Goal: Task Accomplishment & Management: Manage account settings

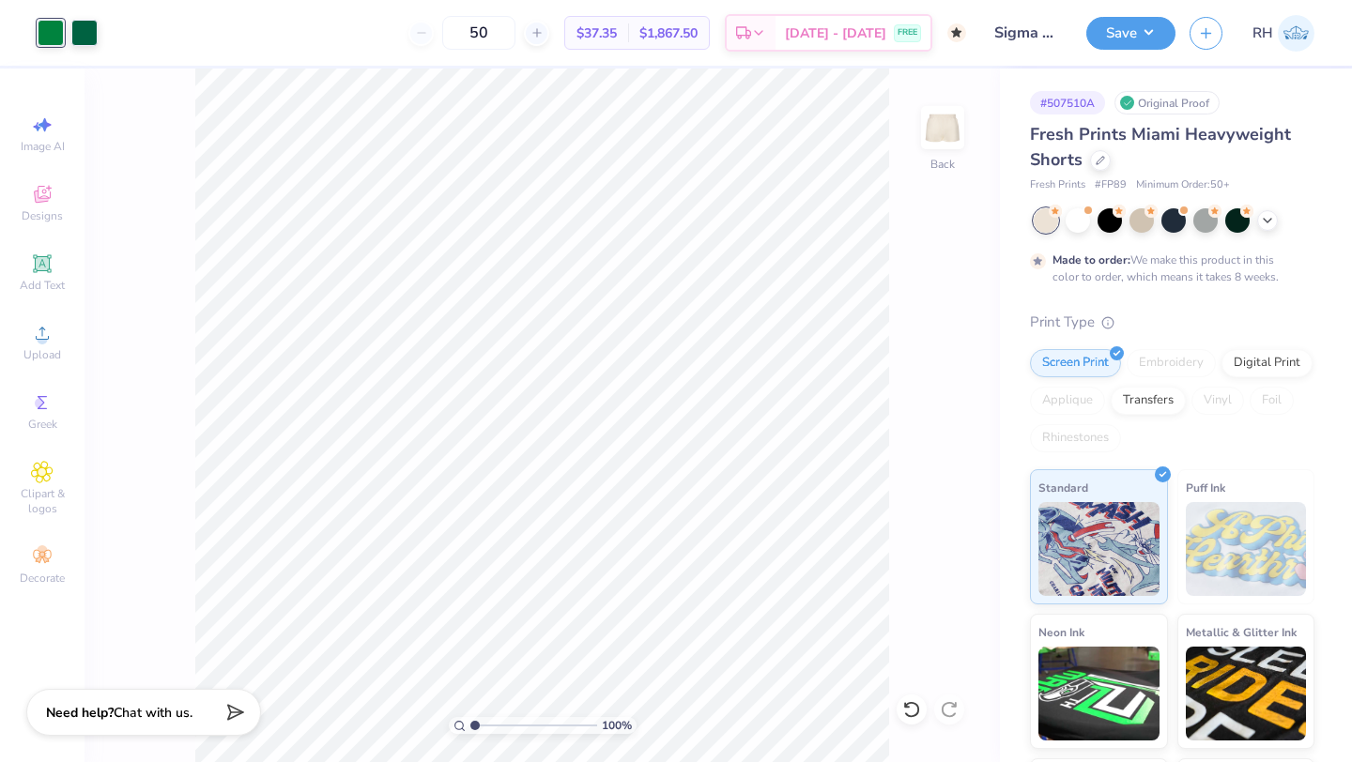
click at [1287, 33] on img at bounding box center [1295, 33] width 37 height 37
click at [1292, 29] on img at bounding box center [1295, 33] width 37 height 37
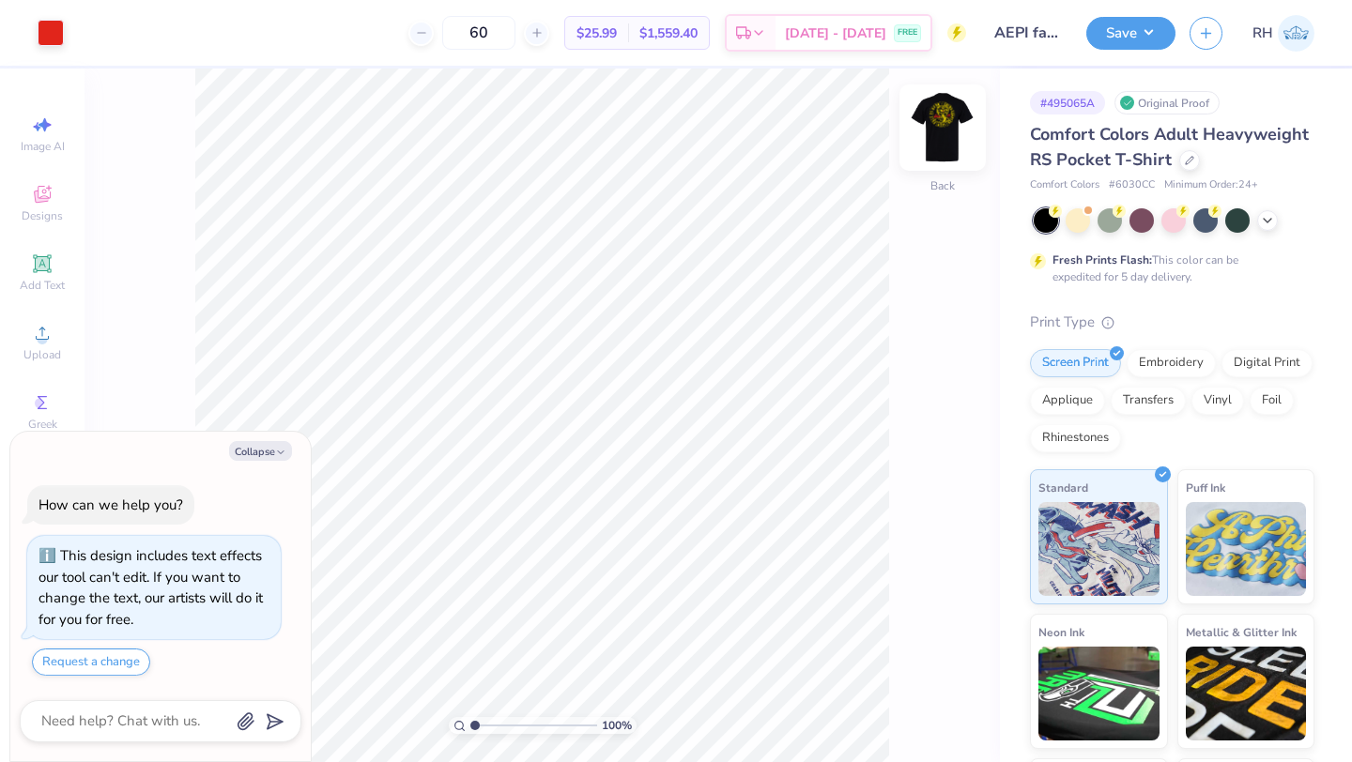
click at [947, 133] on img at bounding box center [942, 127] width 75 height 75
click at [1190, 164] on div at bounding box center [1189, 158] width 21 height 21
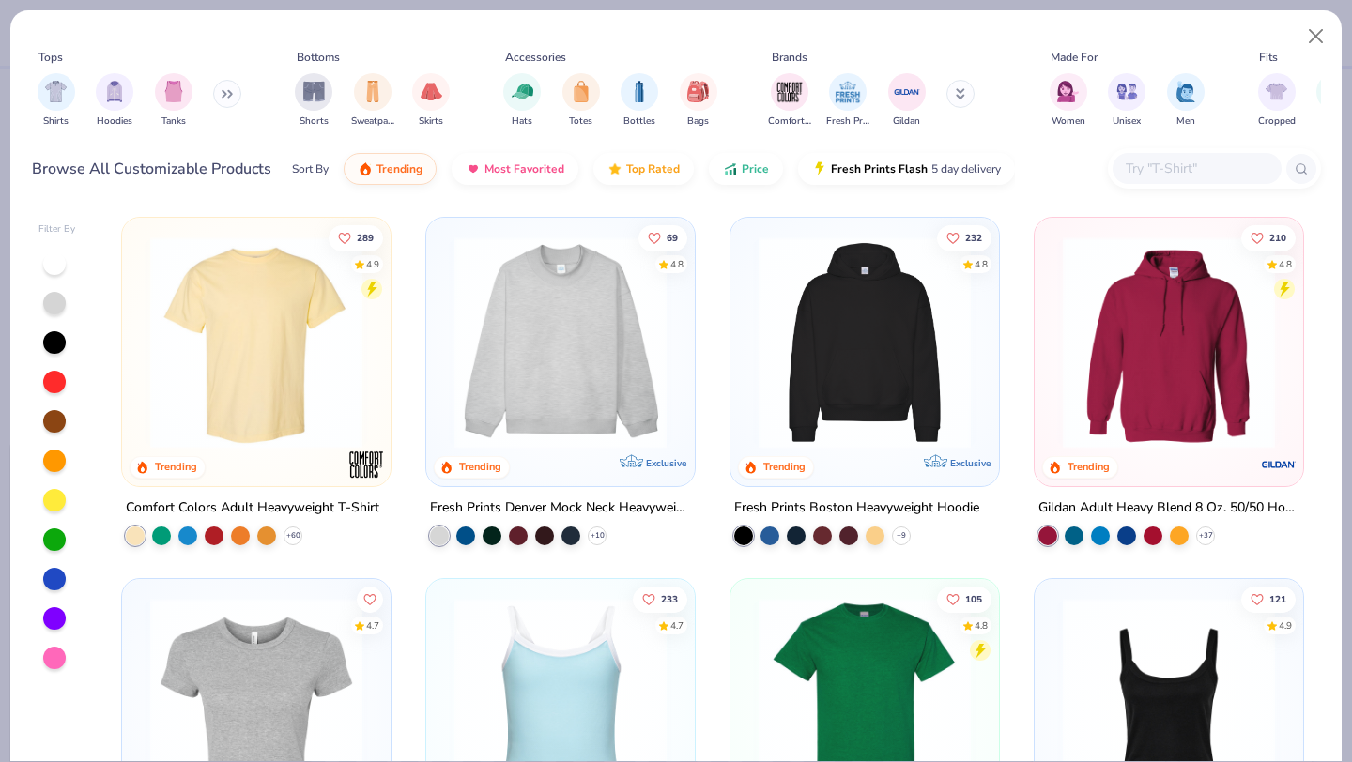
type textarea "x"
click at [1171, 170] on input "text" at bounding box center [1196, 169] width 145 height 22
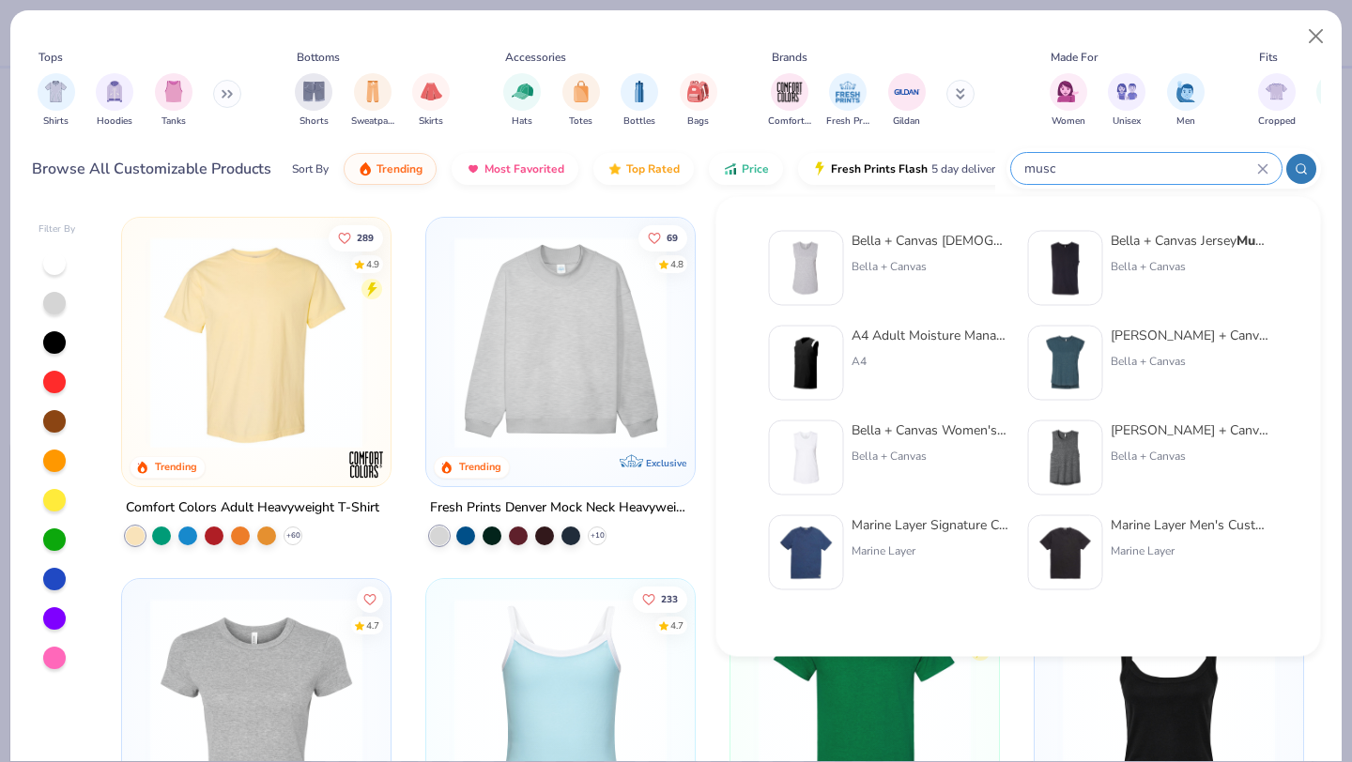
type input "musc"
click at [1064, 250] on img at bounding box center [1065, 268] width 58 height 58
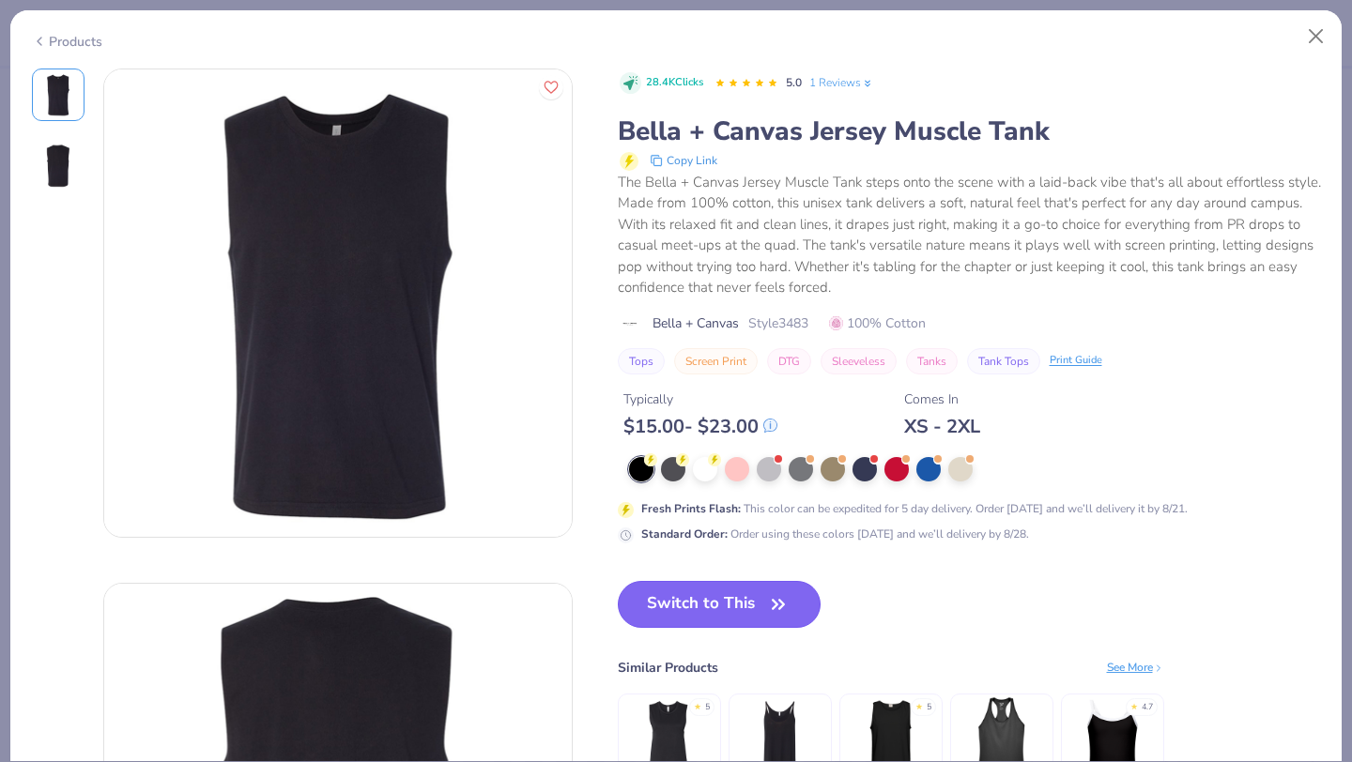
click at [692, 597] on button "Switch to This" at bounding box center [720, 604] width 204 height 47
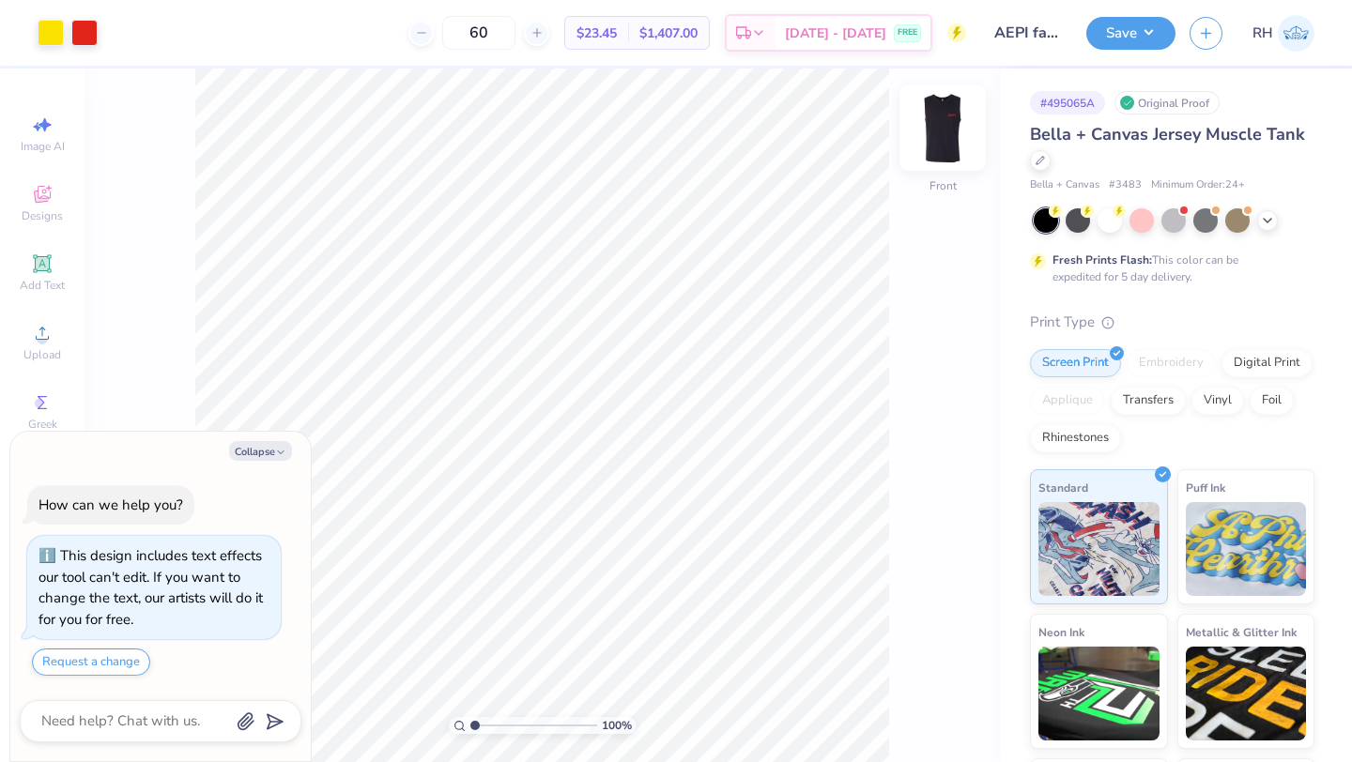
click at [952, 126] on img at bounding box center [942, 127] width 75 height 75
type textarea "x"
click at [512, 31] on input "60" at bounding box center [478, 33] width 73 height 34
type input "6"
type input "70"
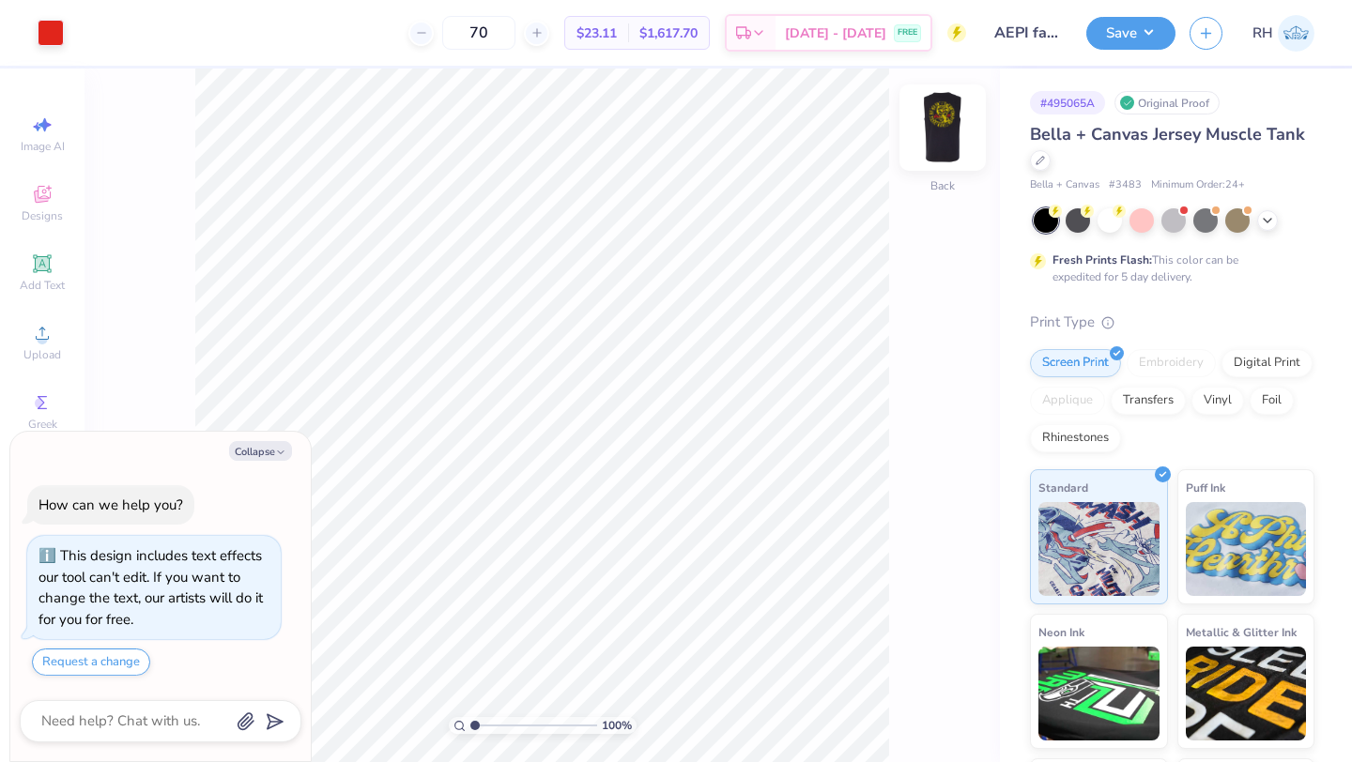
click at [922, 149] on img at bounding box center [942, 127] width 75 height 75
type textarea "x"
type input "4.00"
click at [57, 33] on div at bounding box center [51, 31] width 26 height 26
type textarea "x"
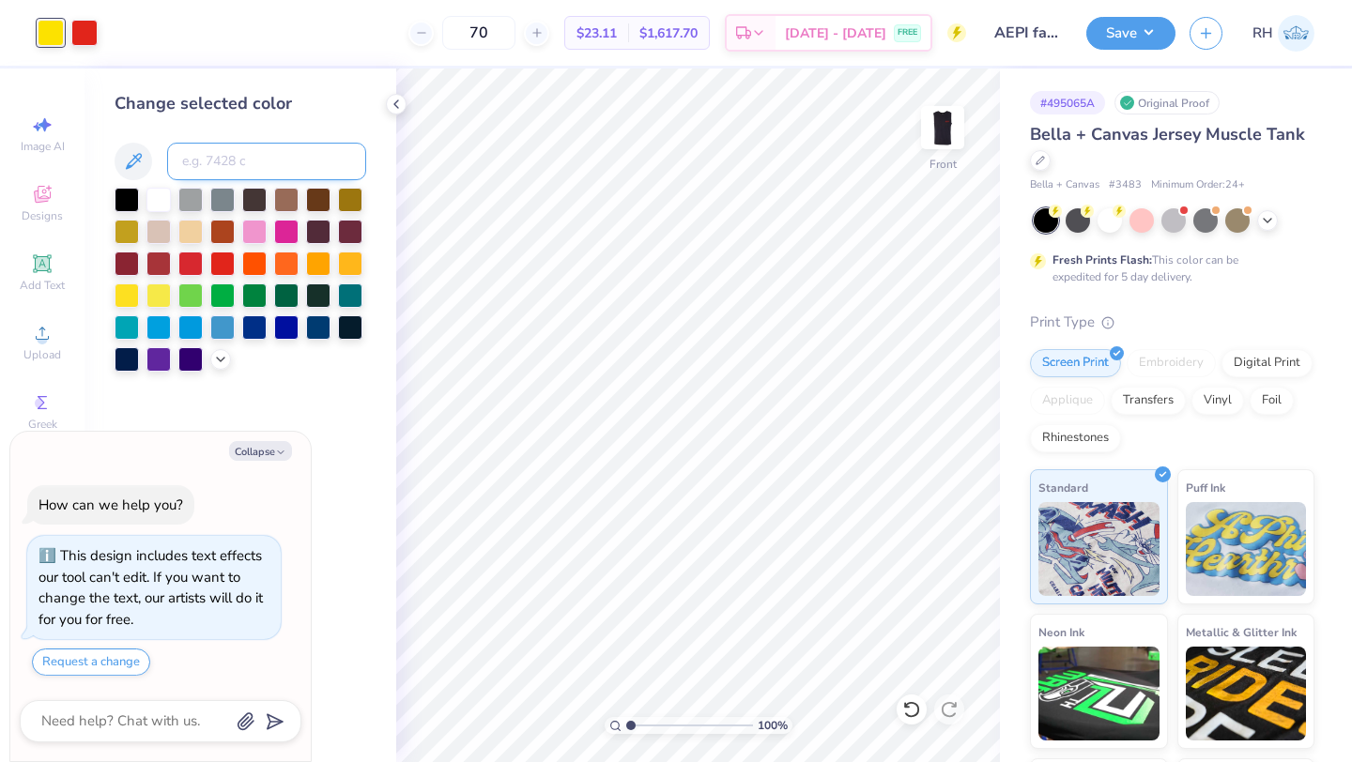
click at [215, 146] on input at bounding box center [266, 162] width 199 height 38
type input "485"
type textarea "x"
click at [398, 113] on div at bounding box center [396, 104] width 21 height 21
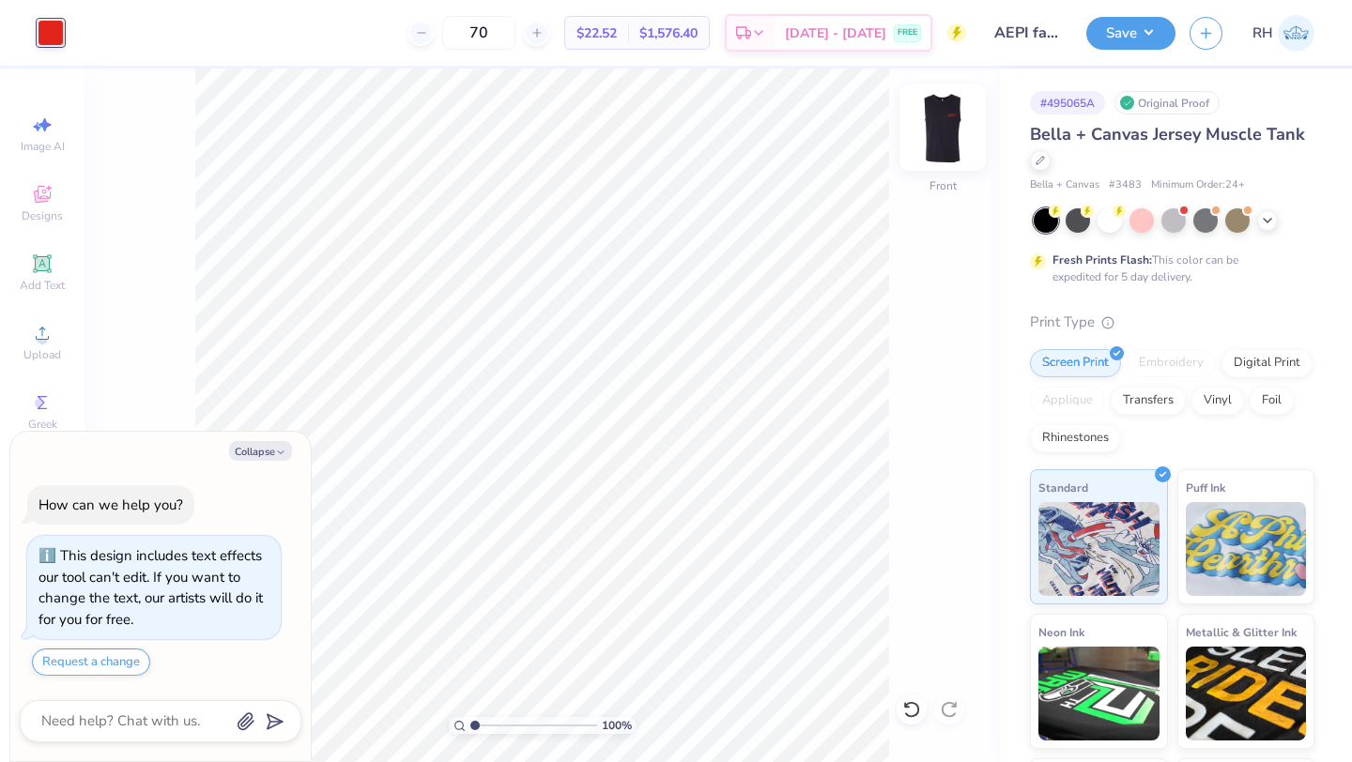
click at [947, 137] on img at bounding box center [942, 127] width 75 height 75
type textarea "x"
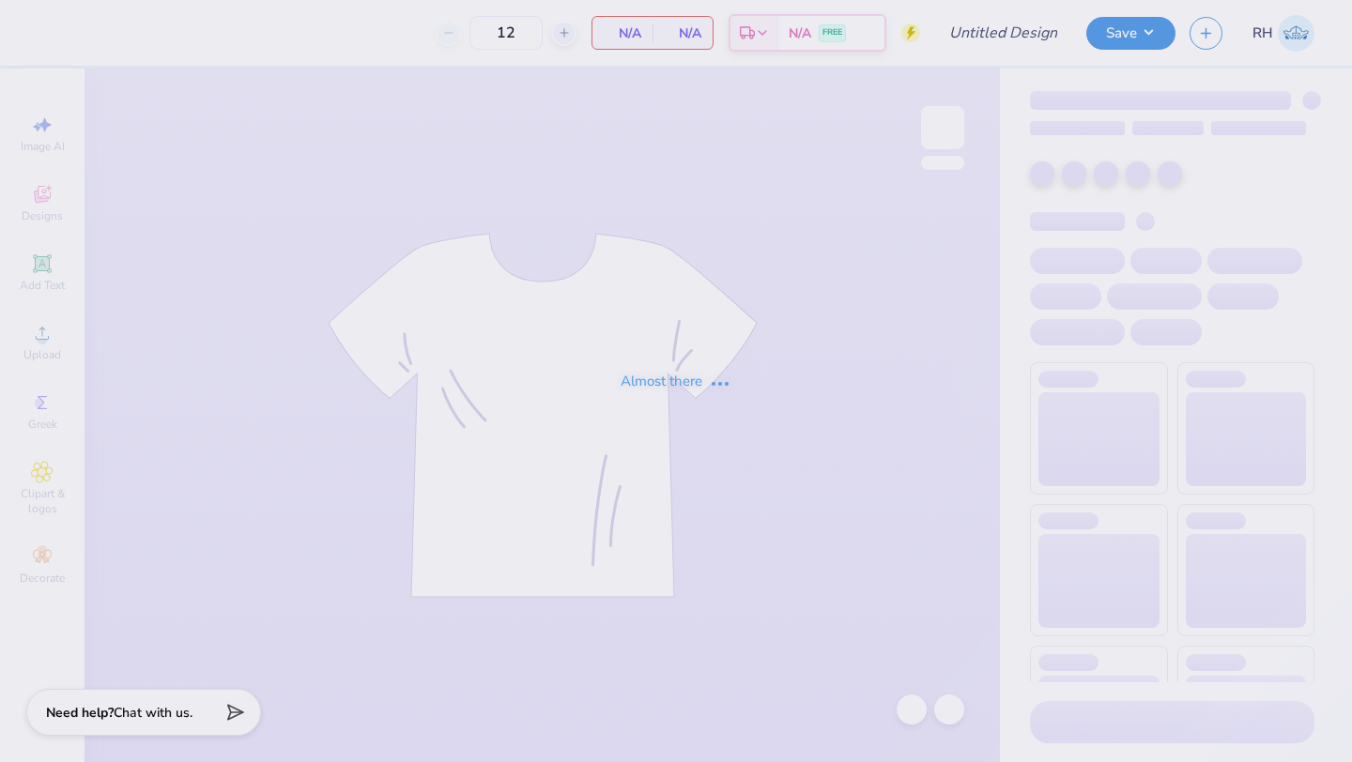
type input "AEPI fall rush"
type input "70"
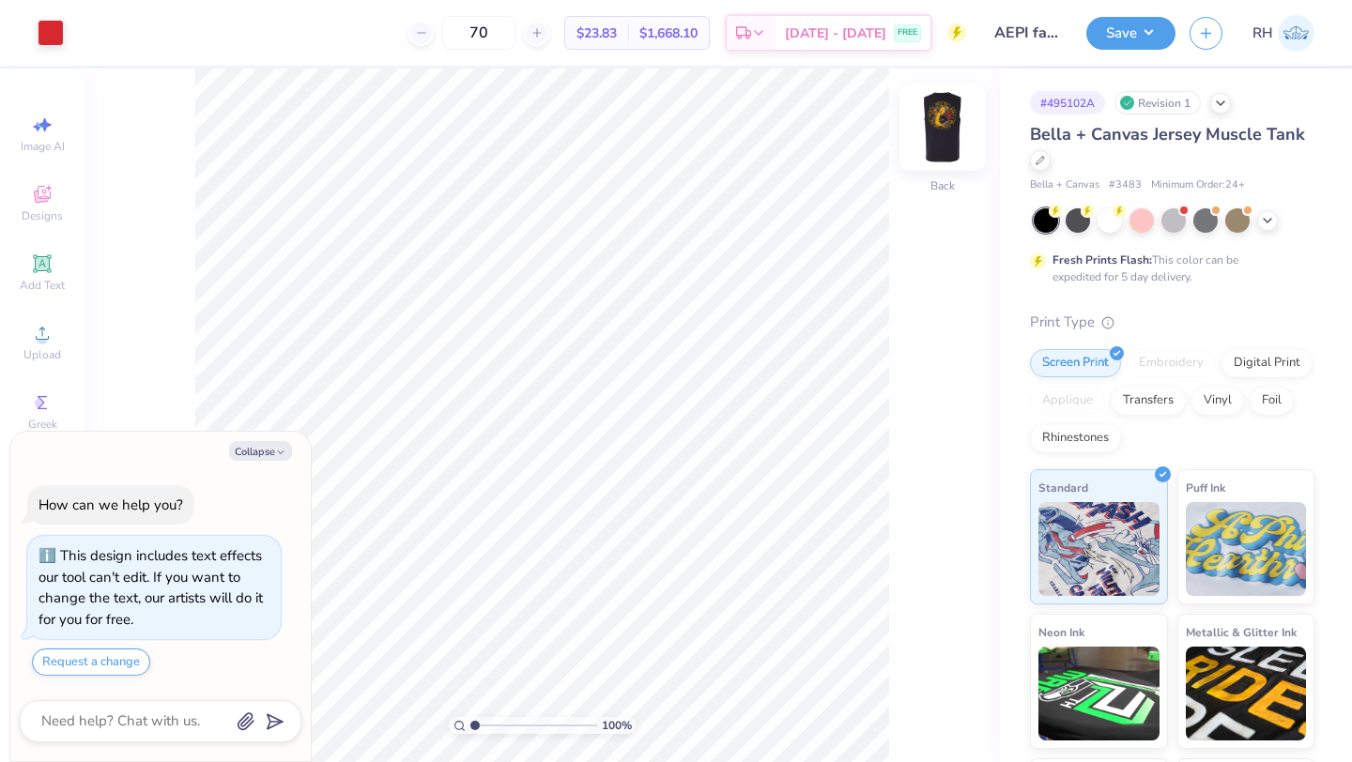
click at [945, 133] on img at bounding box center [942, 127] width 75 height 75
click at [125, 33] on div at bounding box center [118, 31] width 26 height 26
type textarea "x"
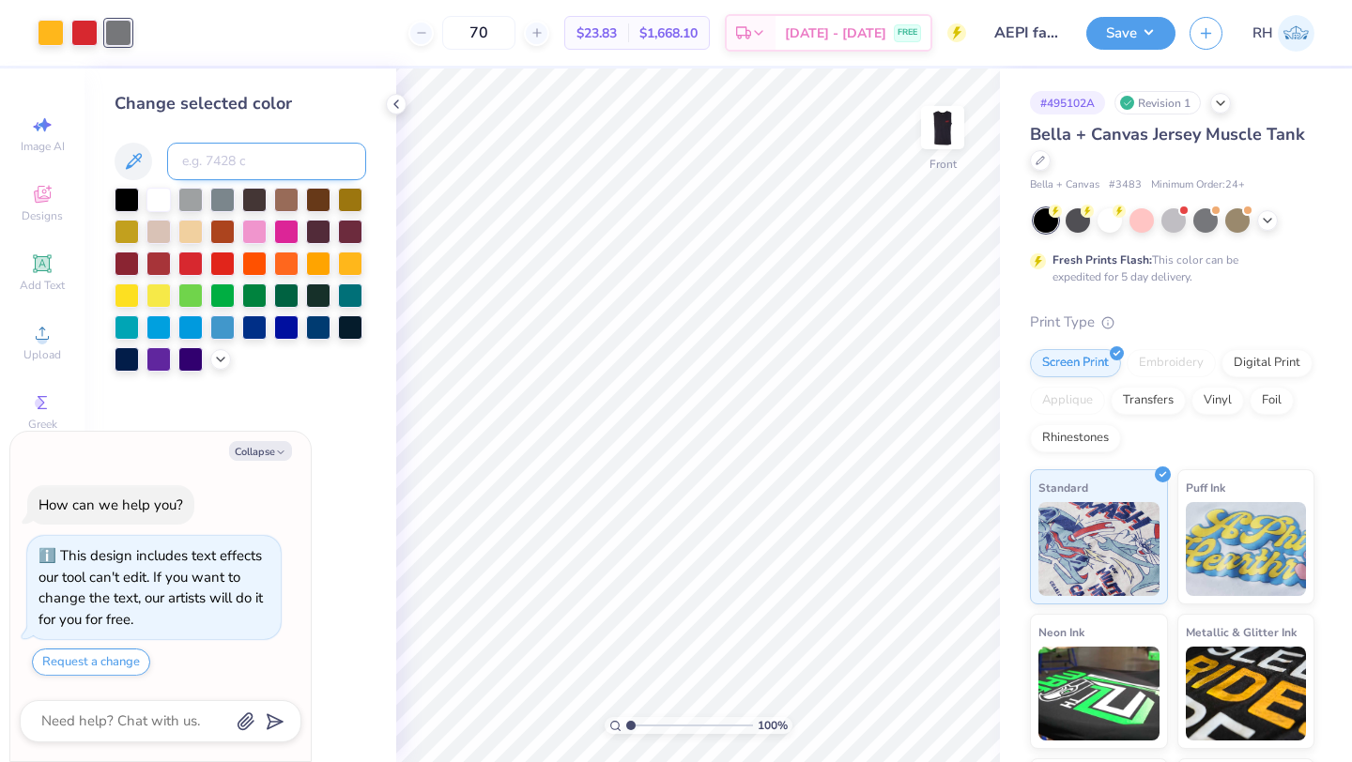
click at [220, 168] on input at bounding box center [266, 162] width 199 height 38
drag, startPoint x: 222, startPoint y: 162, endPoint x: 177, endPoint y: 159, distance: 44.3
click at [177, 159] on input "1995c" at bounding box center [266, 162] width 199 height 38
type input "\"
click at [85, 39] on div at bounding box center [84, 31] width 26 height 26
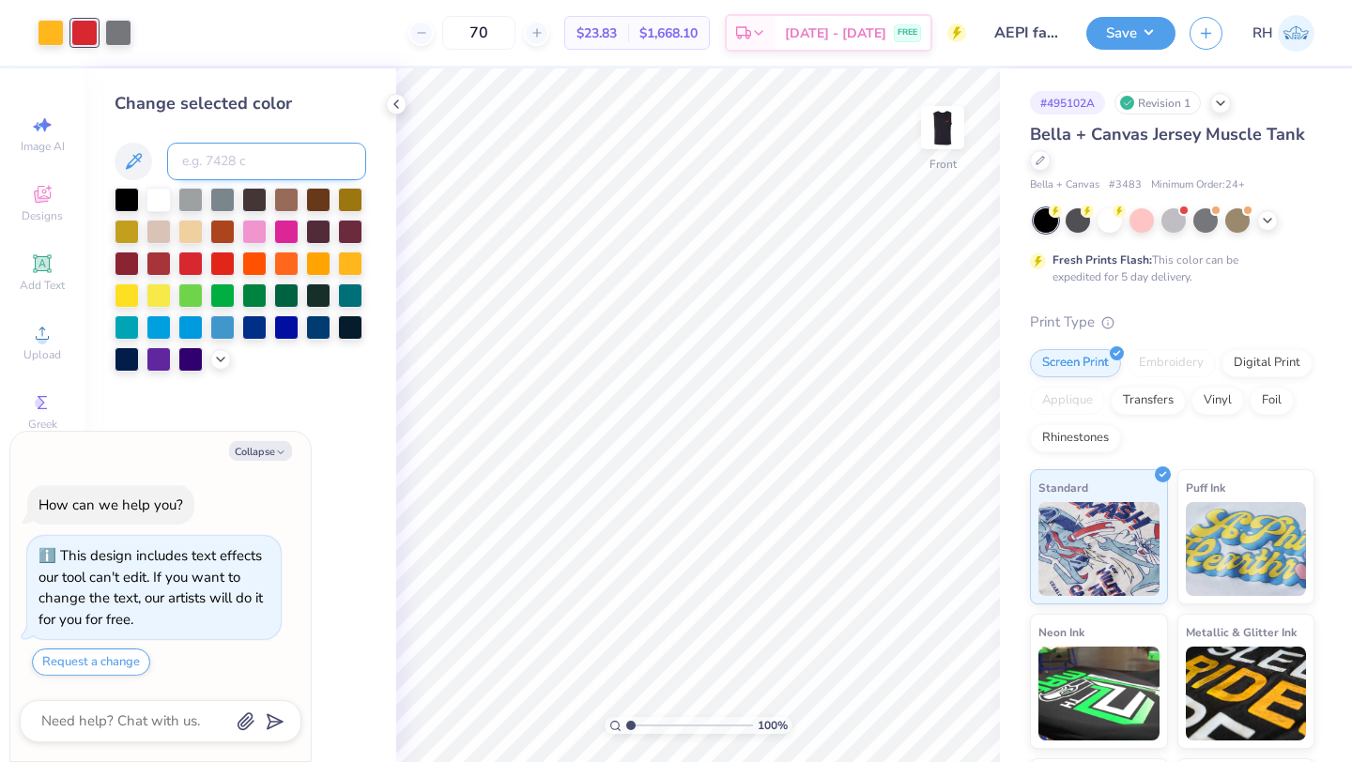
click at [226, 144] on input at bounding box center [266, 162] width 199 height 38
click at [123, 38] on div at bounding box center [118, 31] width 26 height 26
type textarea "x"
click at [211, 170] on input at bounding box center [266, 162] width 199 height 38
type input "1795"
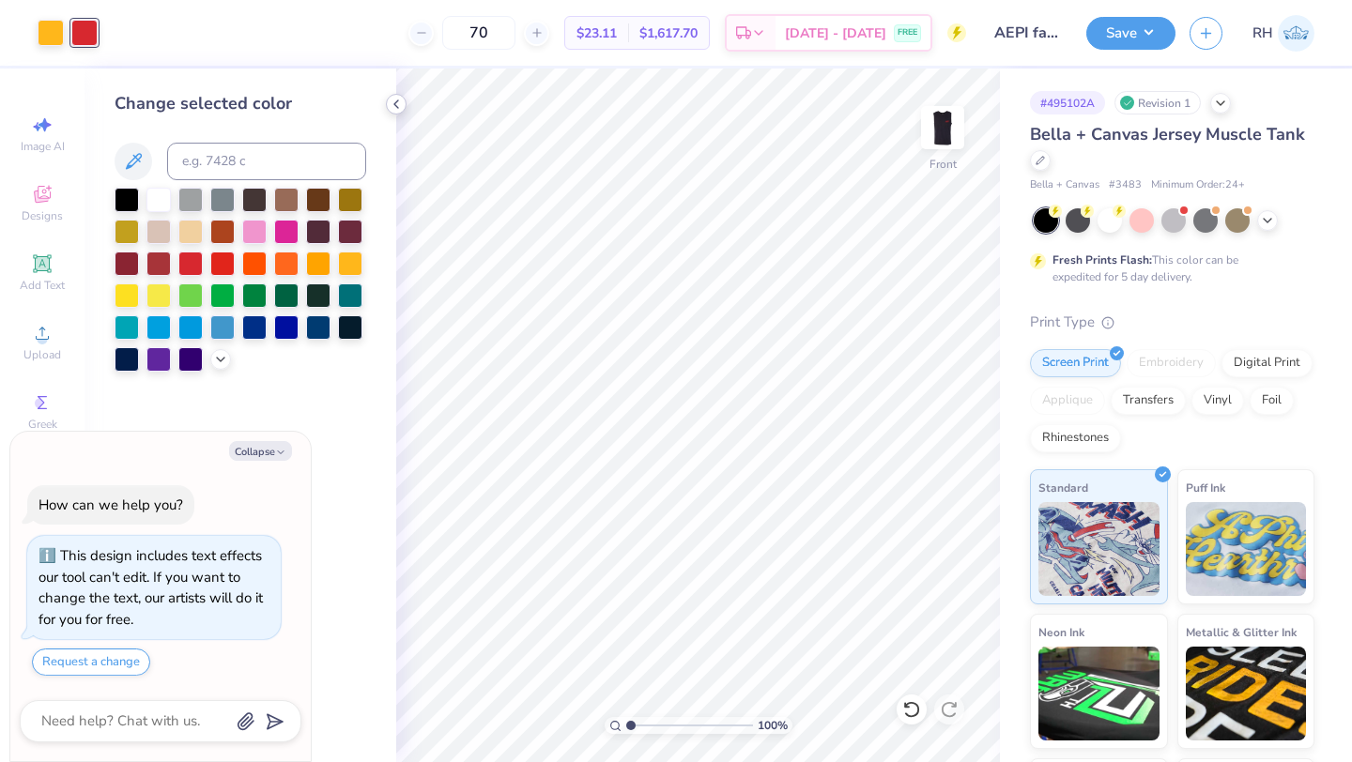
click at [392, 100] on icon at bounding box center [396, 104] width 15 height 15
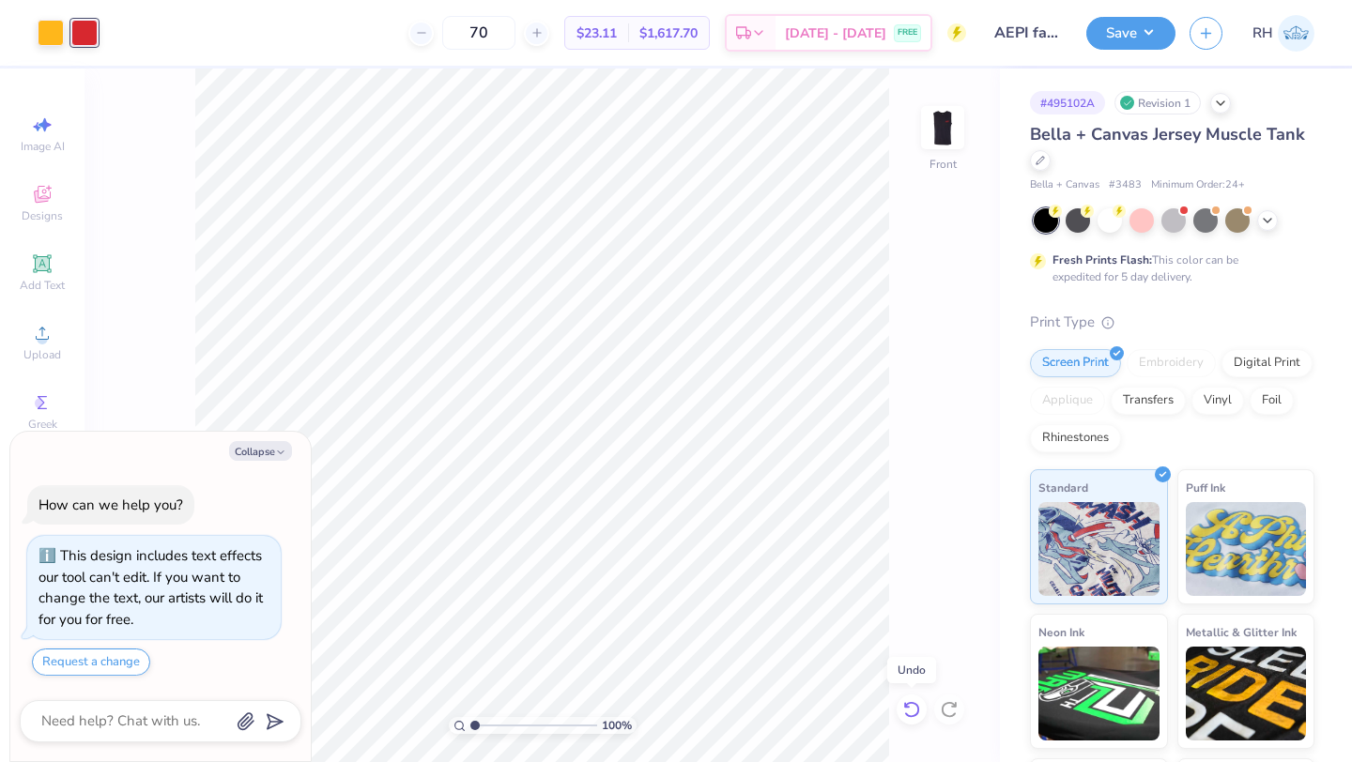
click at [910, 703] on icon at bounding box center [911, 709] width 16 height 17
click at [50, 32] on div at bounding box center [51, 31] width 26 height 26
type textarea "x"
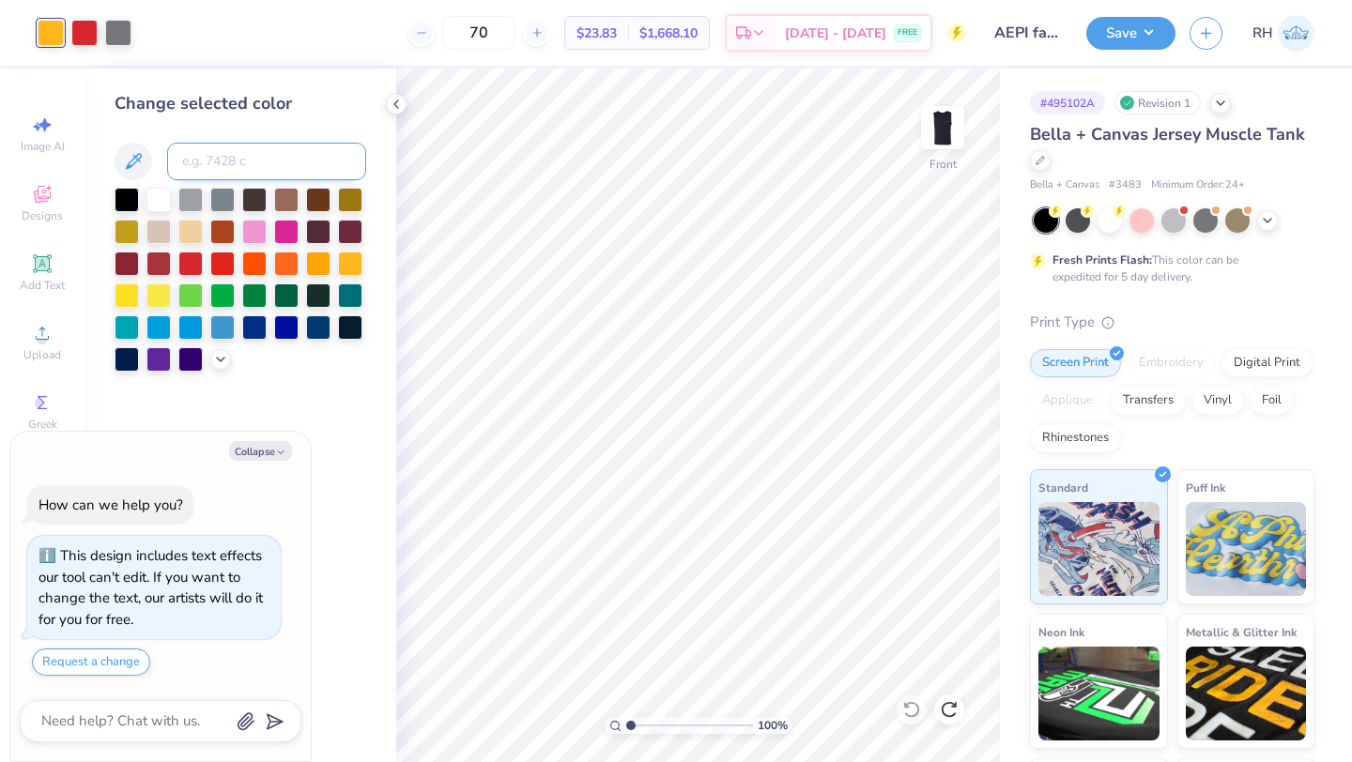
click at [258, 145] on input at bounding box center [266, 162] width 199 height 38
type input "1795"
click at [908, 713] on icon at bounding box center [911, 709] width 19 height 19
click at [402, 106] on icon at bounding box center [396, 104] width 15 height 15
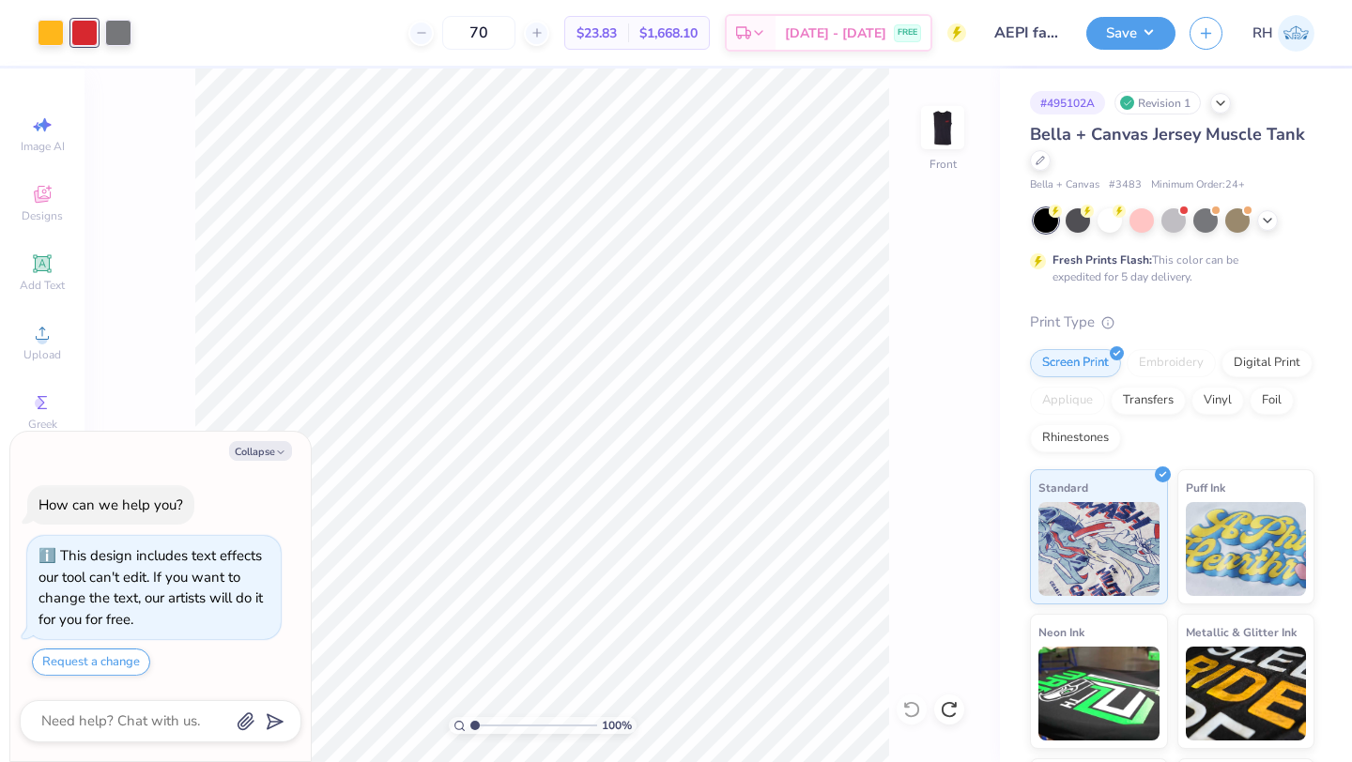
click at [617, 30] on span "$23.83" at bounding box center [596, 33] width 40 height 20
drag, startPoint x: 1109, startPoint y: 184, endPoint x: 1140, endPoint y: 181, distance: 32.0
click at [1140, 181] on div "Bella + Canvas # 3483 Minimum Order: 24 +" at bounding box center [1172, 185] width 284 height 16
copy span "# 3483"
click at [1036, 168] on div at bounding box center [1040, 158] width 21 height 21
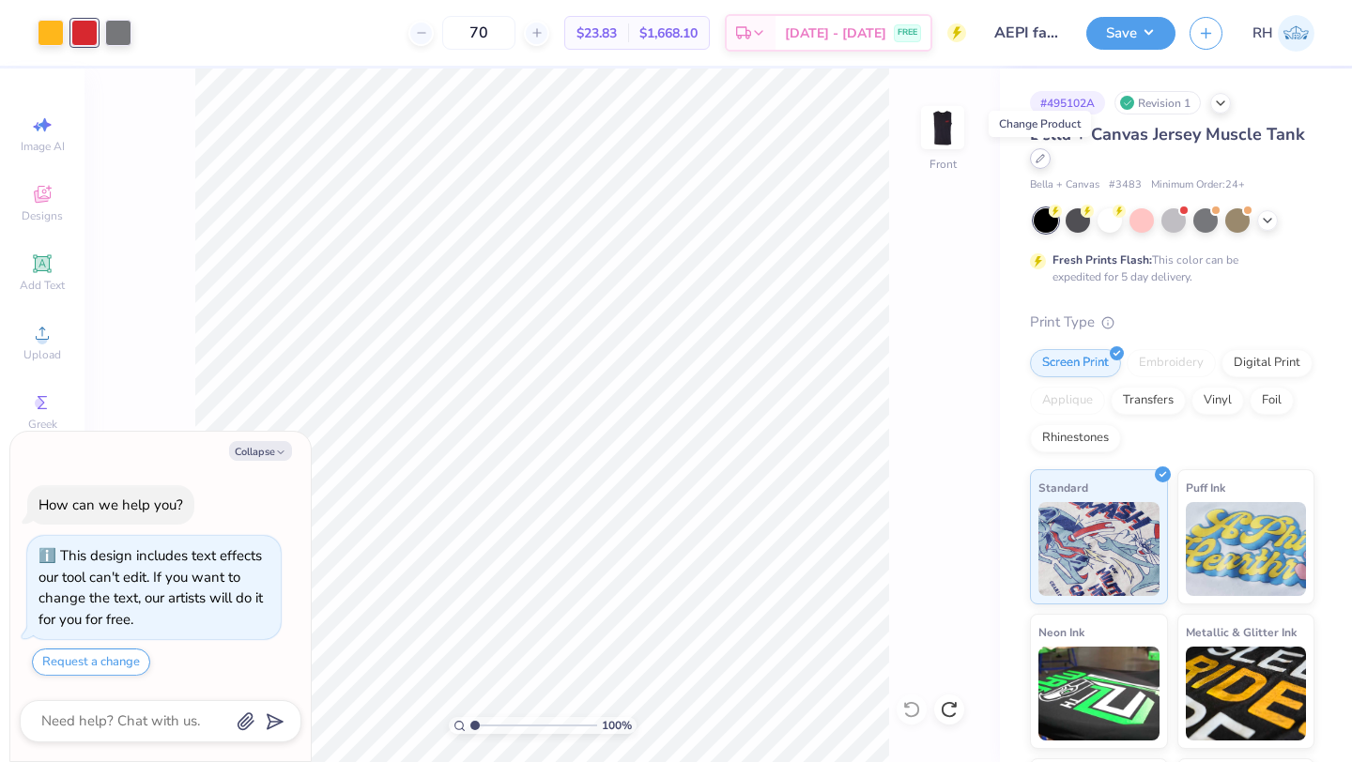
type textarea "x"
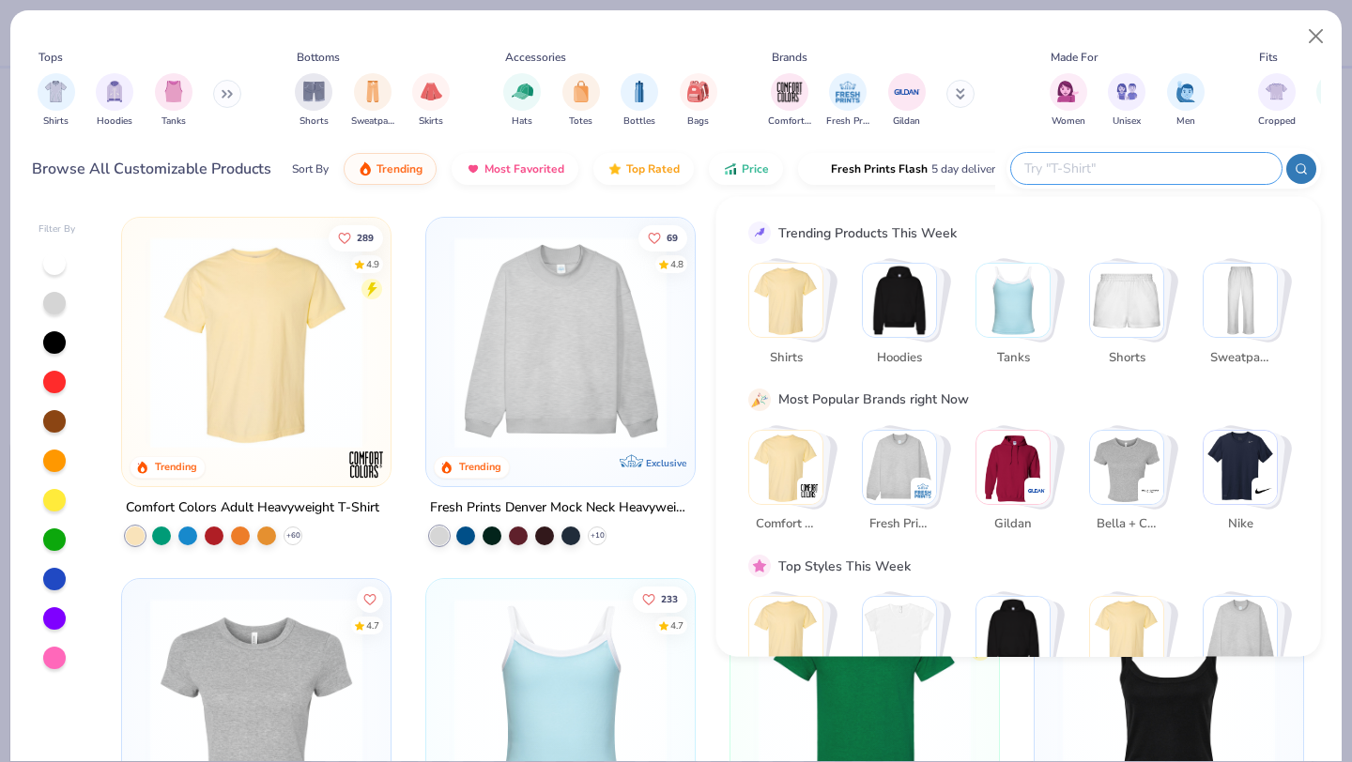
click at [1151, 170] on input "text" at bounding box center [1145, 169] width 246 height 22
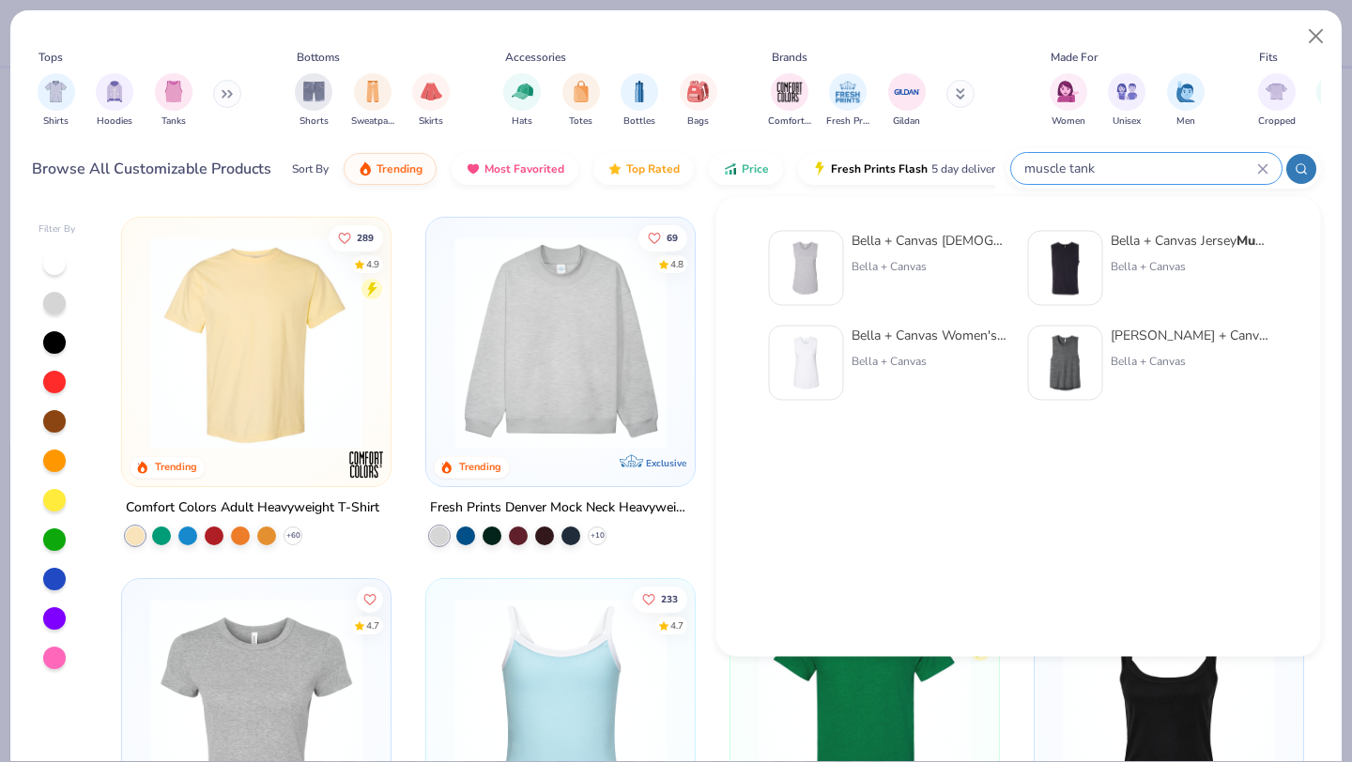
type input "muscle tank"
click at [1081, 259] on img at bounding box center [1065, 268] width 58 height 58
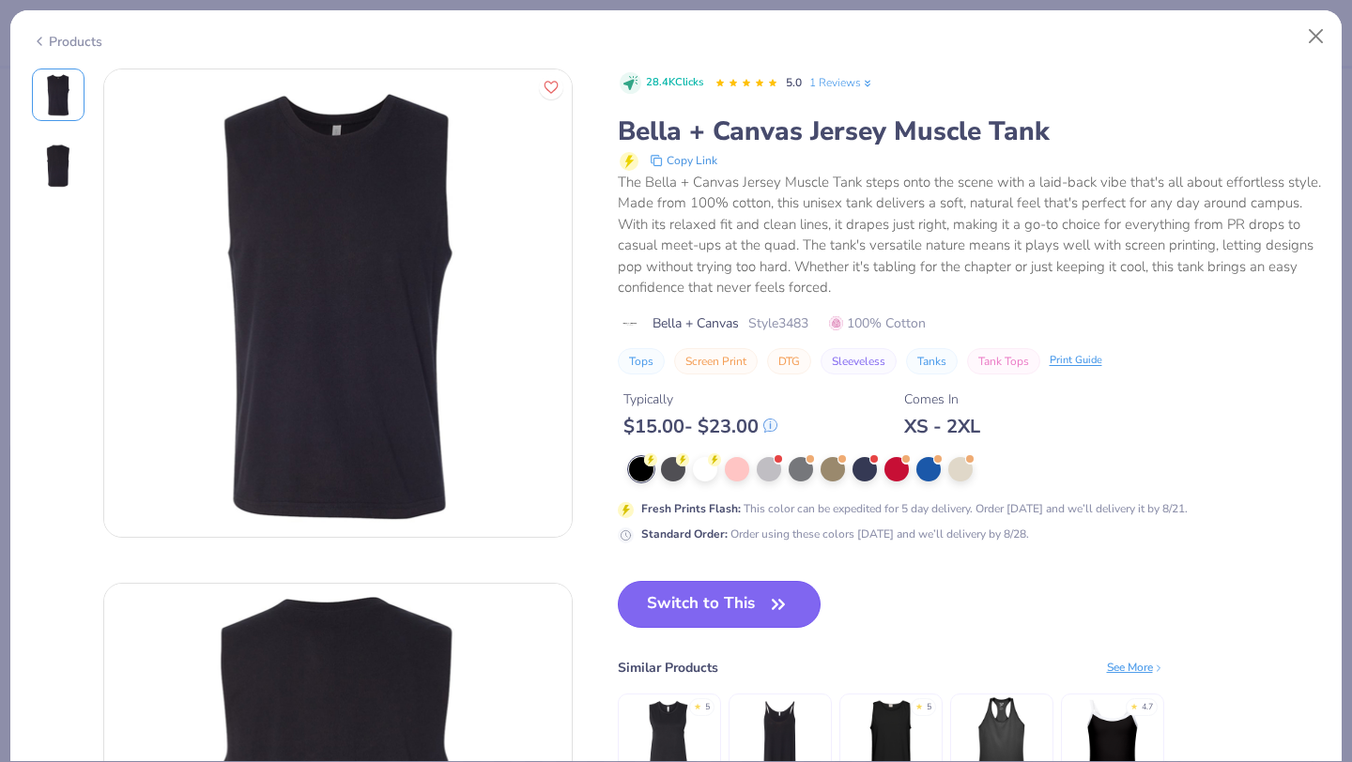
click at [650, 604] on button "Switch to This" at bounding box center [720, 604] width 204 height 47
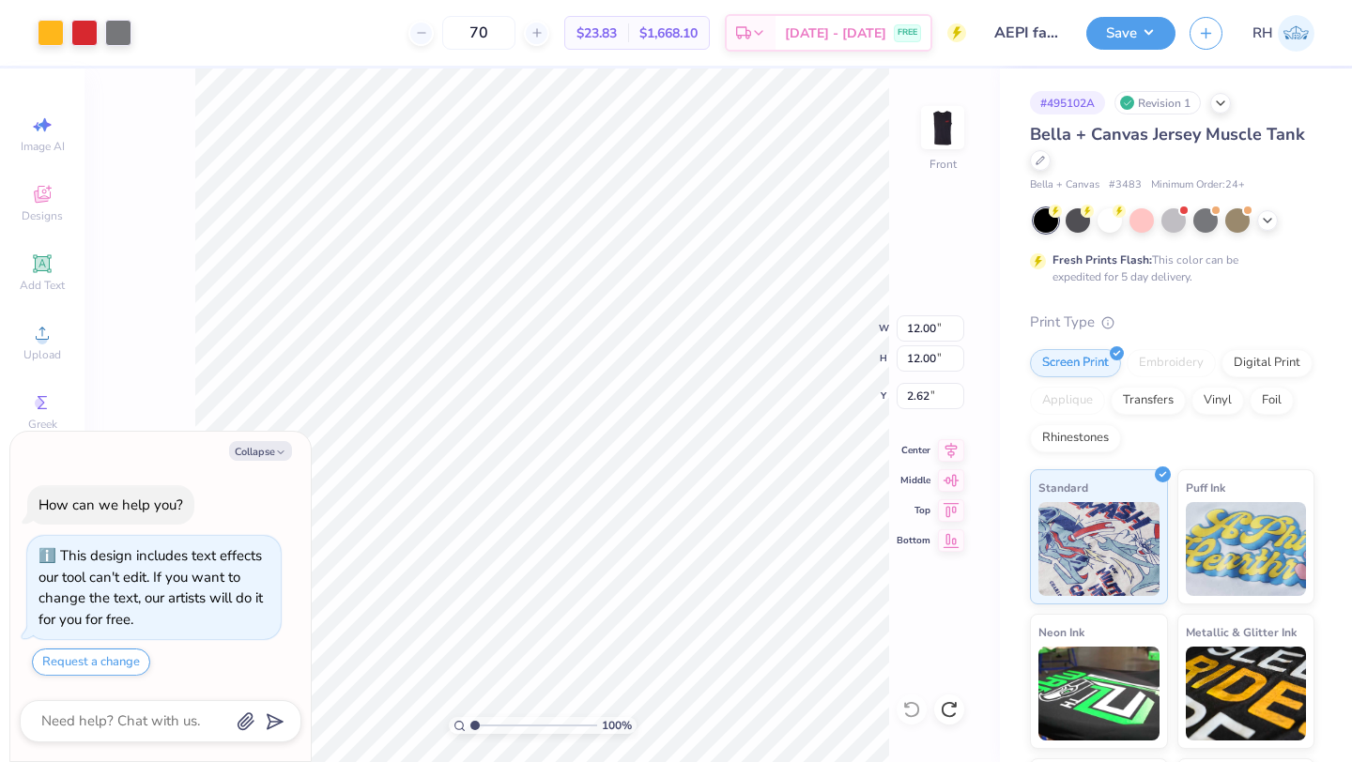
type textarea "x"
type input "3.97"
type textarea "x"
type input "10.47"
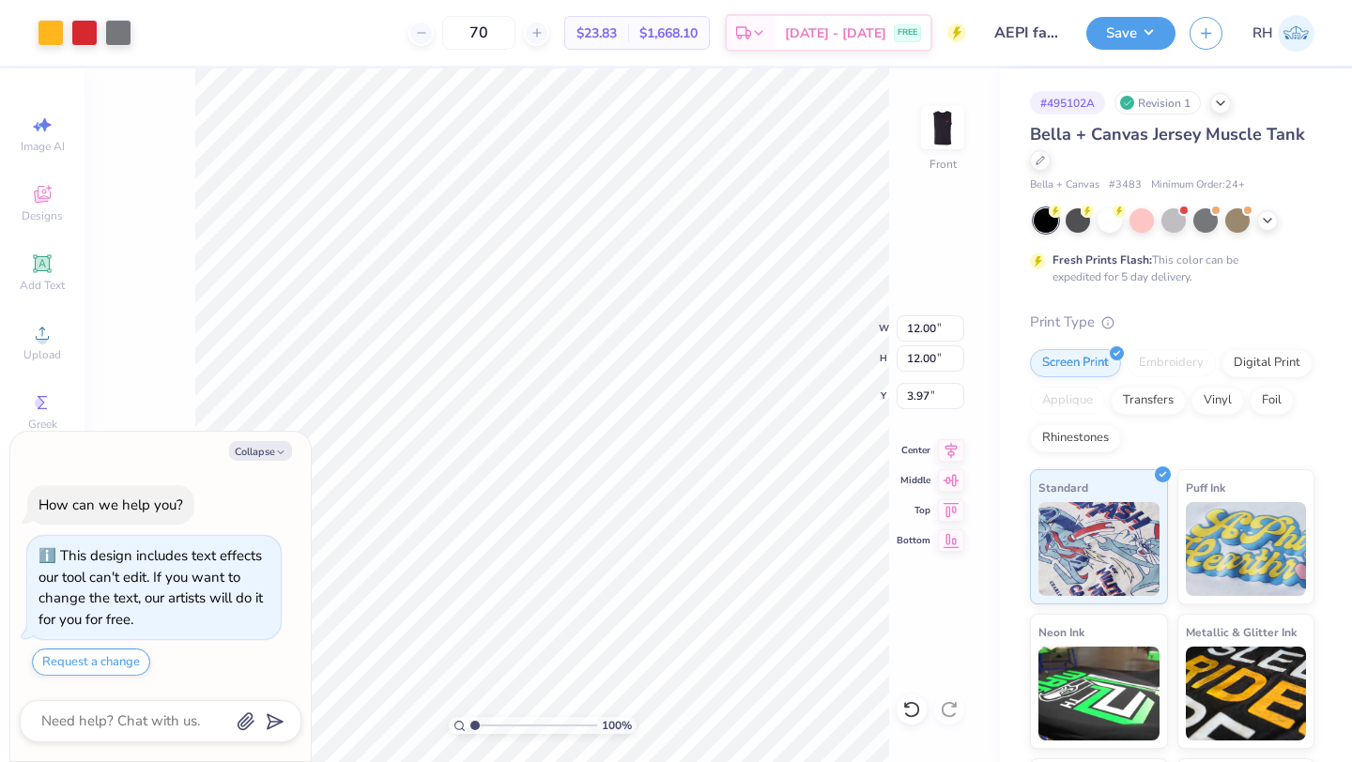
type input "5.51"
type textarea "x"
type input "5.39"
click at [121, 38] on div at bounding box center [118, 31] width 26 height 26
type textarea "x"
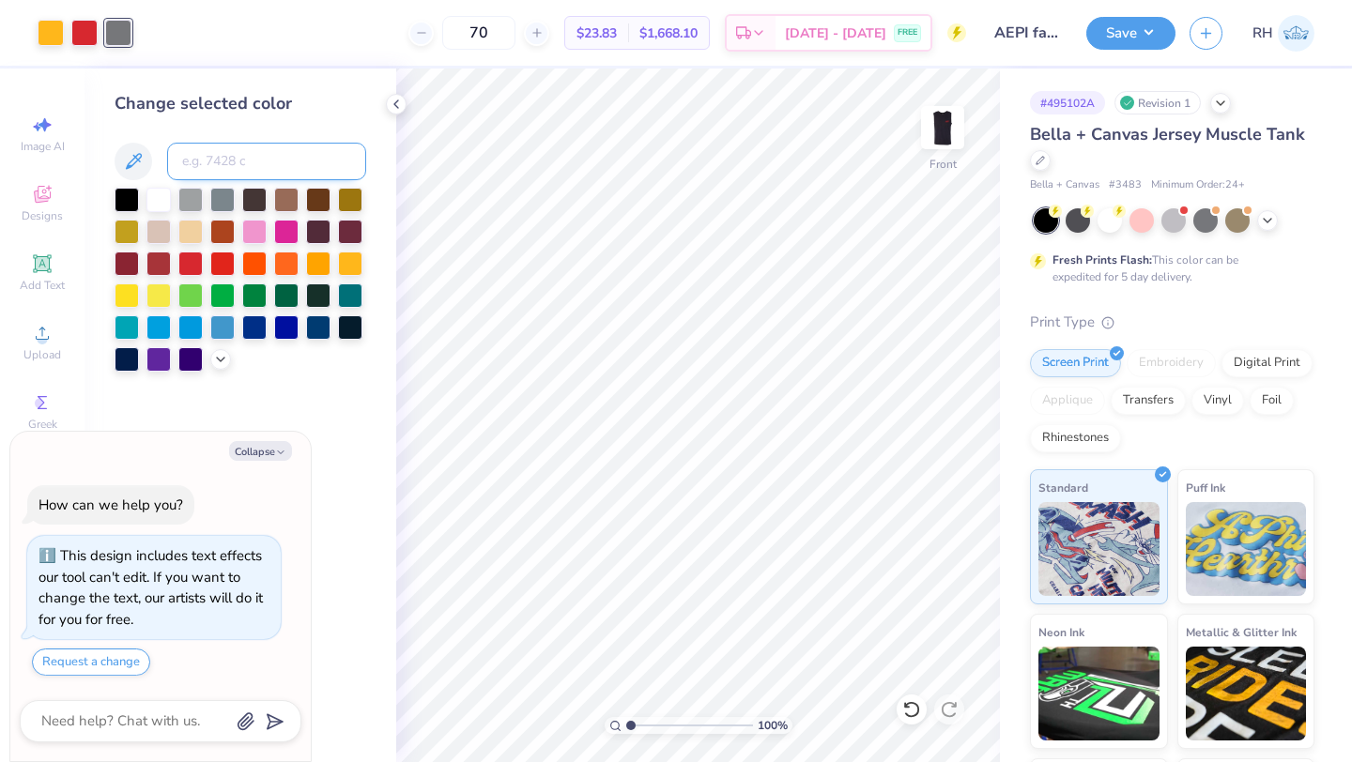
click at [202, 162] on input at bounding box center [266, 162] width 199 height 38
type input "1795"
click at [396, 99] on icon at bounding box center [396, 104] width 15 height 15
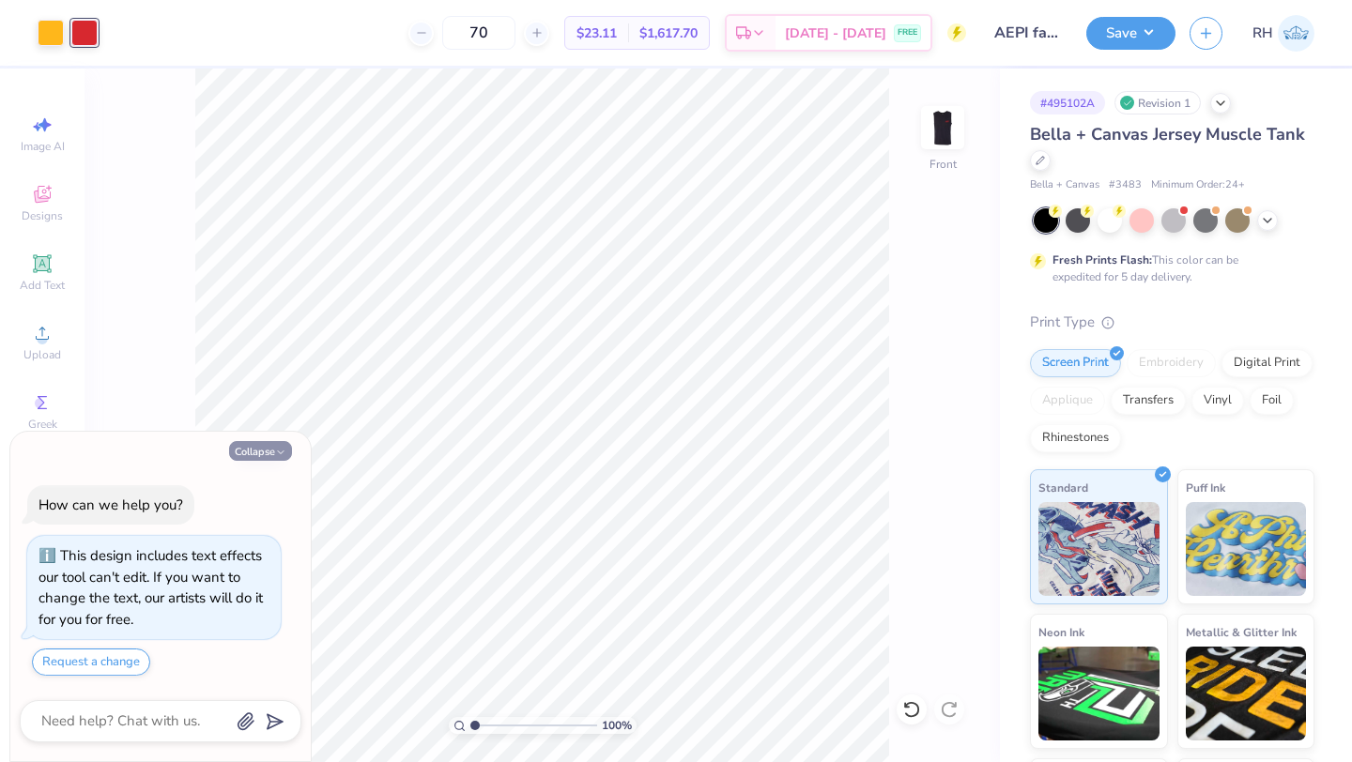
click at [245, 445] on button "Collapse" at bounding box center [260, 451] width 63 height 20
type textarea "x"
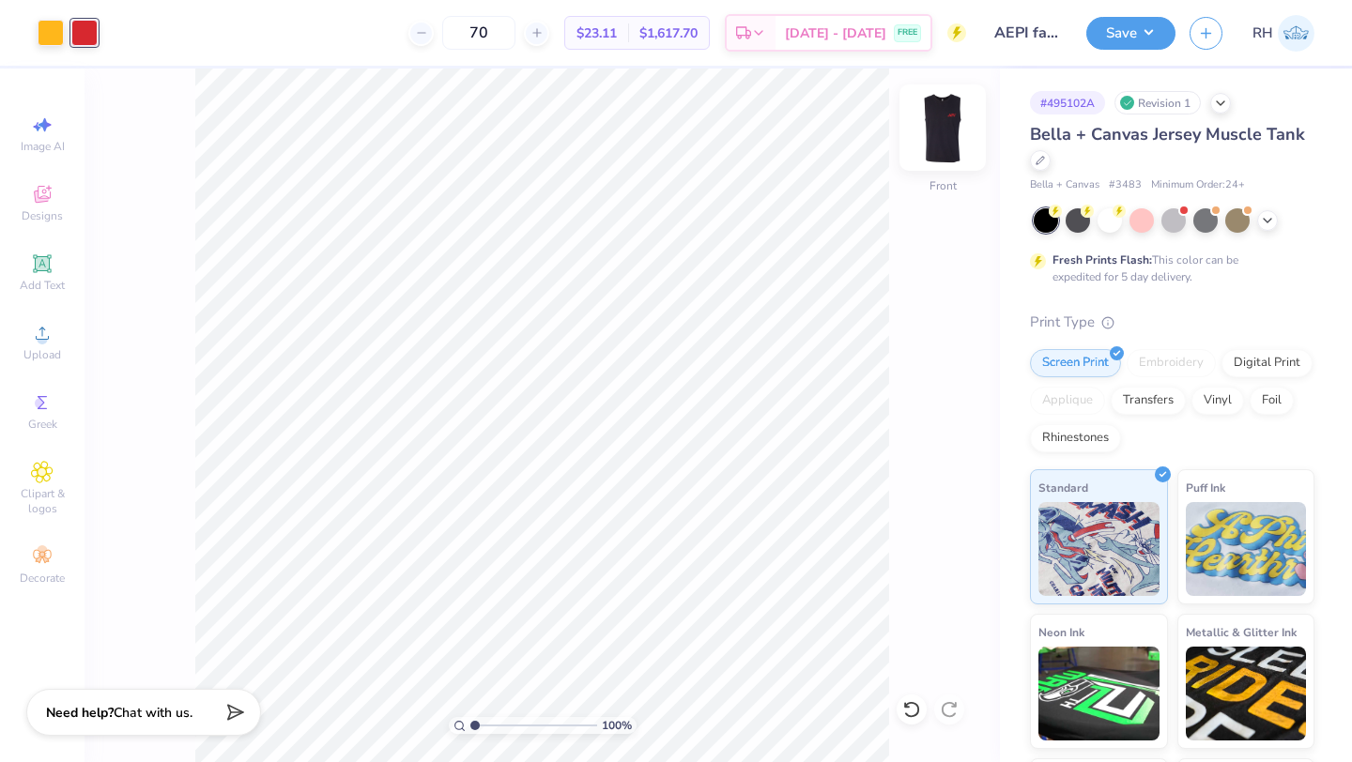
click at [927, 145] on img at bounding box center [942, 127] width 75 height 75
click at [927, 130] on img at bounding box center [942, 127] width 75 height 75
type input "5.81"
click at [49, 40] on div at bounding box center [51, 31] width 26 height 26
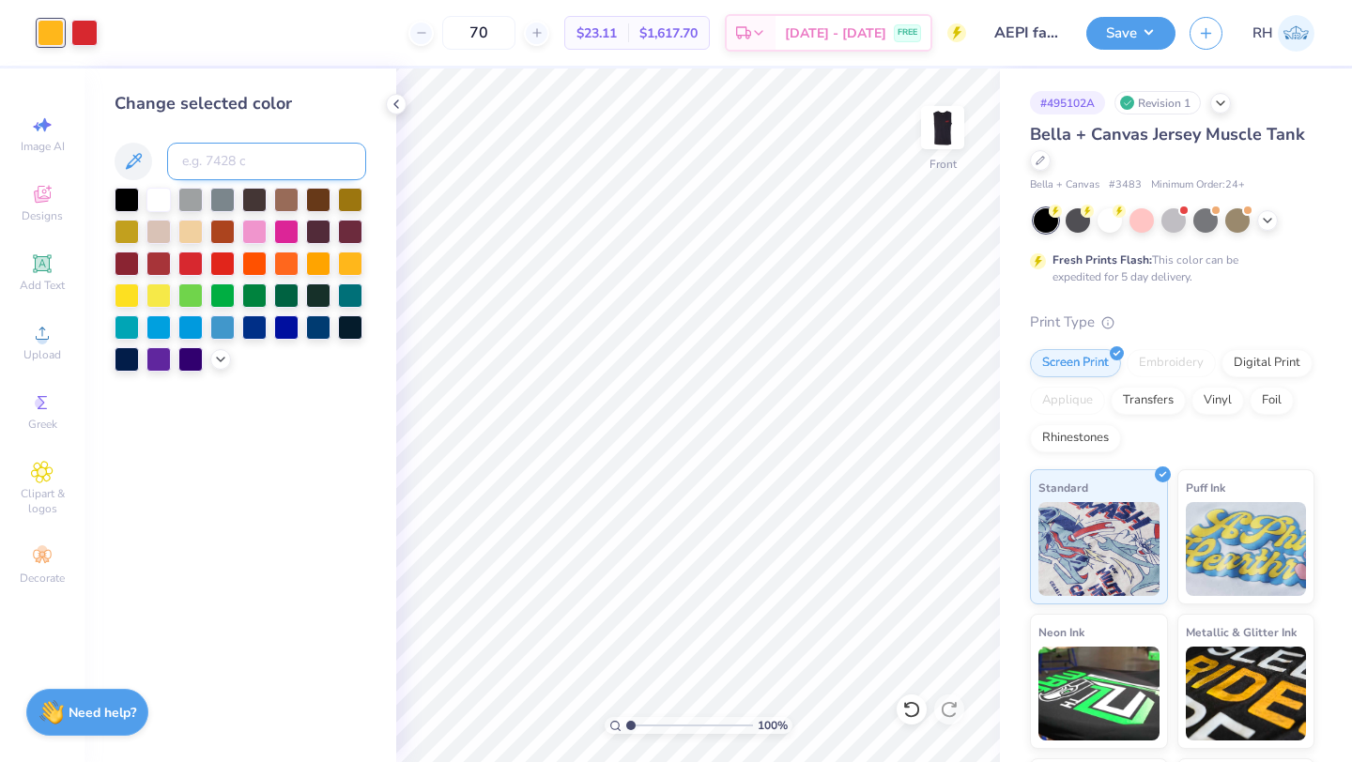
click at [225, 173] on input at bounding box center [266, 162] width 199 height 38
type input "1795"
click at [910, 711] on icon at bounding box center [911, 709] width 19 height 19
click at [391, 100] on icon at bounding box center [396, 104] width 15 height 15
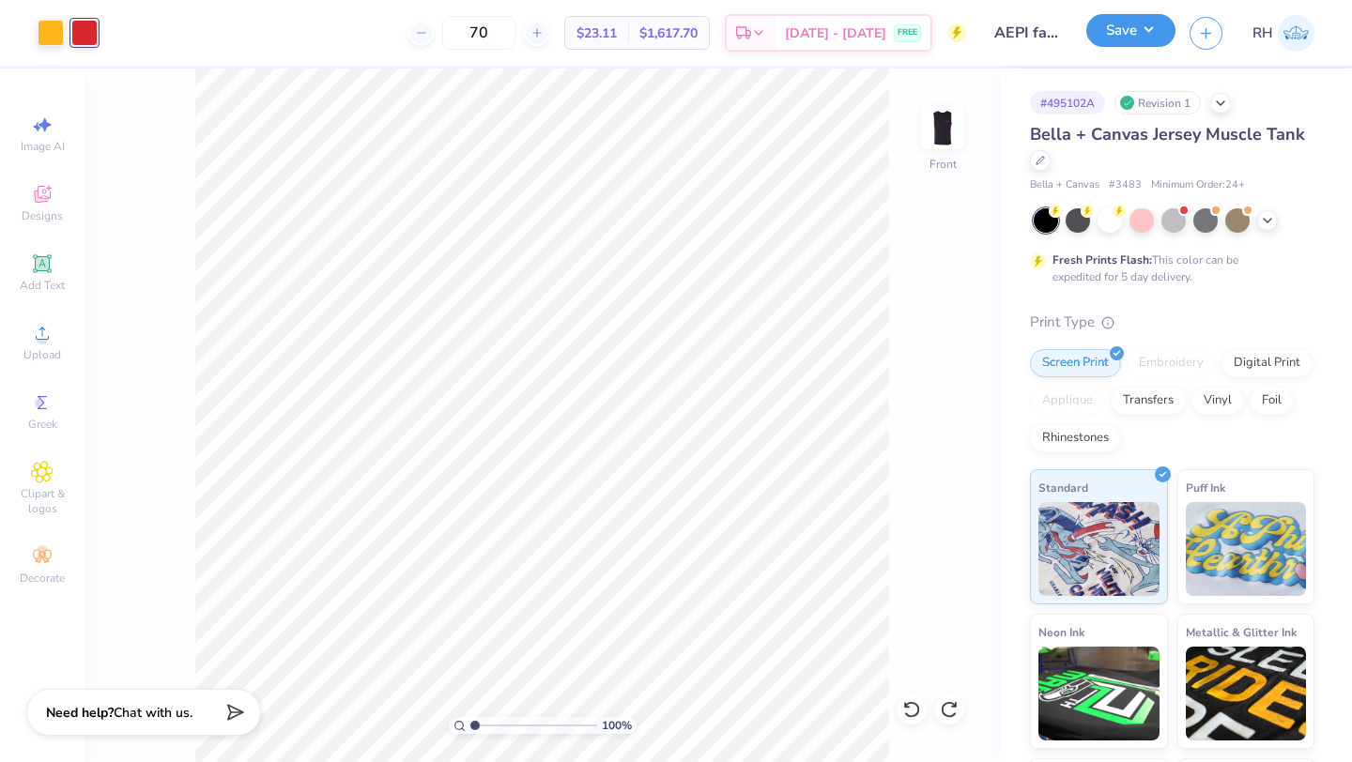
click at [1134, 28] on button "Save" at bounding box center [1130, 30] width 89 height 33
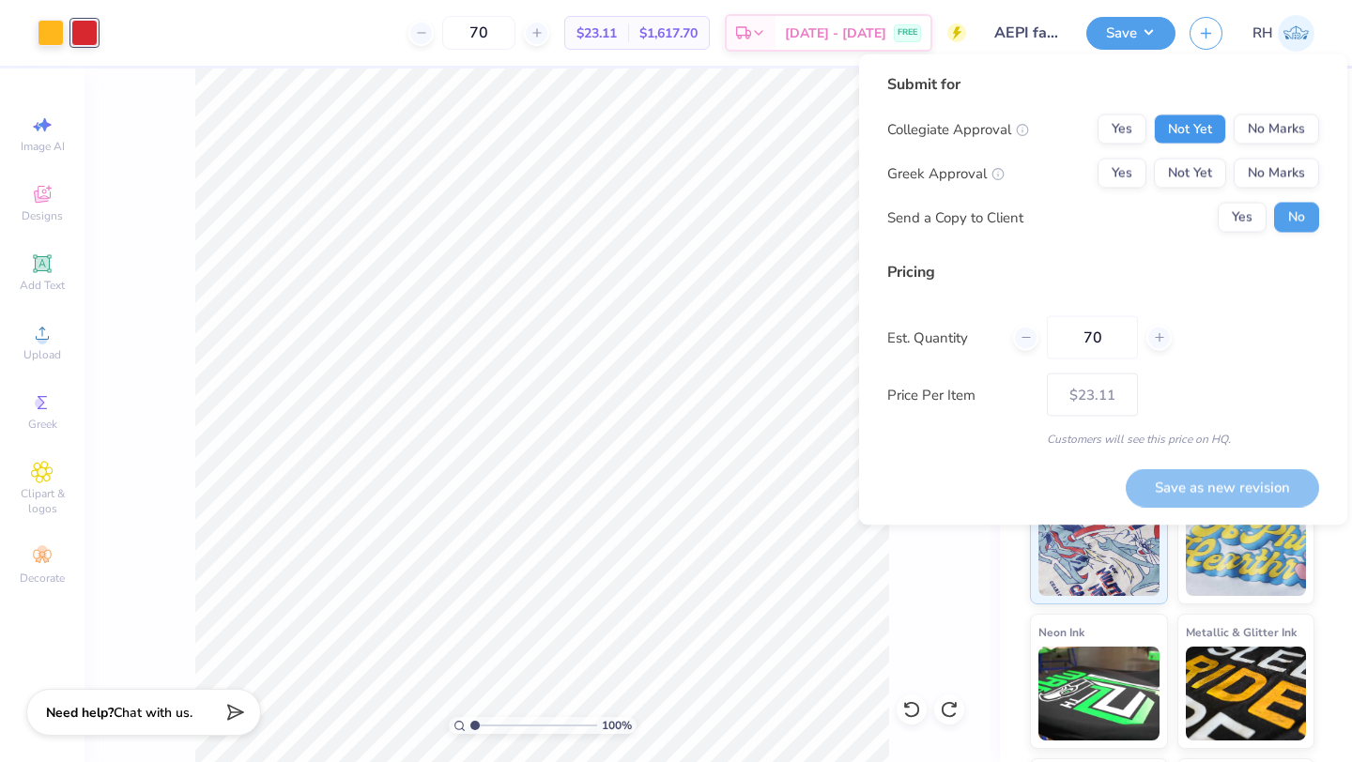
click at [1187, 139] on button "Not Yet" at bounding box center [1190, 130] width 72 height 30
click at [1187, 157] on div "Collegiate Approval Yes Not Yet No Marks Greek Approval Yes Not Yet No Marks Se…" at bounding box center [1103, 174] width 432 height 118
click at [1187, 162] on button "Not Yet" at bounding box center [1190, 174] width 72 height 30
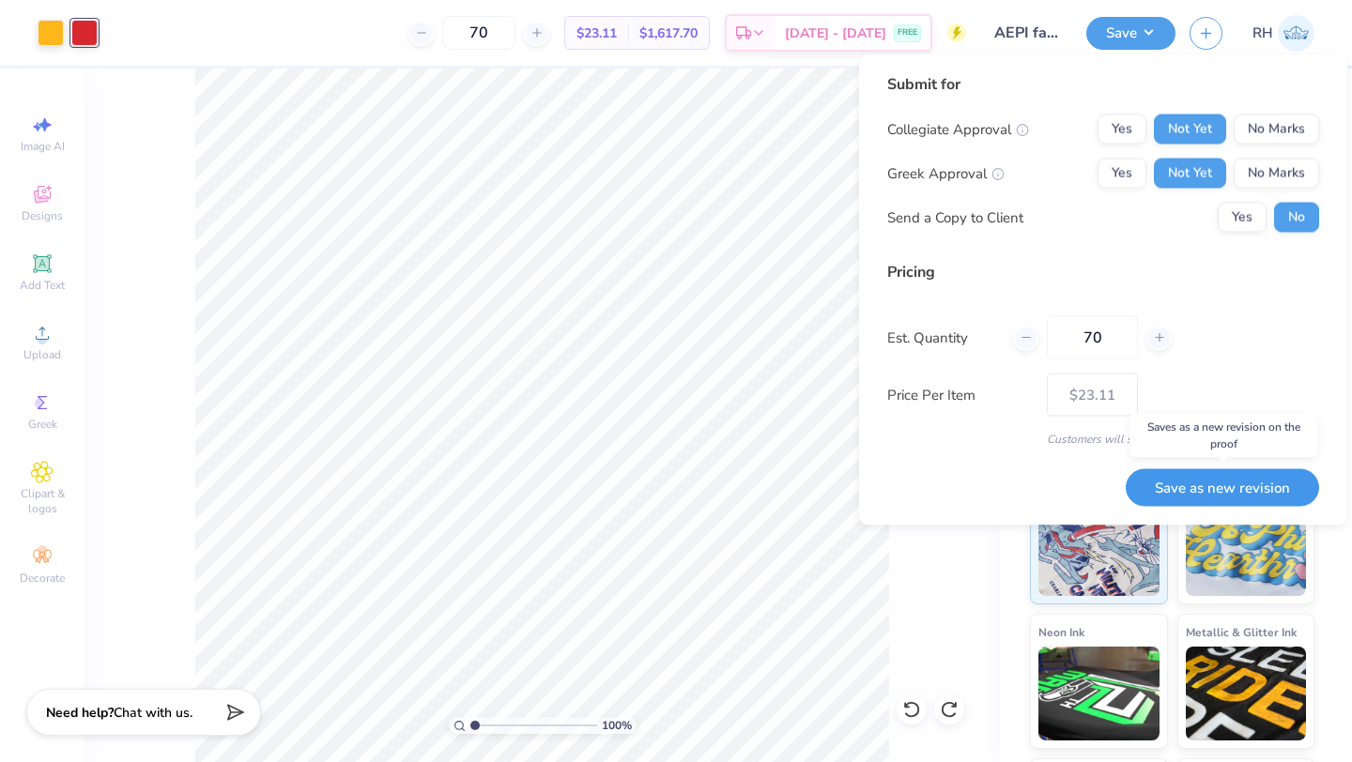
click at [1208, 487] on button "Save as new revision" at bounding box center [1221, 487] width 193 height 38
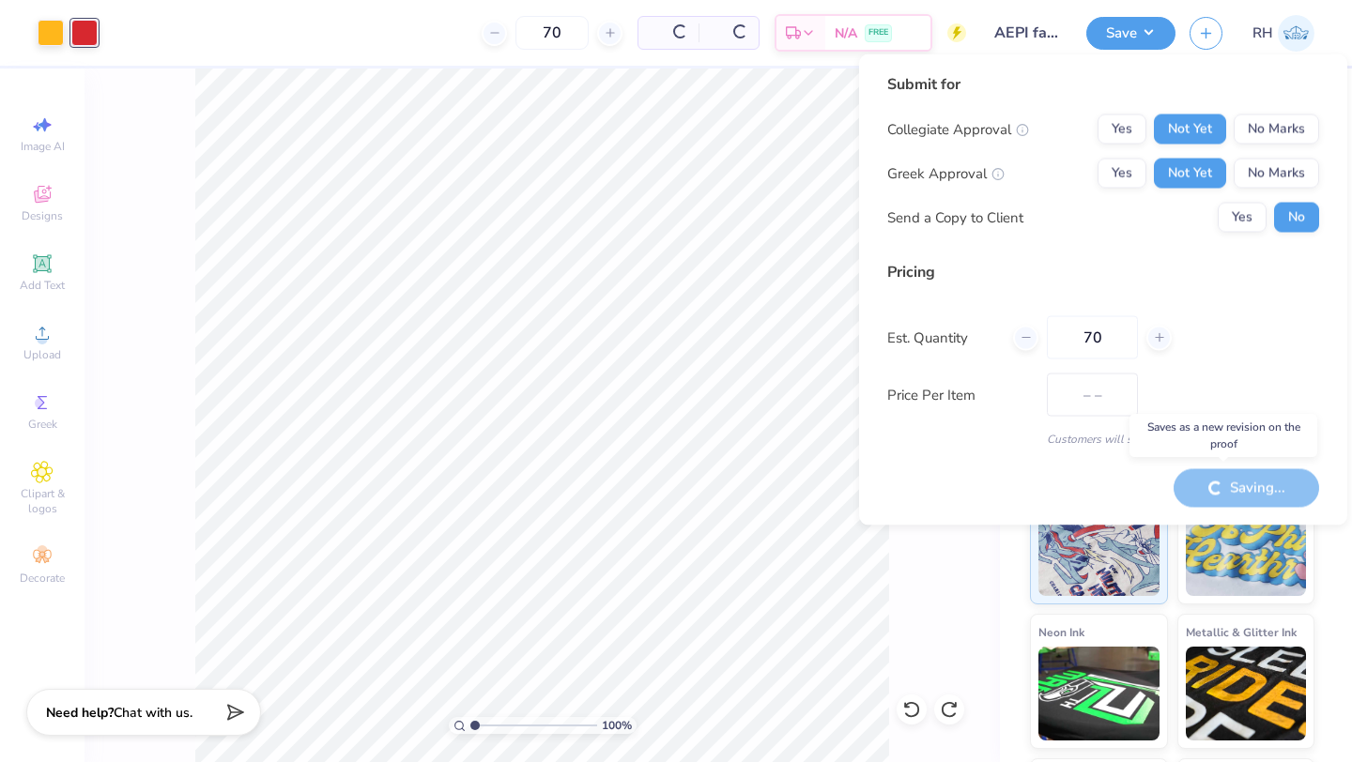
type input "$23.11"
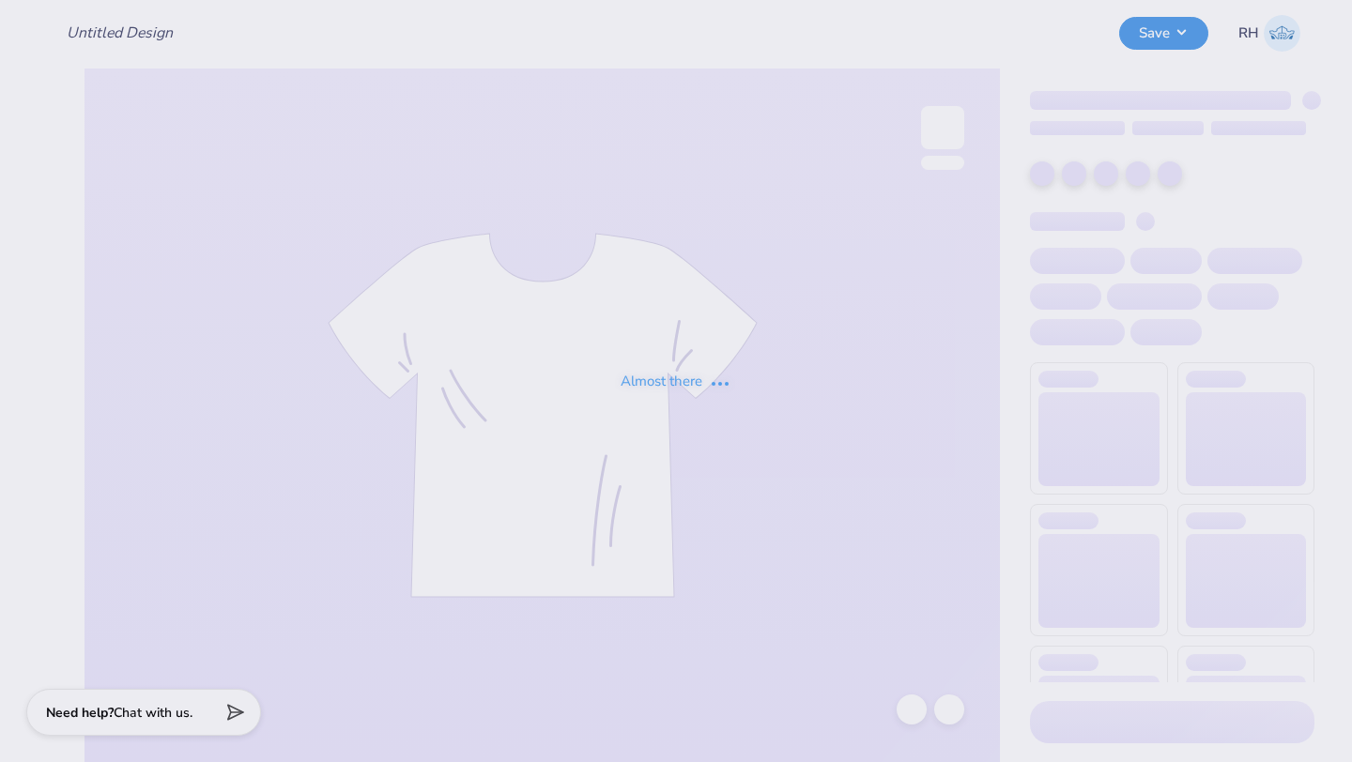
type input "AEPI fall rush"
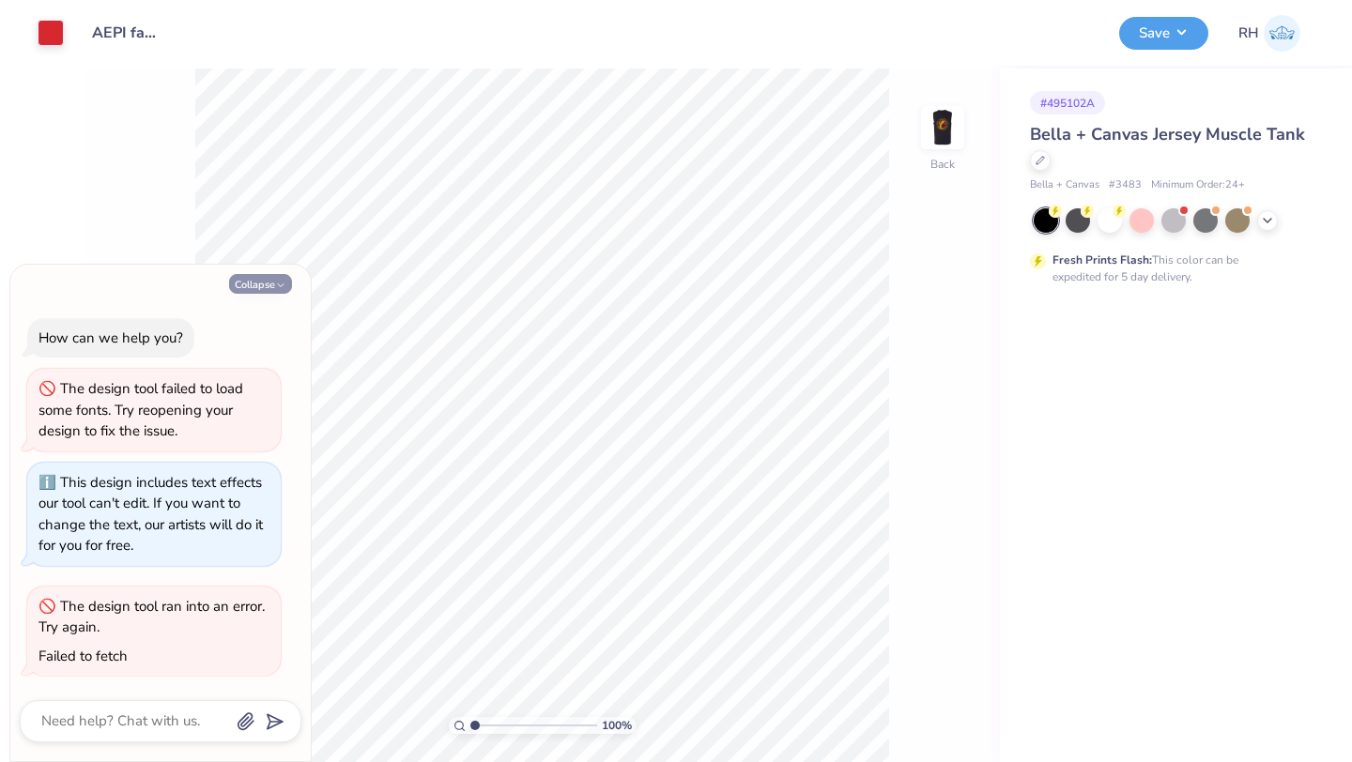
click at [250, 277] on button "Collapse" at bounding box center [260, 284] width 63 height 20
type textarea "x"
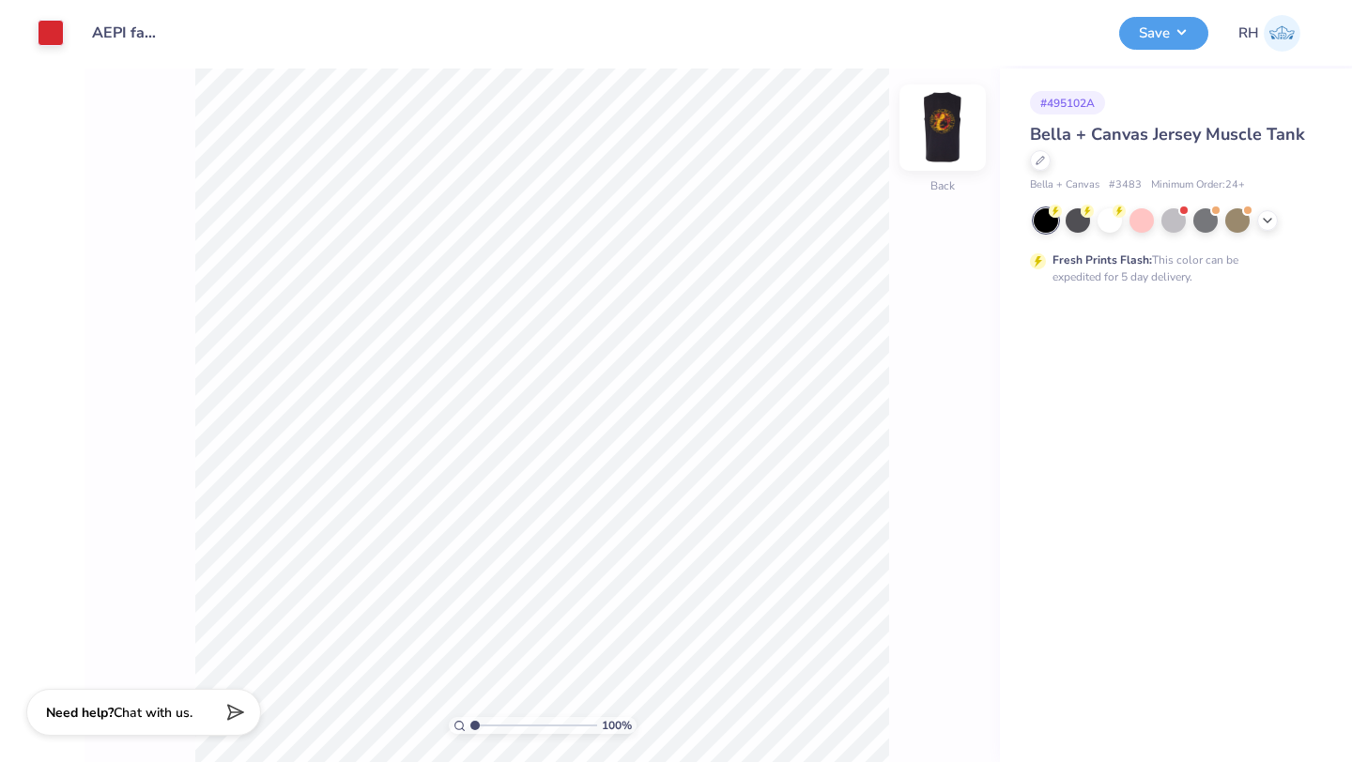
click at [941, 125] on img at bounding box center [942, 127] width 75 height 75
click at [1047, 164] on div at bounding box center [1040, 158] width 21 height 21
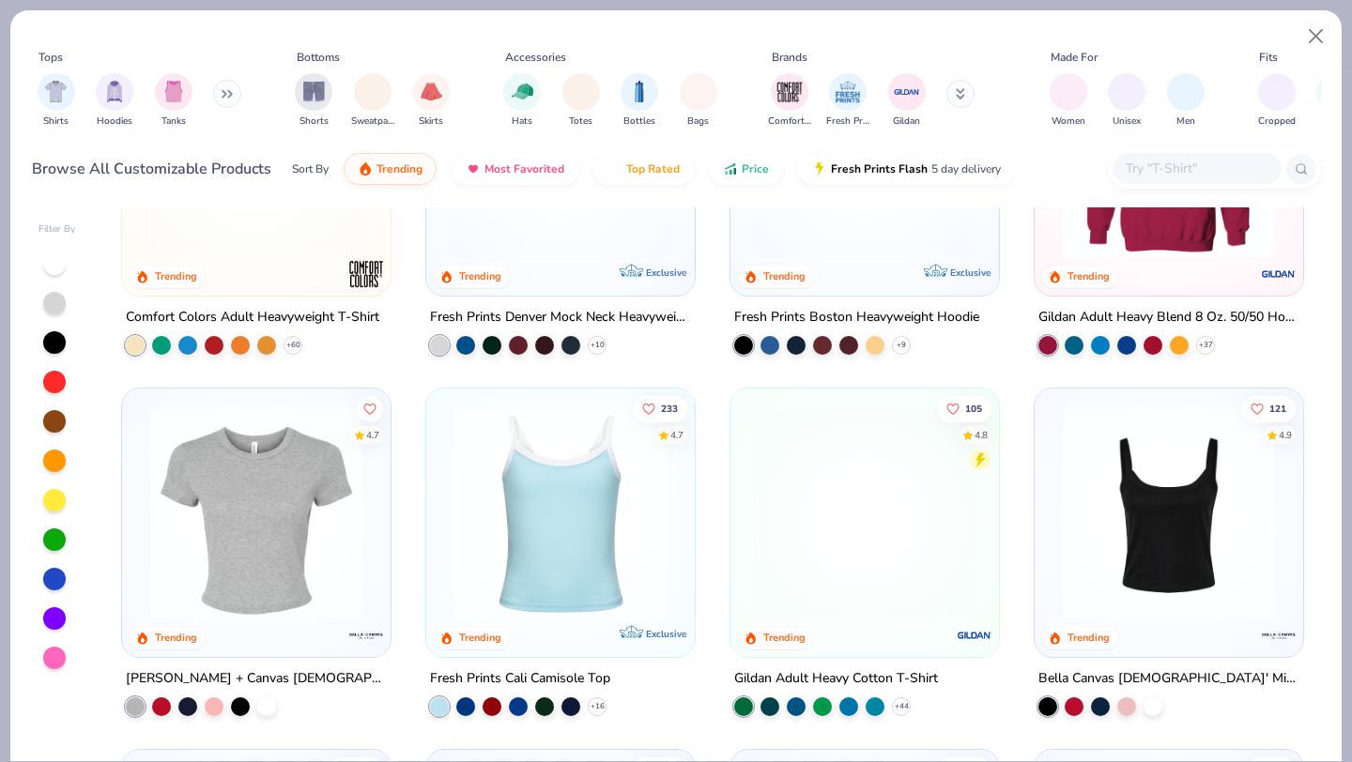
scroll to position [253, 0]
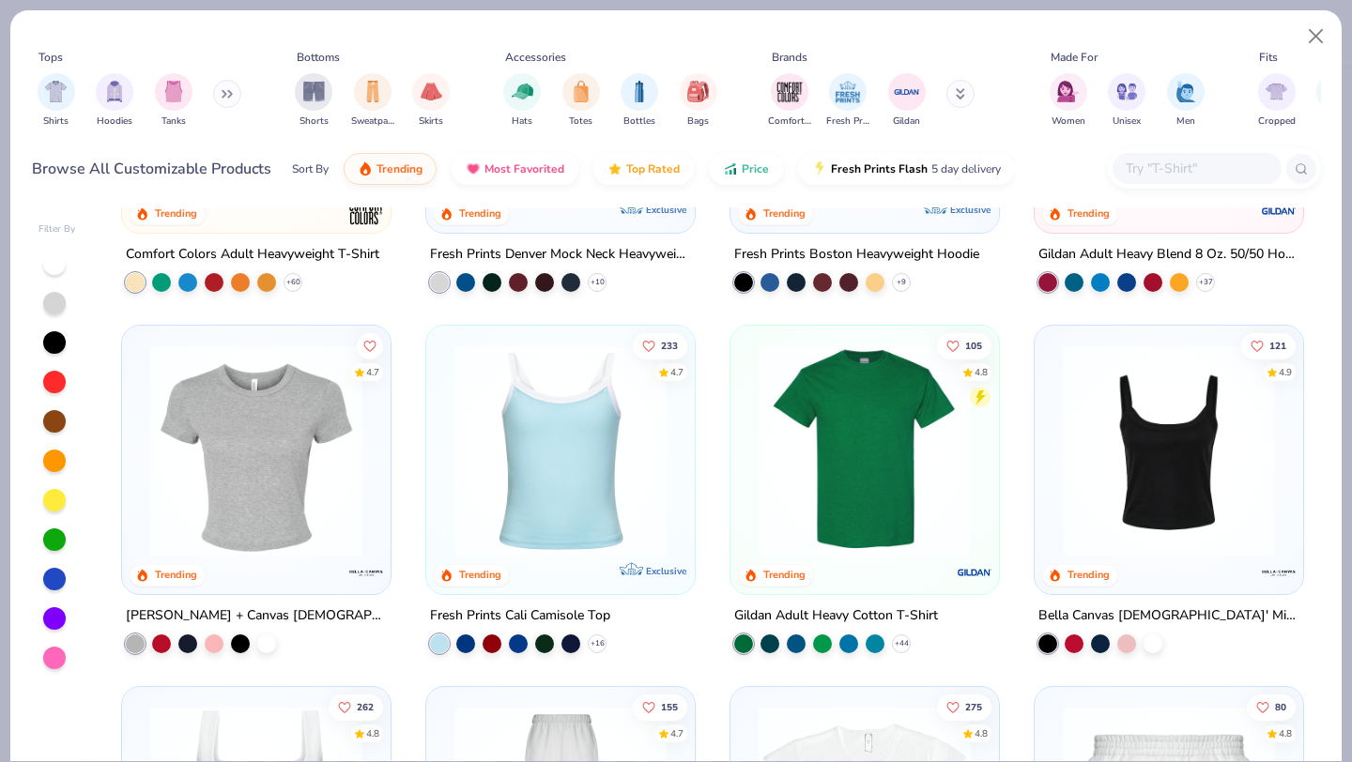
click at [876, 520] on img at bounding box center [864, 450] width 231 height 212
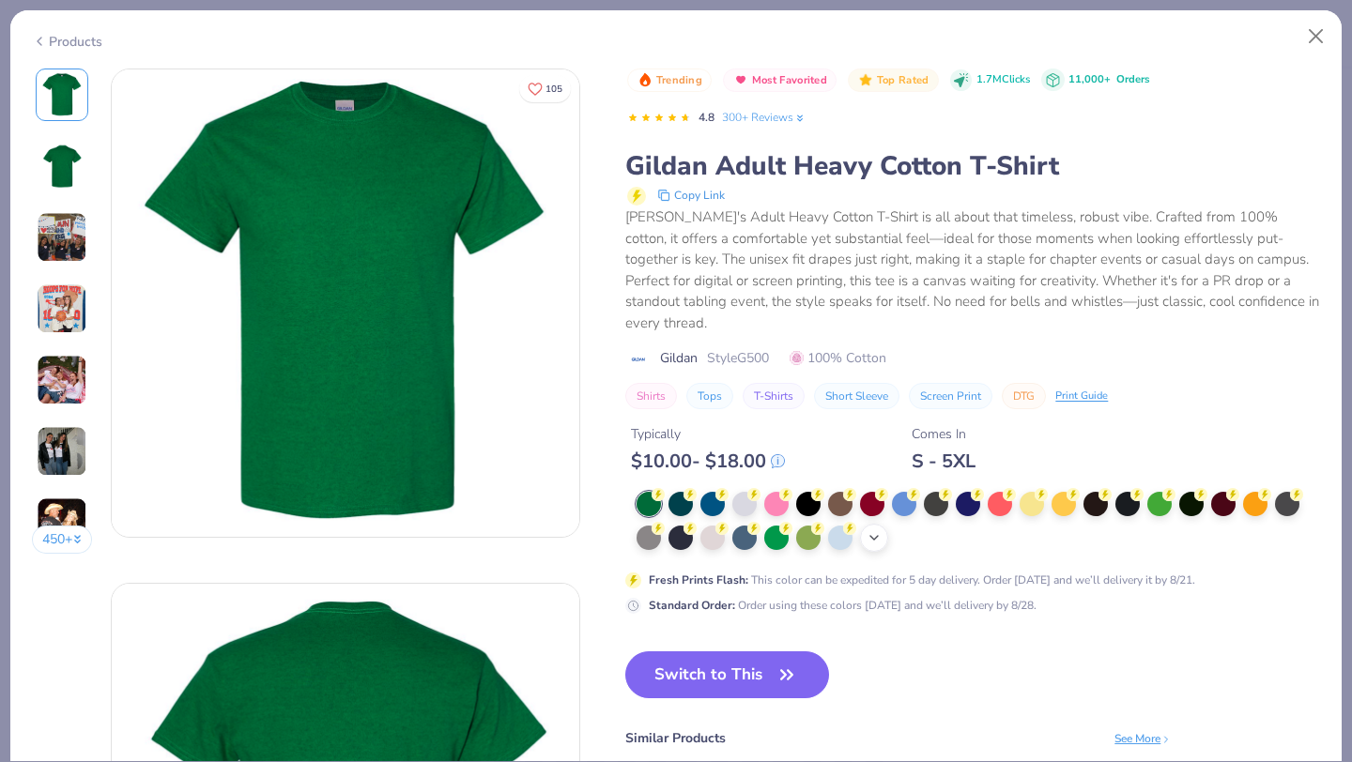
click at [880, 528] on div "+ 22" at bounding box center [874, 538] width 28 height 28
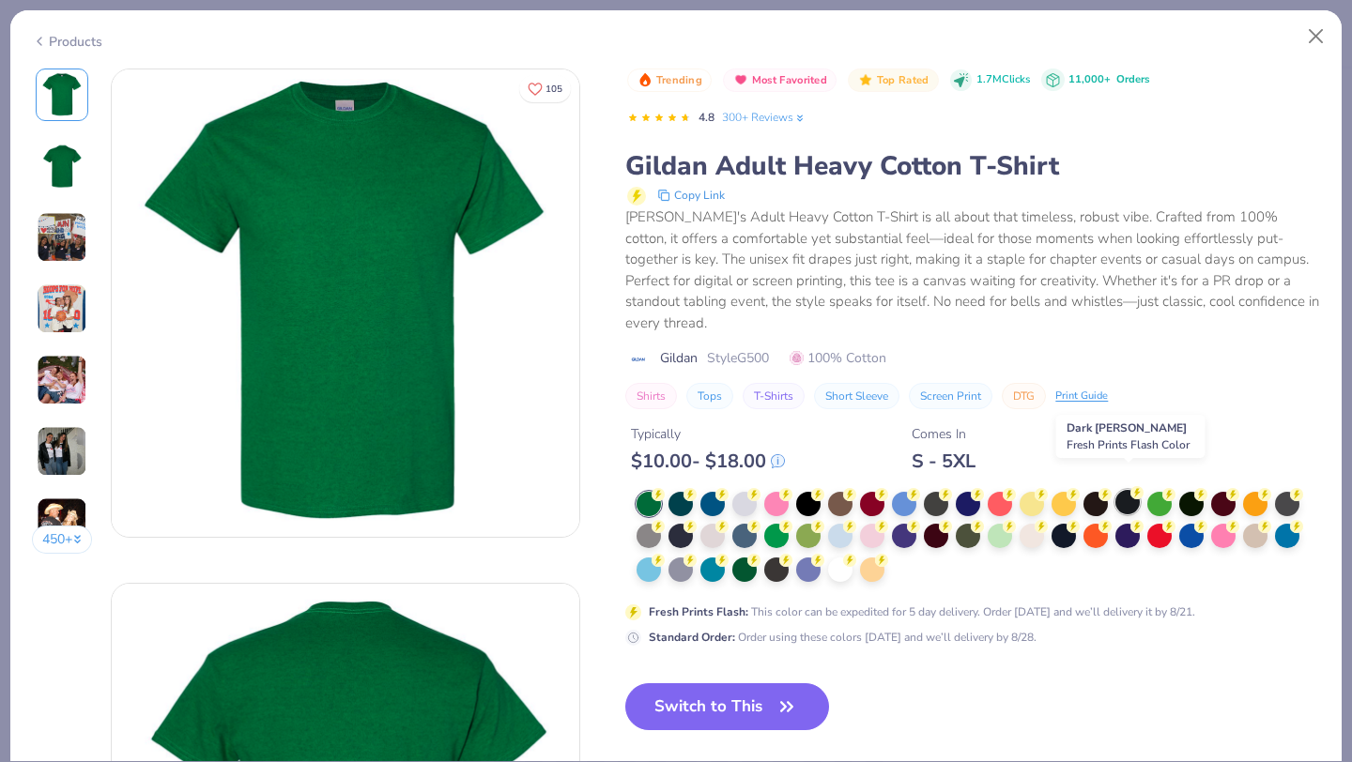
click at [1122, 490] on div at bounding box center [1127, 502] width 24 height 24
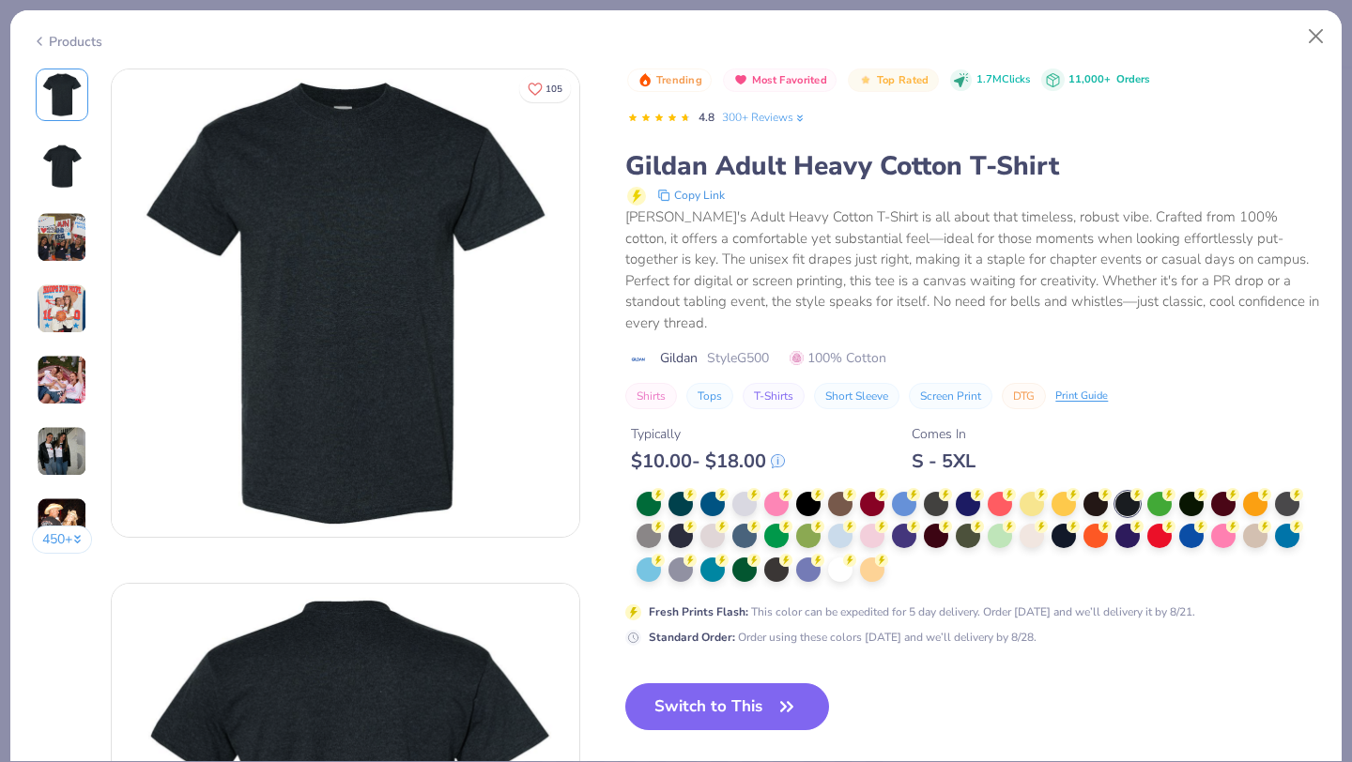
click at [57, 162] on img at bounding box center [61, 166] width 45 height 45
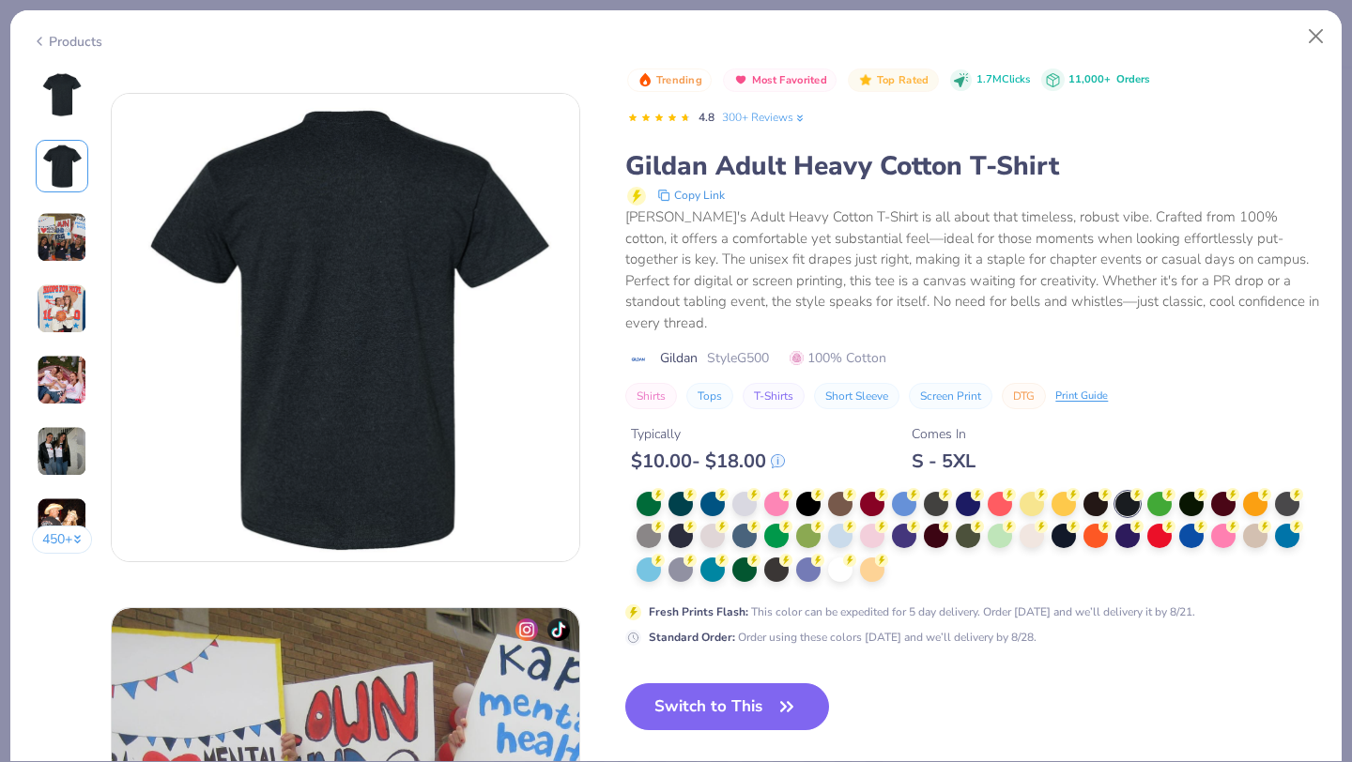
scroll to position [514, 0]
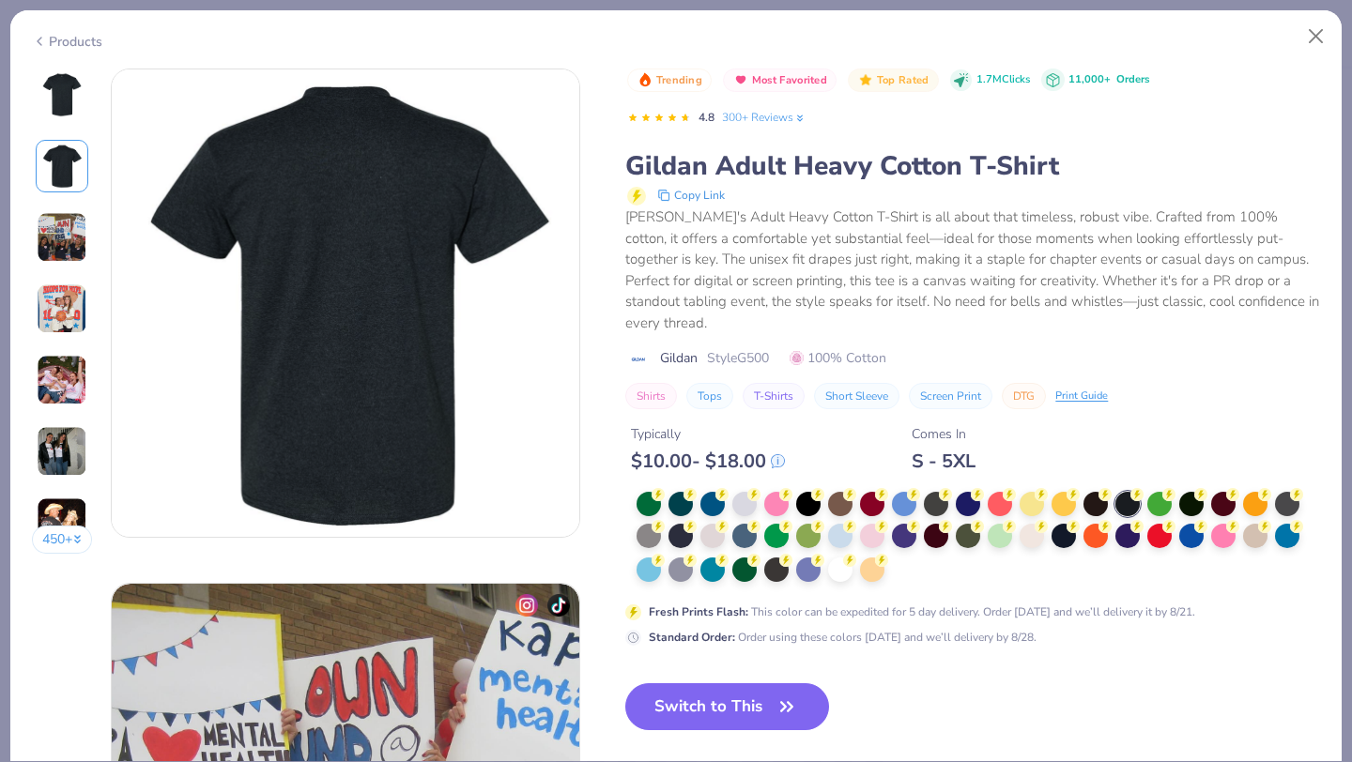
click at [39, 89] on img at bounding box center [61, 94] width 45 height 45
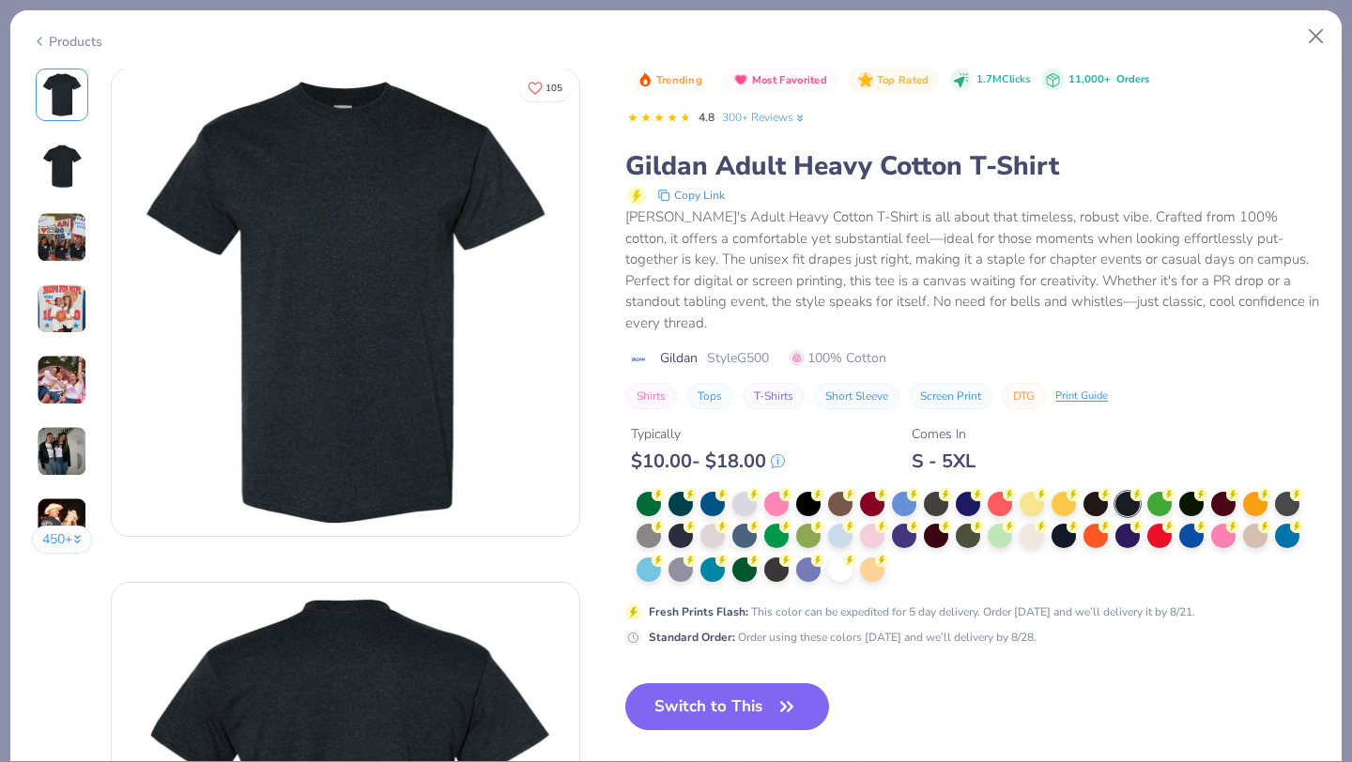
scroll to position [0, 0]
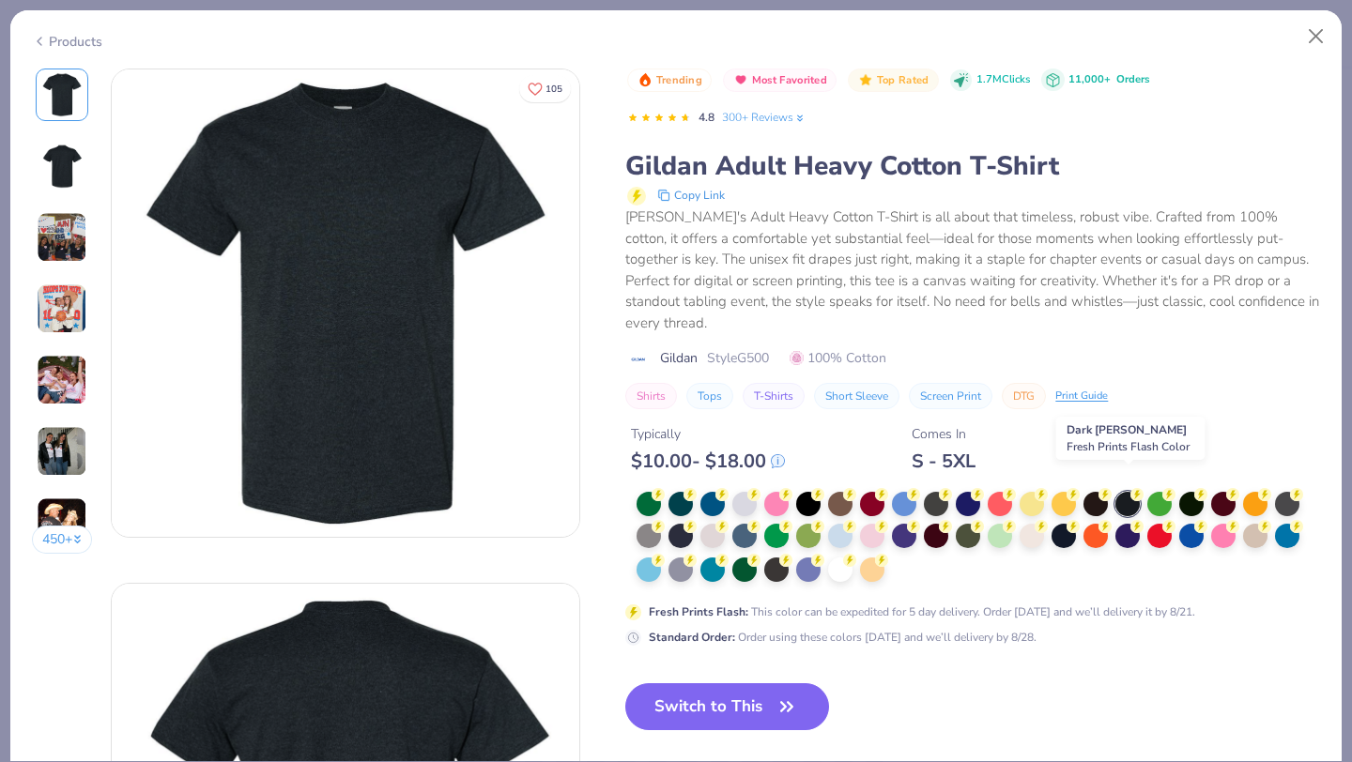
click at [1129, 492] on div at bounding box center [1127, 504] width 24 height 24
click at [801, 490] on div at bounding box center [808, 502] width 24 height 24
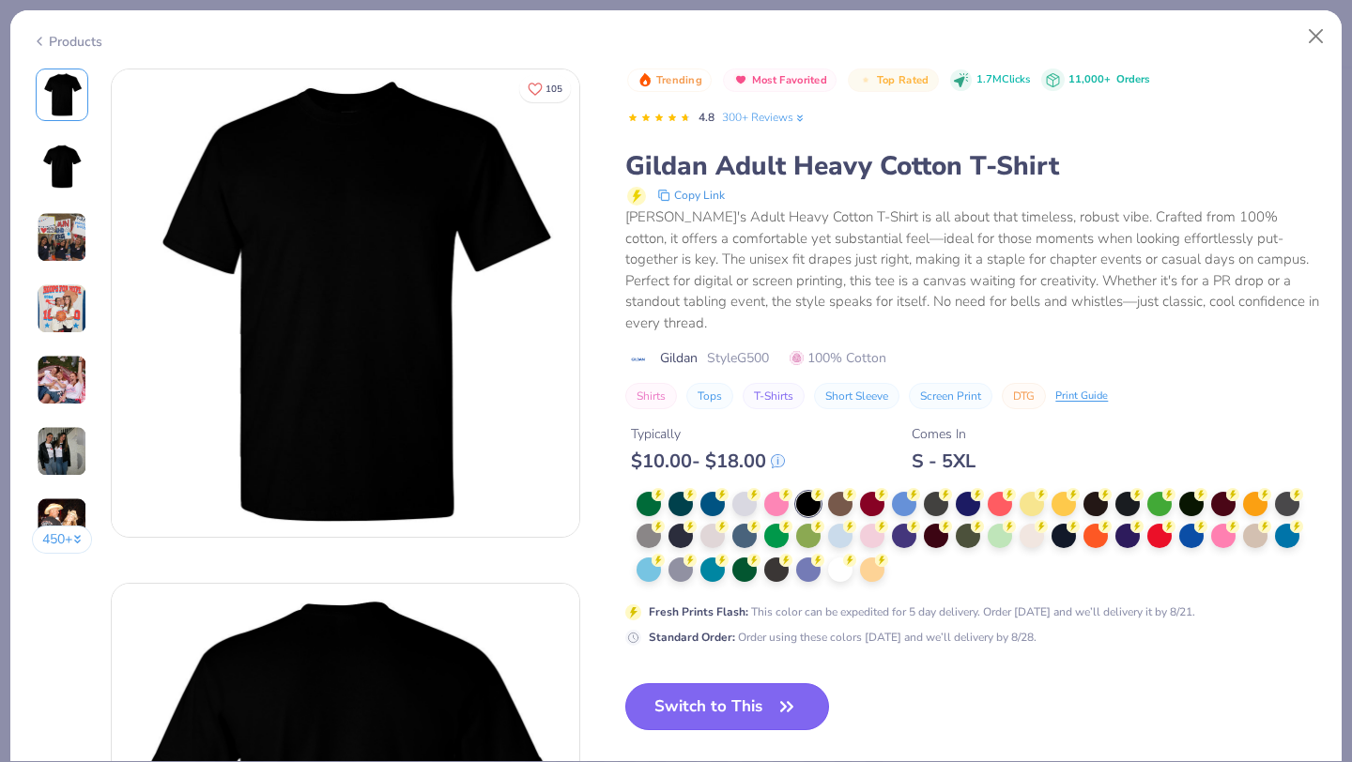
click at [750, 695] on button "Switch to This" at bounding box center [727, 706] width 204 height 47
click at [705, 684] on button "Switch to This" at bounding box center [727, 706] width 204 height 47
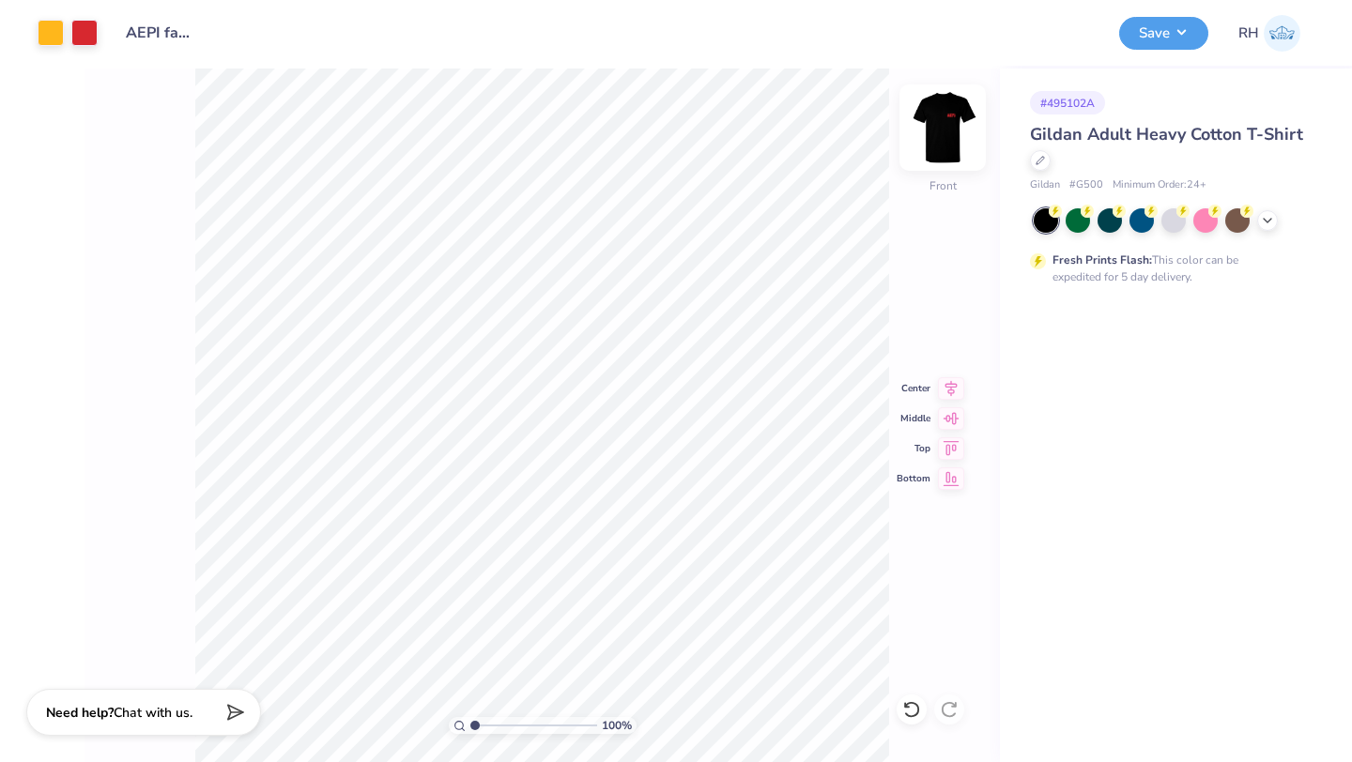
click at [954, 129] on img at bounding box center [942, 127] width 75 height 75
click at [1153, 22] on button "Save" at bounding box center [1163, 30] width 89 height 33
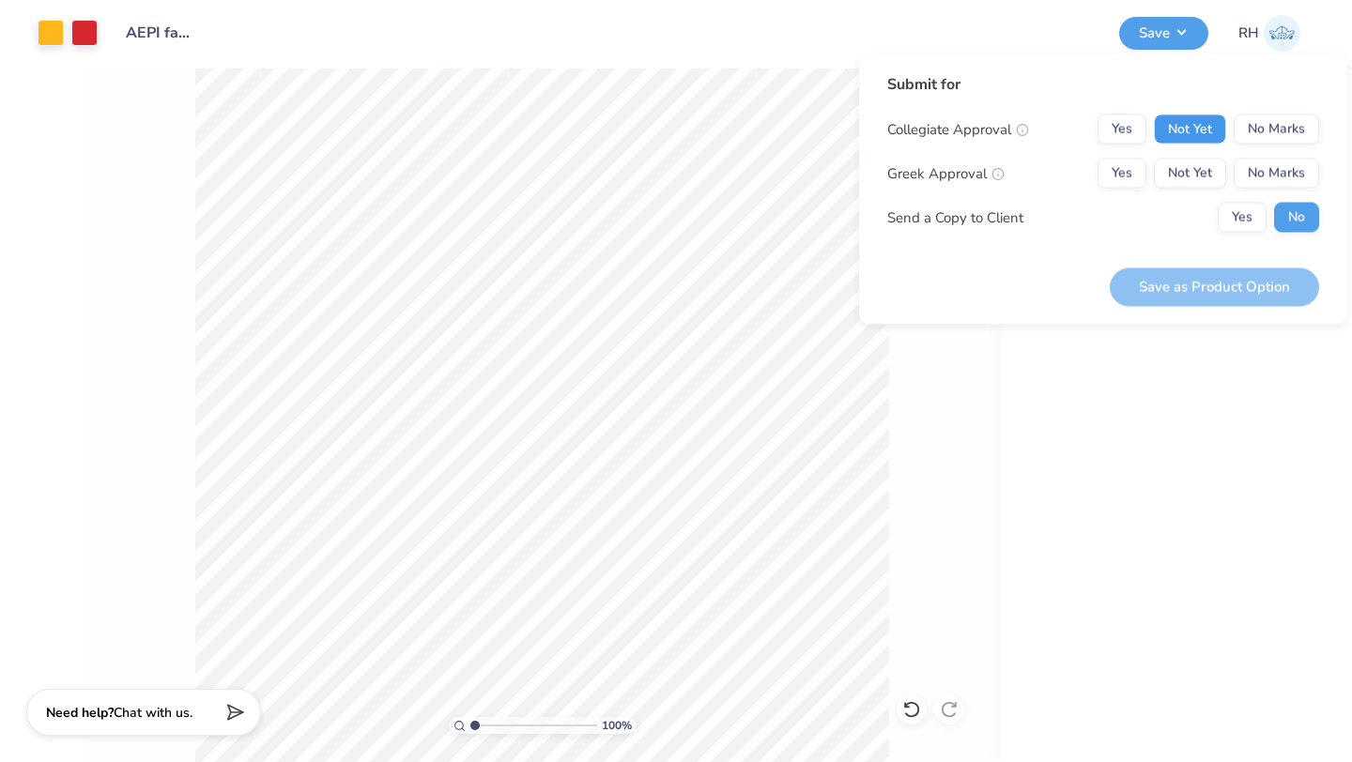
click at [1182, 128] on button "Not Yet" at bounding box center [1190, 130] width 72 height 30
click at [1183, 162] on button "Not Yet" at bounding box center [1190, 174] width 72 height 30
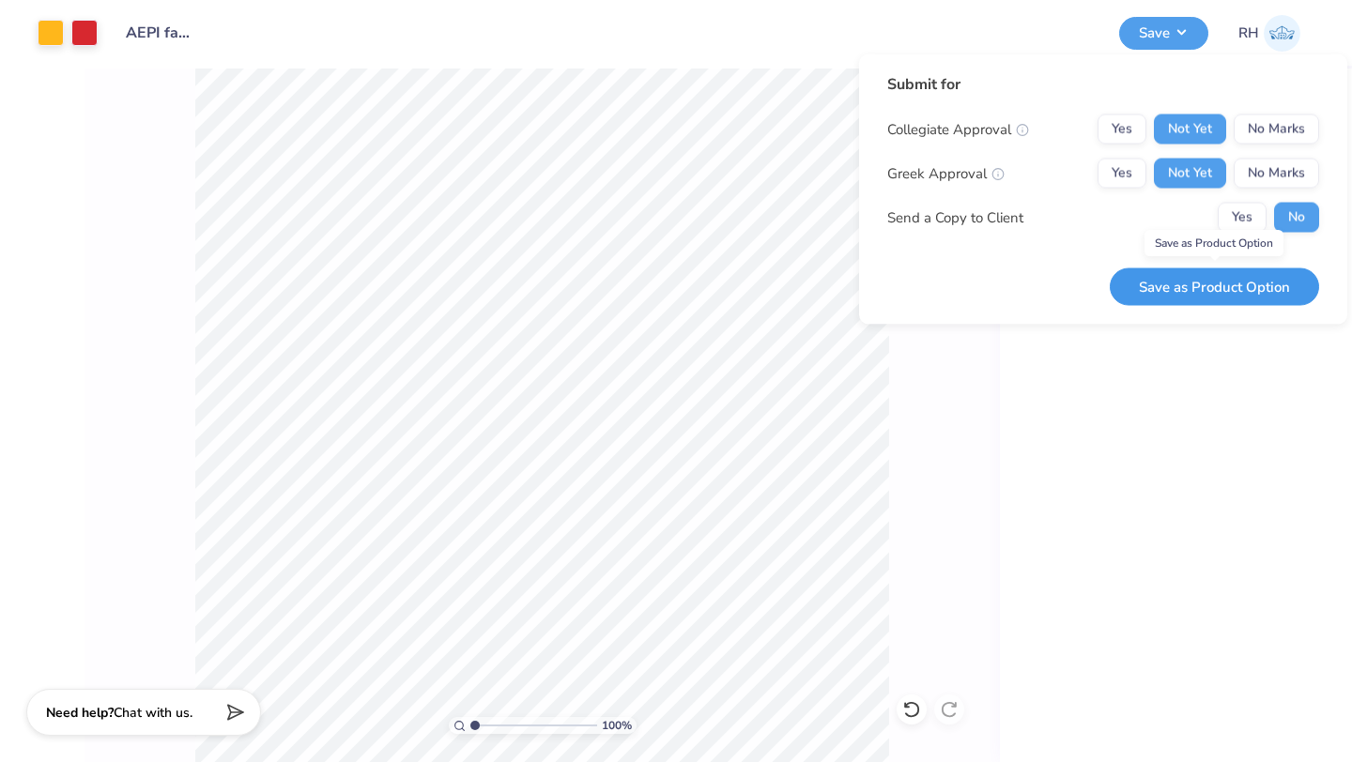
click at [1229, 288] on button "Save as Product Option" at bounding box center [1213, 287] width 209 height 38
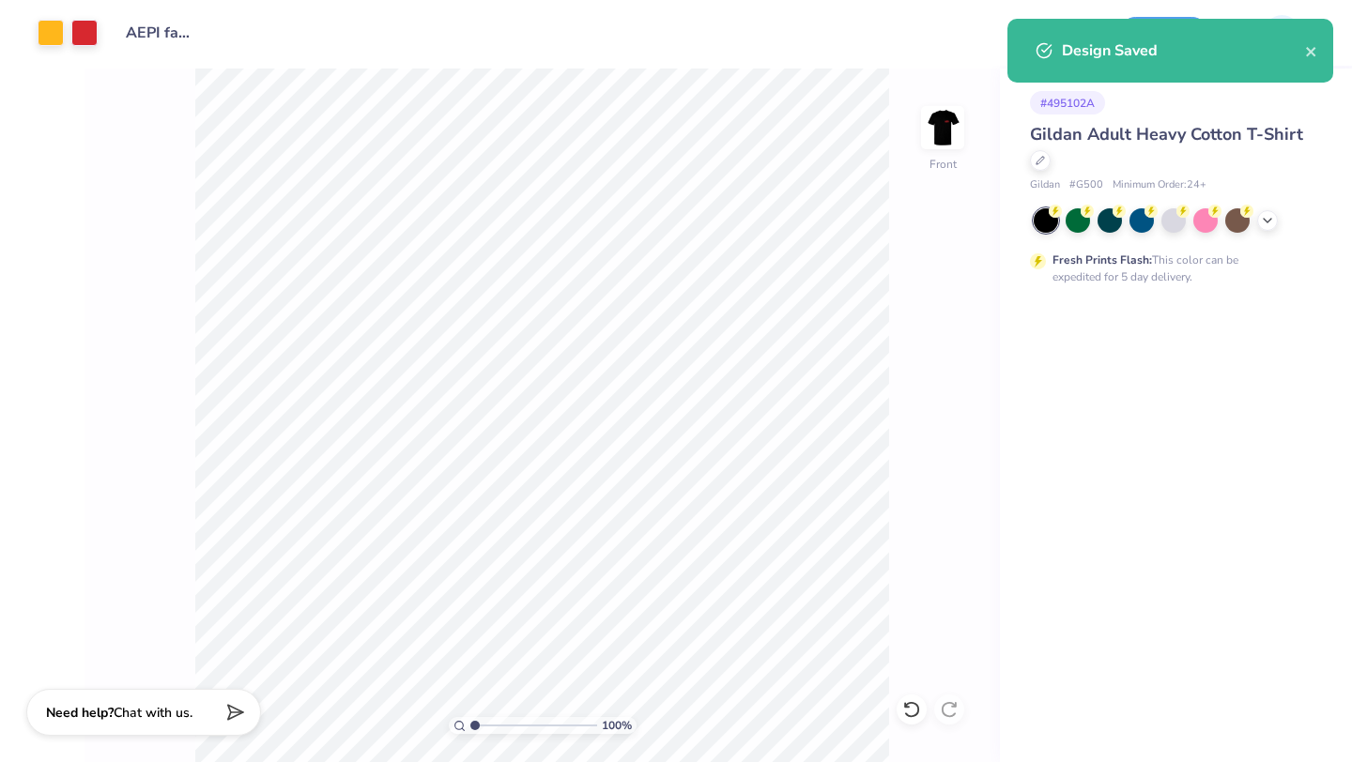
type textarea "x"
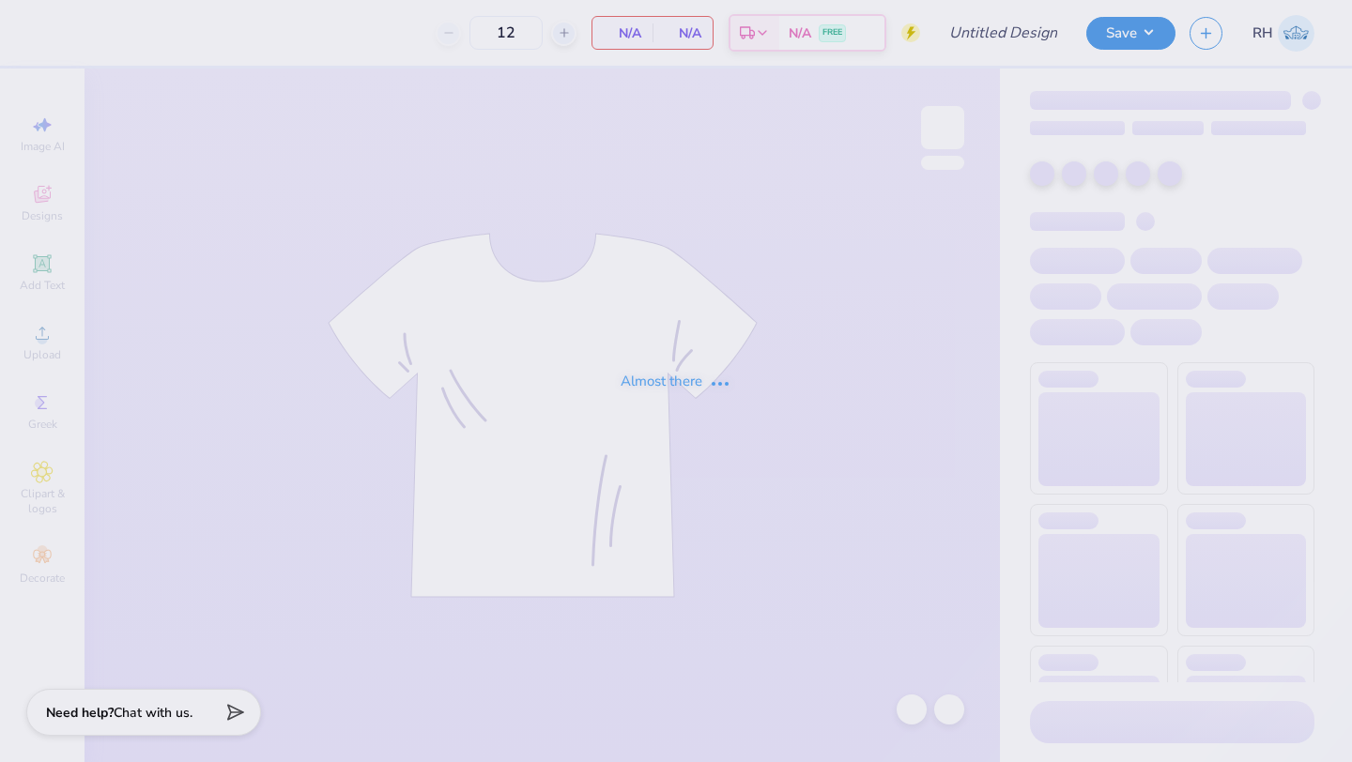
type input "AEPI fall rush"
type input "60"
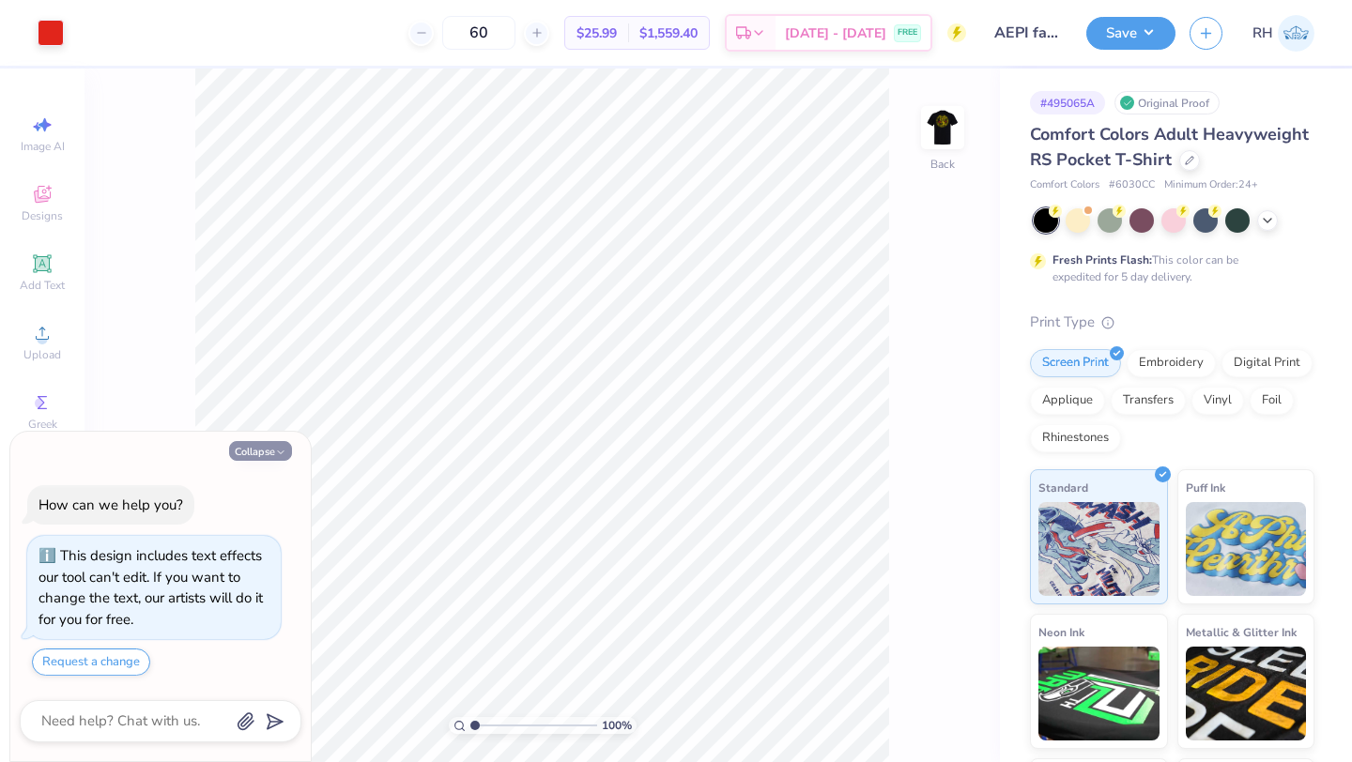
click at [266, 457] on button "Collapse" at bounding box center [260, 451] width 63 height 20
type textarea "x"
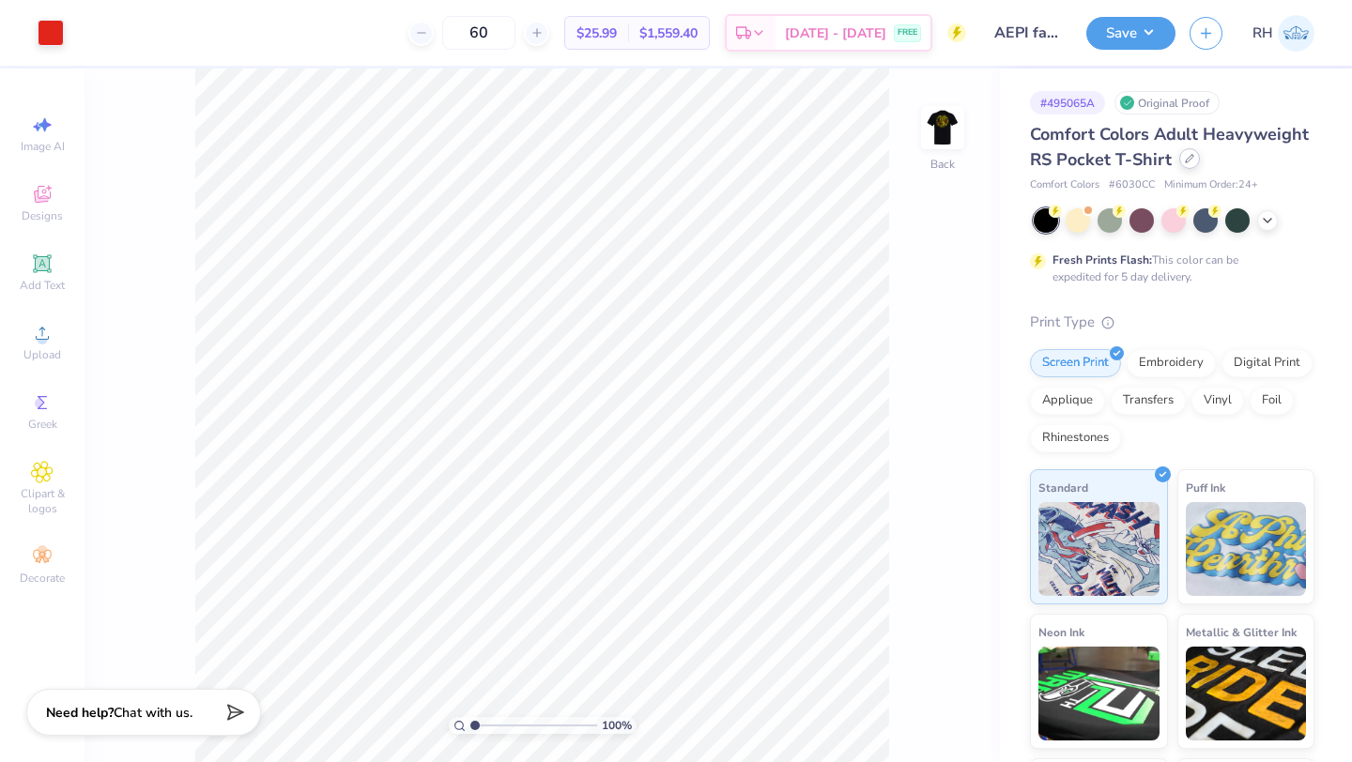
click at [1187, 165] on div at bounding box center [1189, 158] width 21 height 21
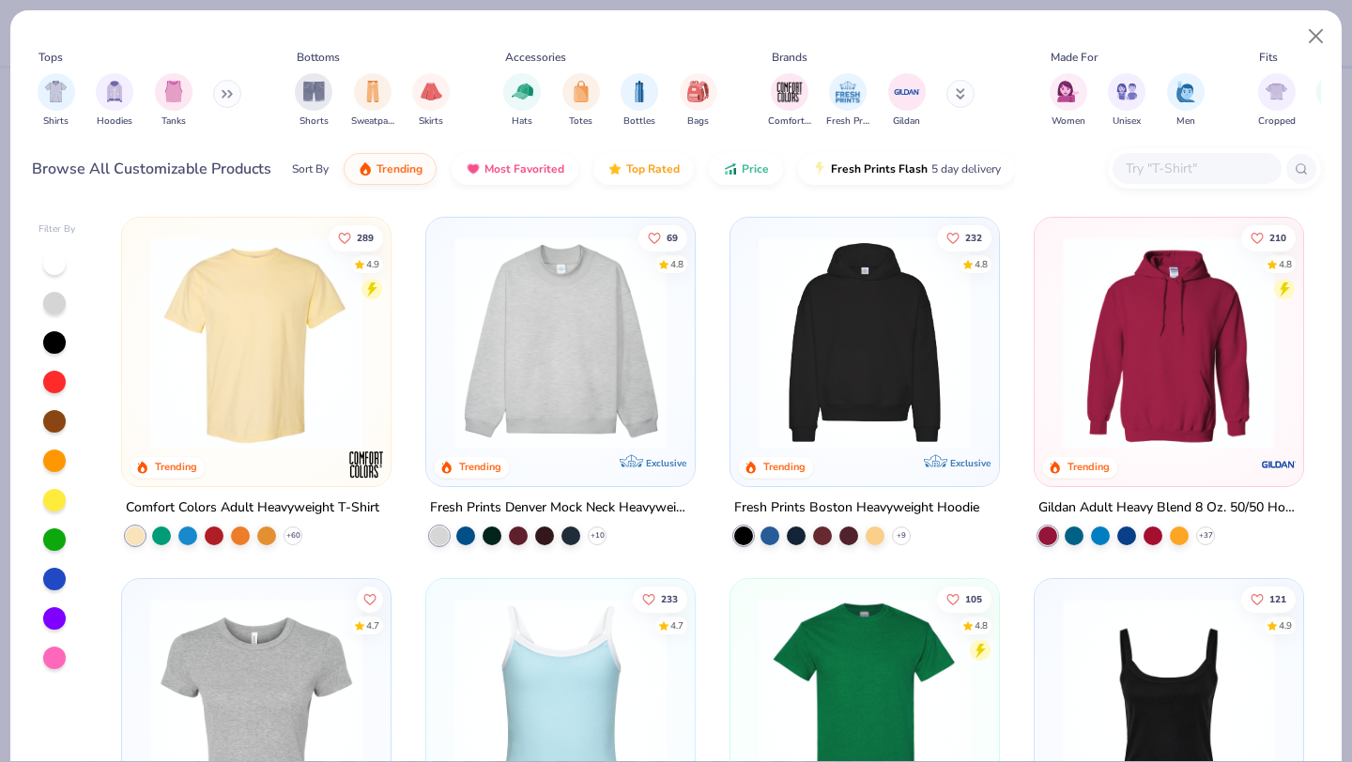
click at [1128, 175] on input "text" at bounding box center [1196, 169] width 145 height 22
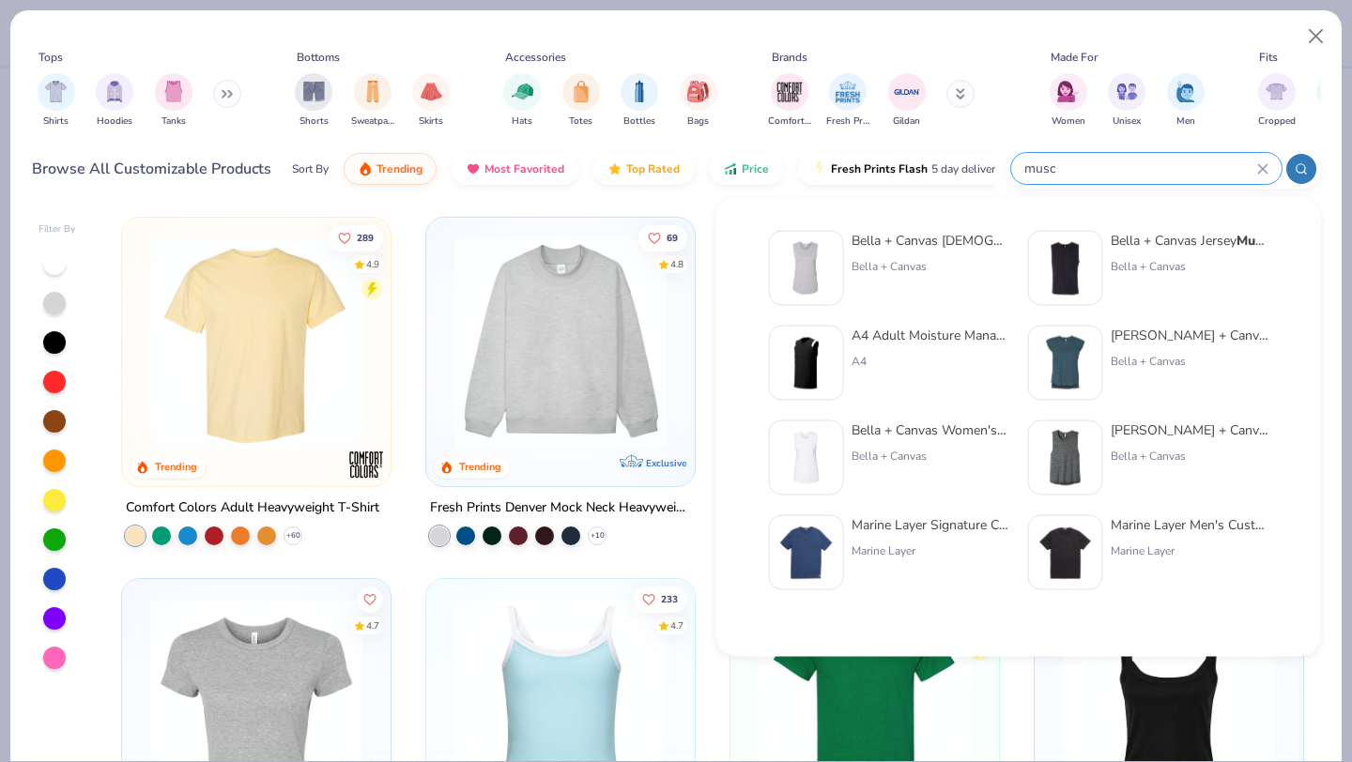
type input "musc"
click at [1039, 284] on img at bounding box center [1065, 268] width 58 height 58
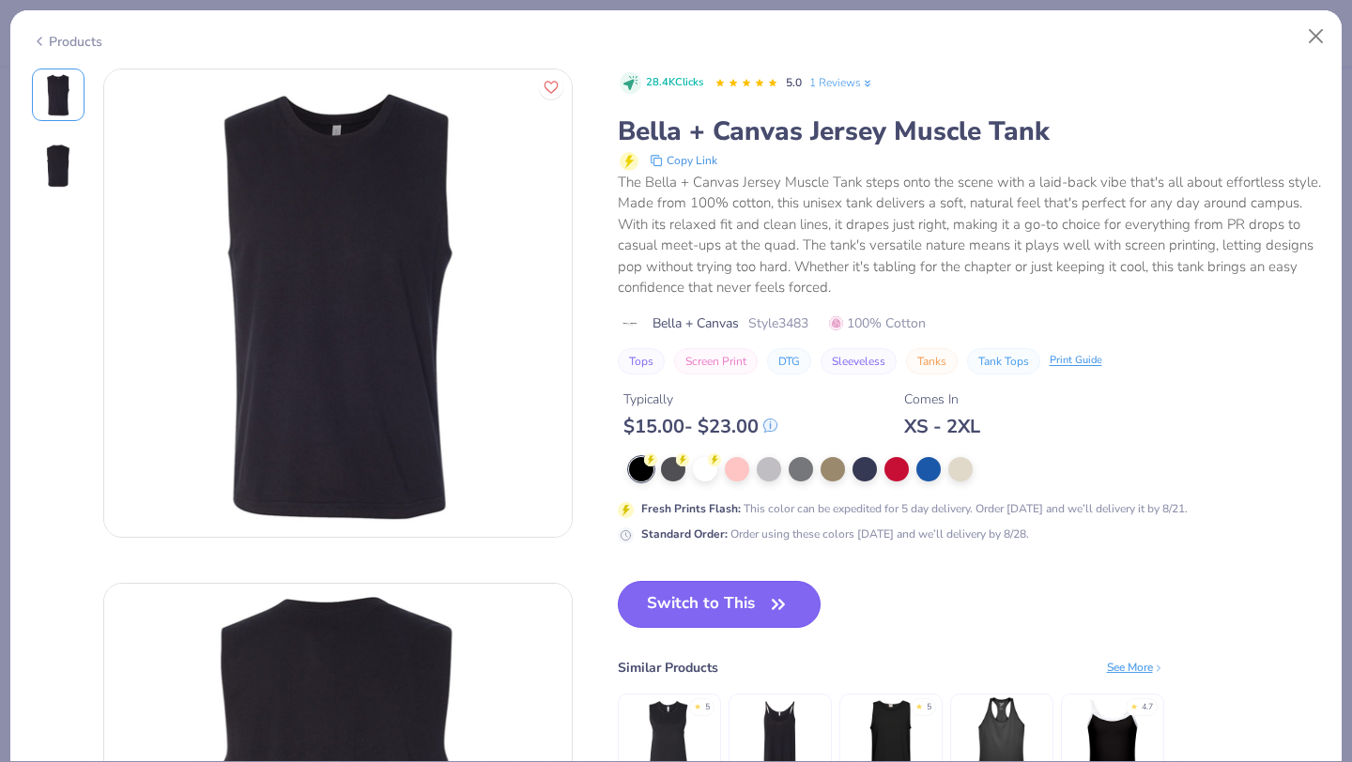
click at [714, 618] on button "Switch to This" at bounding box center [720, 604] width 204 height 47
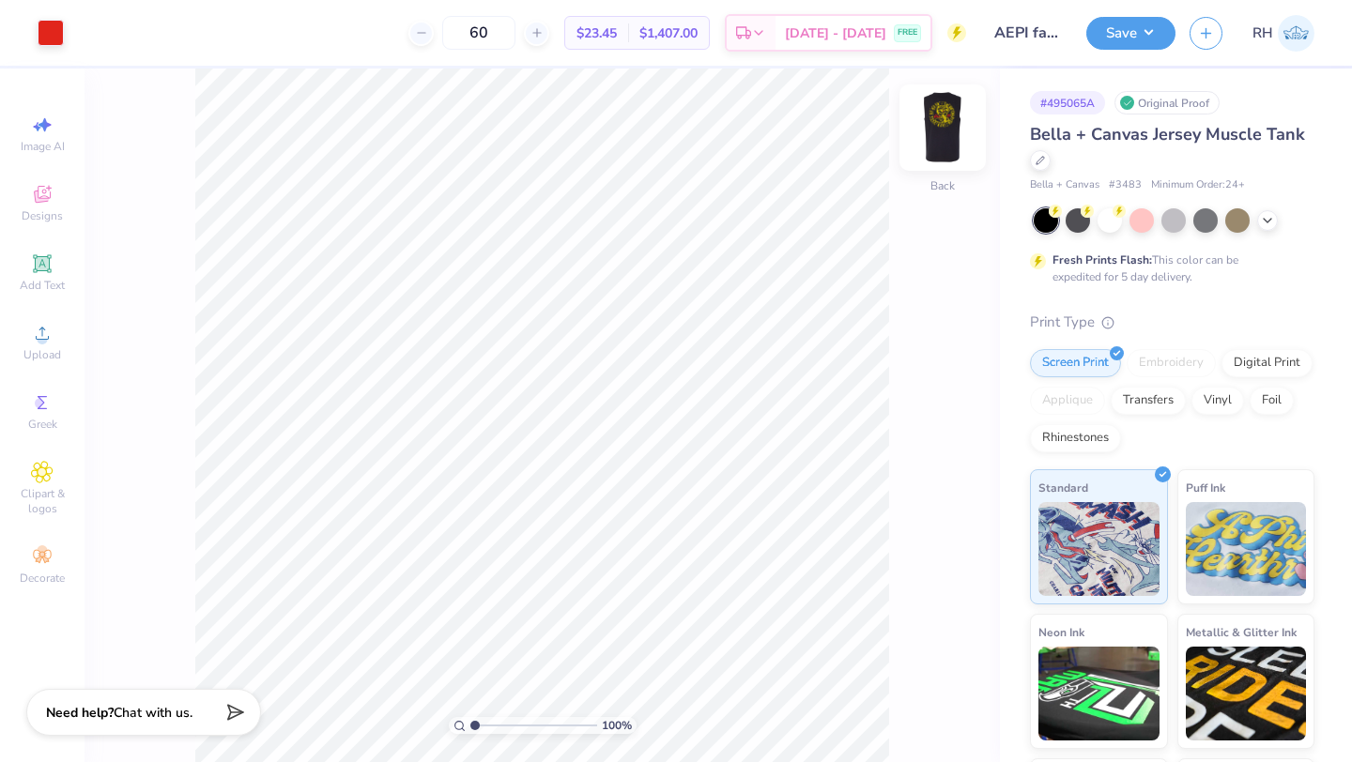
click at [951, 138] on img at bounding box center [942, 127] width 75 height 75
click at [86, 28] on div at bounding box center [84, 31] width 26 height 26
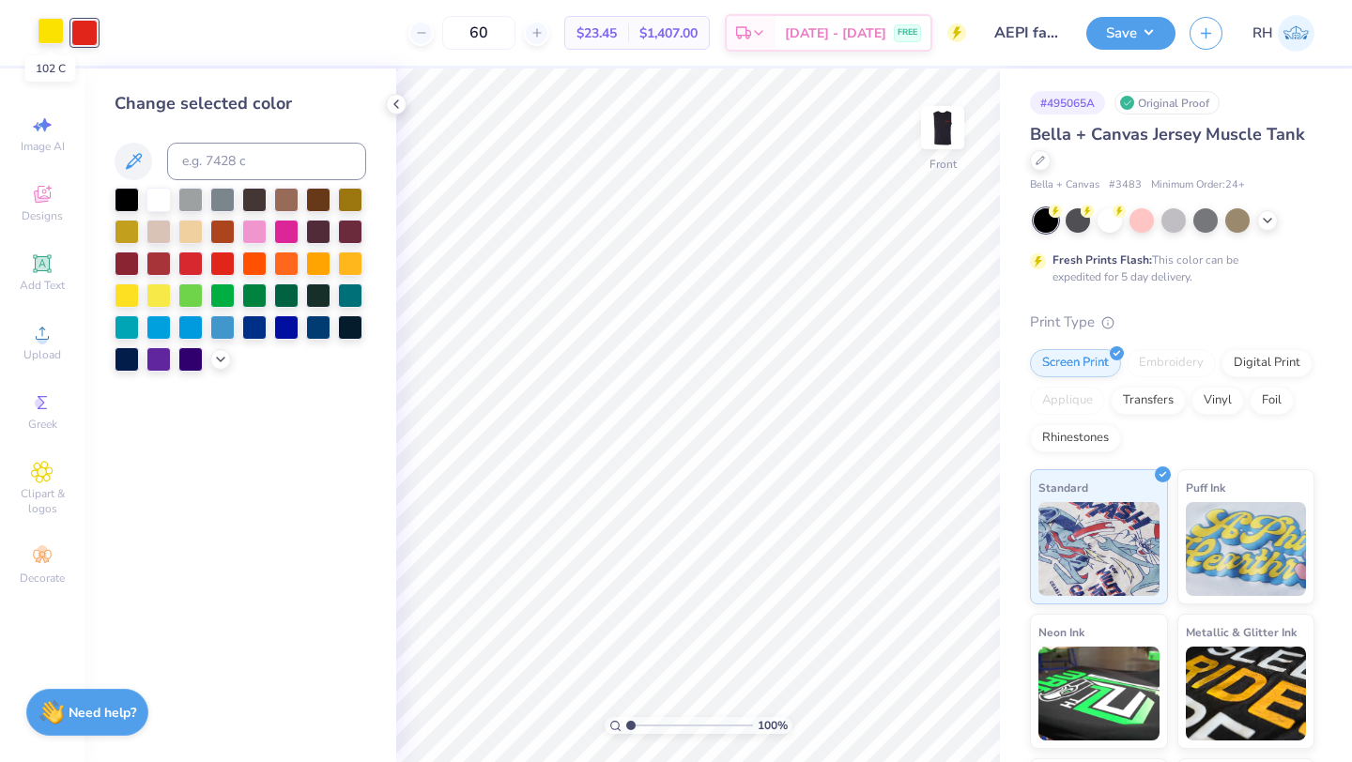
click at [52, 37] on div at bounding box center [51, 31] width 26 height 26
click at [203, 163] on input at bounding box center [266, 162] width 199 height 38
type input "485"
click at [905, 700] on icon at bounding box center [911, 709] width 19 height 19
click at [390, 107] on icon at bounding box center [396, 104] width 15 height 15
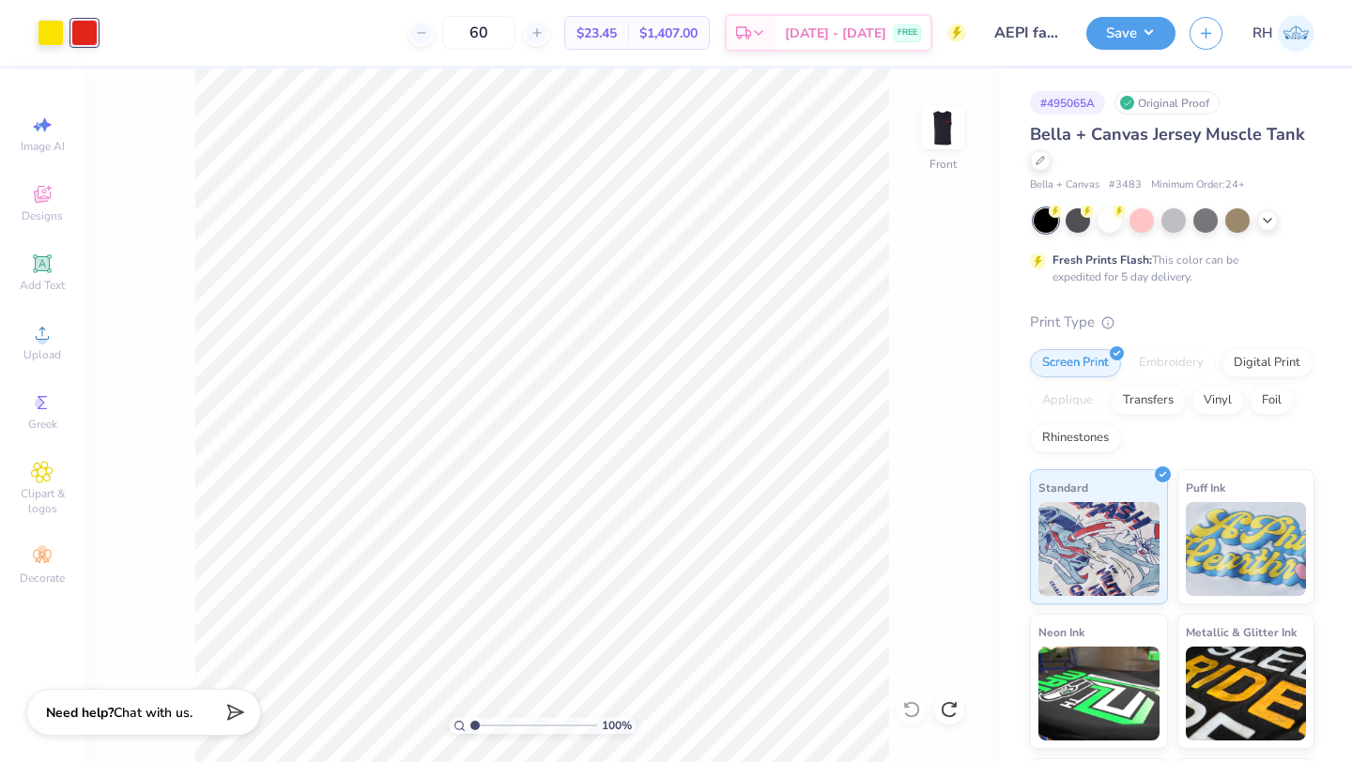
click at [970, 124] on div "100 % Front" at bounding box center [541, 416] width 915 height 694
click at [949, 130] on img at bounding box center [942, 127] width 75 height 75
click at [1045, 161] on div at bounding box center [1040, 158] width 21 height 21
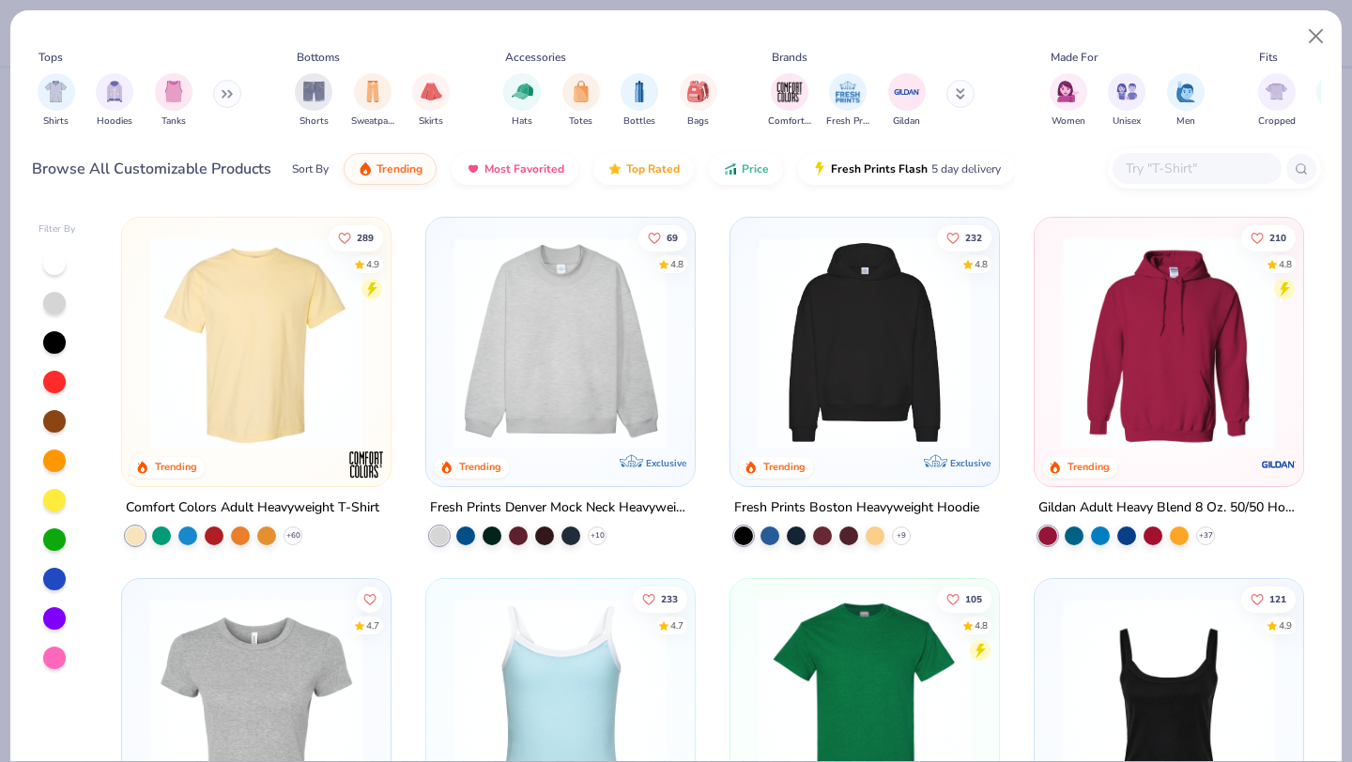
click at [1135, 170] on input "text" at bounding box center [1196, 169] width 145 height 22
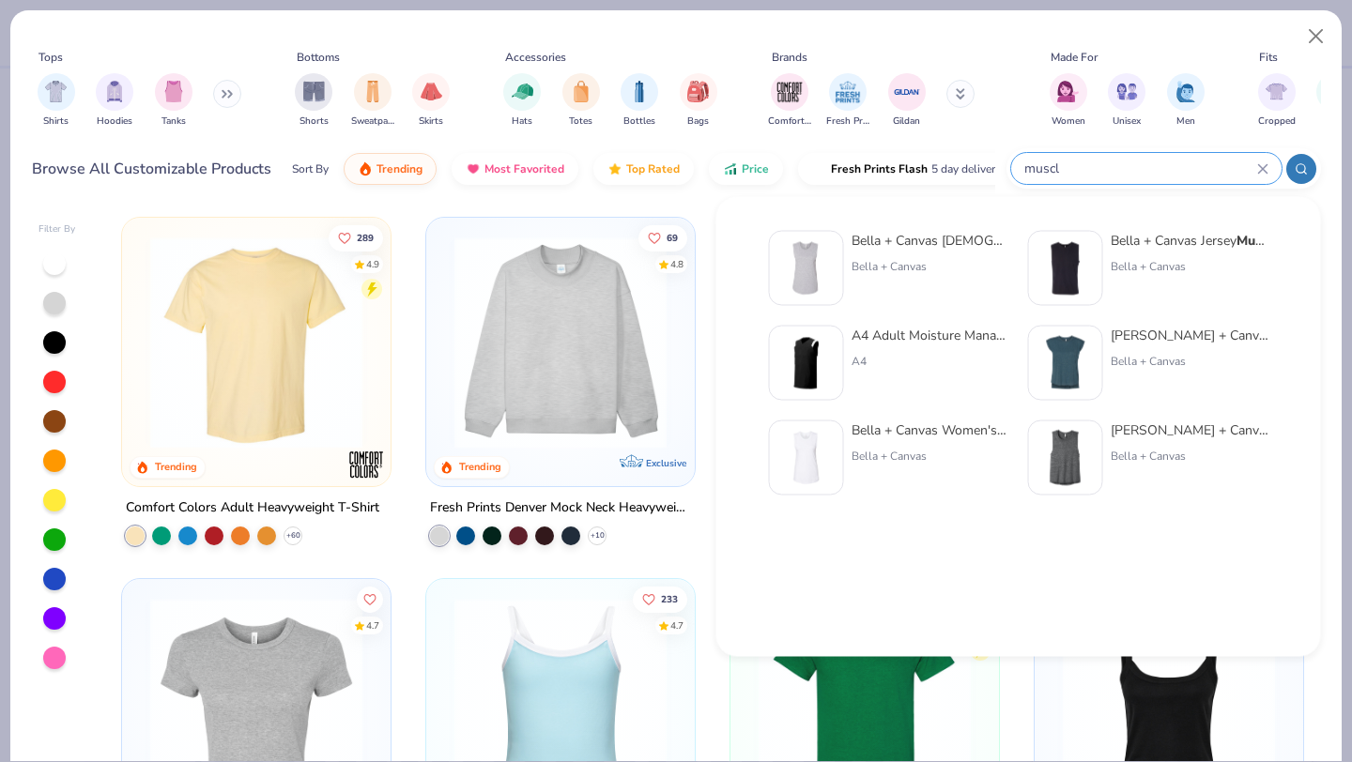
type input "muscl"
click at [805, 342] on img at bounding box center [806, 363] width 58 height 58
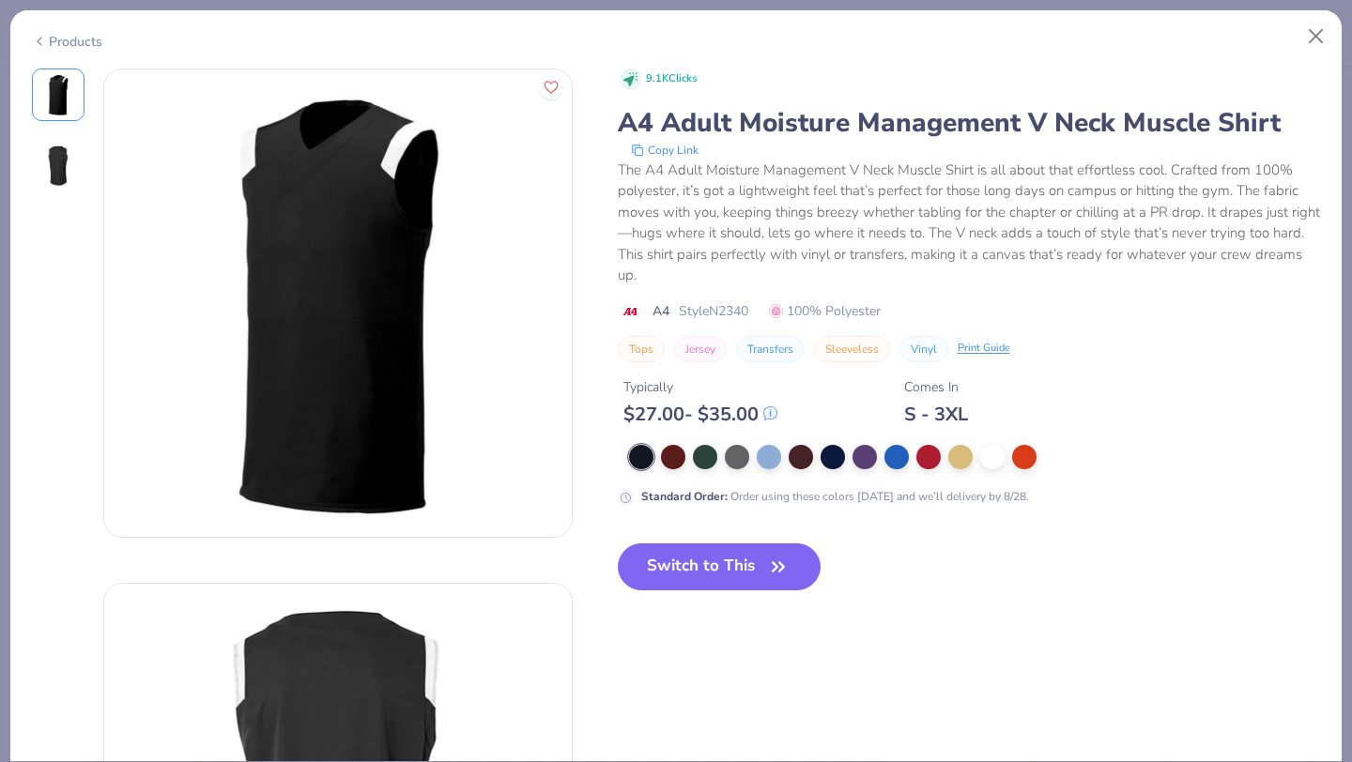
click at [43, 40] on icon at bounding box center [39, 41] width 15 height 23
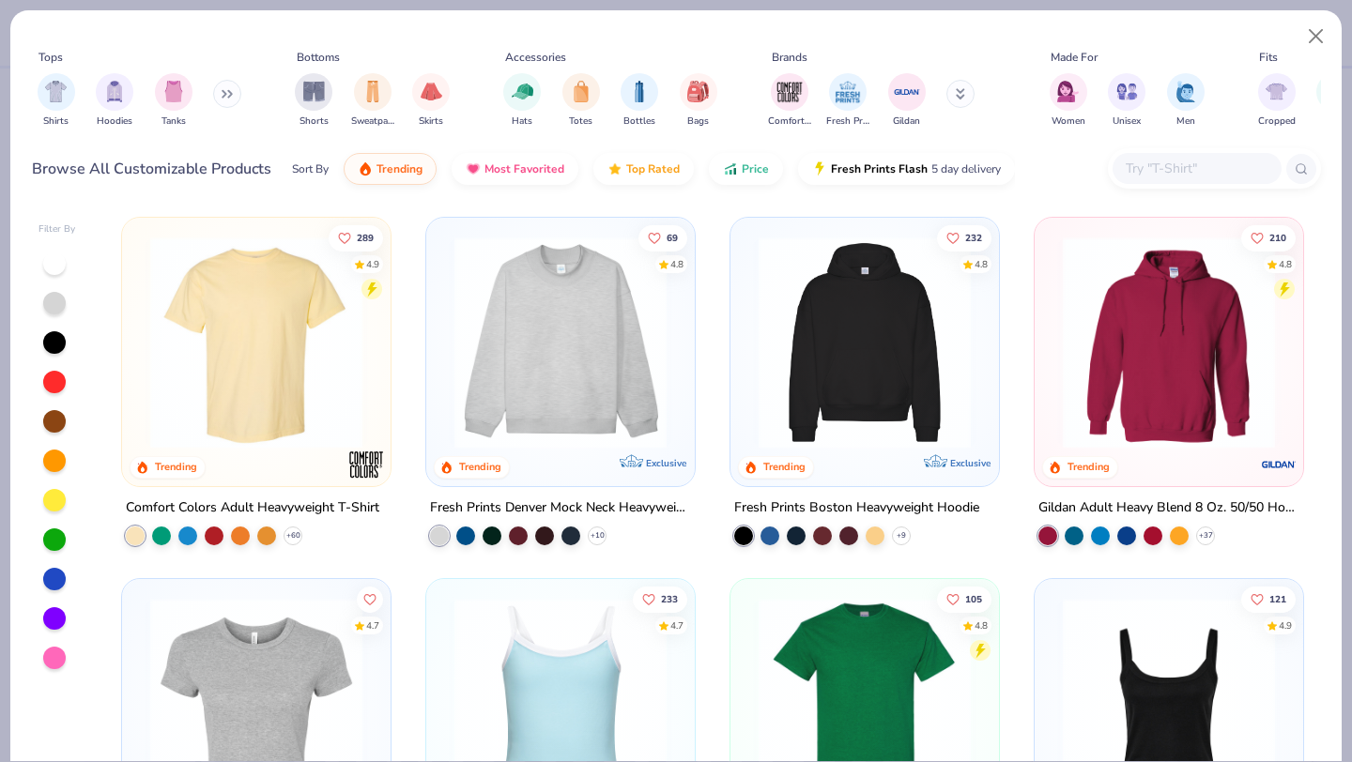
click at [1201, 166] on input "text" at bounding box center [1196, 169] width 145 height 22
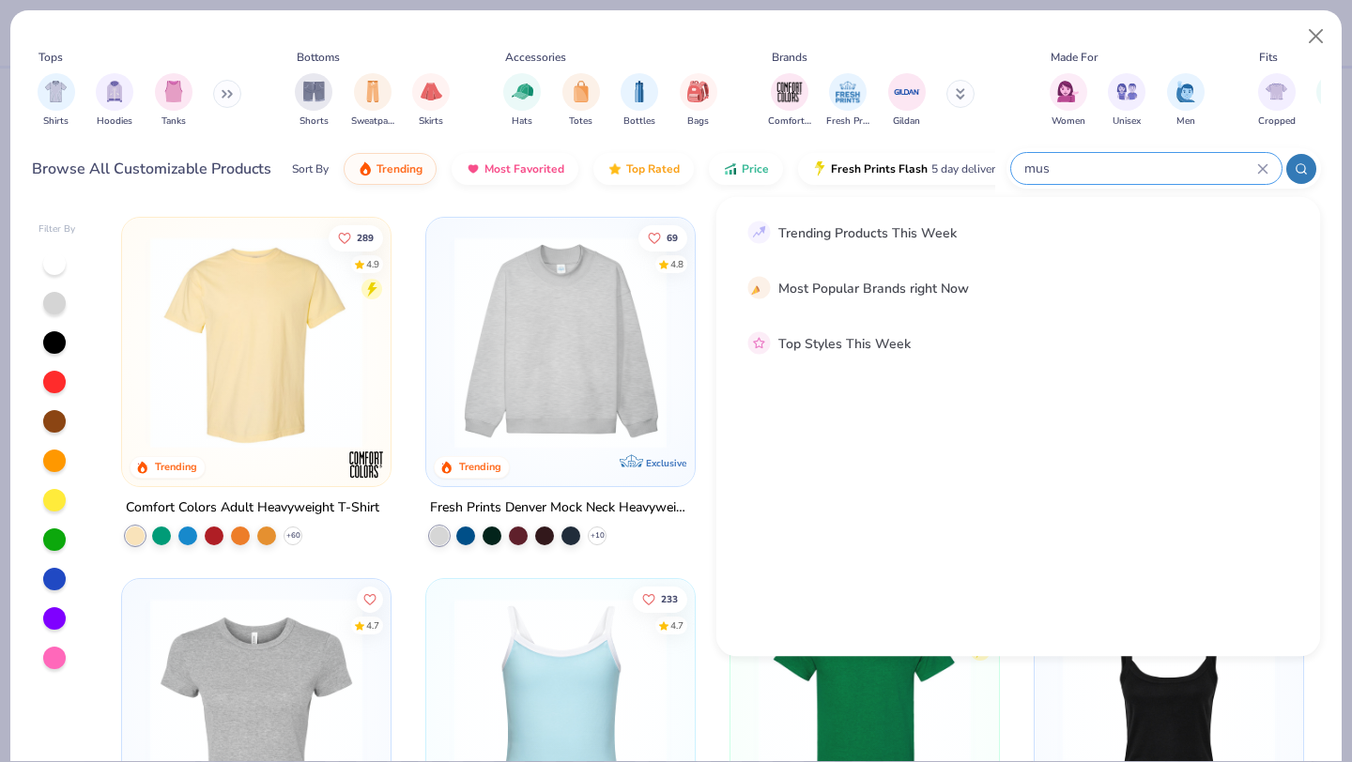
type input "musc"
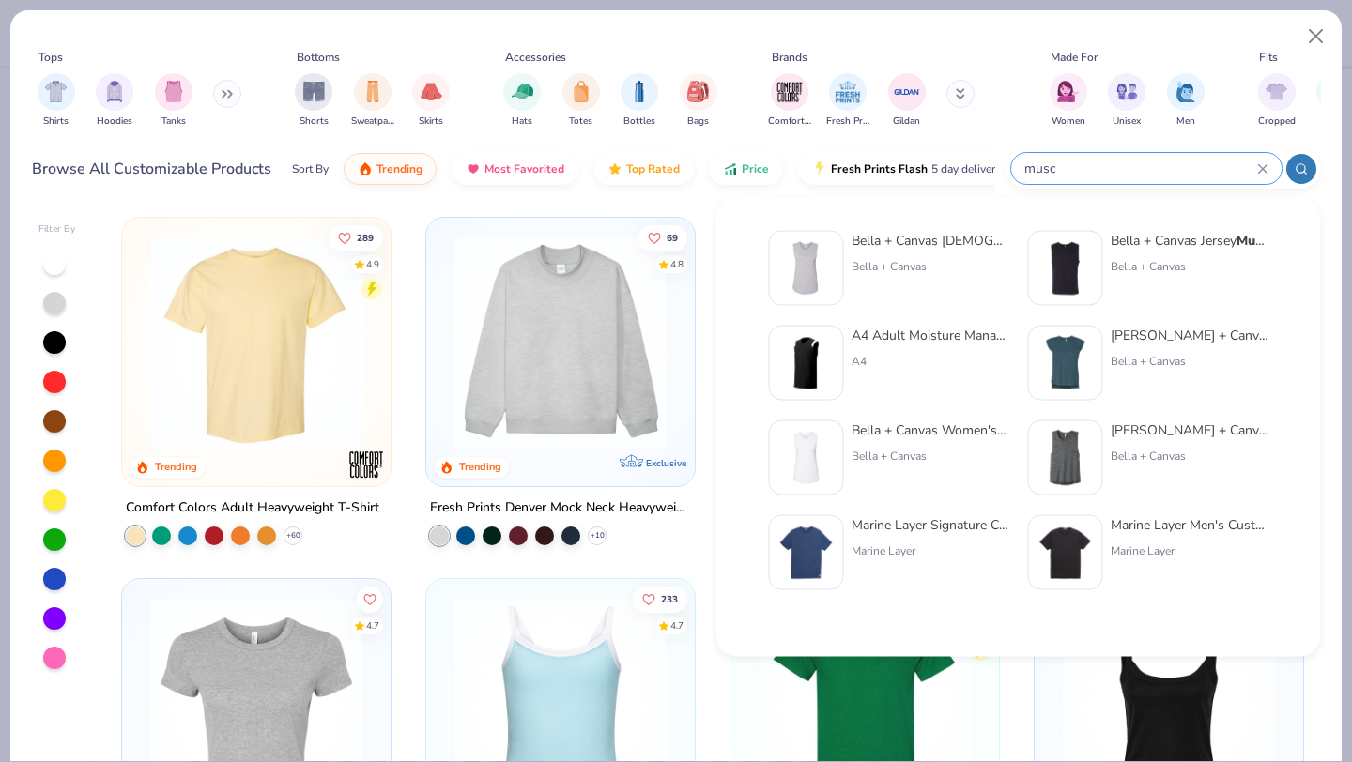
click at [1264, 168] on icon at bounding box center [1262, 168] width 11 height 11
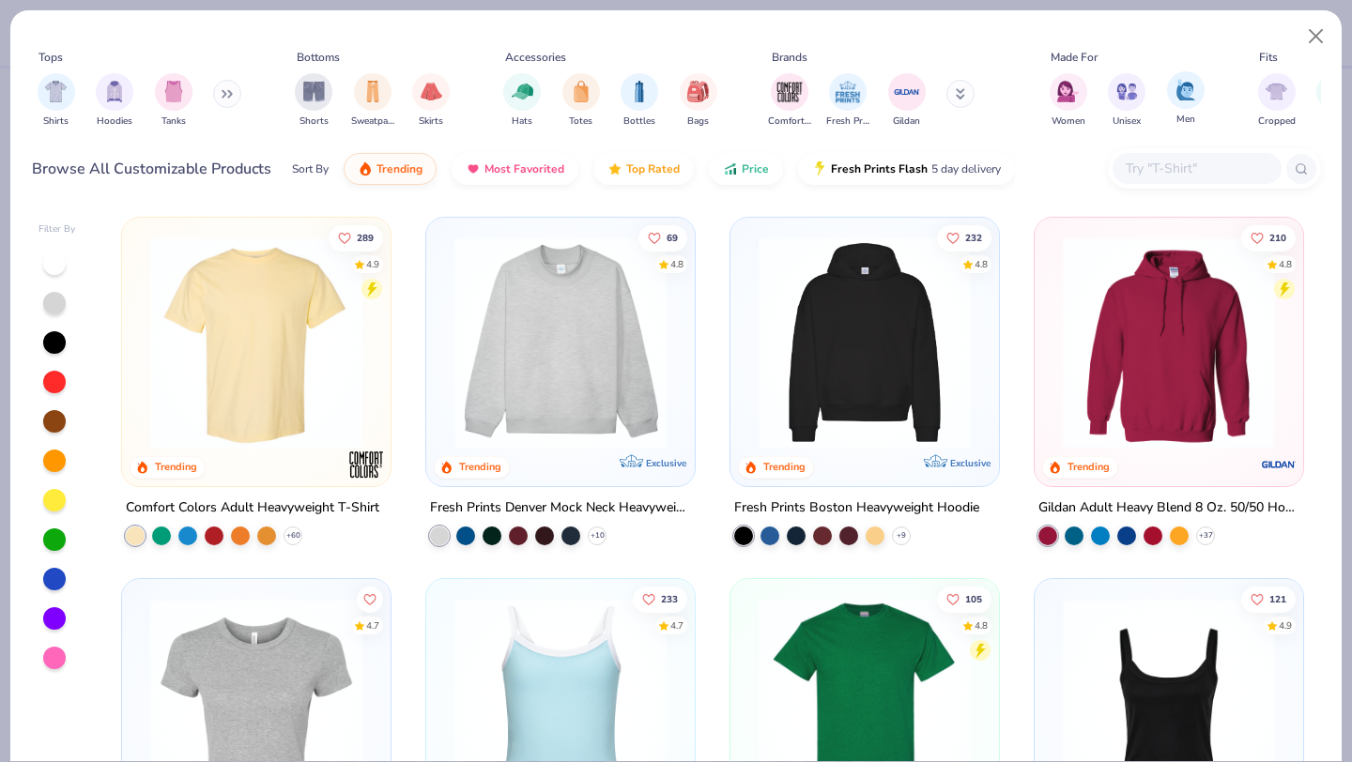
click at [1191, 116] on span "Men" at bounding box center [1185, 120] width 19 height 14
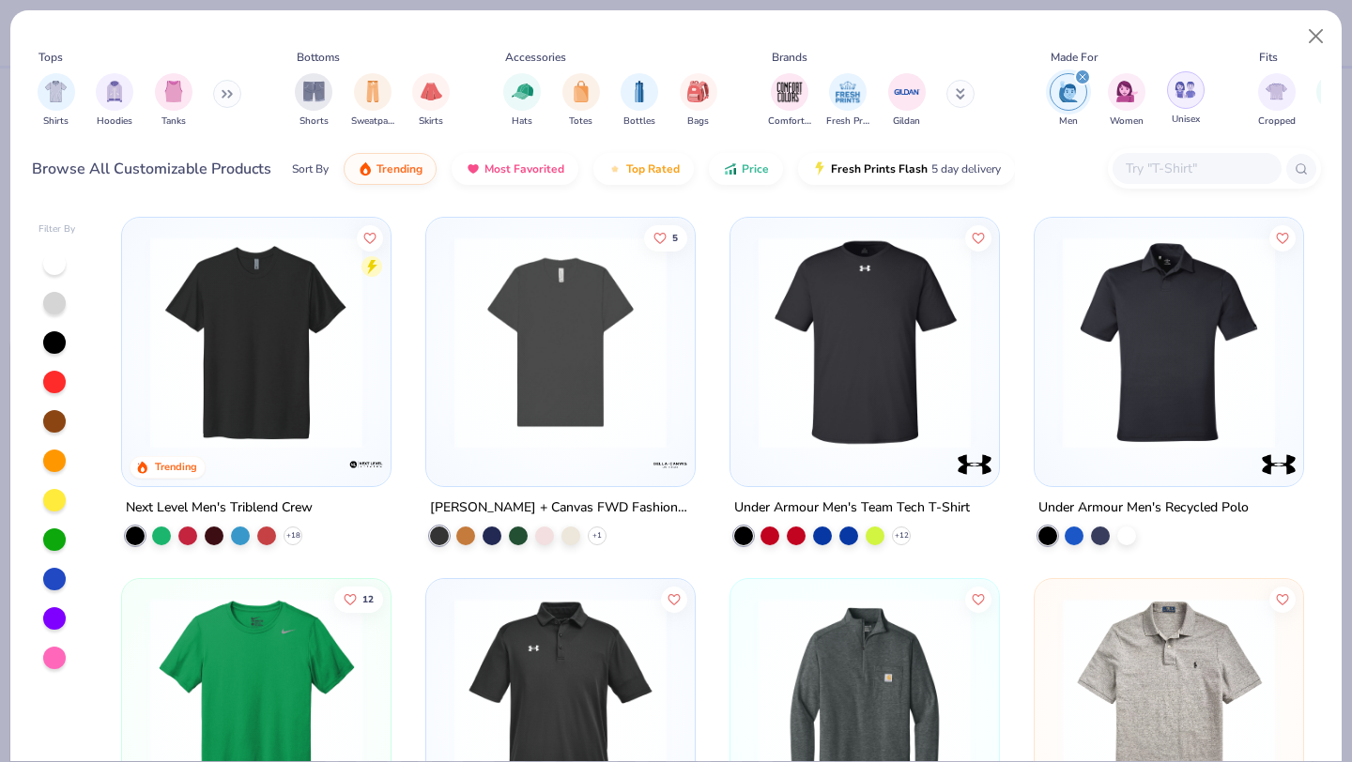
click at [1183, 105] on div "filter for Unisex" at bounding box center [1186, 90] width 38 height 38
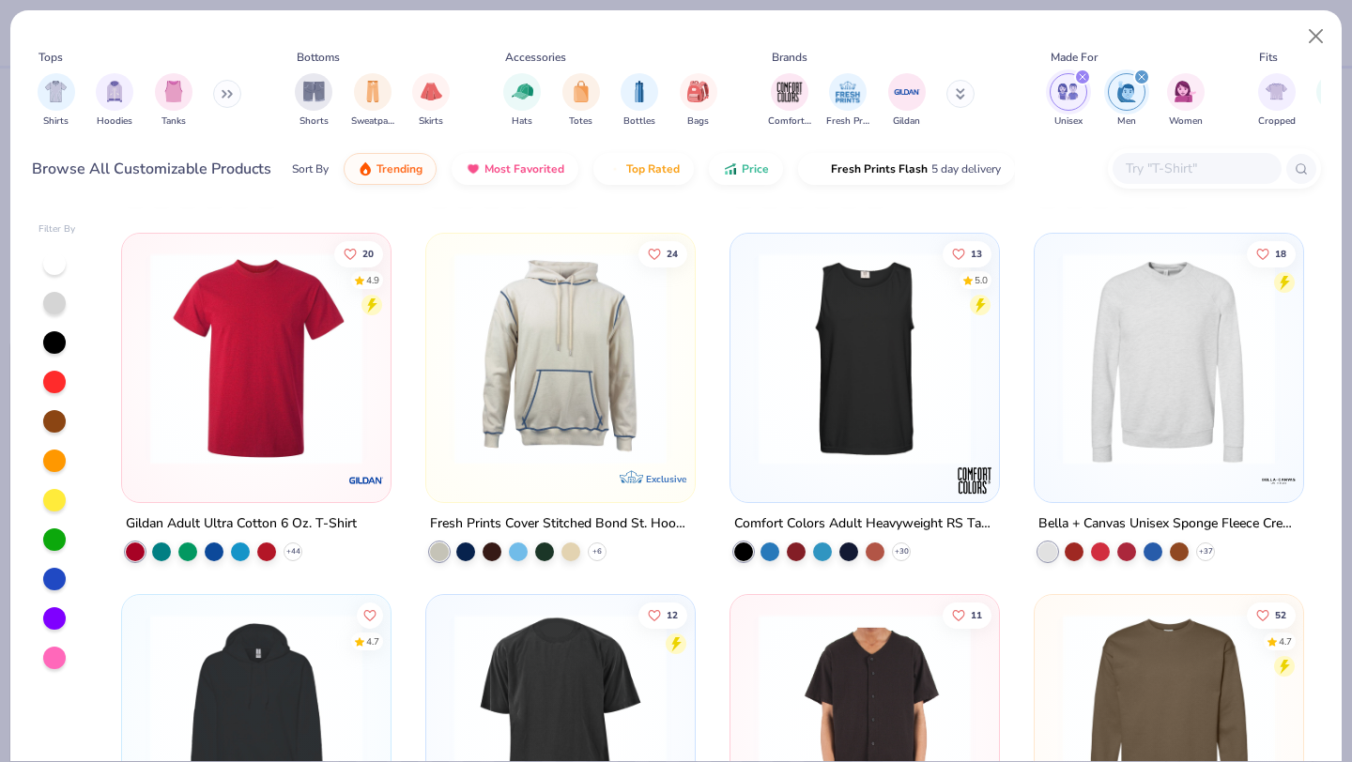
scroll to position [4681, 0]
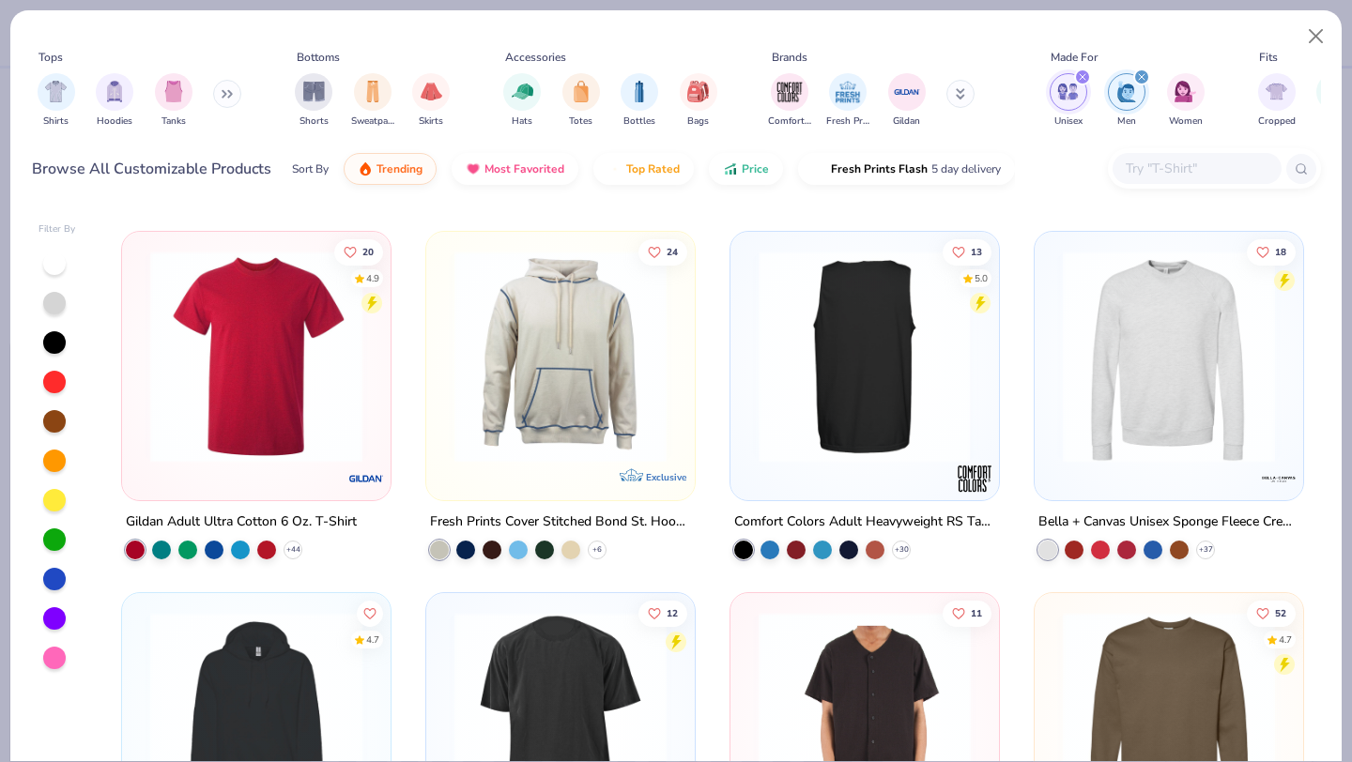
click at [817, 379] on div at bounding box center [864, 357] width 692 height 212
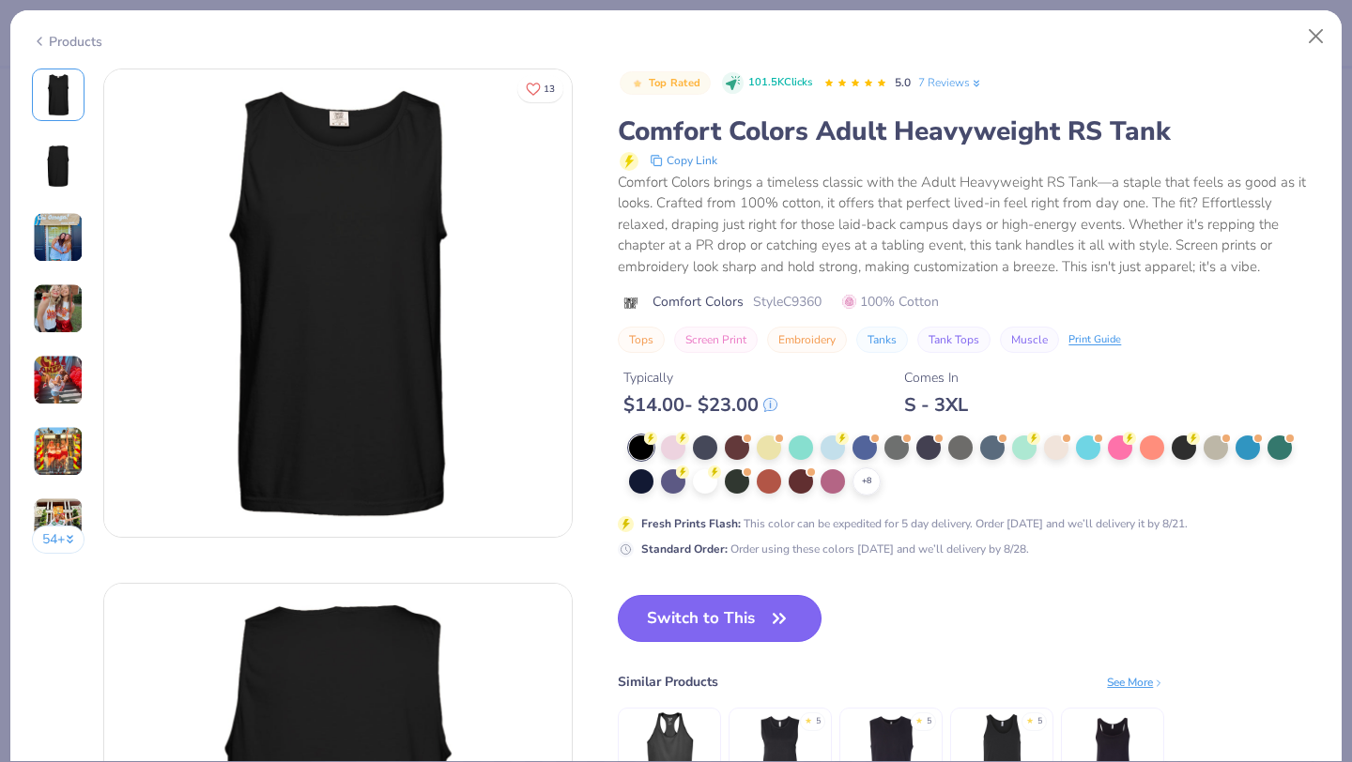
click at [696, 610] on button "Switch to This" at bounding box center [720, 618] width 204 height 47
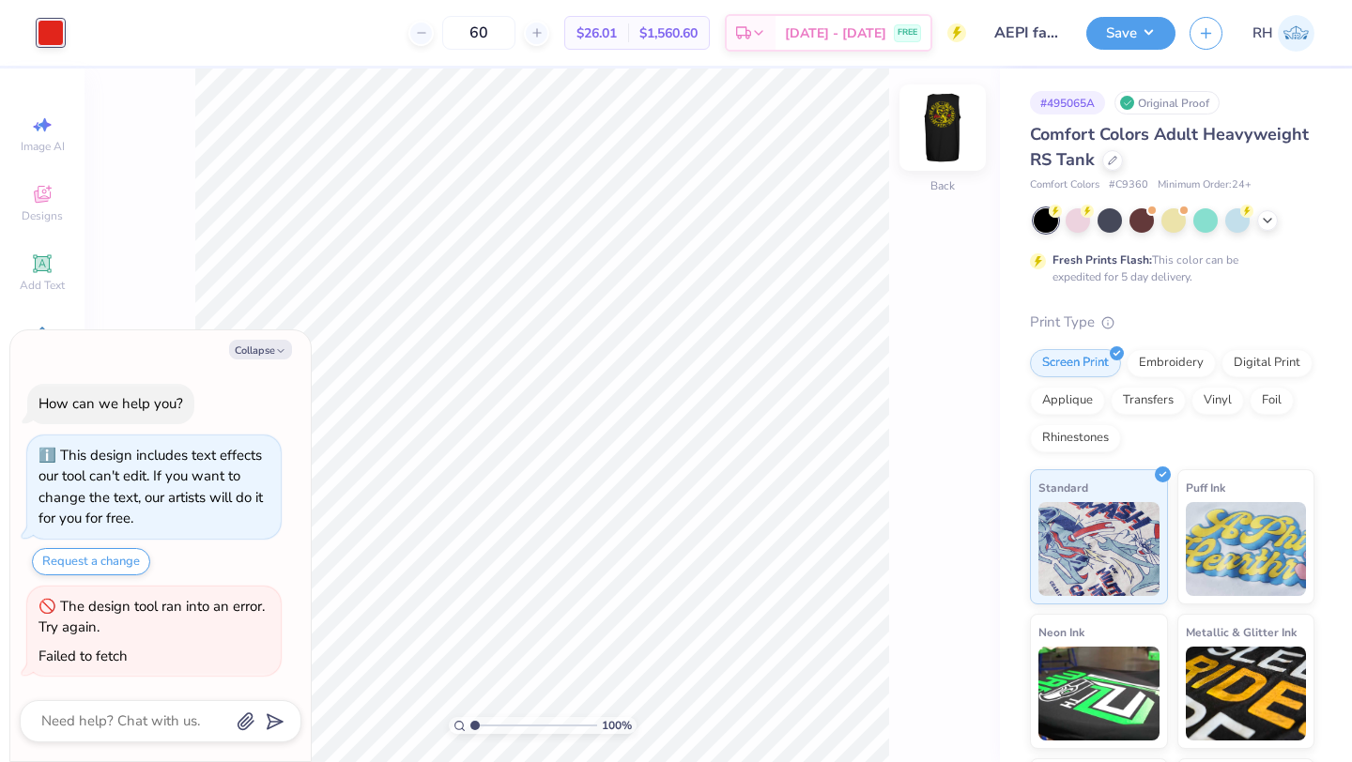
click at [956, 149] on img at bounding box center [942, 127] width 75 height 75
type textarea "x"
type input "6.26"
type textarea "x"
type input "10.31"
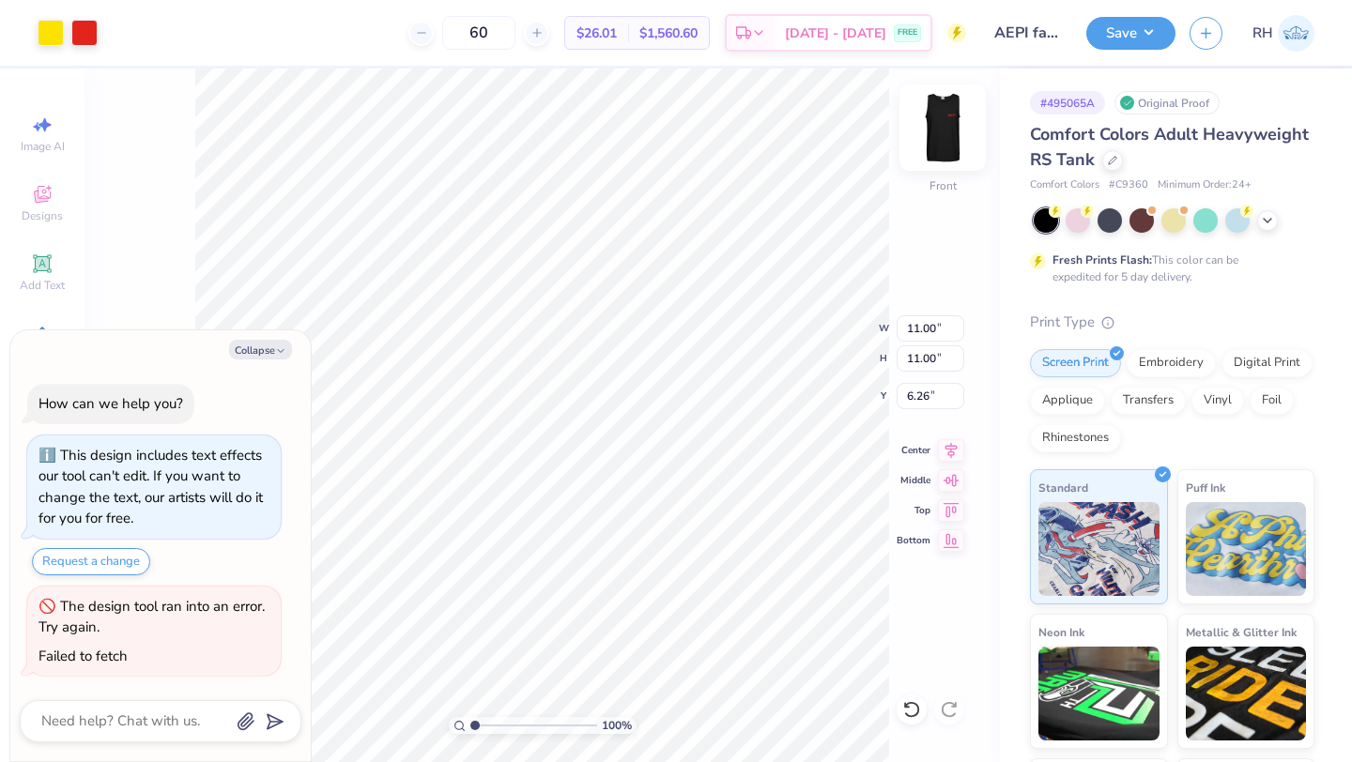
type input "10.31"
type input "6.95"
type textarea "x"
type input "7.00"
click at [103, 36] on div "Art colors 60 $26.01 Per Item $1,560.60 Total Est. Delivery Aug 25 - 28 FREE De…" at bounding box center [676, 33] width 1352 height 66
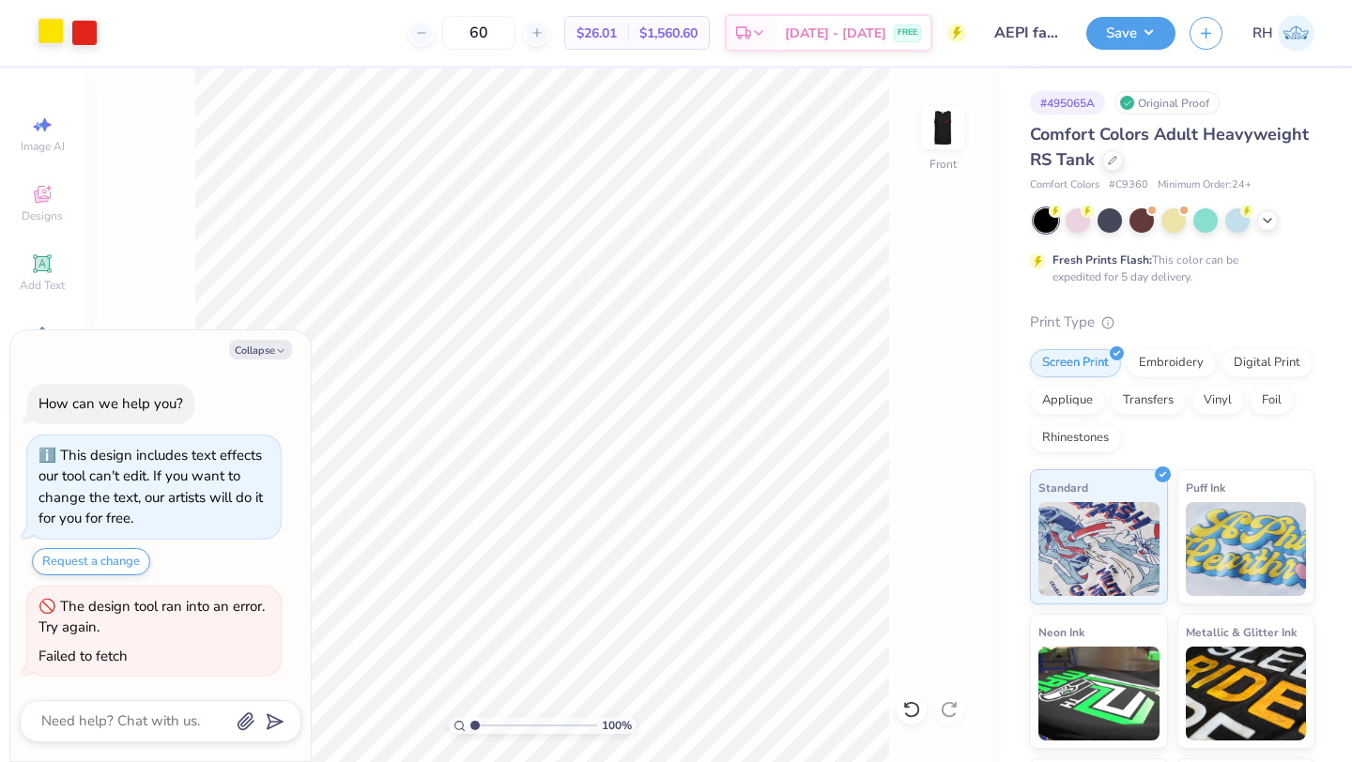
click at [61, 33] on div at bounding box center [51, 31] width 26 height 26
type textarea "x"
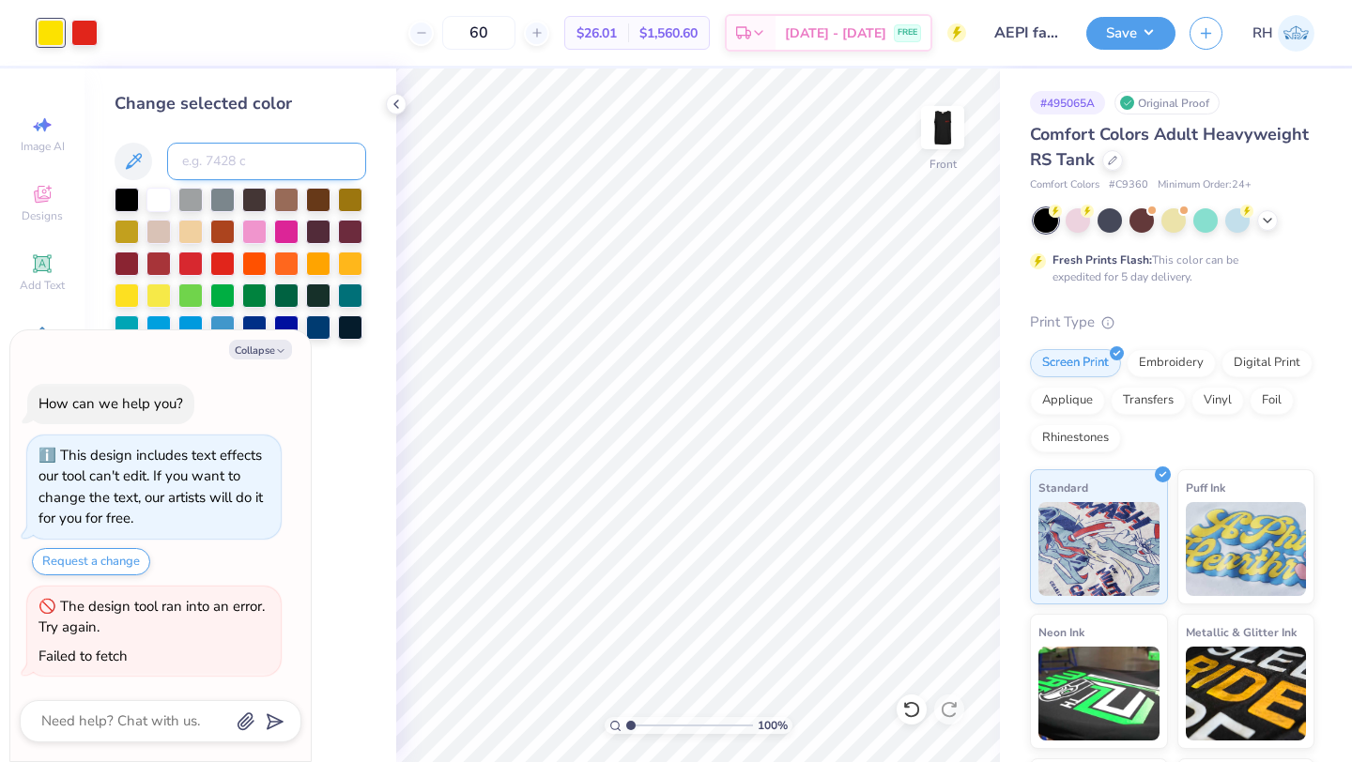
click at [198, 166] on input at bounding box center [266, 162] width 199 height 38
type input "485"
type textarea "x"
click at [923, 711] on div at bounding box center [911, 710] width 30 height 30
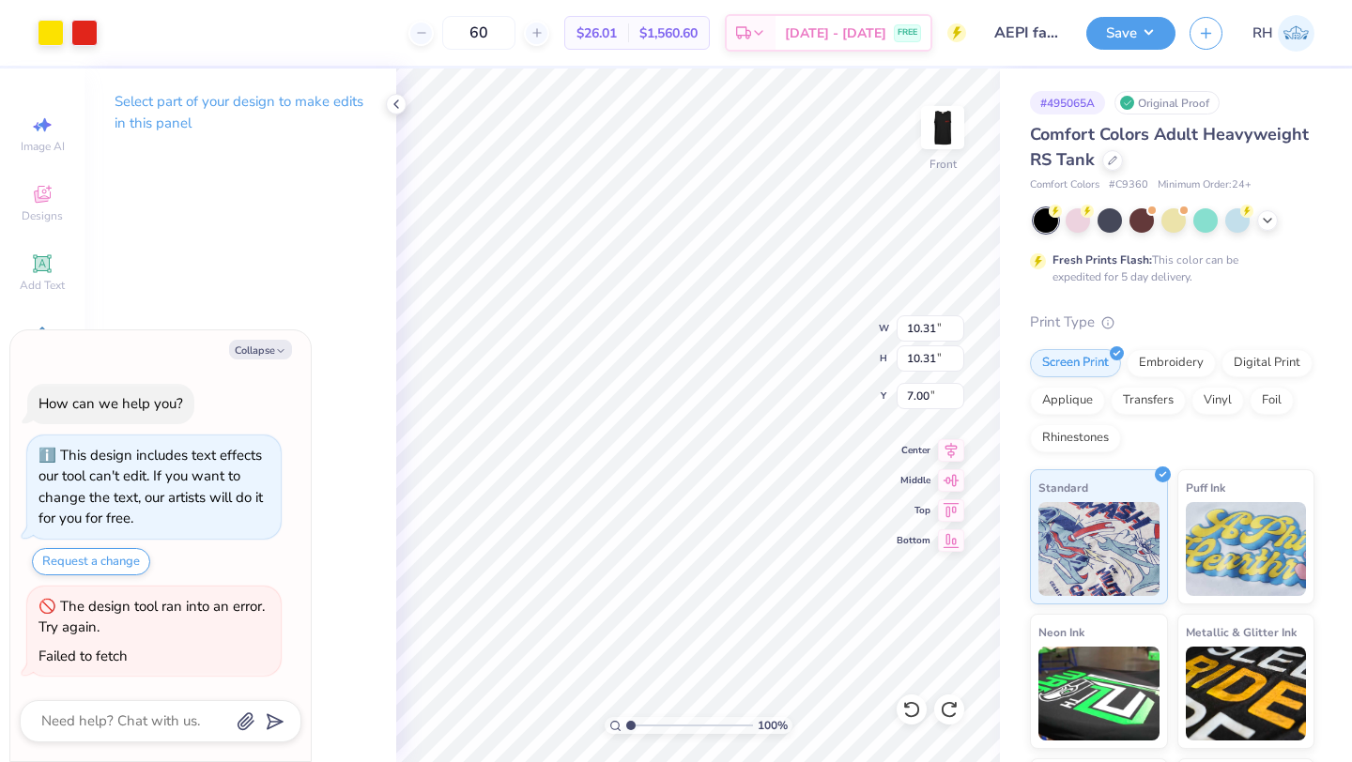
type textarea "x"
type input "7.90"
type textarea "x"
type input "6.39"
click at [396, 105] on polyline at bounding box center [396, 104] width 4 height 8
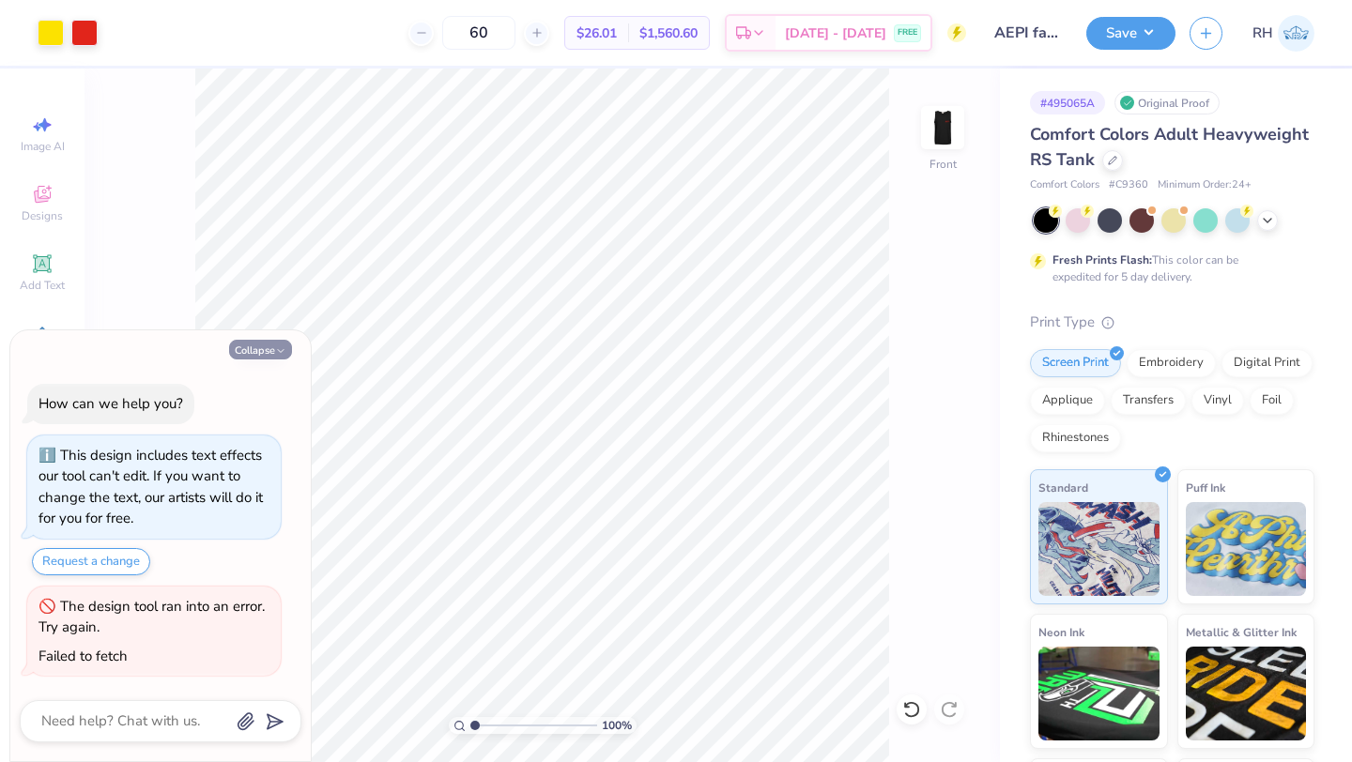
click at [257, 348] on button "Collapse" at bounding box center [260, 350] width 63 height 20
type textarea "x"
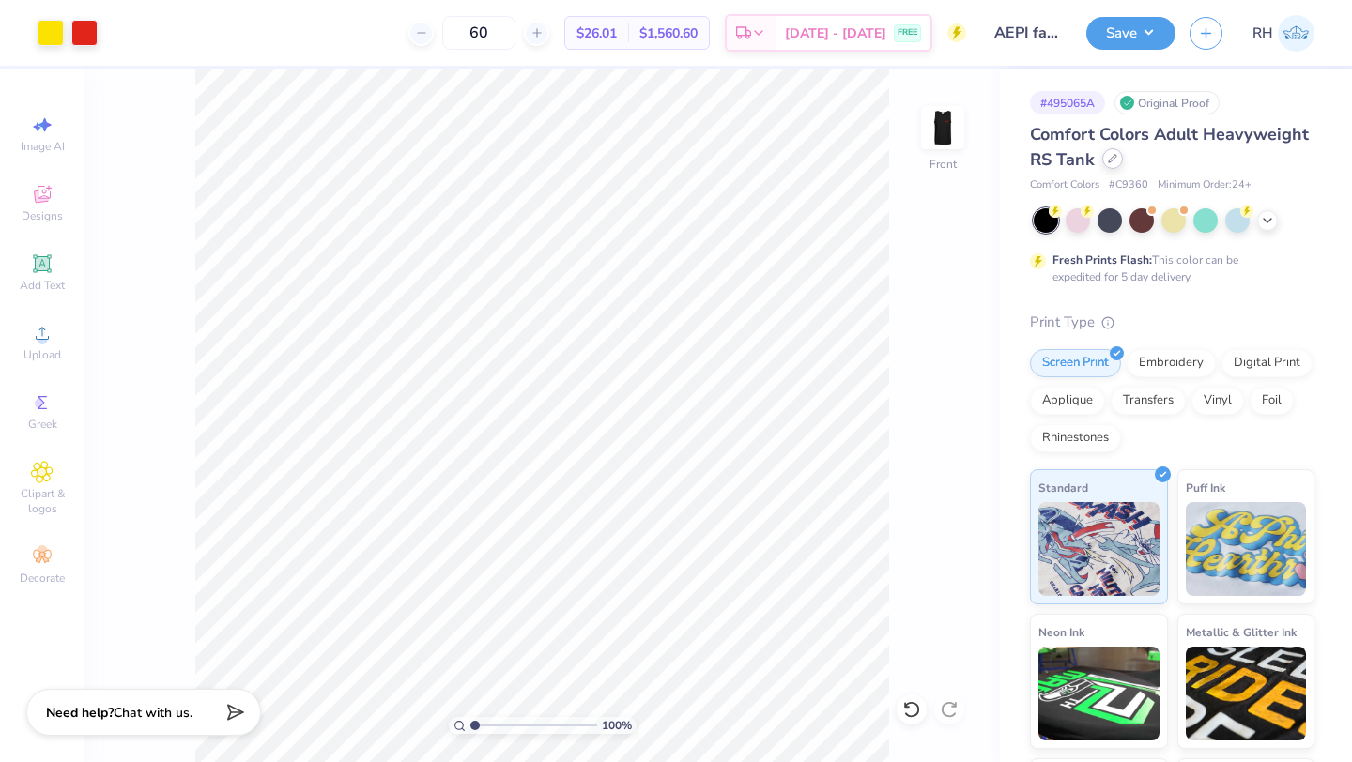
click at [1114, 167] on div at bounding box center [1112, 158] width 21 height 21
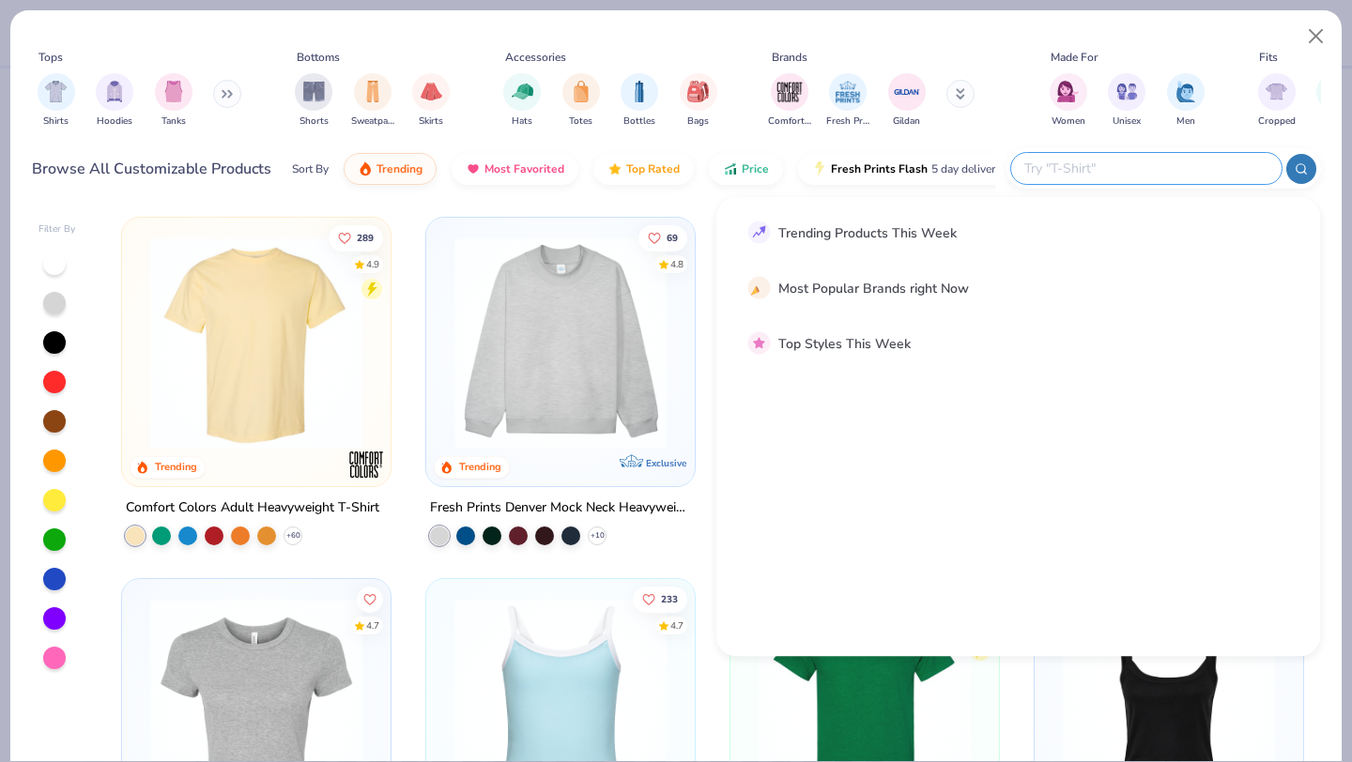
click at [1215, 173] on input "text" at bounding box center [1145, 169] width 246 height 22
click at [1120, 98] on img "filter for Unisex" at bounding box center [1127, 90] width 22 height 22
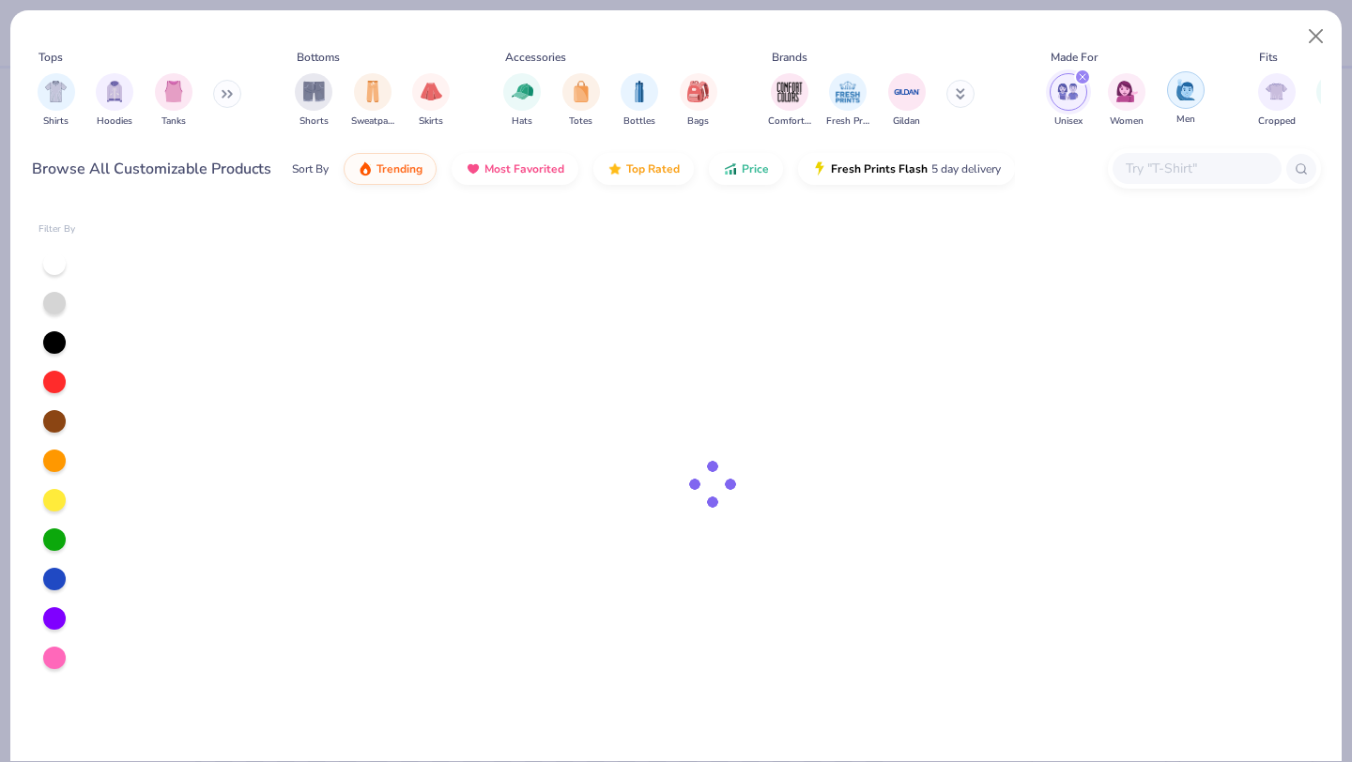
click at [1172, 98] on div "filter for Men" at bounding box center [1186, 90] width 38 height 38
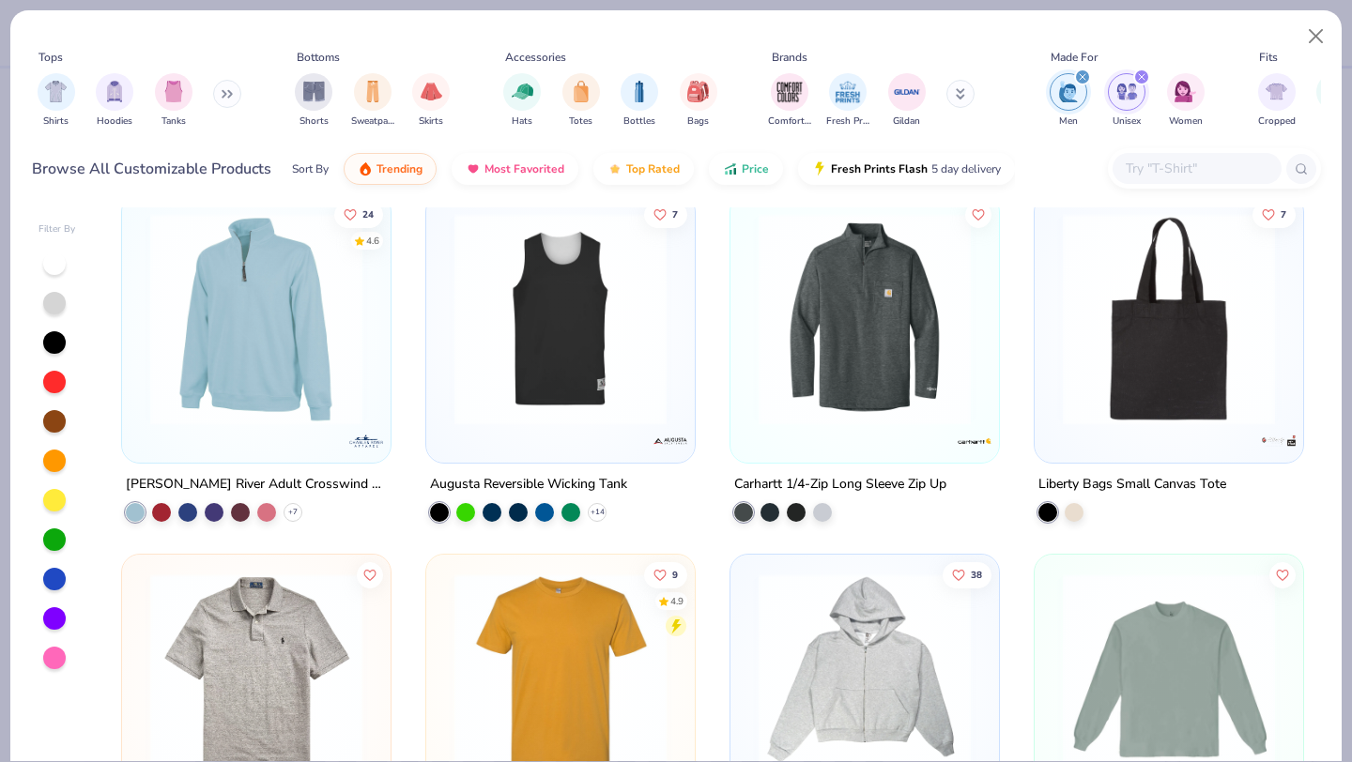
scroll to position [7965, 0]
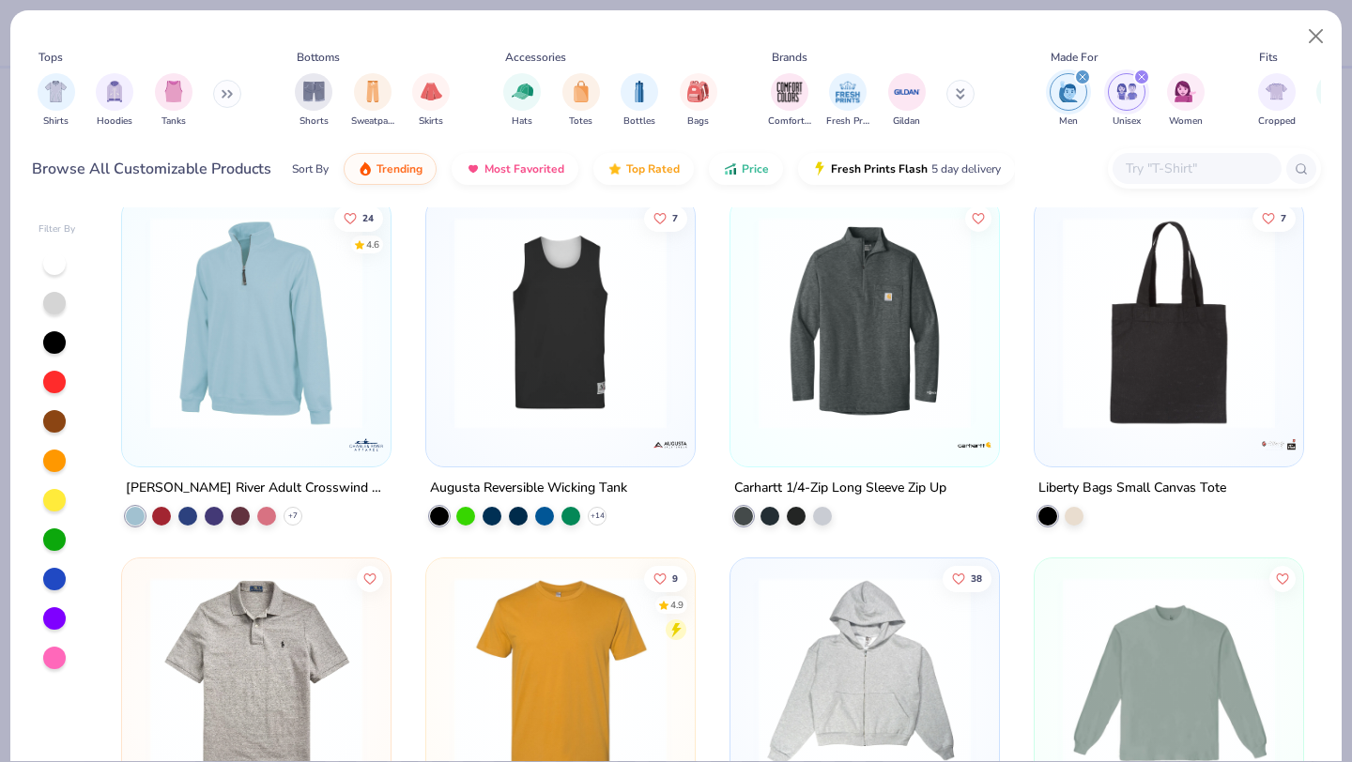
click at [535, 394] on img at bounding box center [560, 322] width 231 height 212
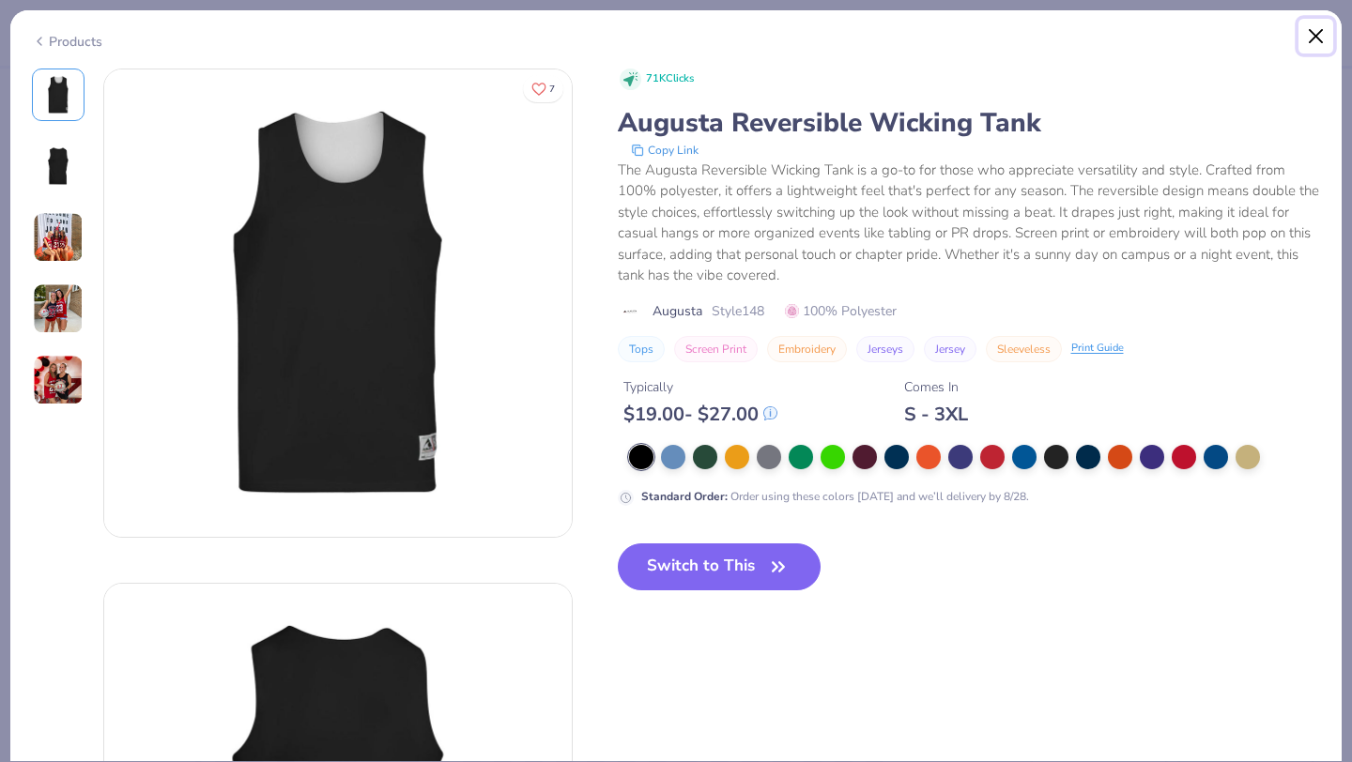
click at [1321, 34] on button "Close" at bounding box center [1316, 37] width 36 height 36
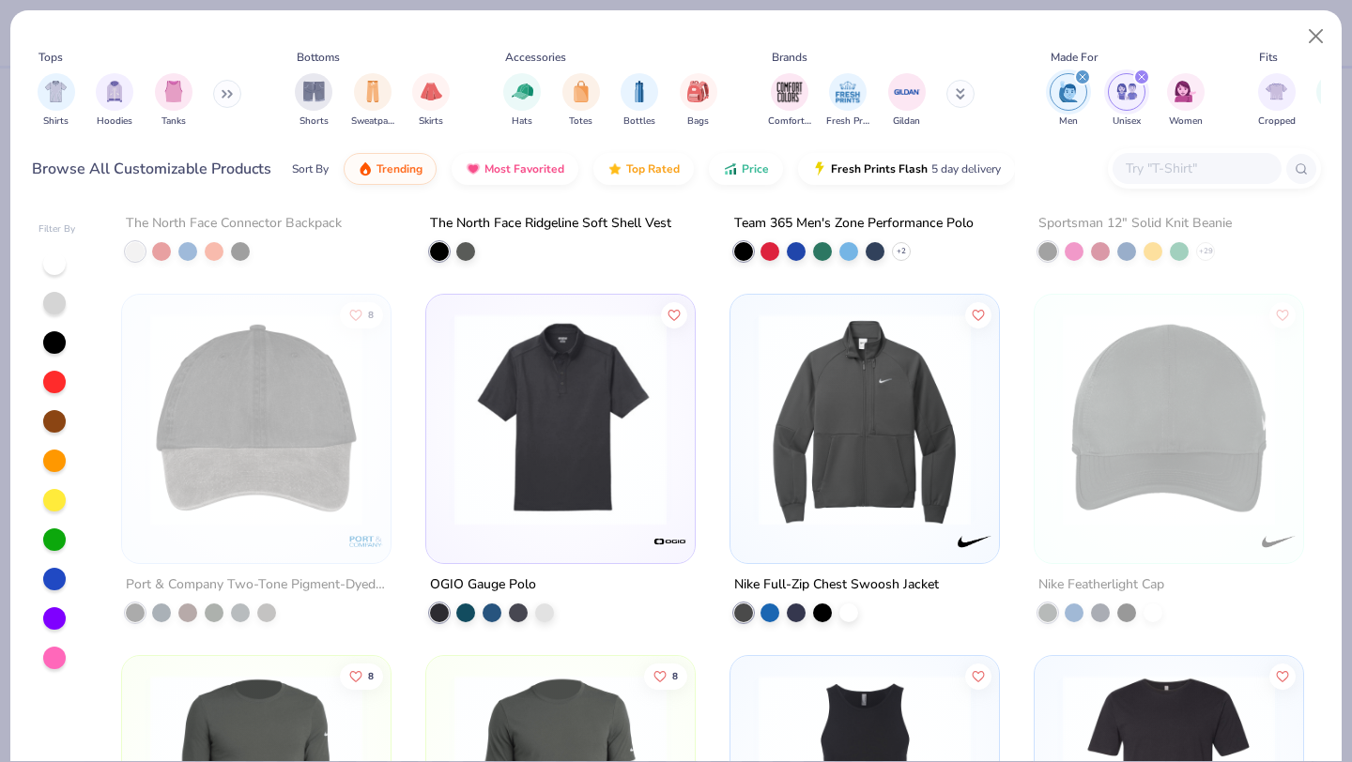
scroll to position [14372, 0]
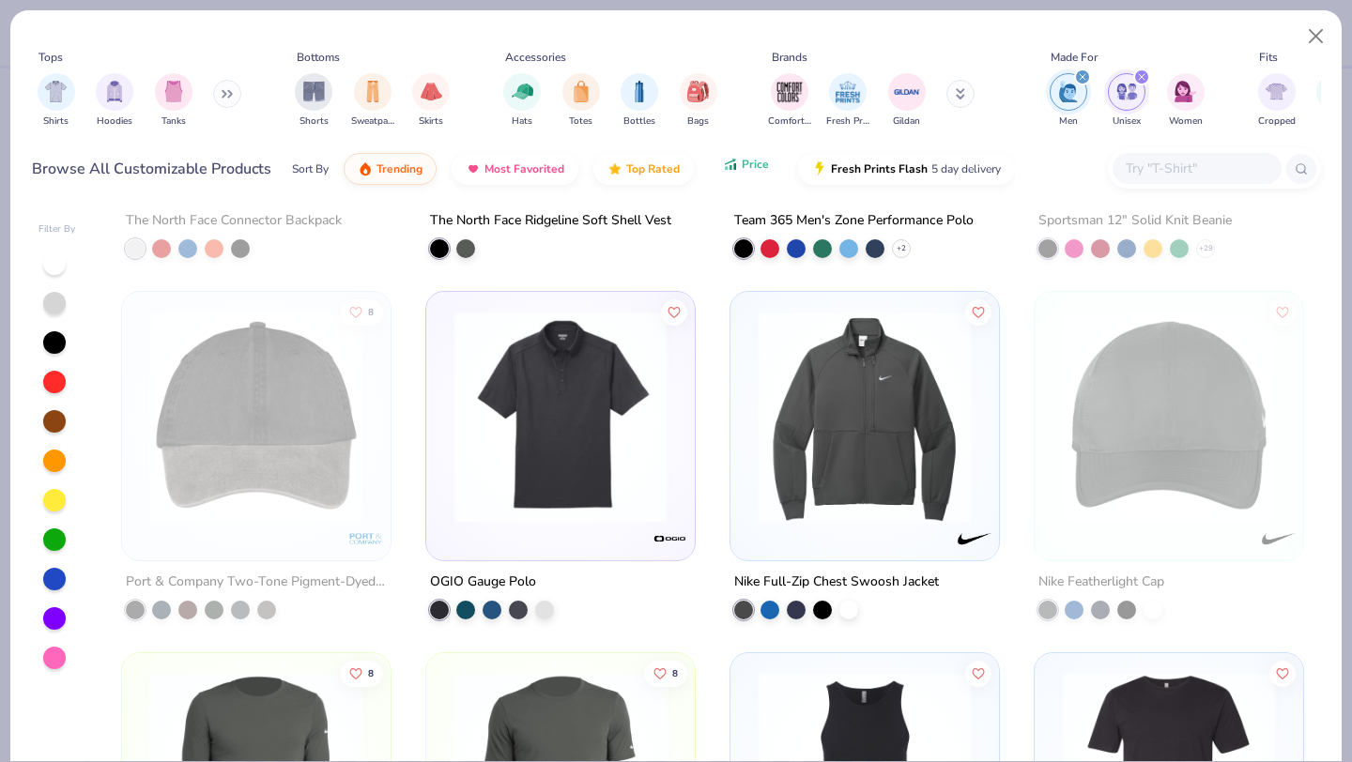
click at [756, 165] on span "Price" at bounding box center [755, 164] width 27 height 15
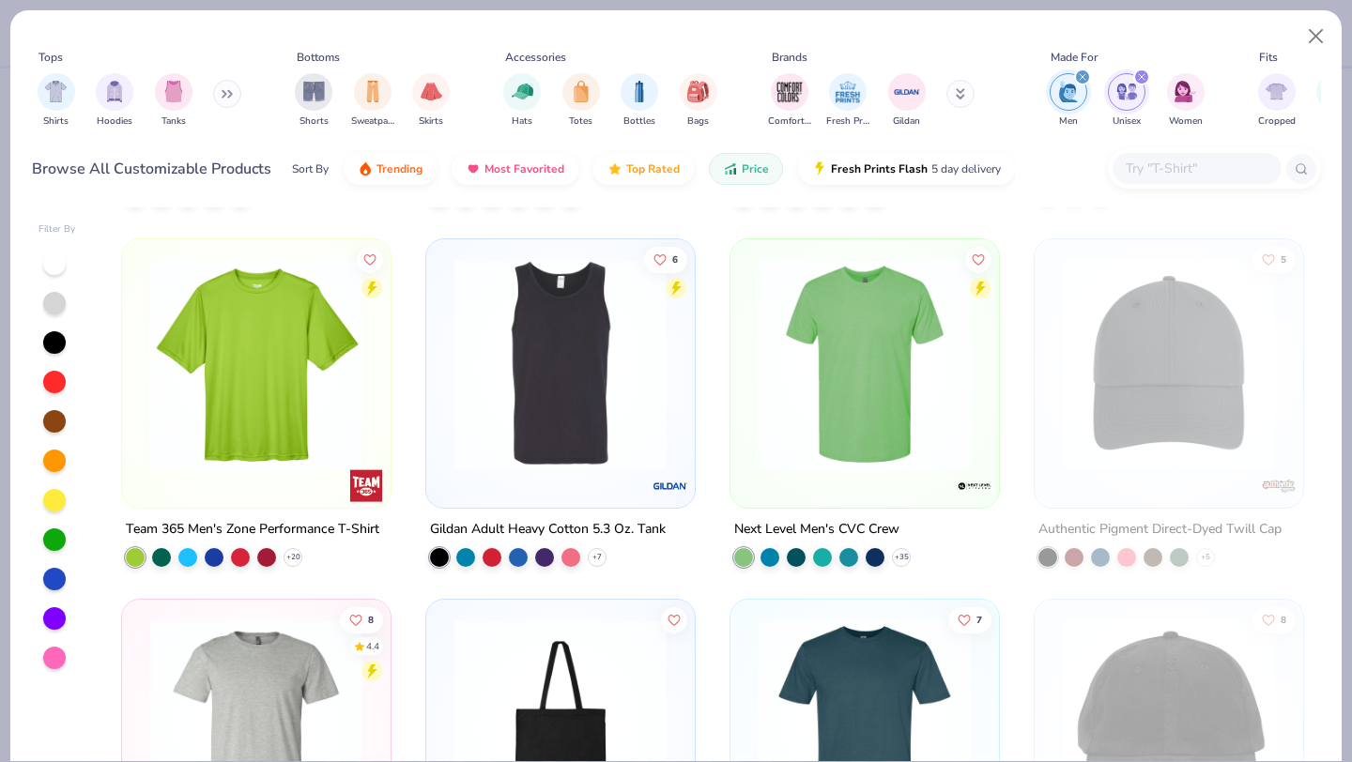
scroll to position [3595, 0]
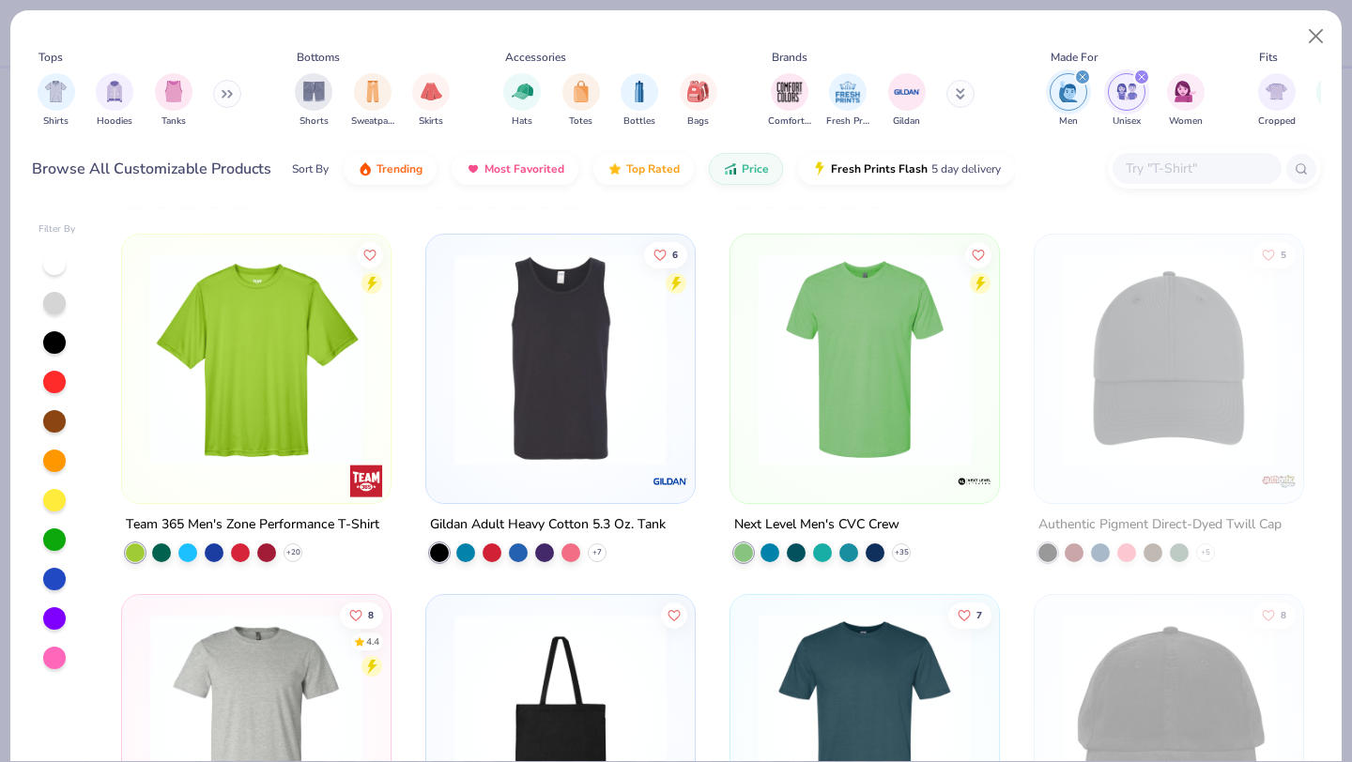
click at [635, 319] on img at bounding box center [560, 358] width 231 height 212
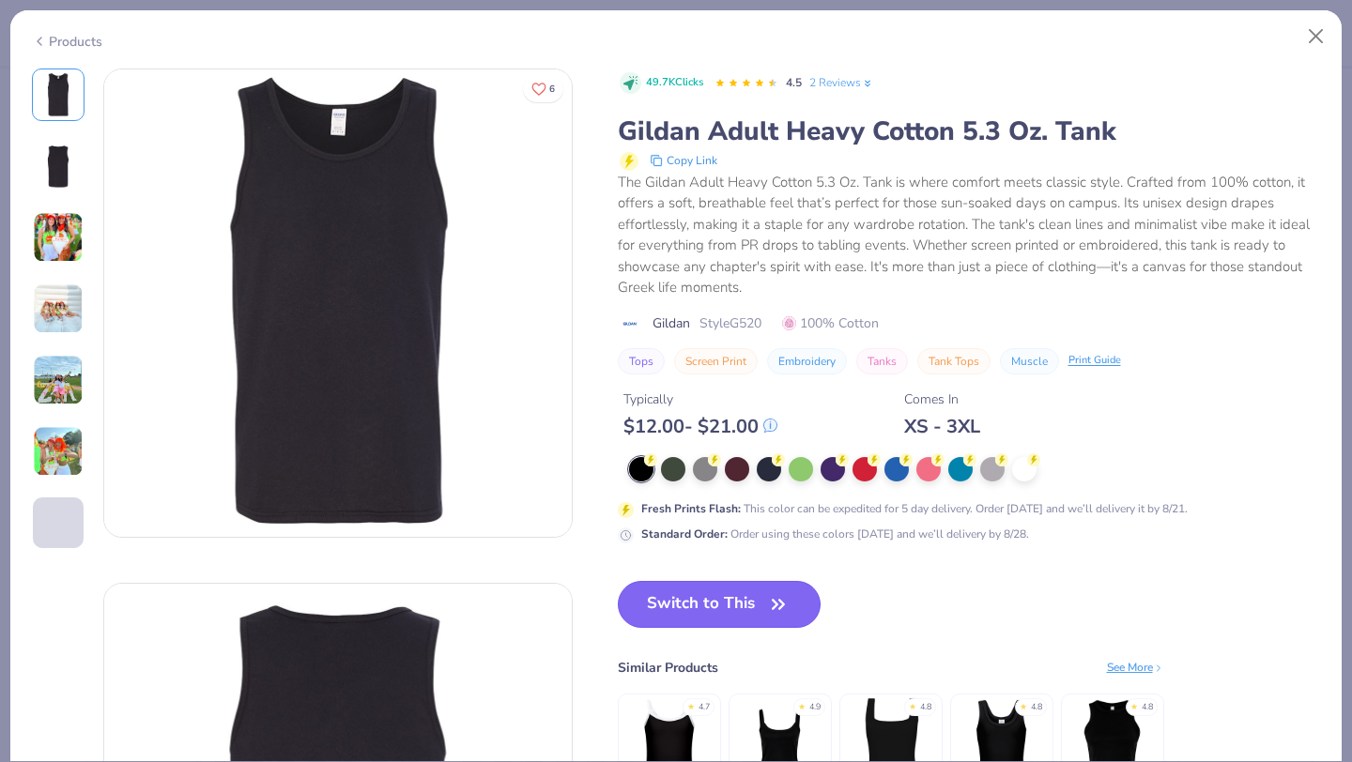
click at [695, 612] on button "Switch to This" at bounding box center [720, 604] width 204 height 47
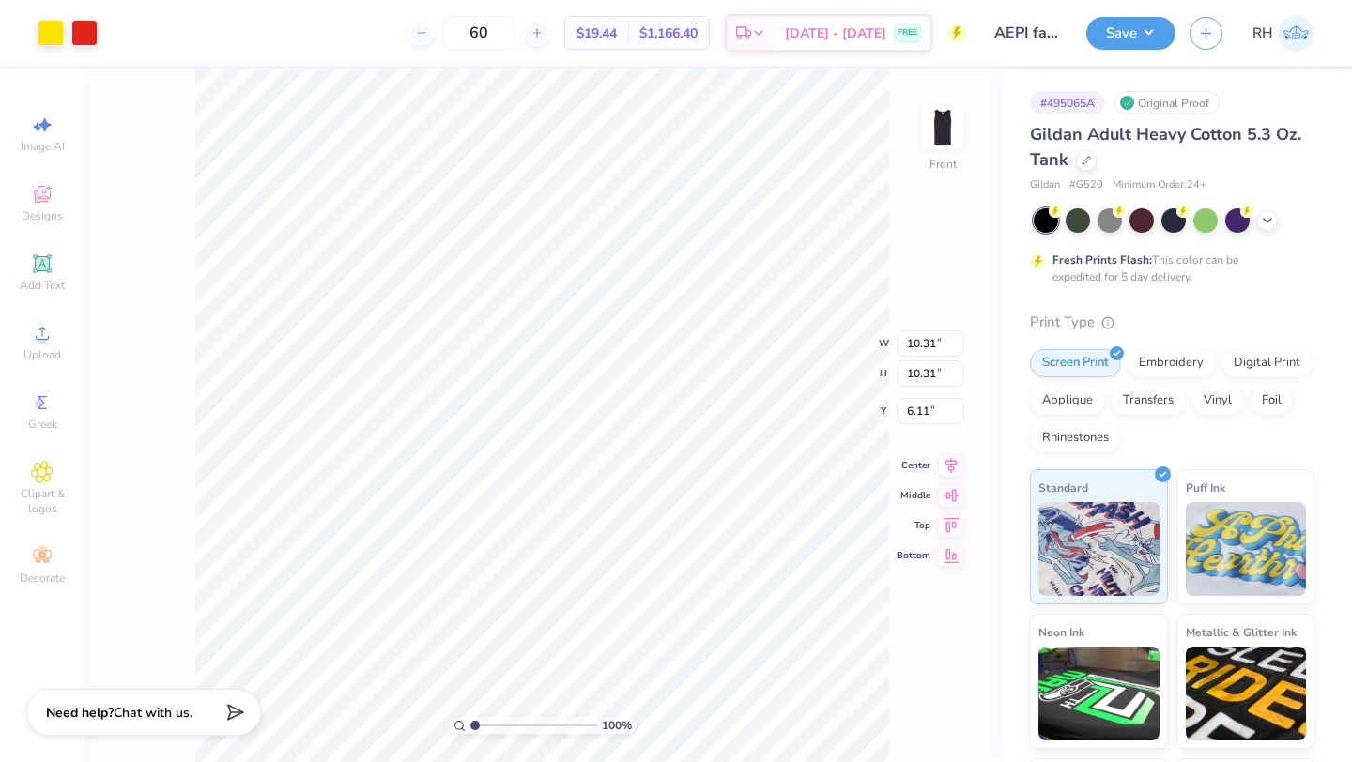
type input "6.42"
click at [60, 28] on div at bounding box center [51, 31] width 26 height 26
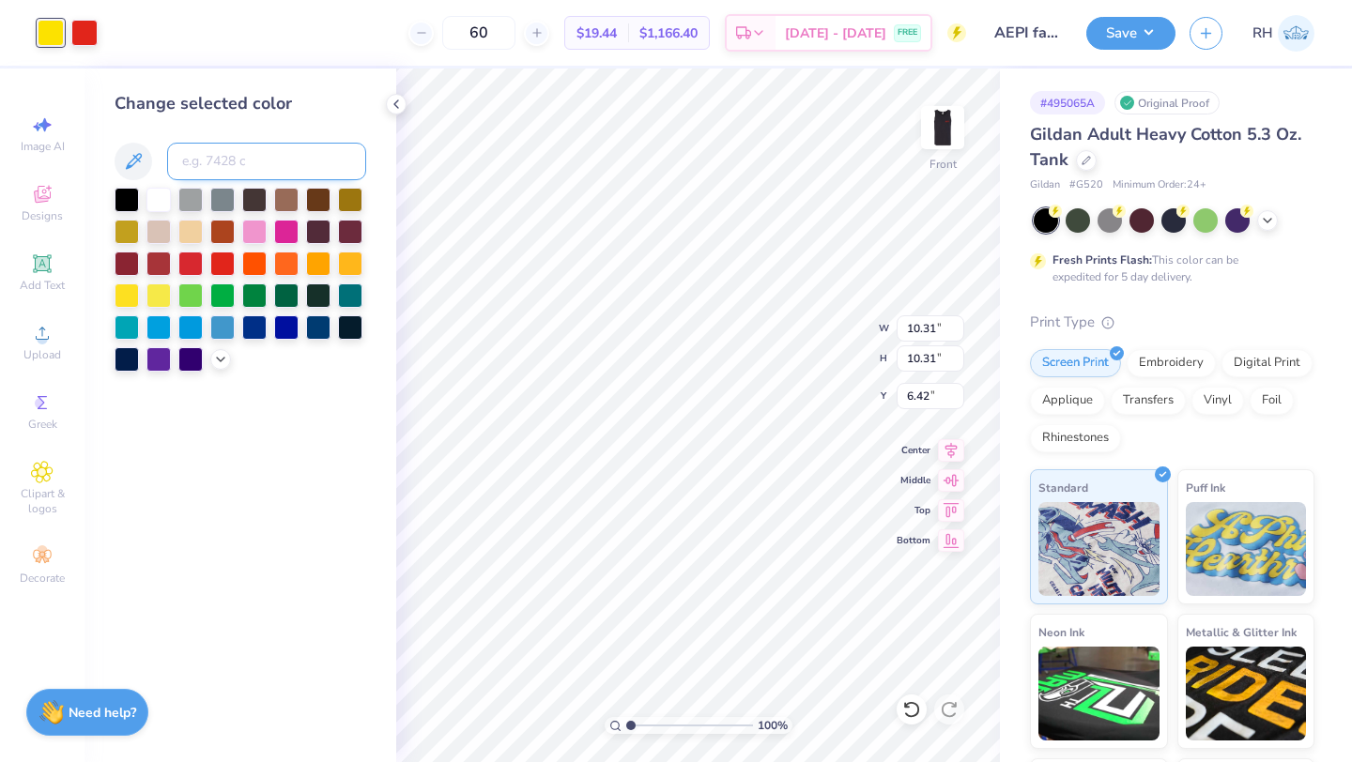
click at [189, 161] on input at bounding box center [266, 162] width 199 height 38
type input "485"
click at [904, 708] on icon at bounding box center [911, 709] width 19 height 19
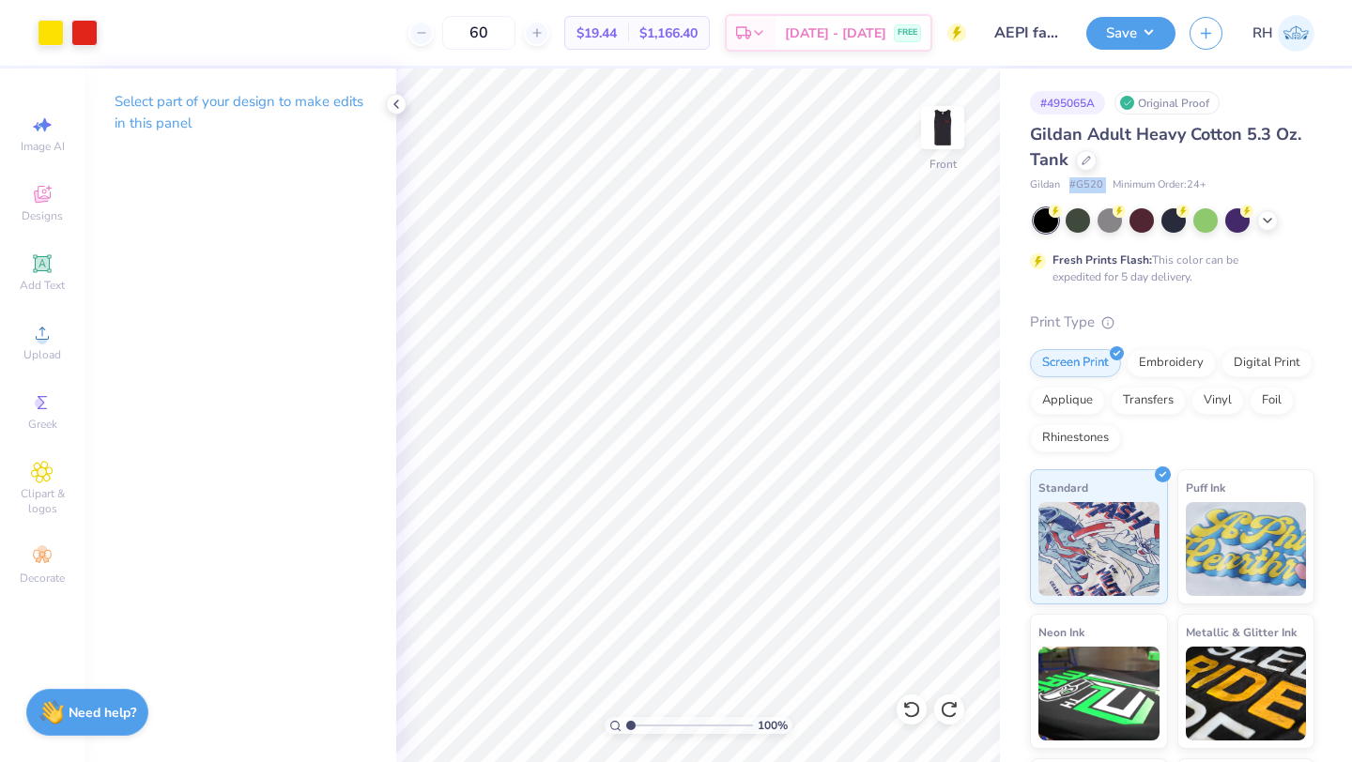
drag, startPoint x: 1069, startPoint y: 183, endPoint x: 1111, endPoint y: 183, distance: 42.2
click at [1111, 183] on div "Gildan # G520 Minimum Order: 24 +" at bounding box center [1172, 185] width 284 height 16
copy span "# G520"
click at [396, 109] on icon at bounding box center [396, 104] width 15 height 15
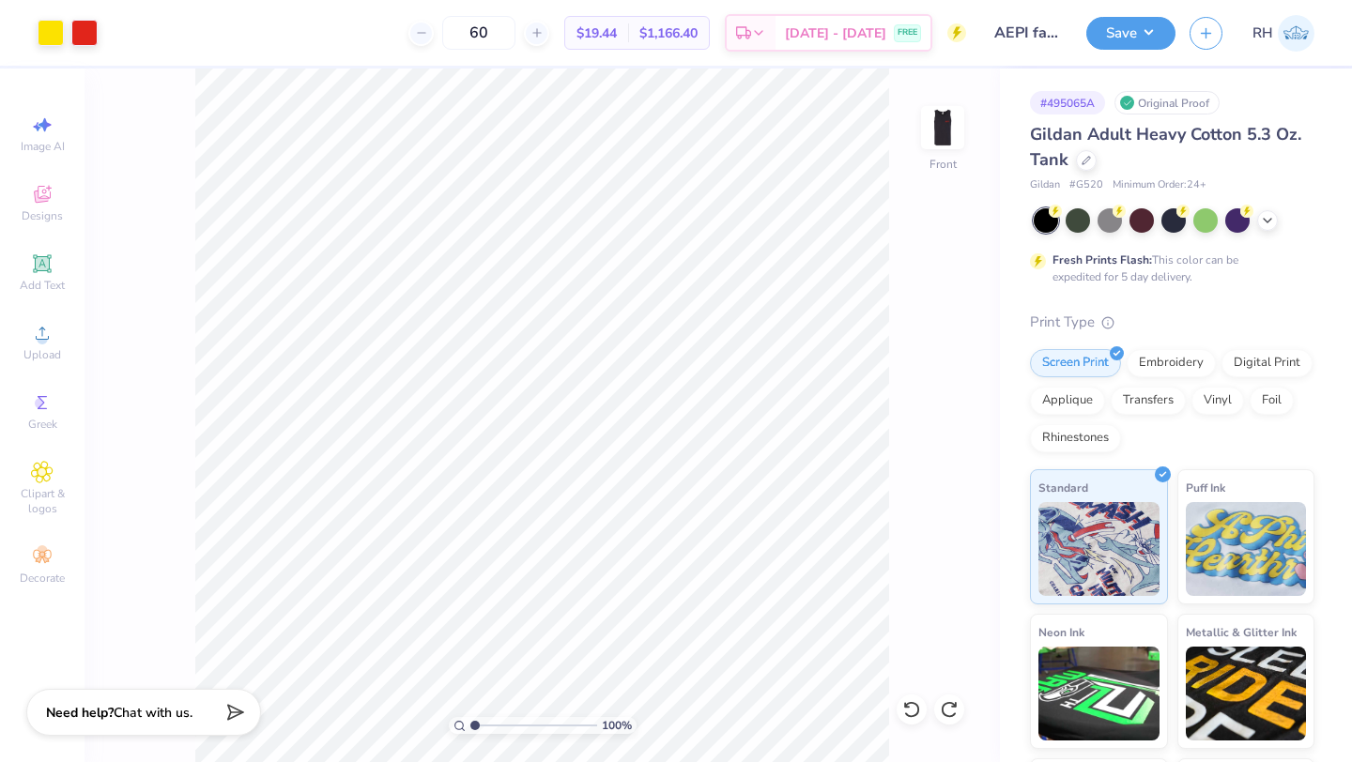
click at [1288, 44] on img at bounding box center [1295, 33] width 37 height 37
type textarea "x"
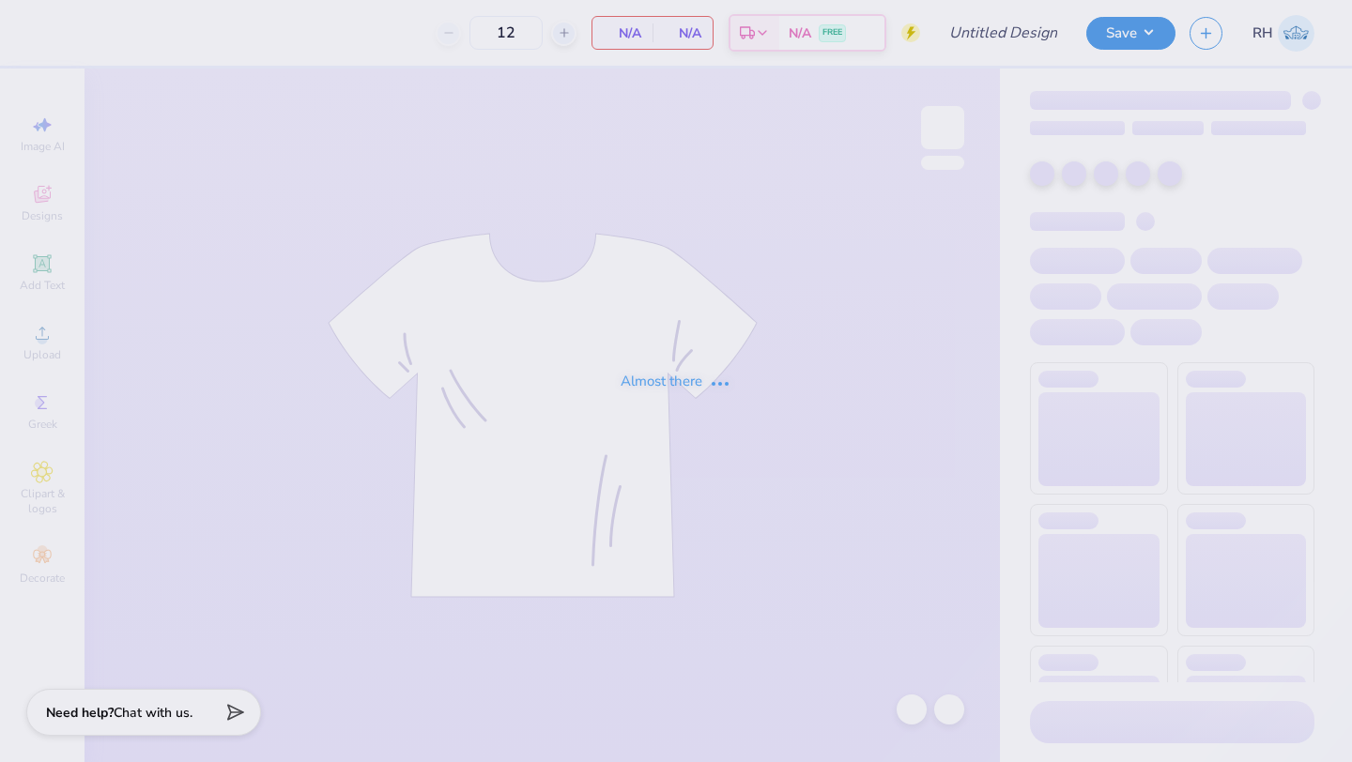
type input "AEPI fall rush"
type input "70"
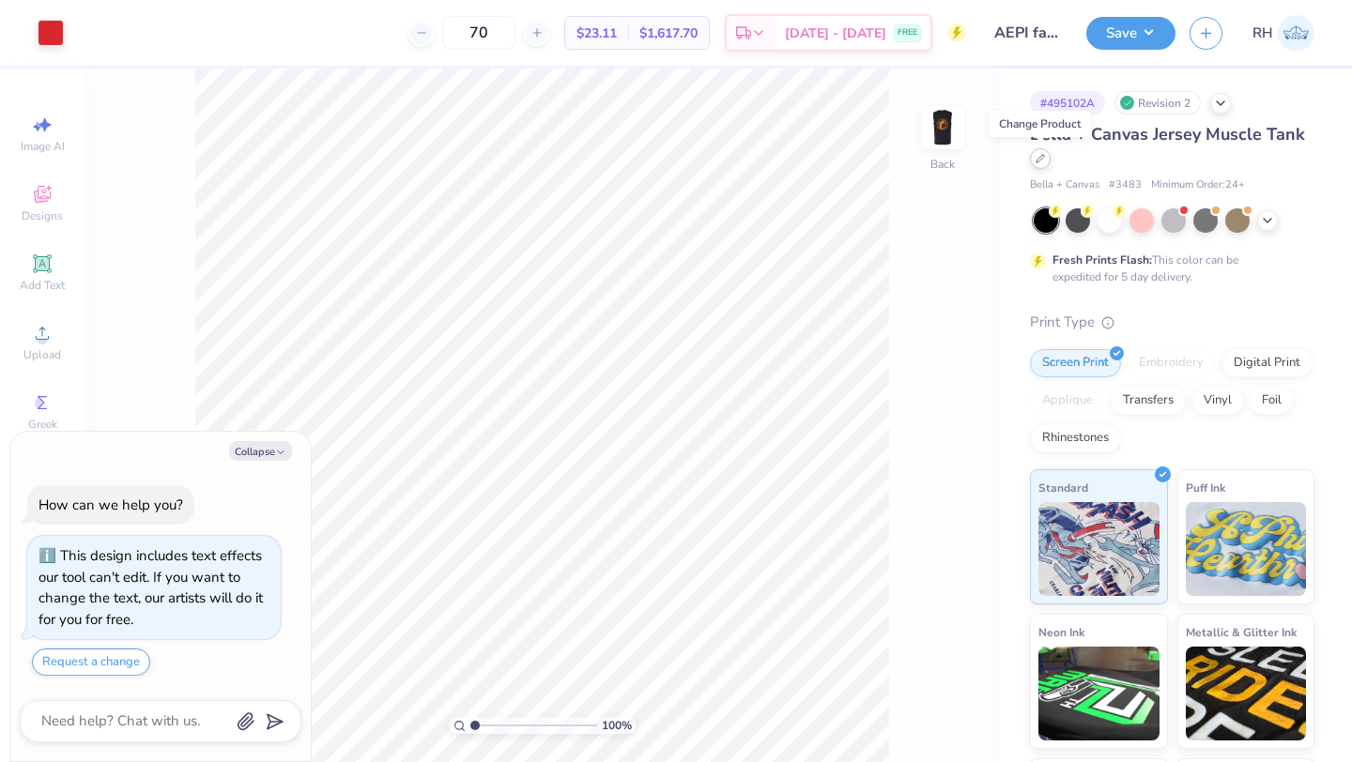
click at [1043, 161] on icon at bounding box center [1039, 158] width 9 height 9
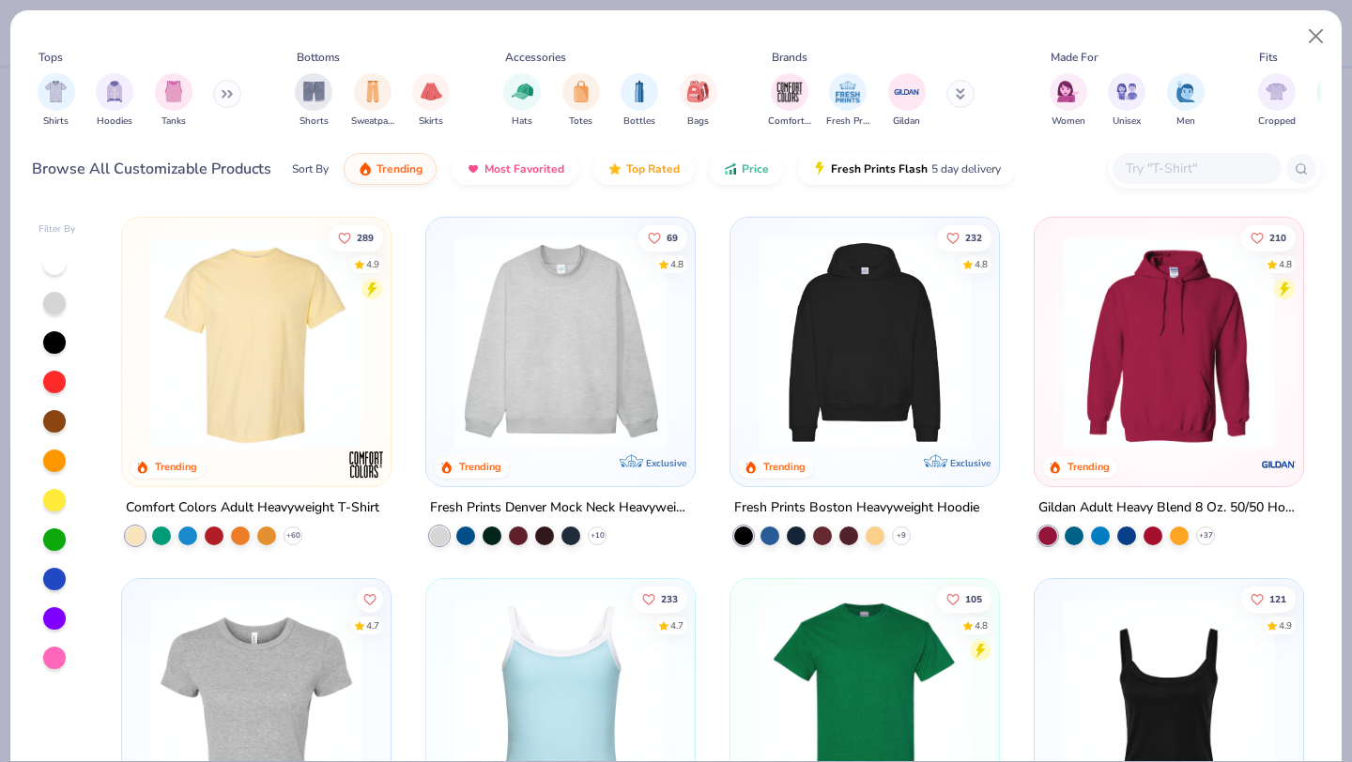
click at [1135, 167] on input "text" at bounding box center [1196, 169] width 145 height 22
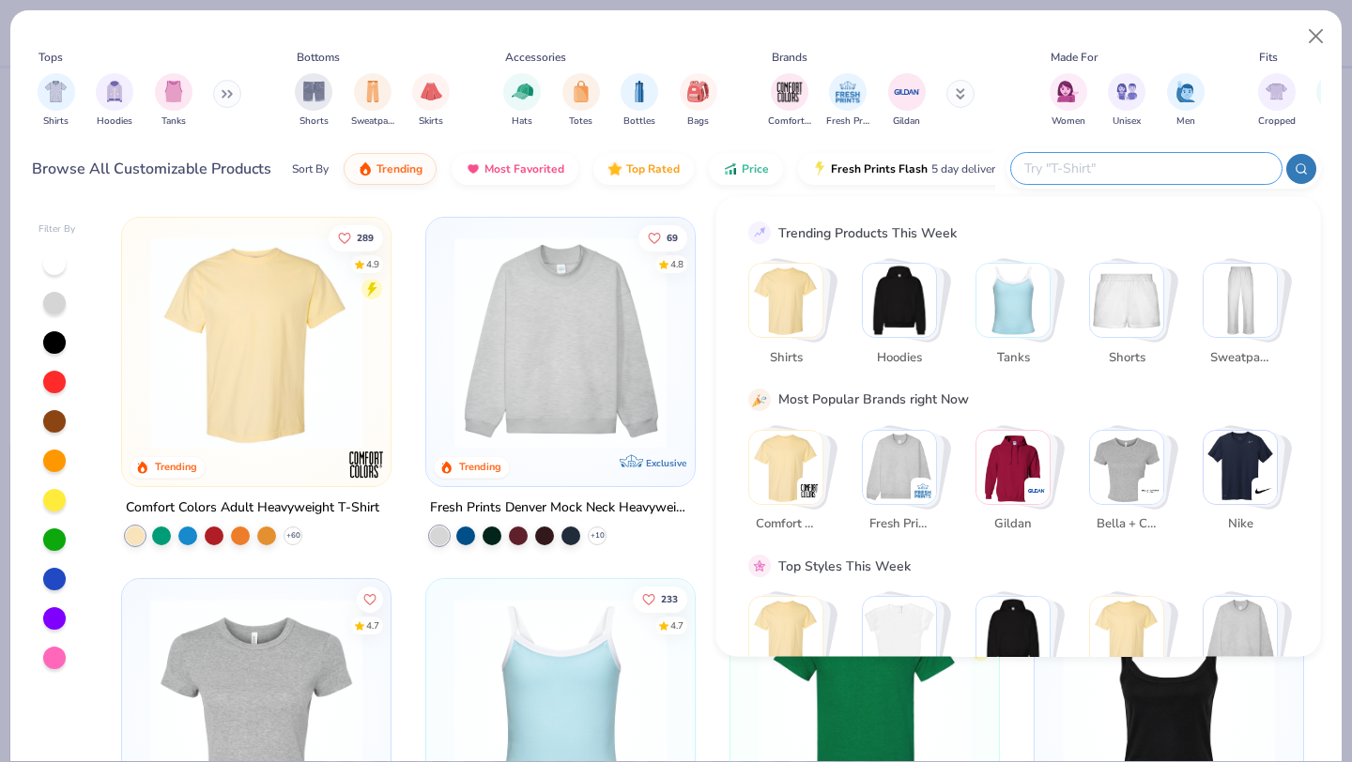
click at [1024, 122] on div "Tops Shirts Hoodies Tanks Bottoms Shorts Sweatpants Skirts Accessories Hats Tot…" at bounding box center [676, 92] width 1289 height 86
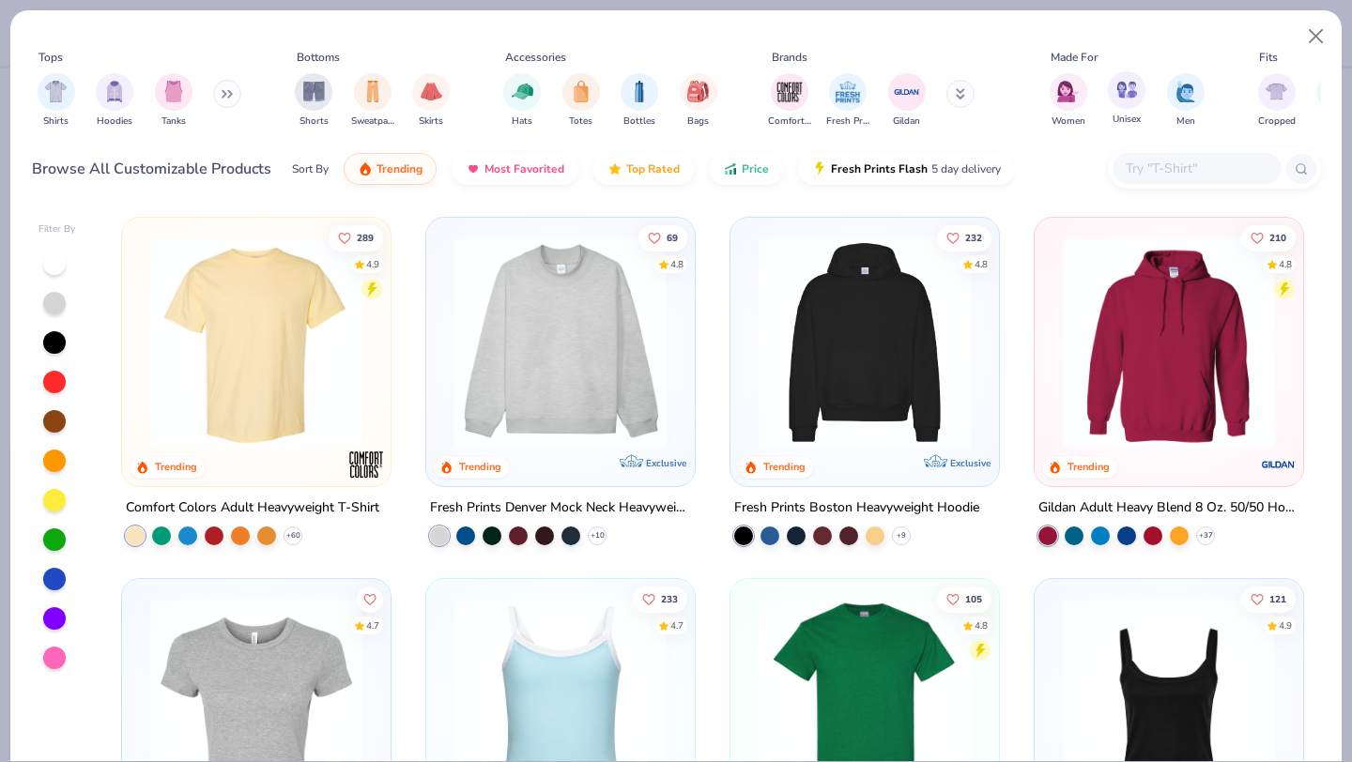
click at [1139, 106] on div "Unisex" at bounding box center [1127, 98] width 38 height 55
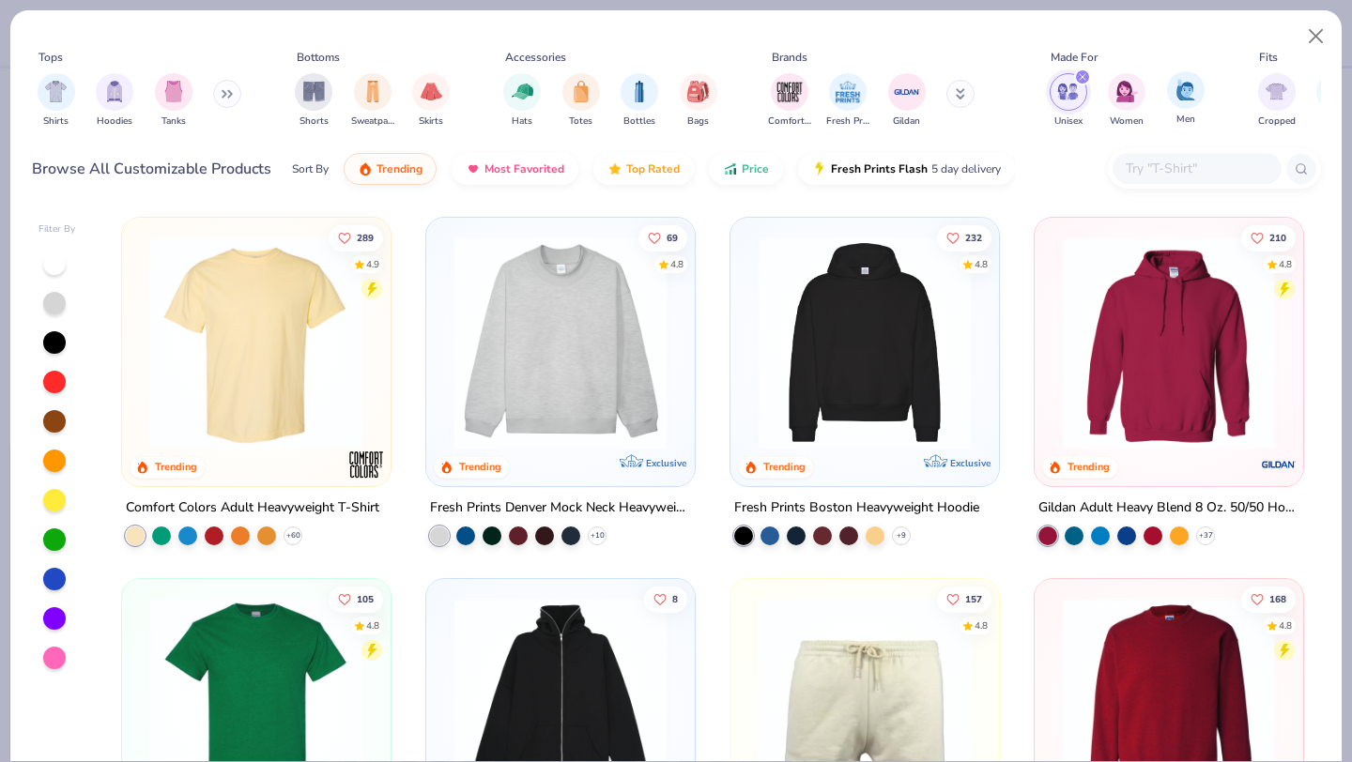
click at [1170, 107] on div "Men" at bounding box center [1186, 98] width 38 height 55
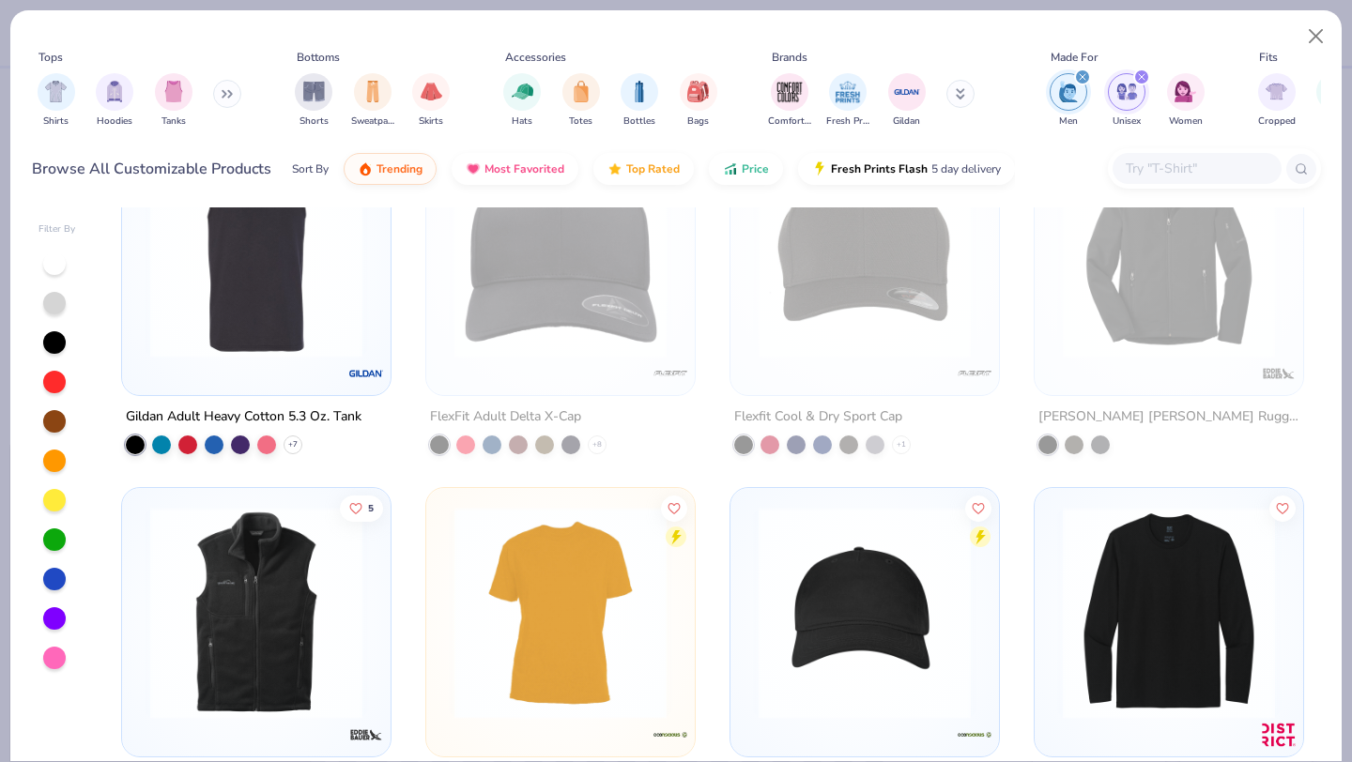
scroll to position [23188, 0]
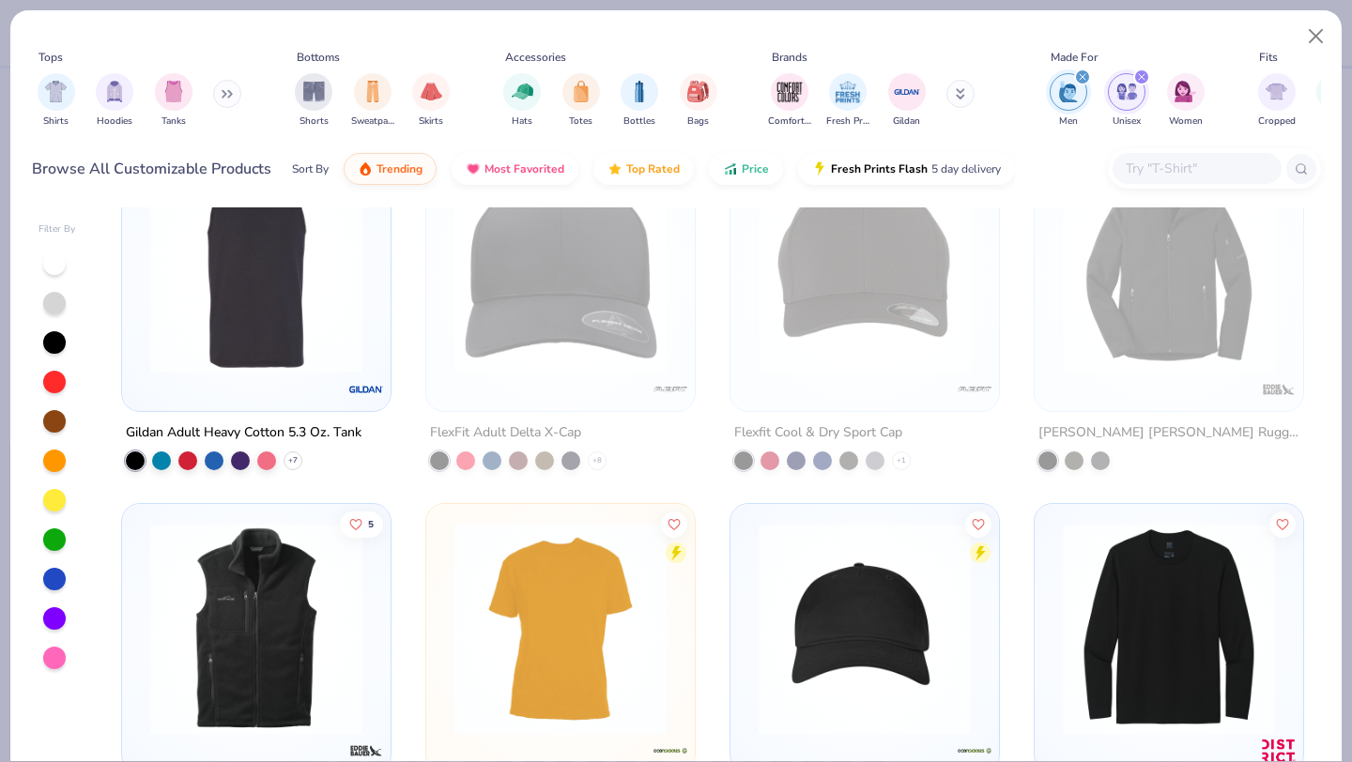
click at [207, 298] on img at bounding box center [256, 267] width 231 height 212
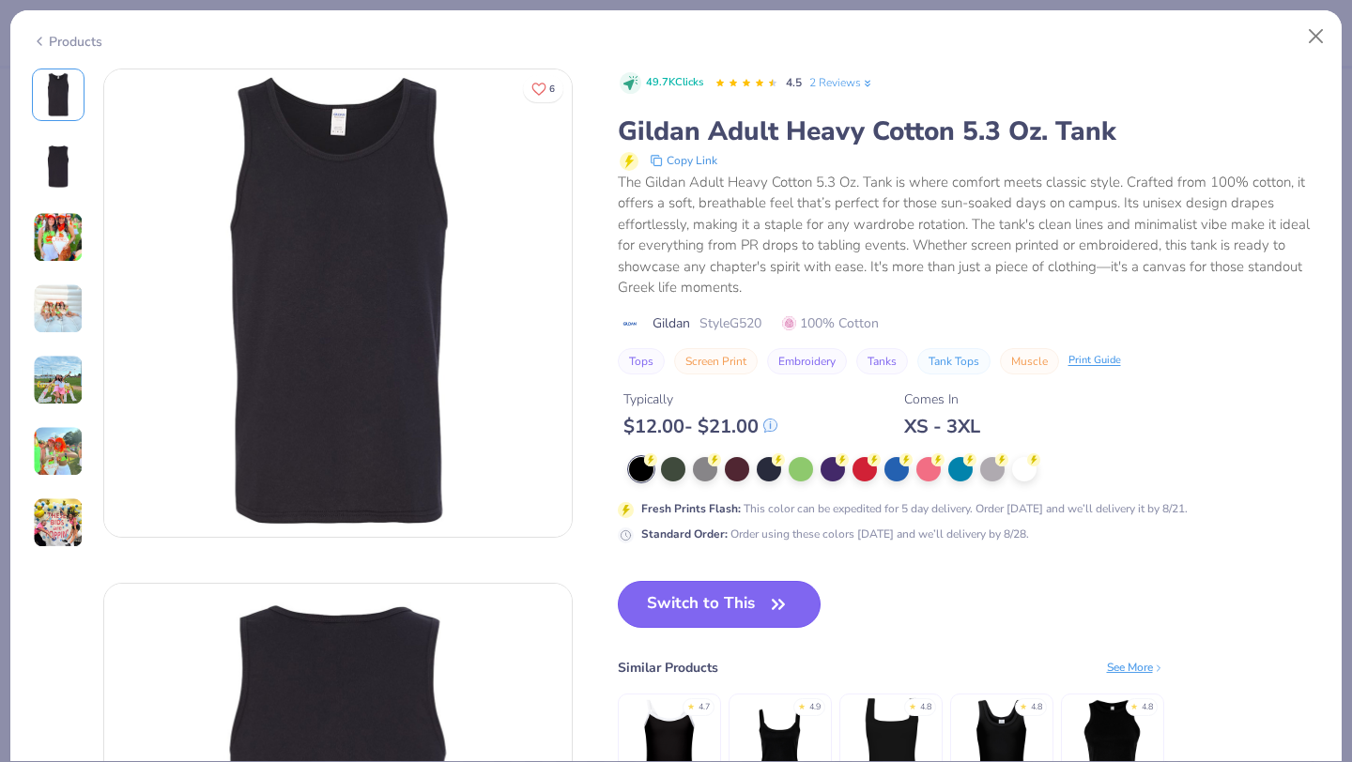
click at [703, 606] on button "Switch to This" at bounding box center [720, 604] width 204 height 47
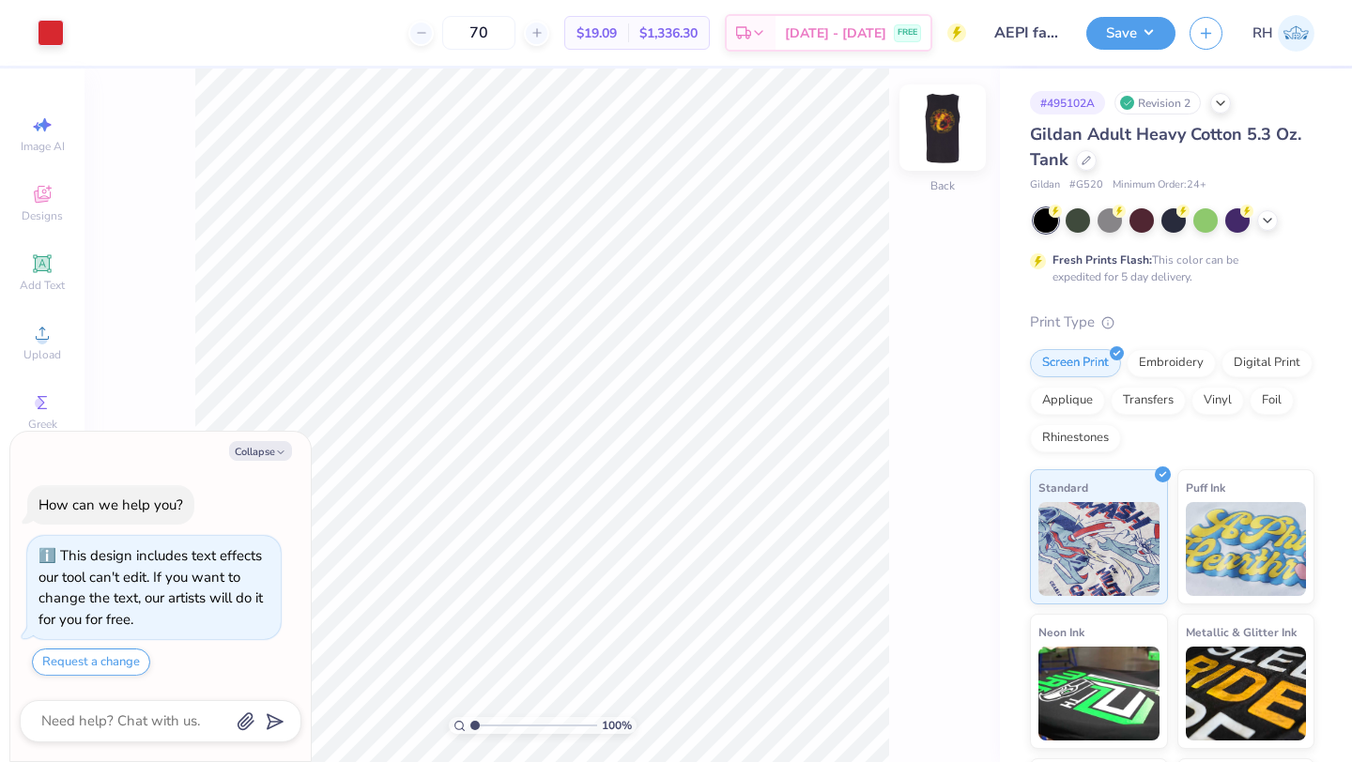
click at [929, 143] on img at bounding box center [942, 127] width 75 height 75
click at [54, 28] on div at bounding box center [51, 31] width 26 height 26
type textarea "x"
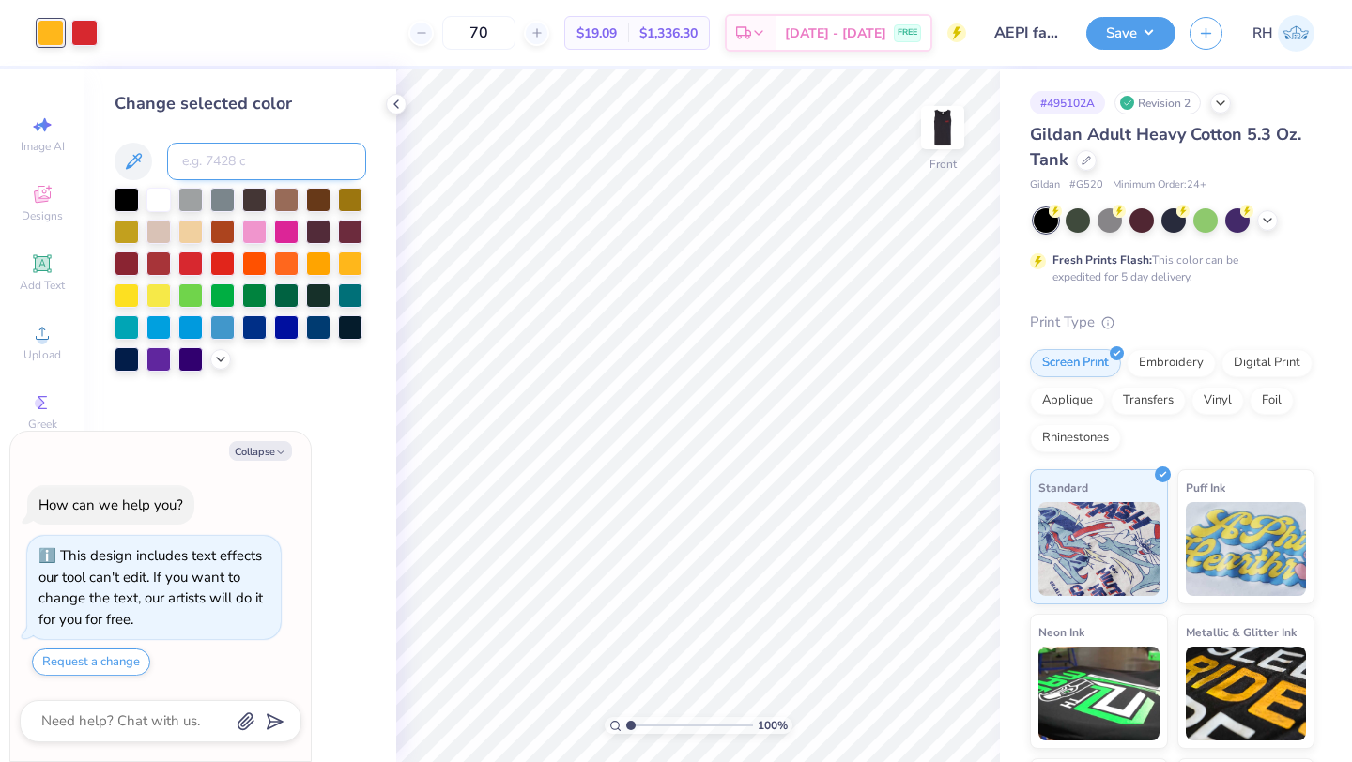
click at [207, 168] on input at bounding box center [266, 162] width 199 height 38
type input "1795"
click at [943, 146] on img at bounding box center [942, 127] width 75 height 75
click at [944, 146] on img at bounding box center [943, 128] width 38 height 38
click at [902, 714] on icon at bounding box center [911, 709] width 19 height 19
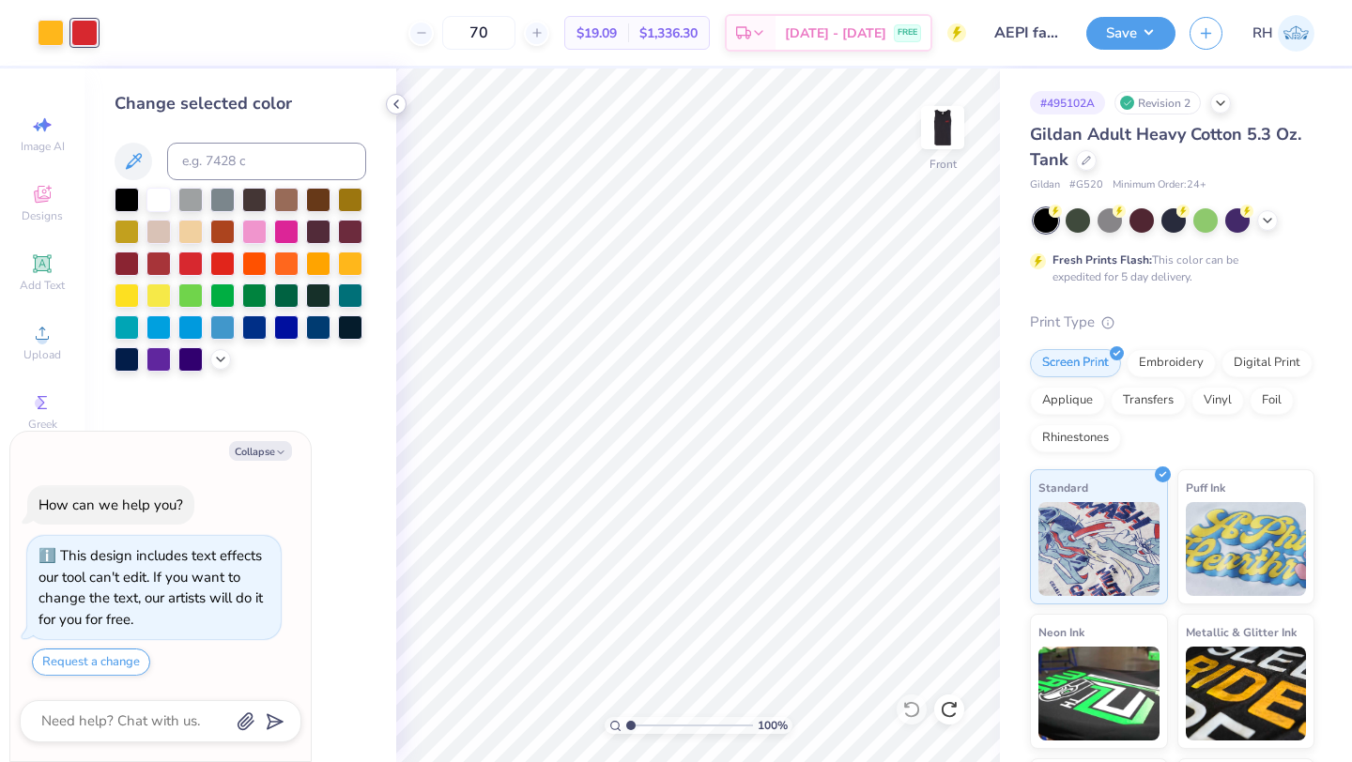
click at [391, 103] on icon at bounding box center [396, 104] width 15 height 15
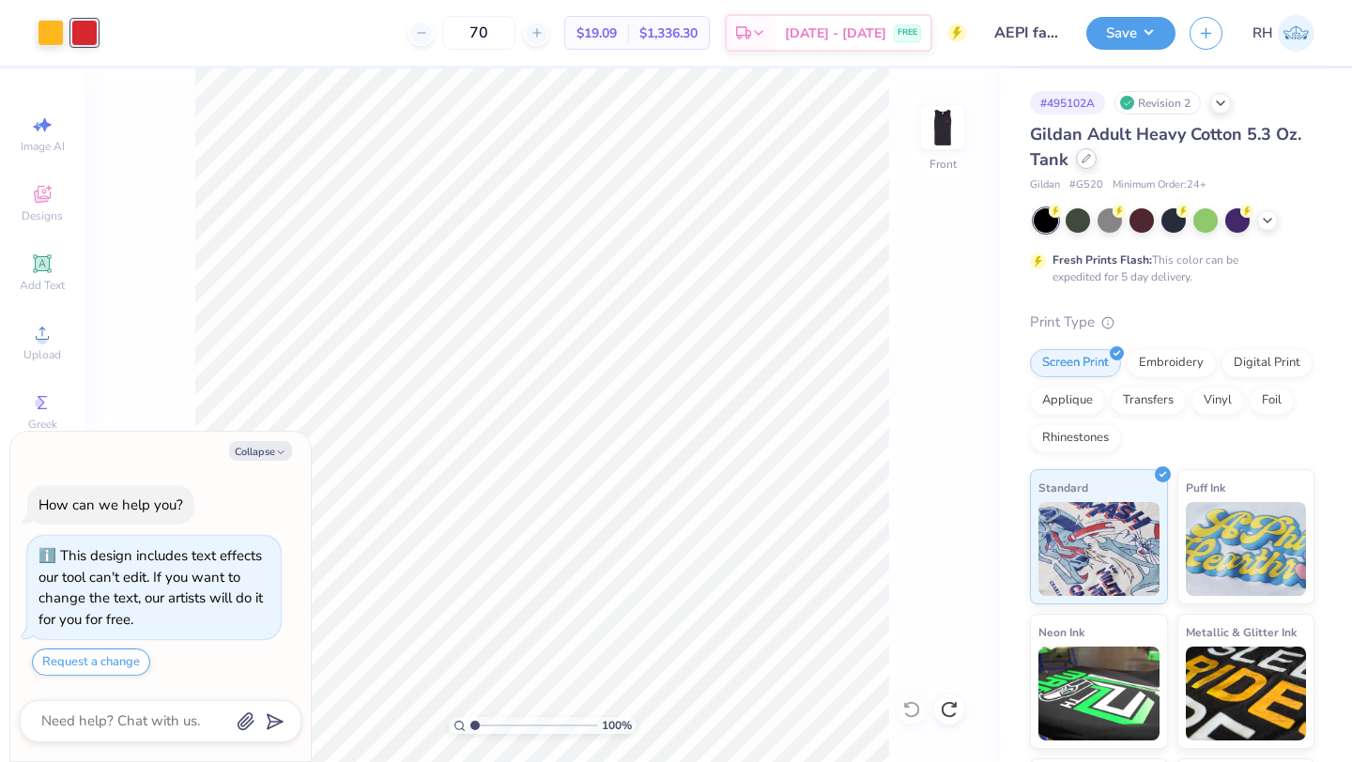
click at [1085, 169] on div "Gildan Adult Heavy Cotton 5.3 Oz. Tank" at bounding box center [1172, 147] width 284 height 51
click at [1081, 155] on icon at bounding box center [1085, 158] width 9 height 9
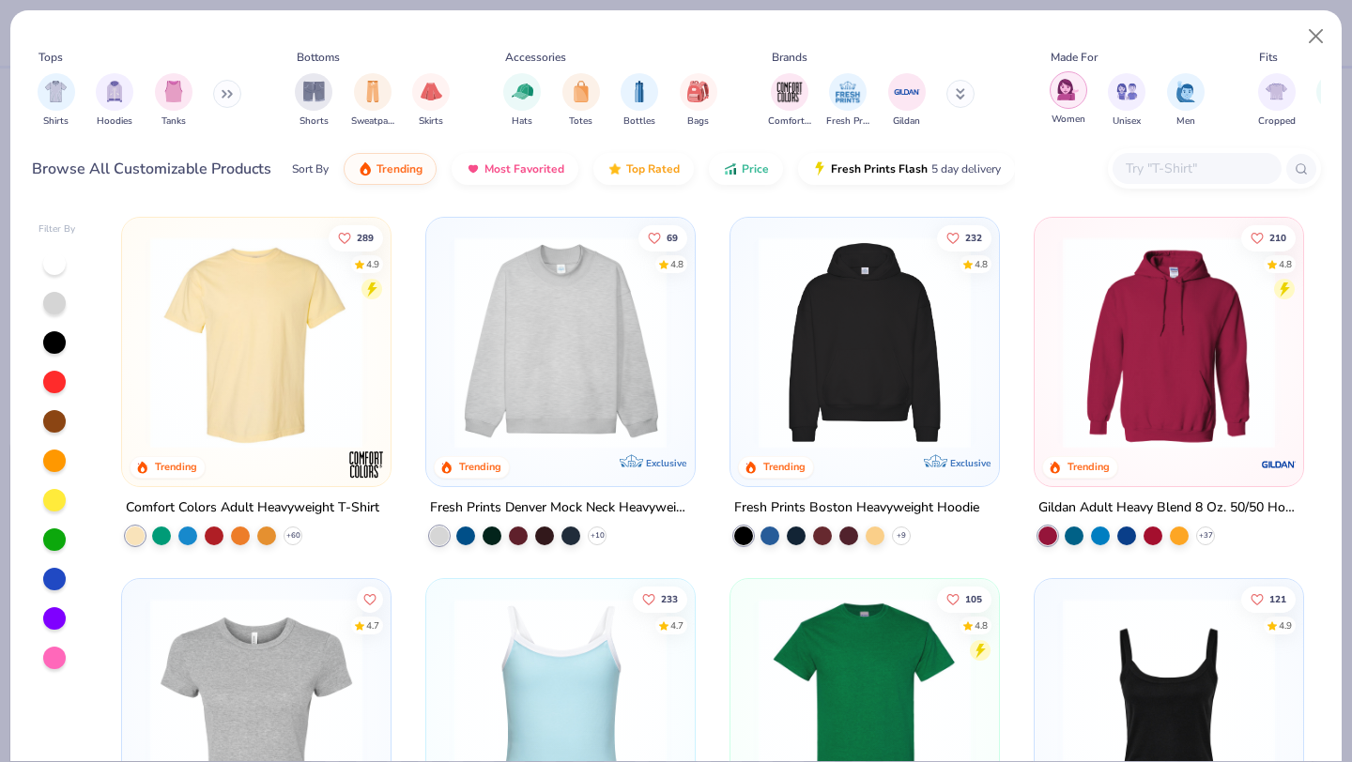
click at [1112, 81] on div "filter for Unisex" at bounding box center [1127, 92] width 38 height 38
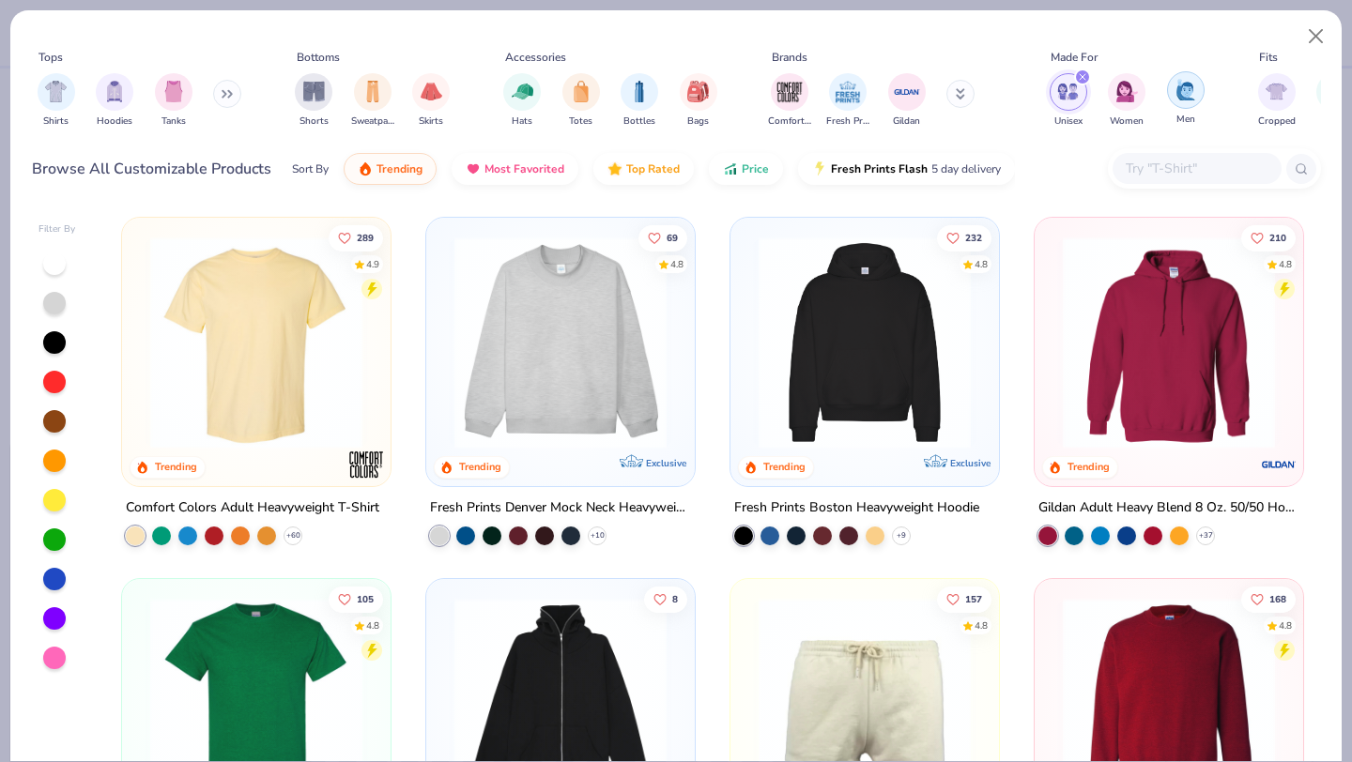
click at [1179, 87] on img "filter for Men" at bounding box center [1185, 90] width 21 height 22
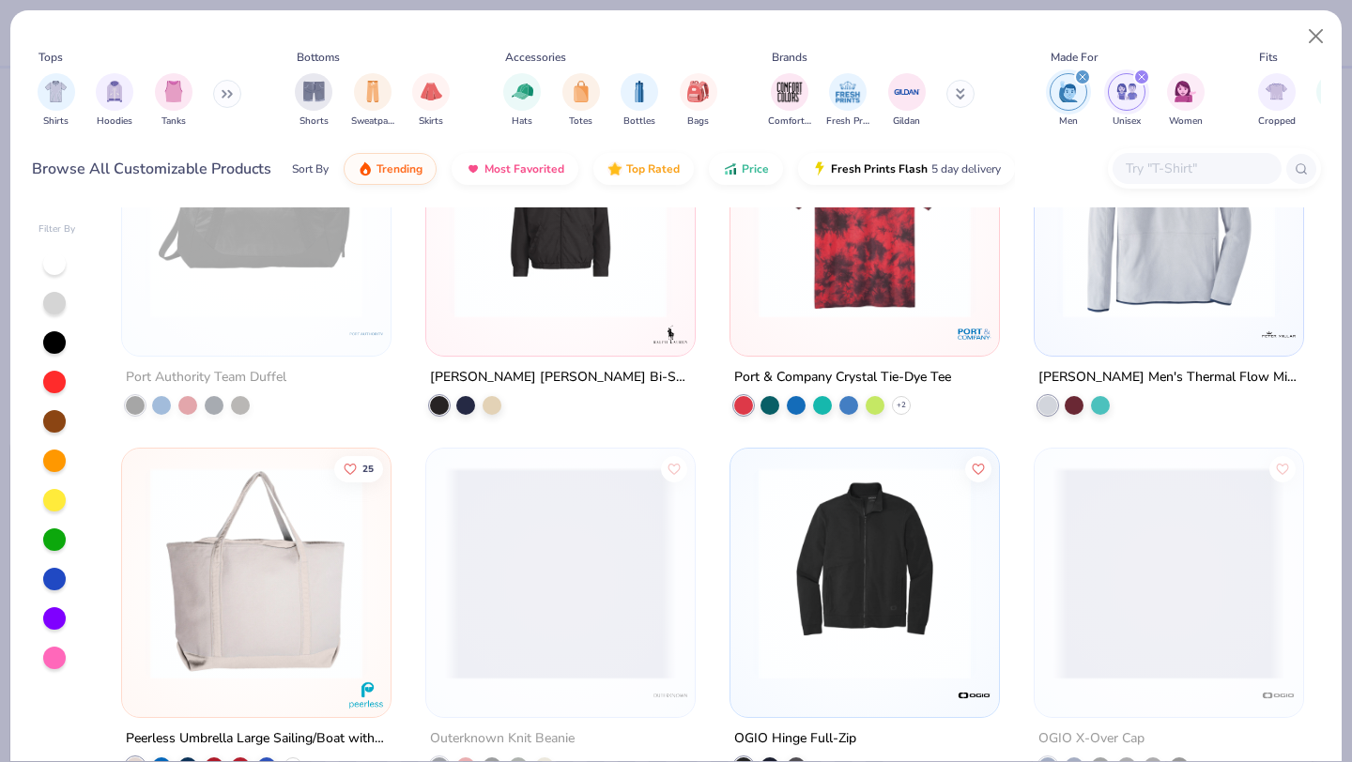
scroll to position [43489, 0]
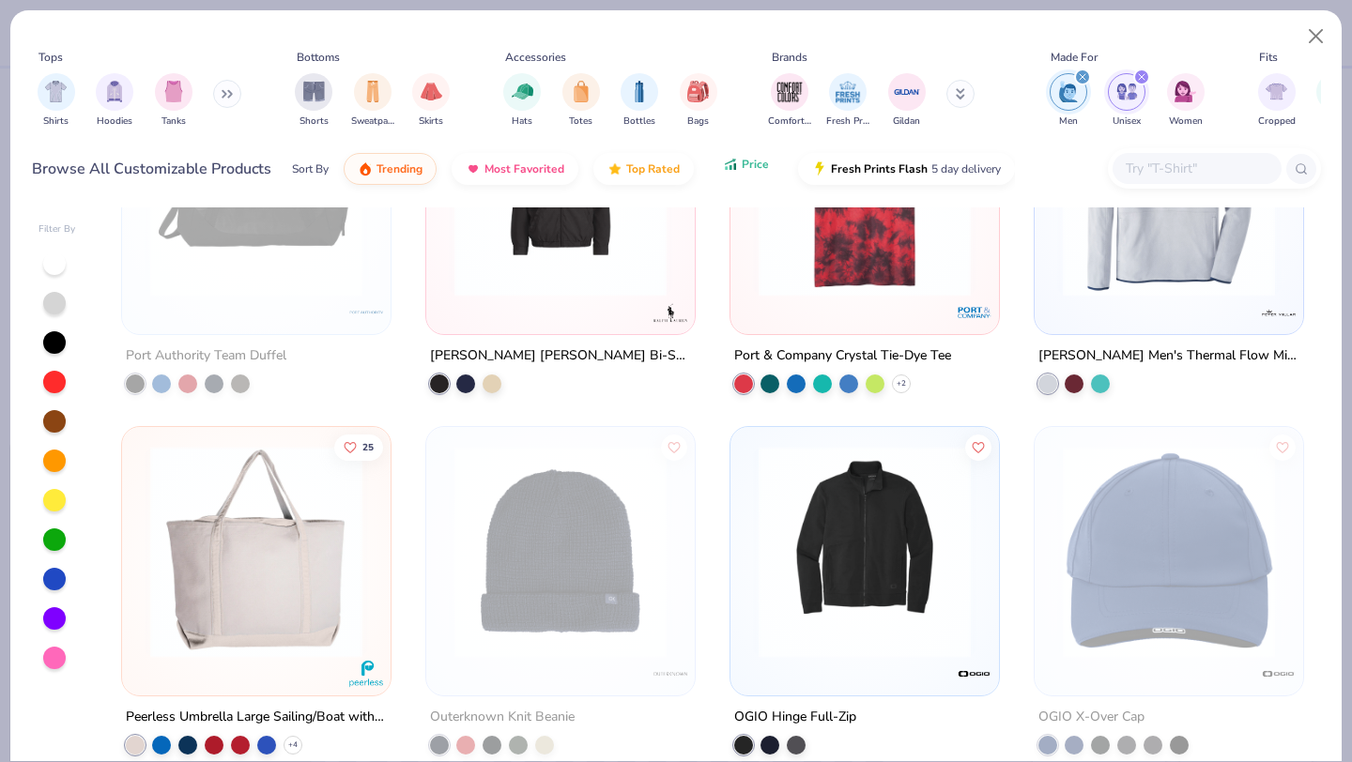
click at [744, 158] on span "Price" at bounding box center [755, 164] width 27 height 15
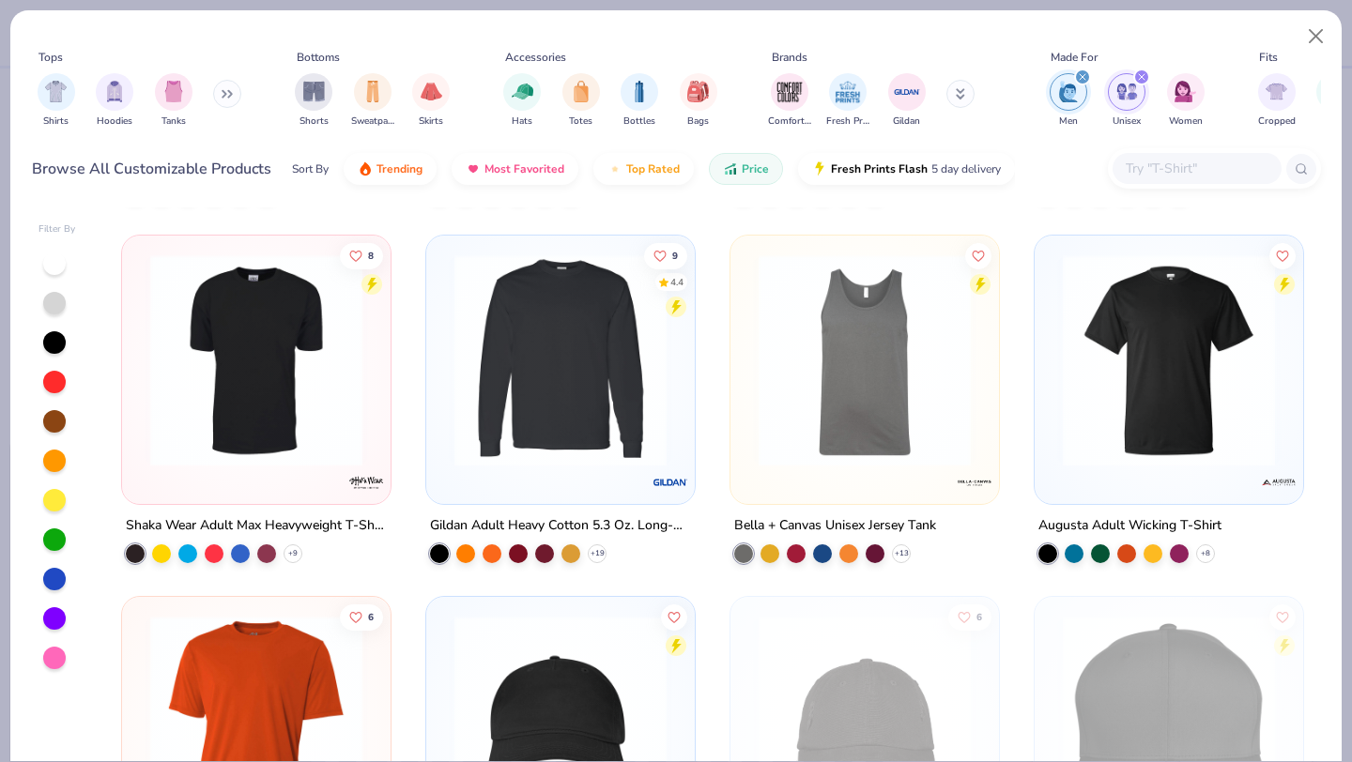
scroll to position [5760, 0]
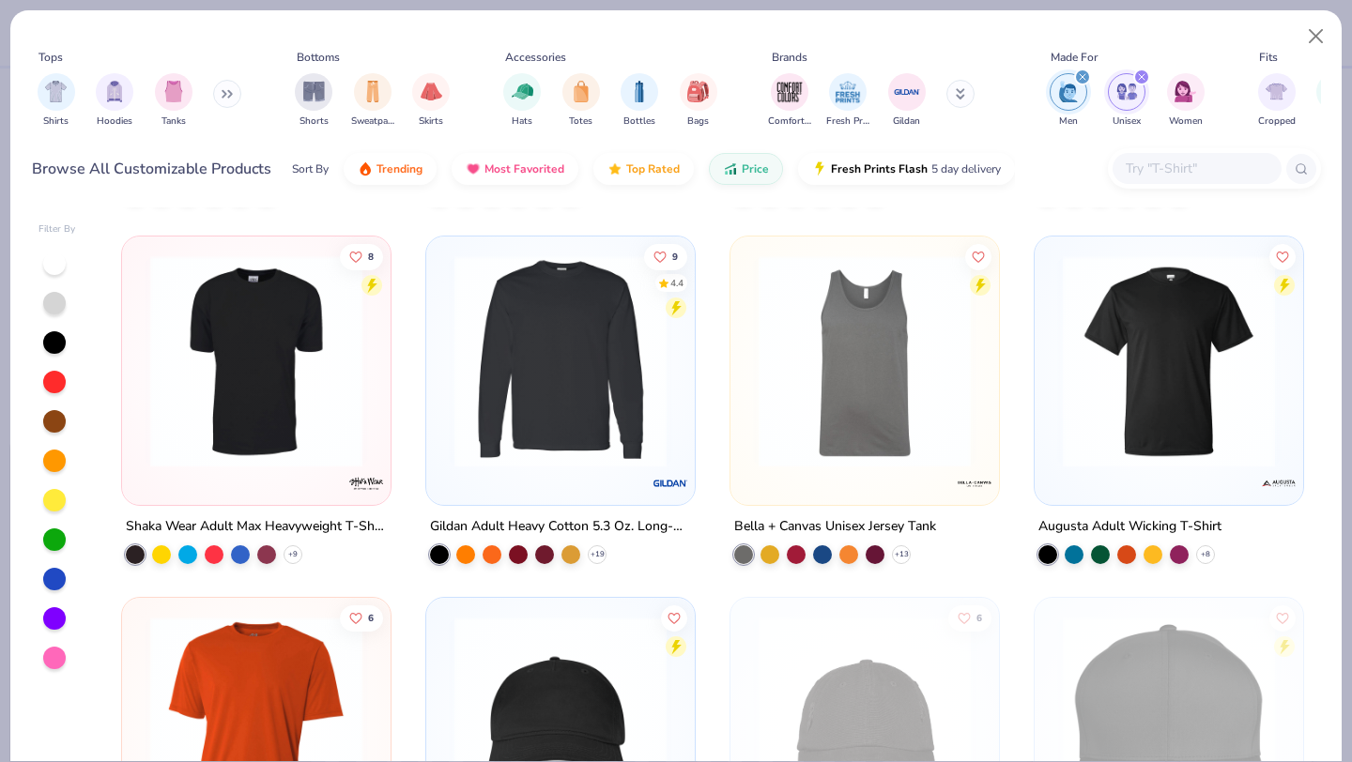
click at [830, 347] on img at bounding box center [864, 361] width 231 height 212
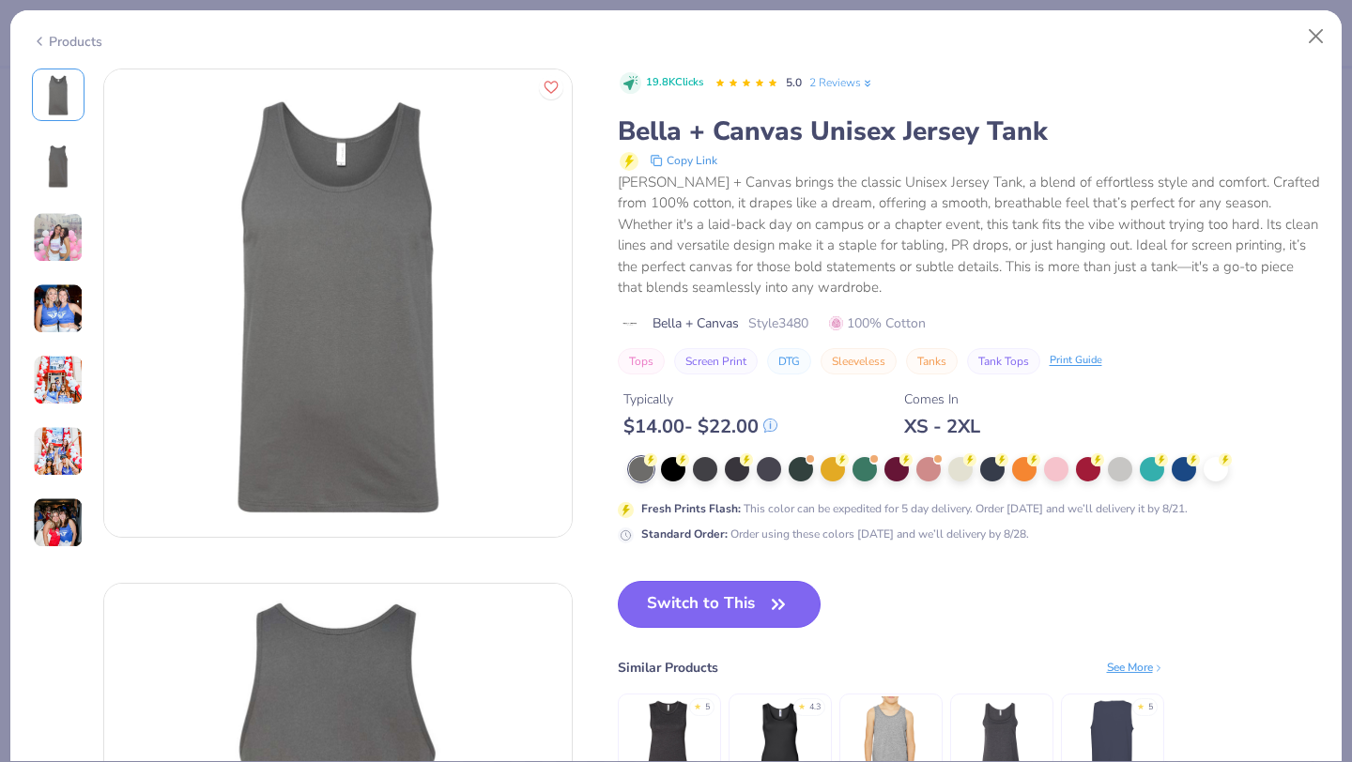
click at [771, 591] on icon "button" at bounding box center [778, 604] width 26 height 26
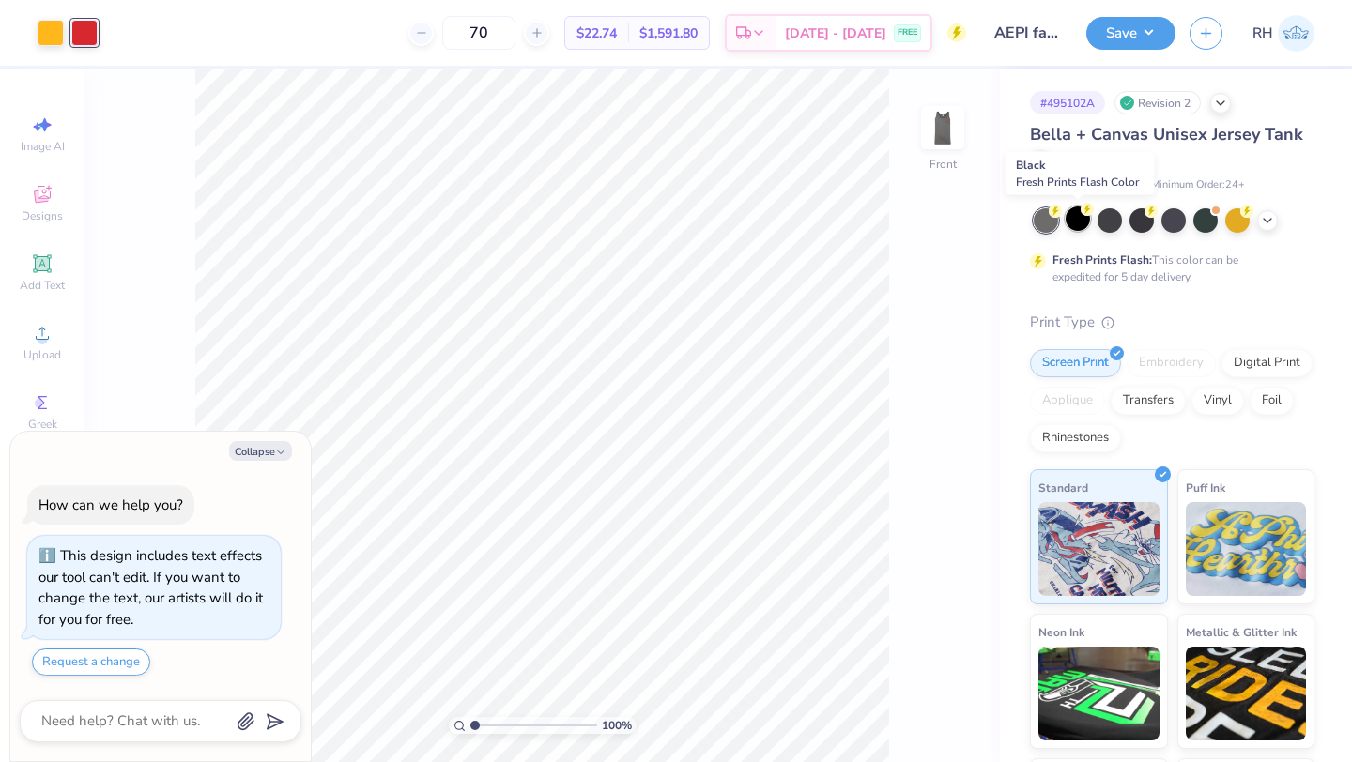
click at [1078, 211] on div at bounding box center [1077, 219] width 24 height 24
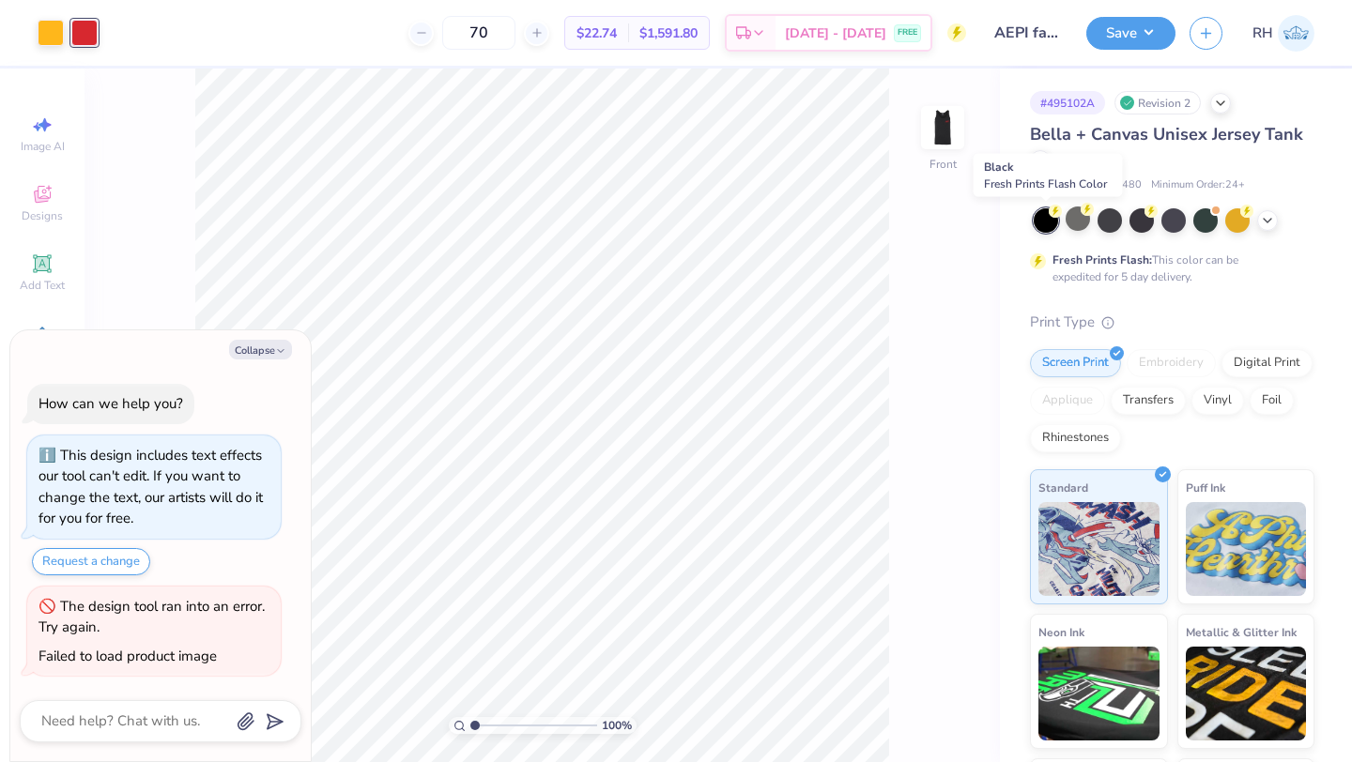
click at [1046, 215] on div at bounding box center [1045, 220] width 24 height 24
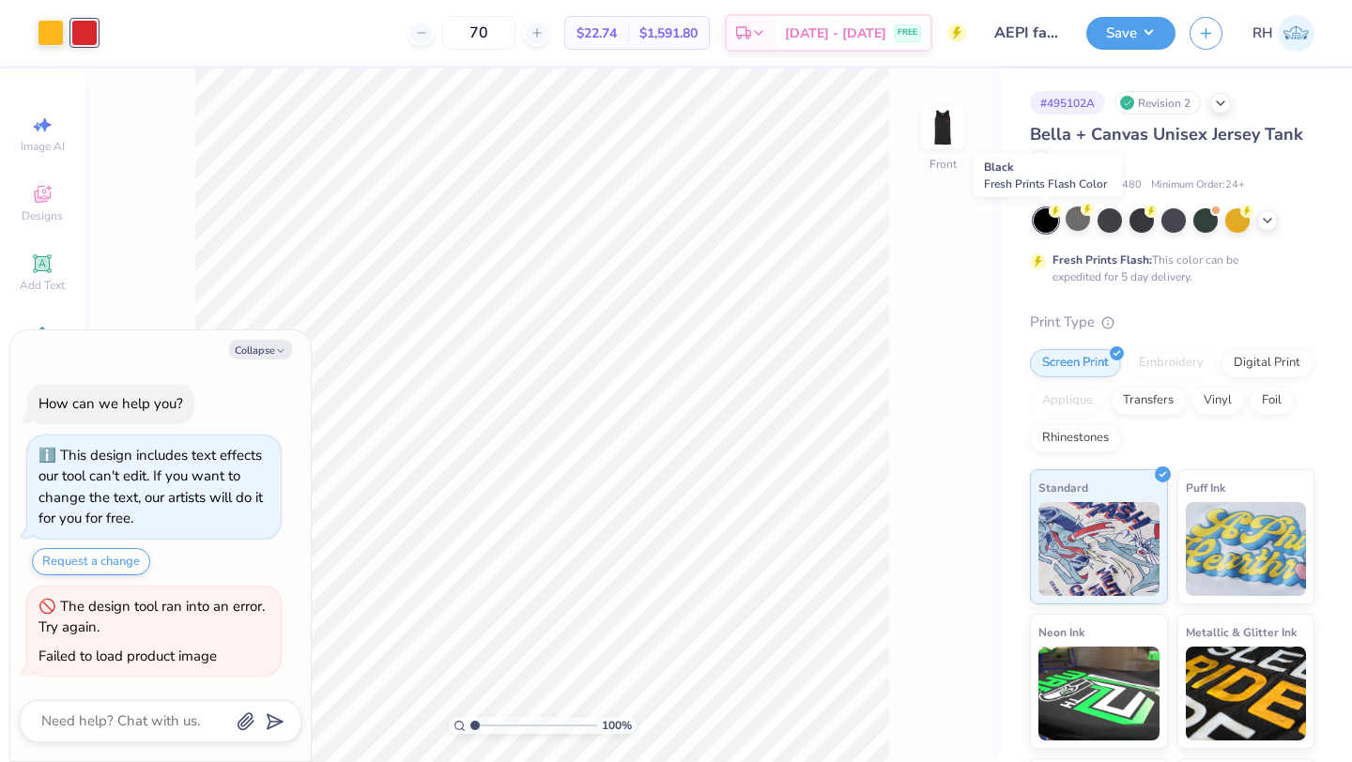
click at [1046, 215] on div at bounding box center [1045, 220] width 24 height 24
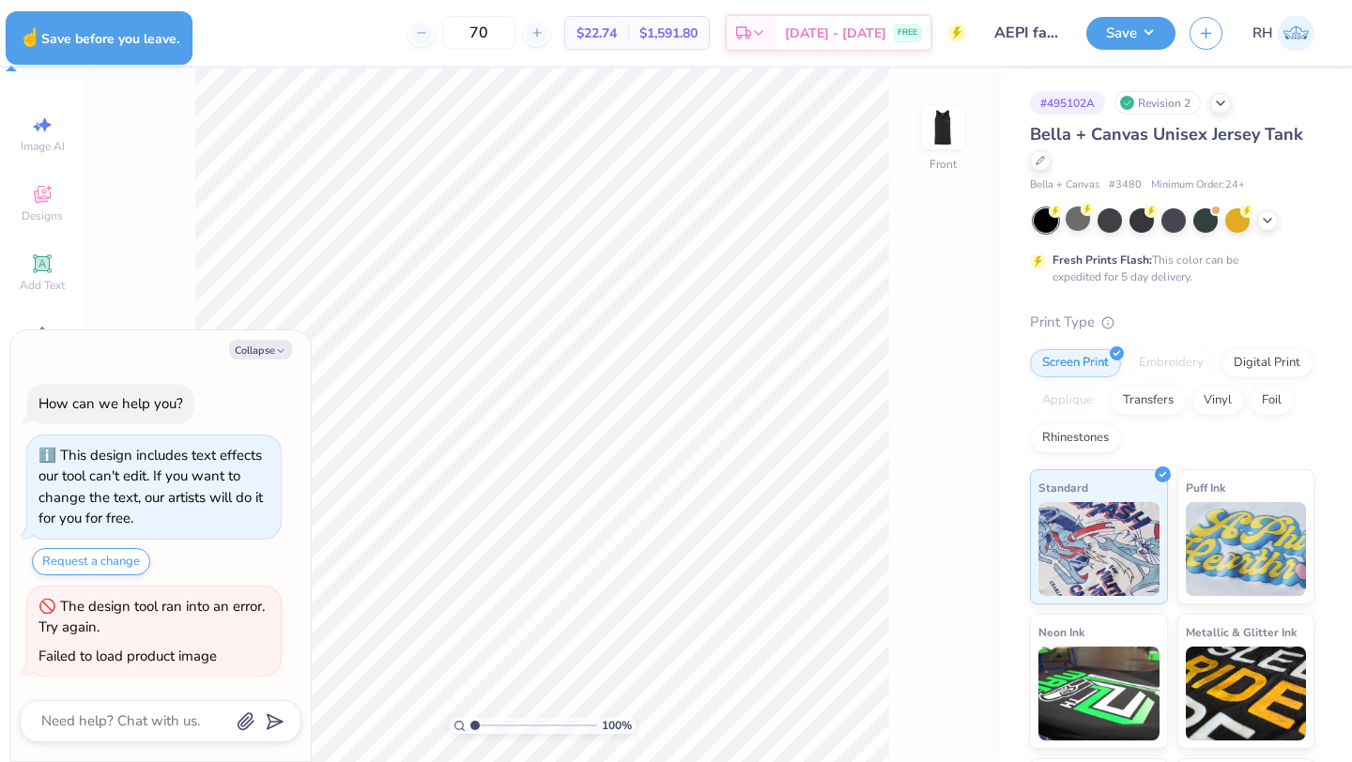
type textarea "x"
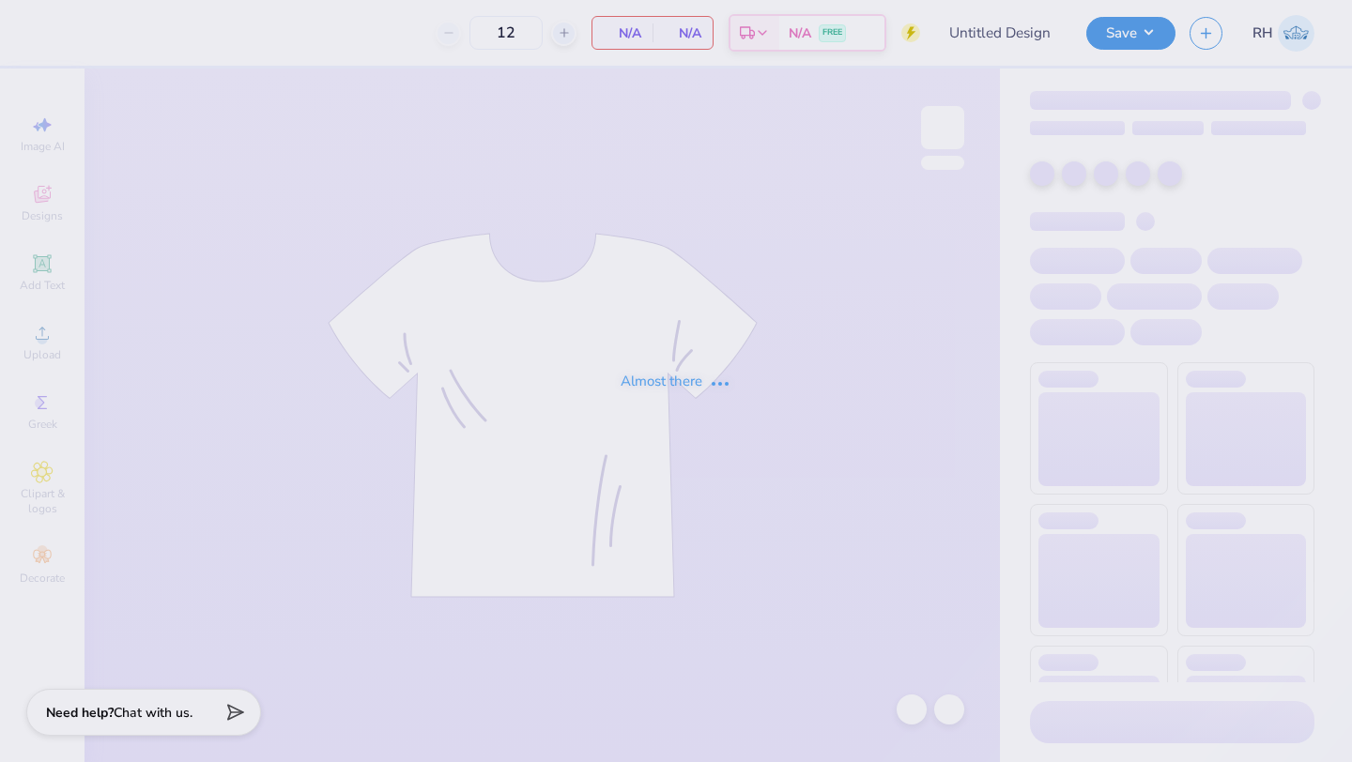
type input "AEPI fall rush"
type input "70"
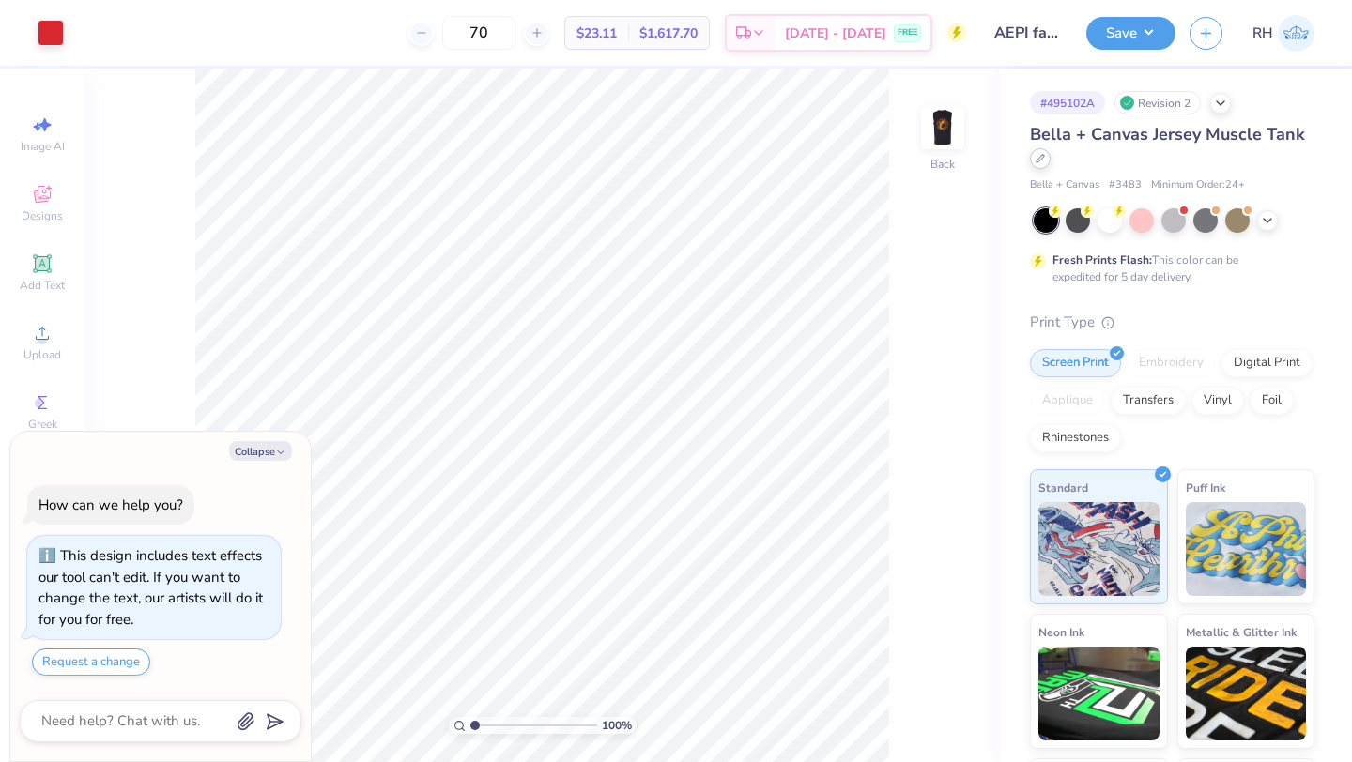
click at [1033, 161] on div at bounding box center [1040, 158] width 21 height 21
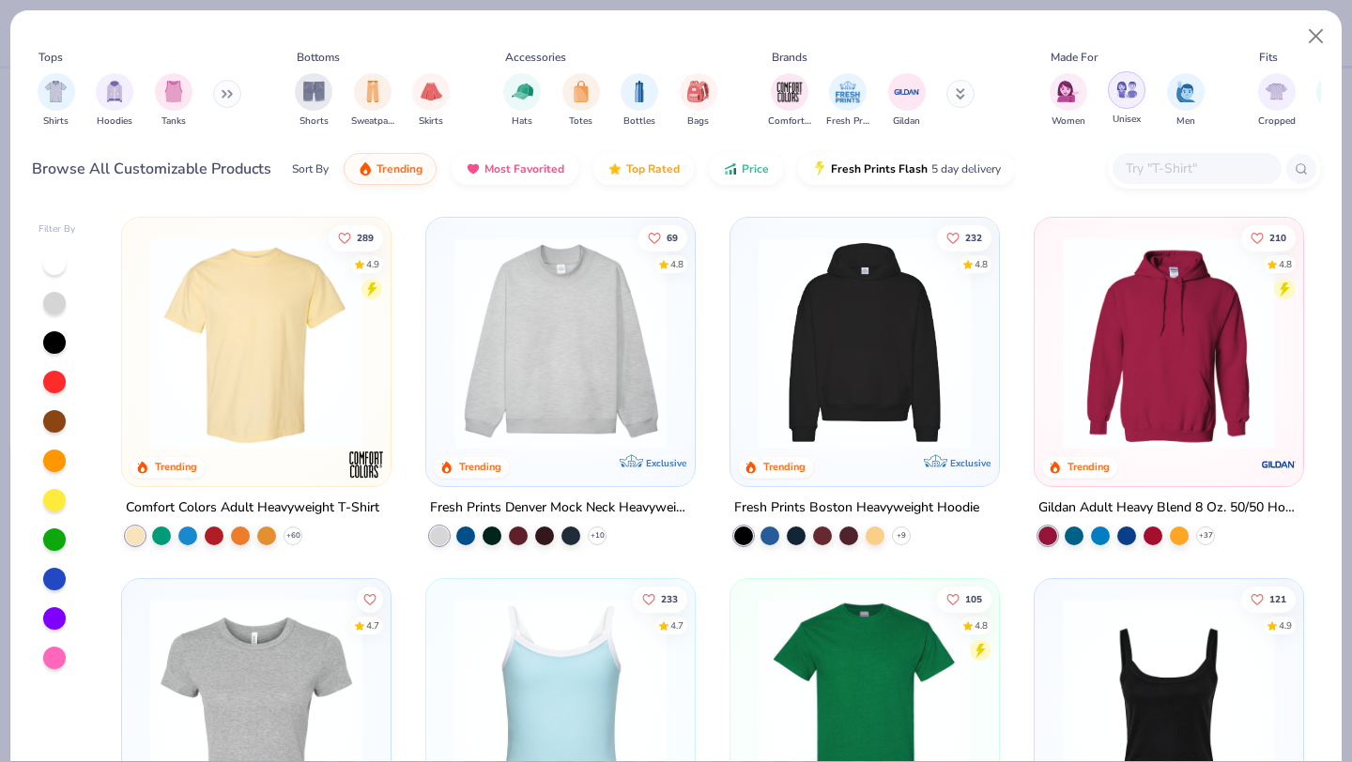
click at [1127, 99] on img "filter for Unisex" at bounding box center [1127, 90] width 22 height 22
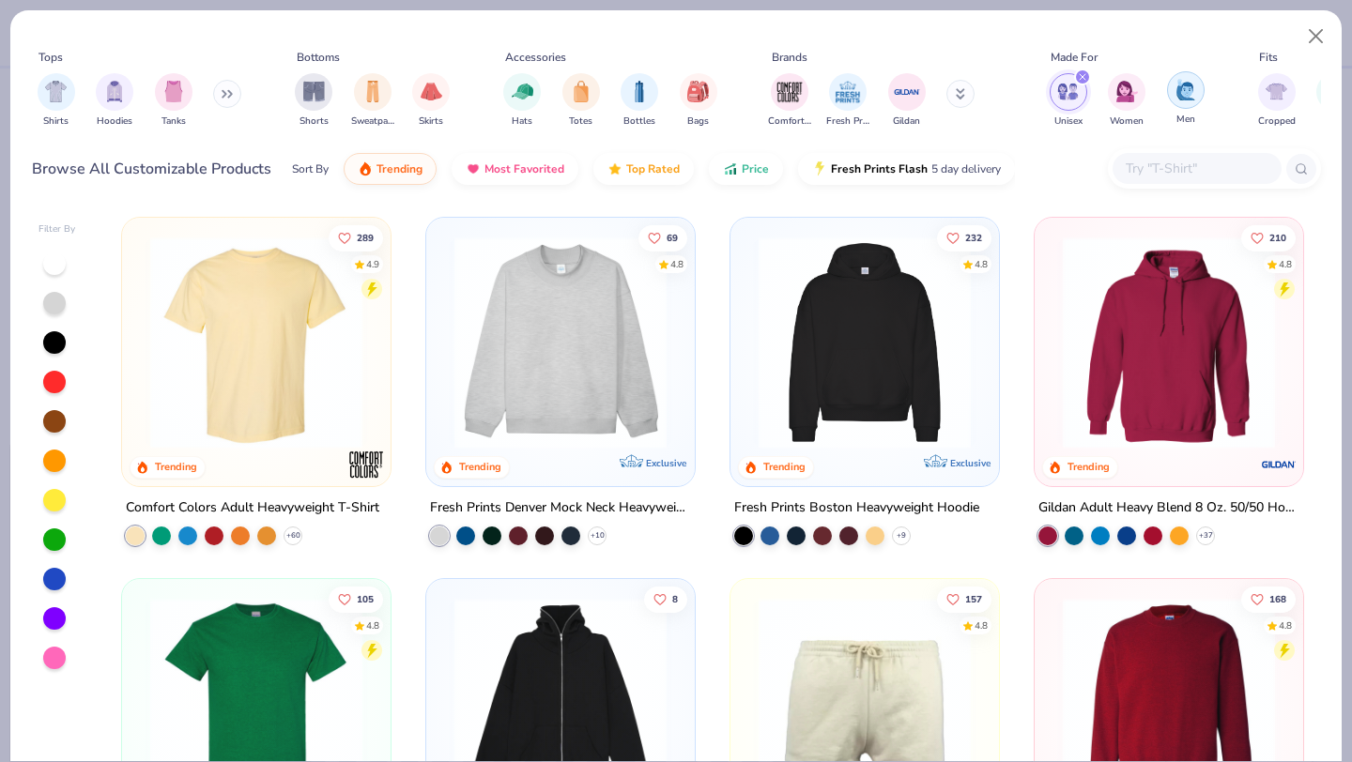
click at [1178, 100] on div "filter for Men" at bounding box center [1186, 90] width 38 height 38
click at [734, 181] on div "Sort By Trending Most Favorited Top Rated Price Fresh Prints Flash 5 day delive…" at bounding box center [653, 169] width 723 height 53
click at [761, 171] on span "Price" at bounding box center [755, 164] width 27 height 15
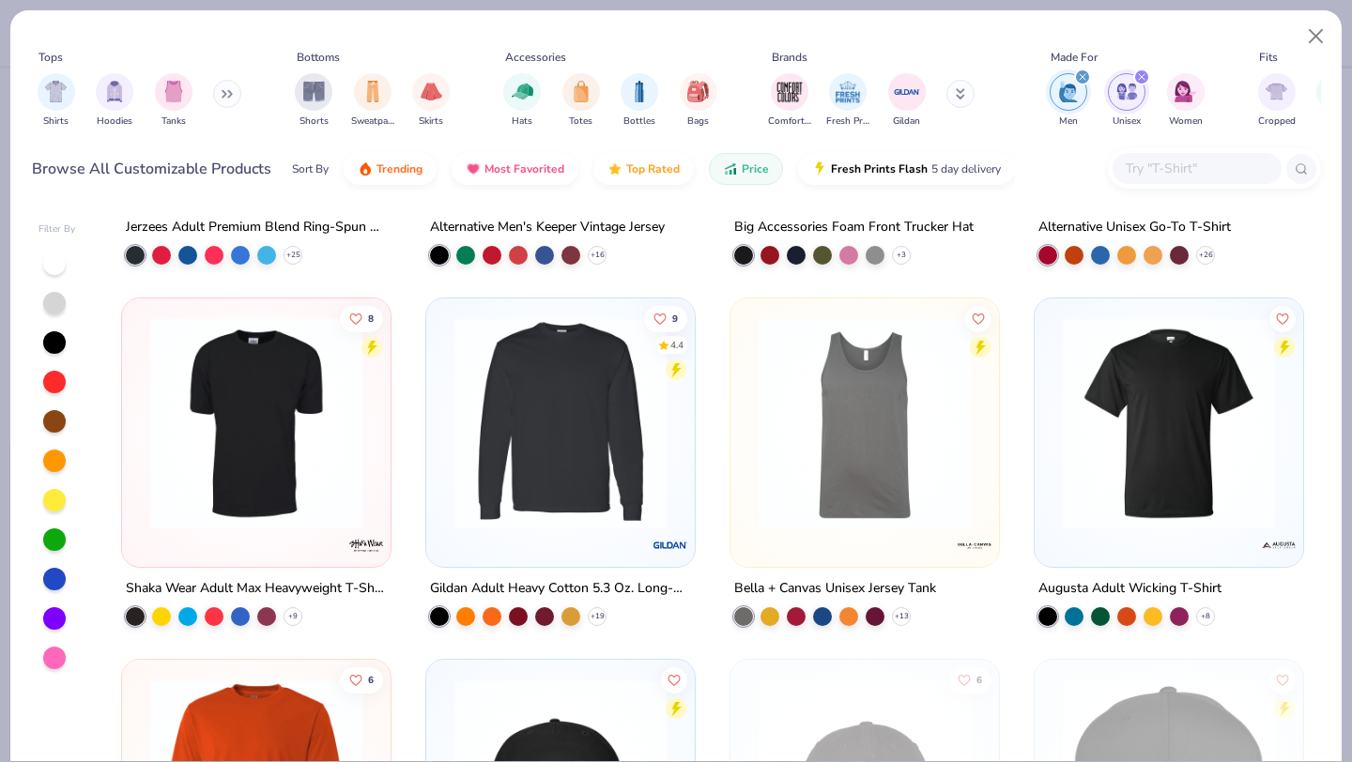
scroll to position [5699, 0]
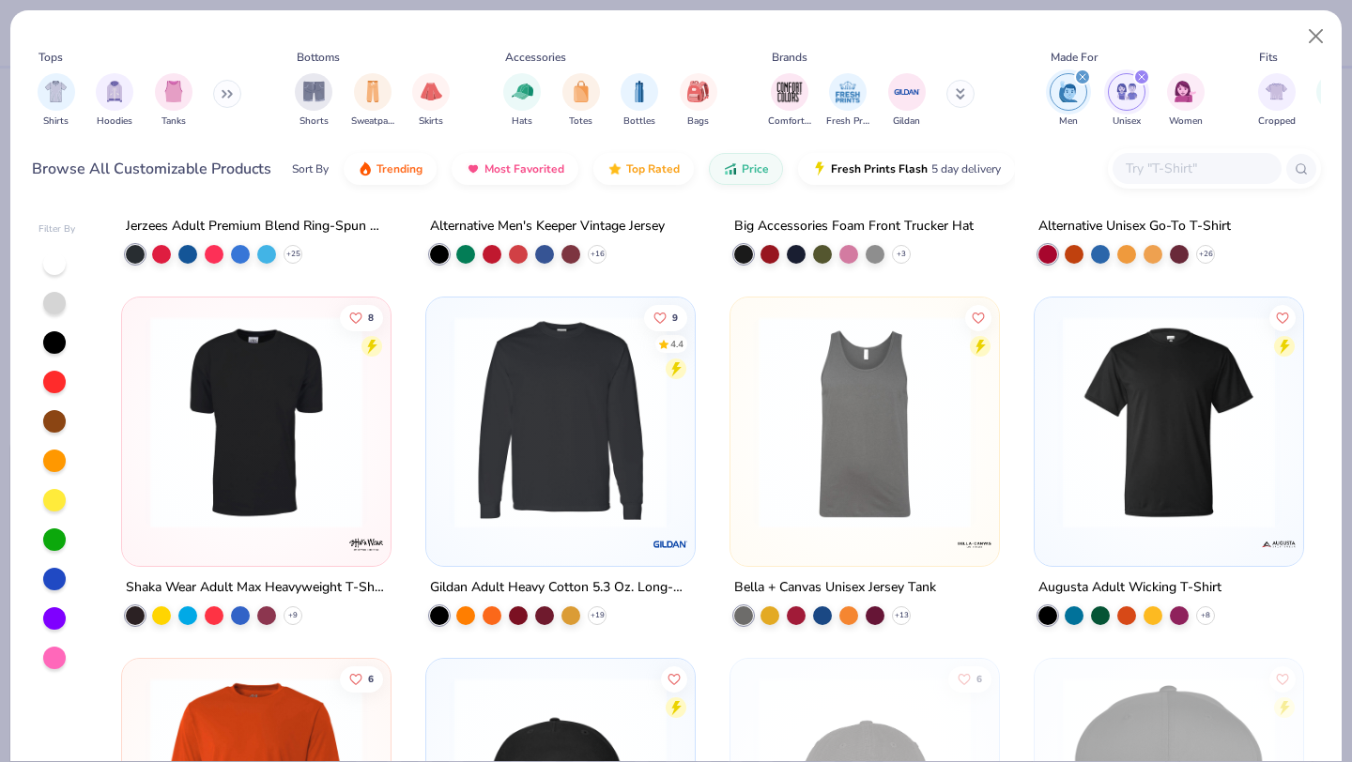
click at [917, 462] on img at bounding box center [864, 422] width 231 height 212
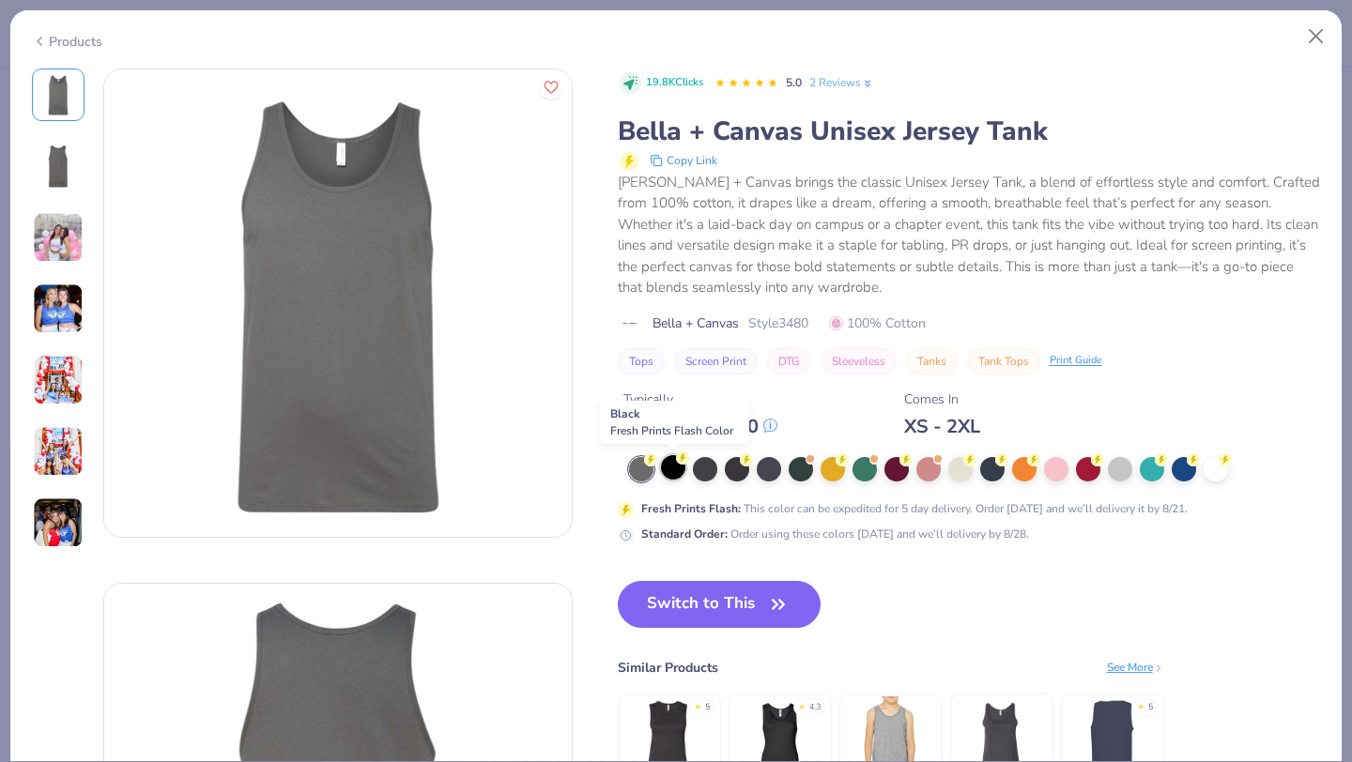
click at [670, 471] on div at bounding box center [673, 467] width 24 height 24
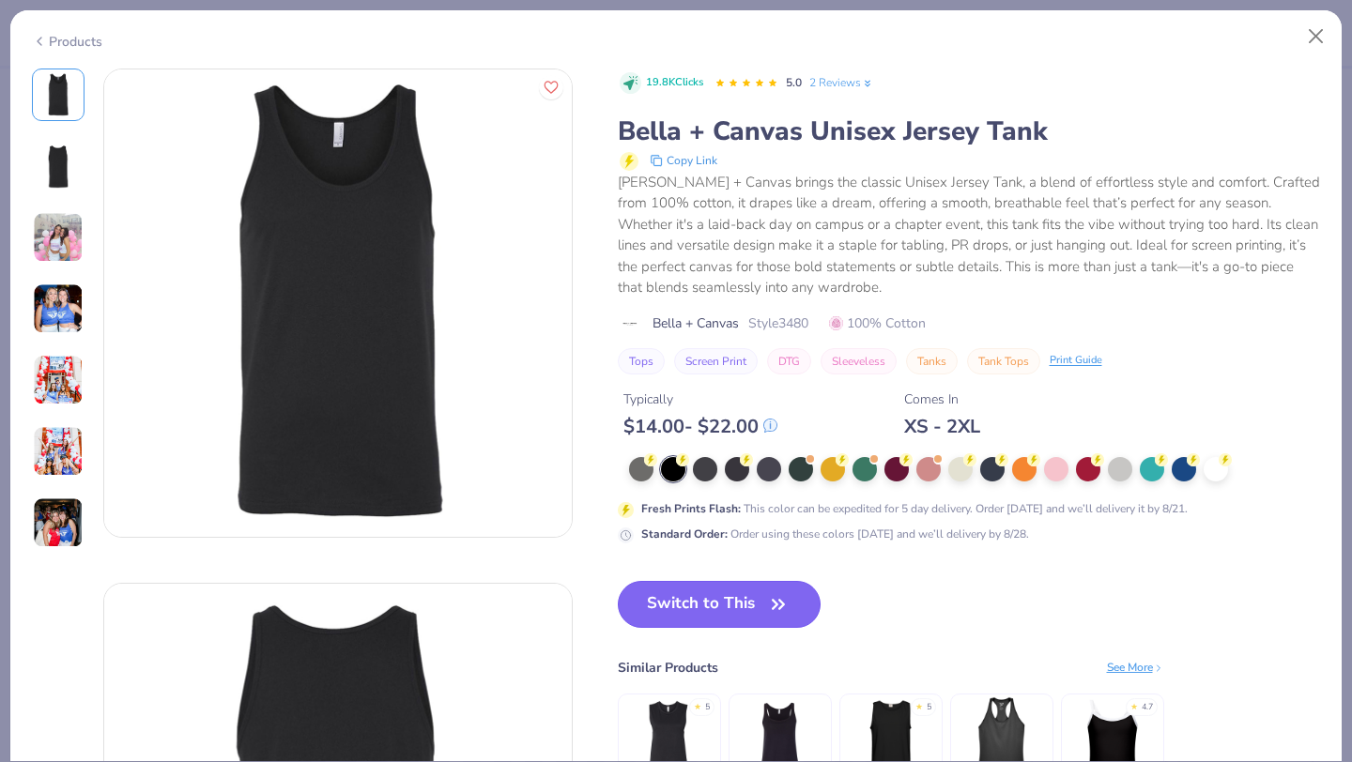
click at [729, 609] on button "Switch to This" at bounding box center [720, 604] width 204 height 47
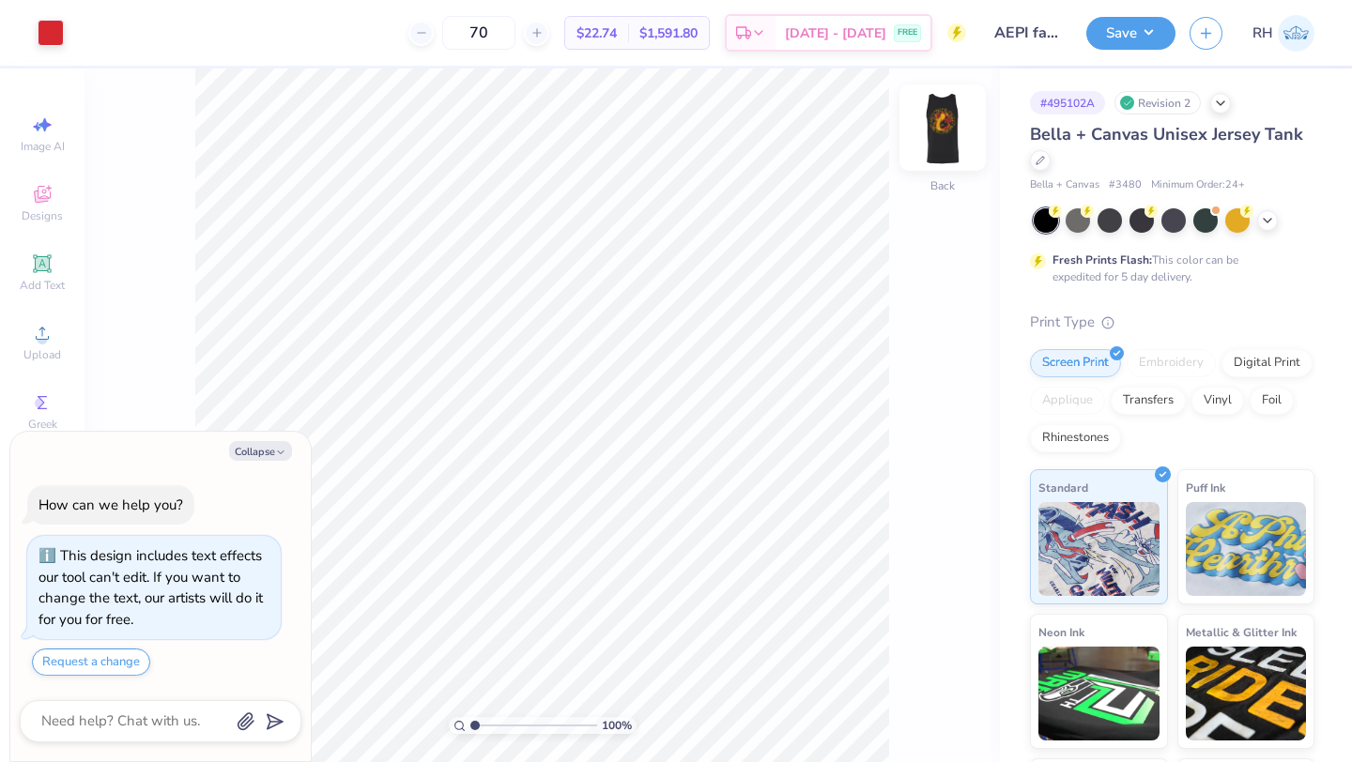
click at [941, 126] on img at bounding box center [942, 127] width 75 height 75
click at [1033, 164] on div at bounding box center [1040, 158] width 21 height 21
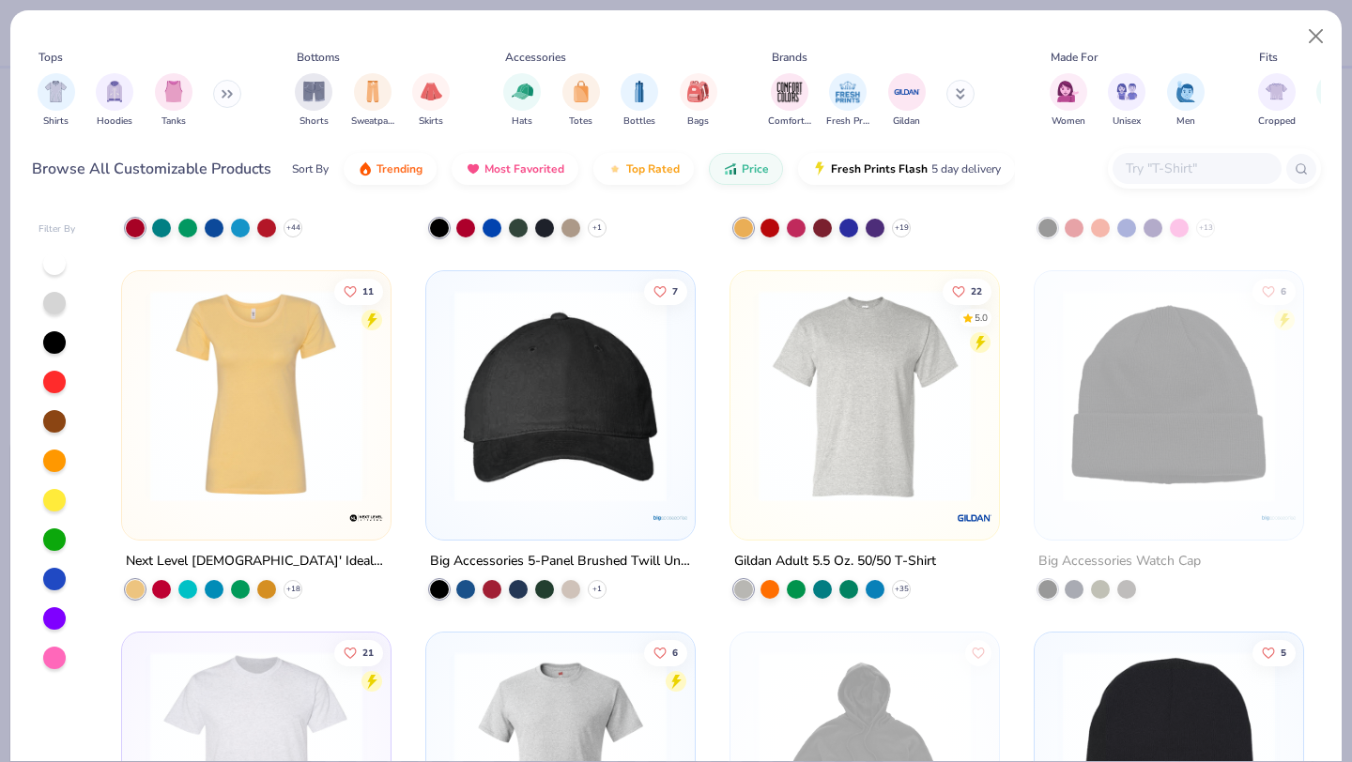
scroll to position [1744, 0]
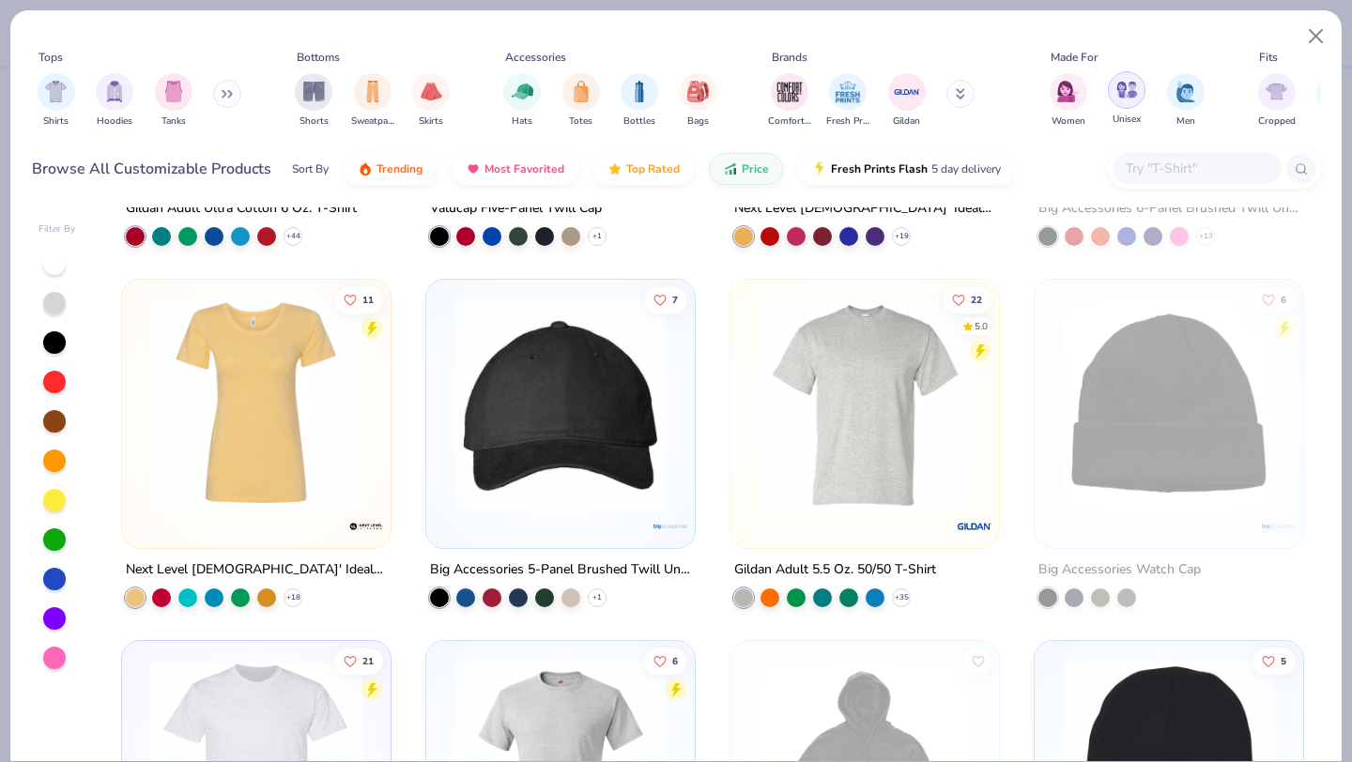
click at [1114, 87] on div "filter for Unisex" at bounding box center [1127, 90] width 38 height 38
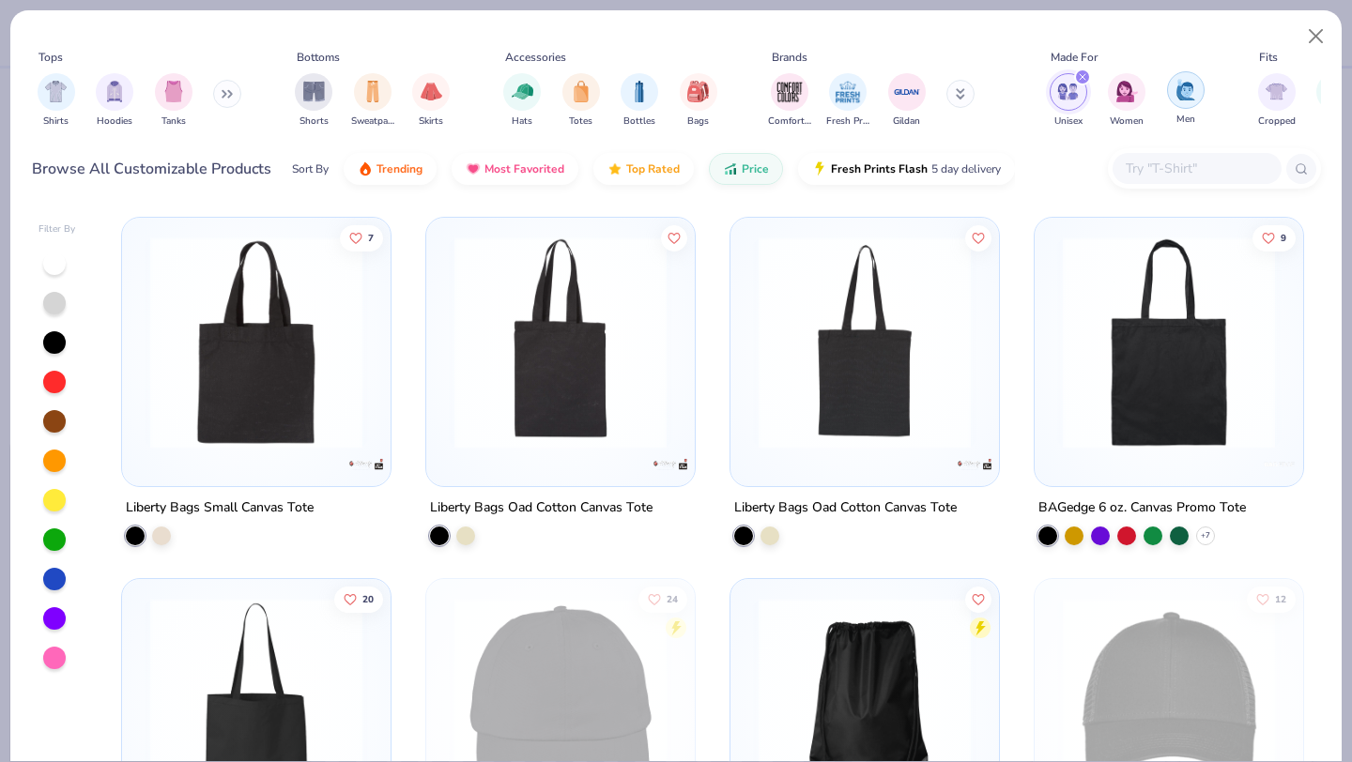
click at [1174, 100] on div "filter for Men" at bounding box center [1186, 90] width 38 height 38
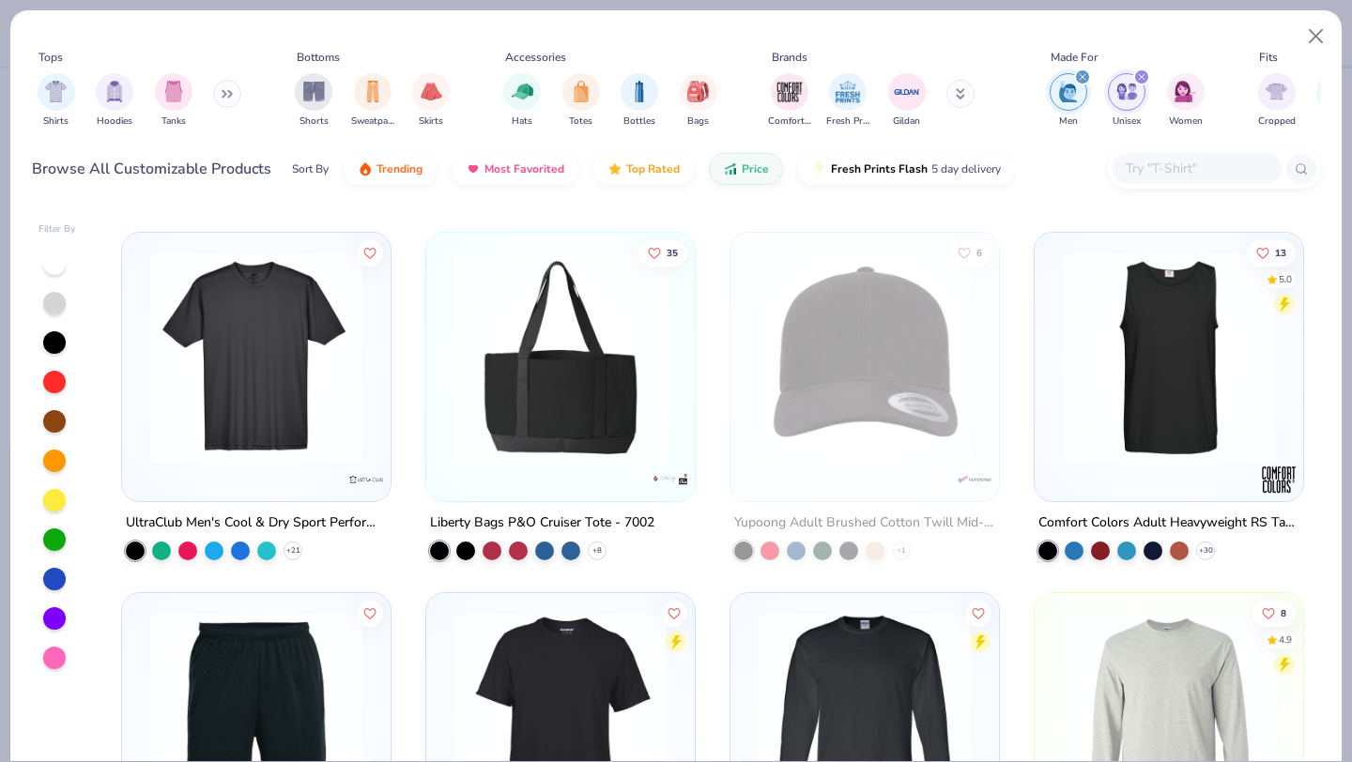
scroll to position [6485, 0]
click at [1211, 453] on img at bounding box center [1168, 358] width 231 height 212
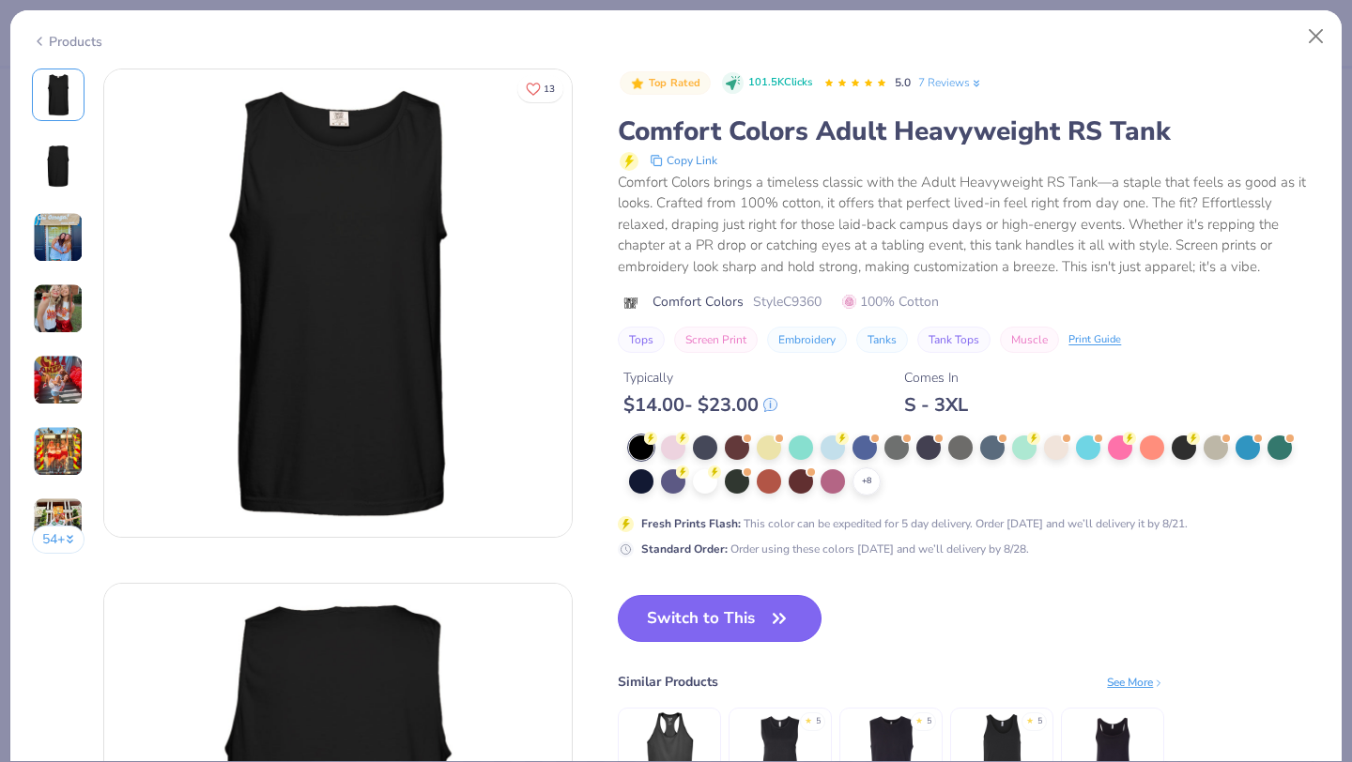
click at [692, 604] on button "Switch to This" at bounding box center [720, 618] width 204 height 47
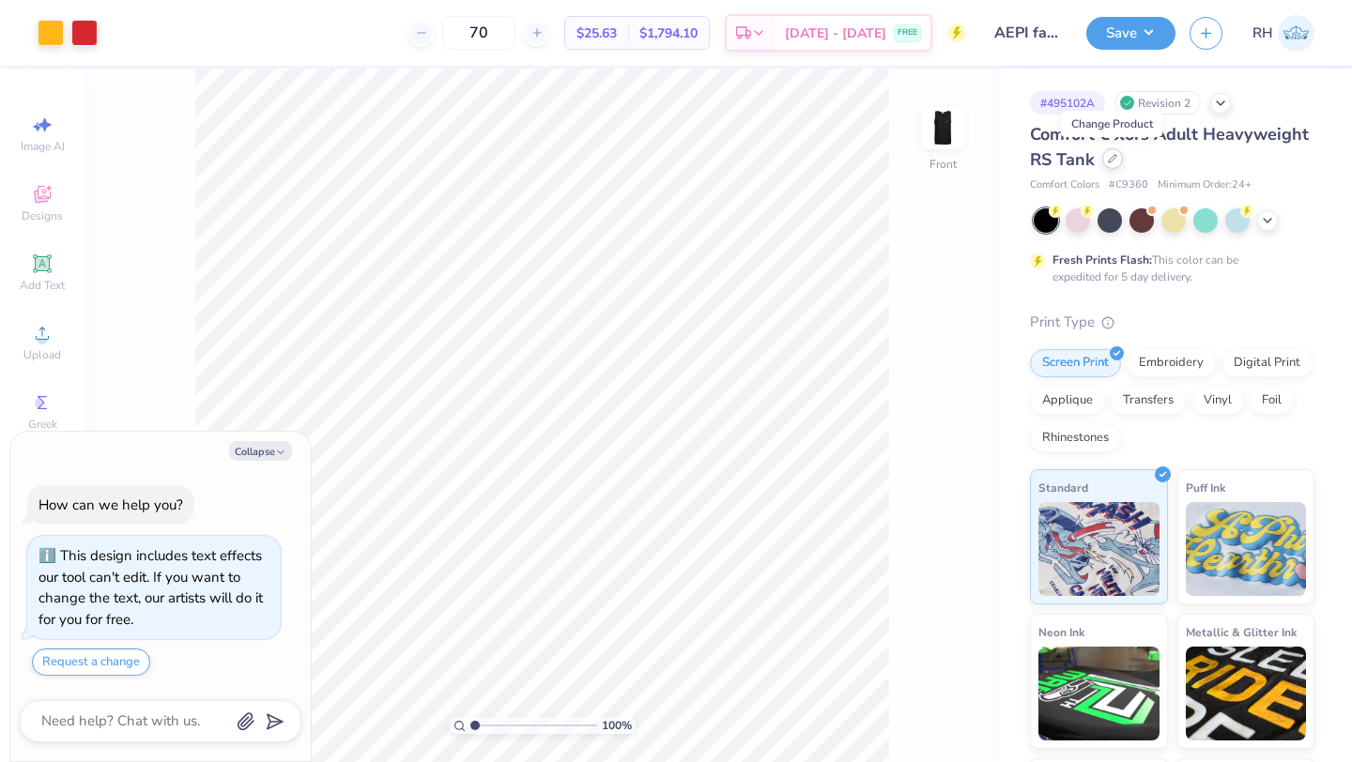
click at [1108, 160] on icon at bounding box center [1112, 158] width 9 height 9
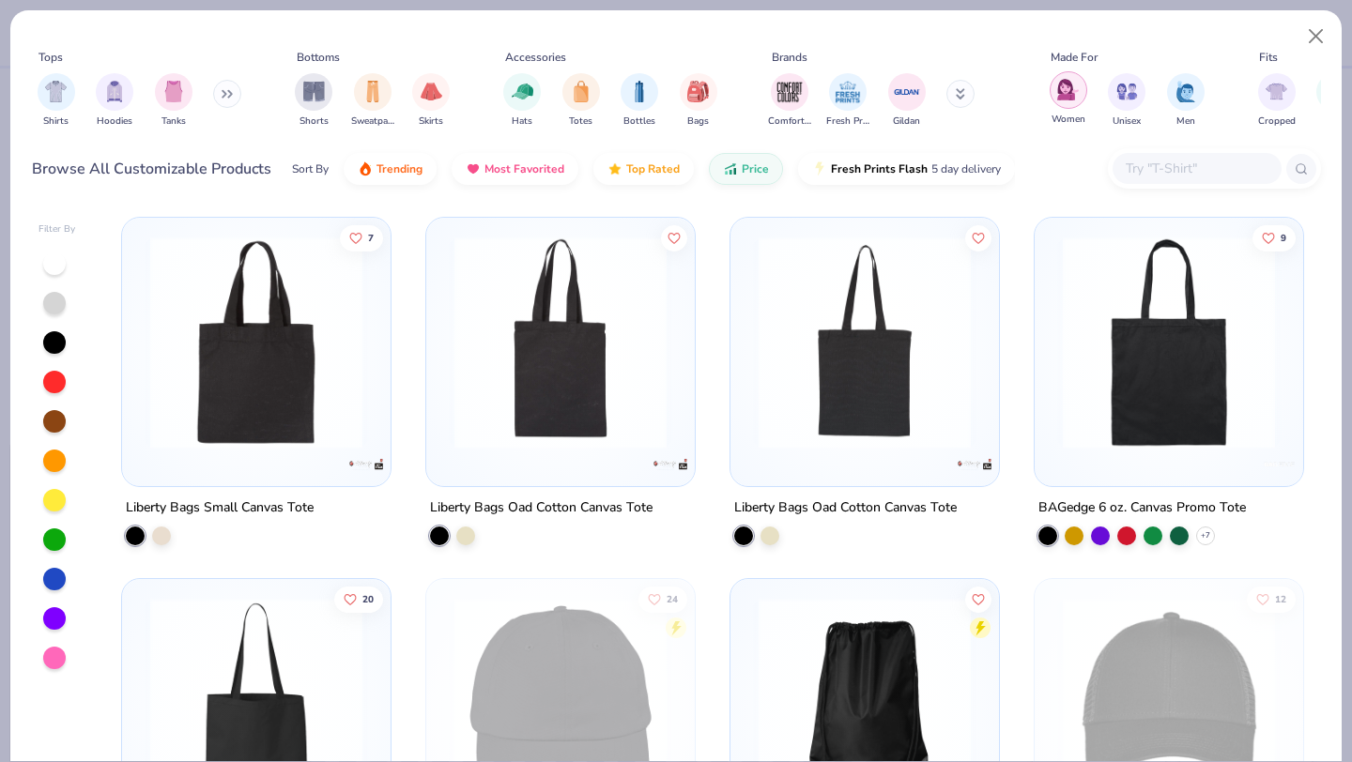
click at [1068, 94] on img "filter for Women" at bounding box center [1068, 90] width 22 height 22
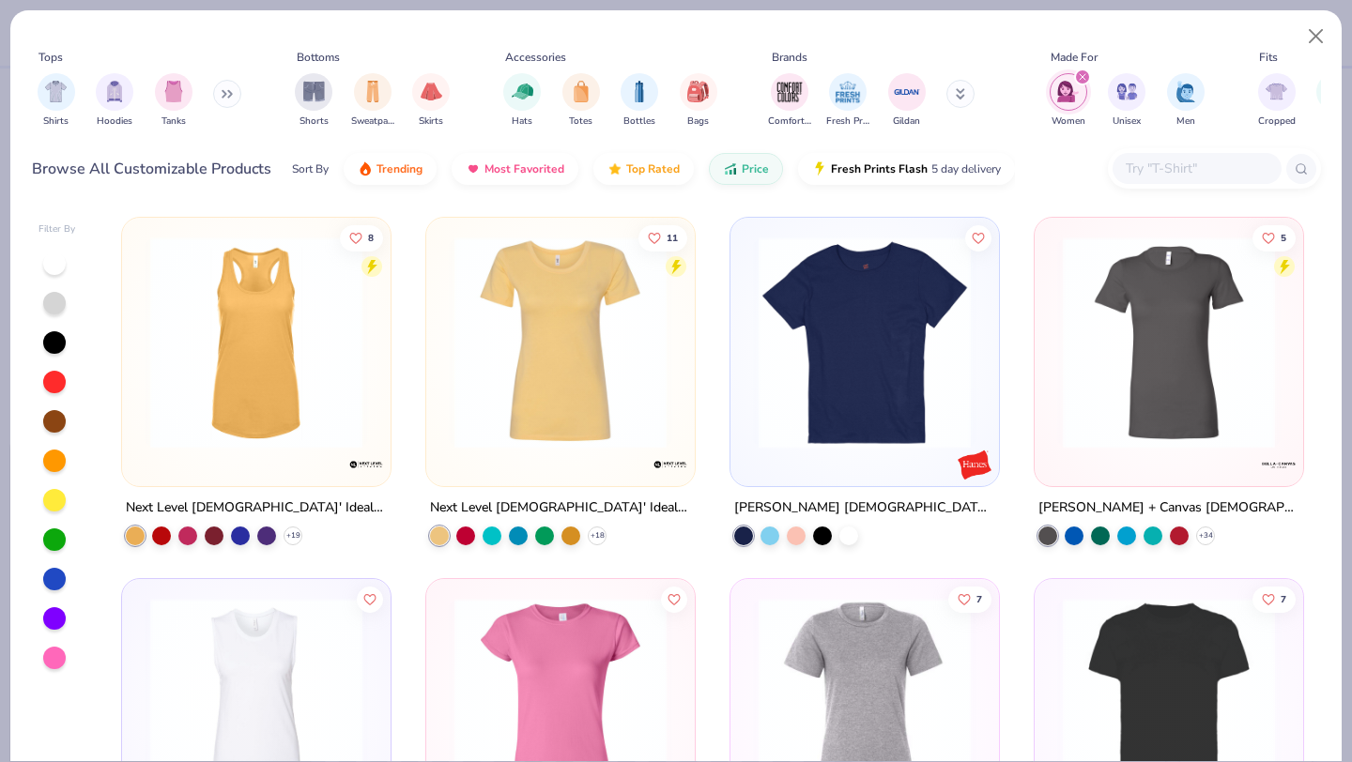
click at [1079, 75] on icon "filter for Women" at bounding box center [1082, 77] width 6 height 6
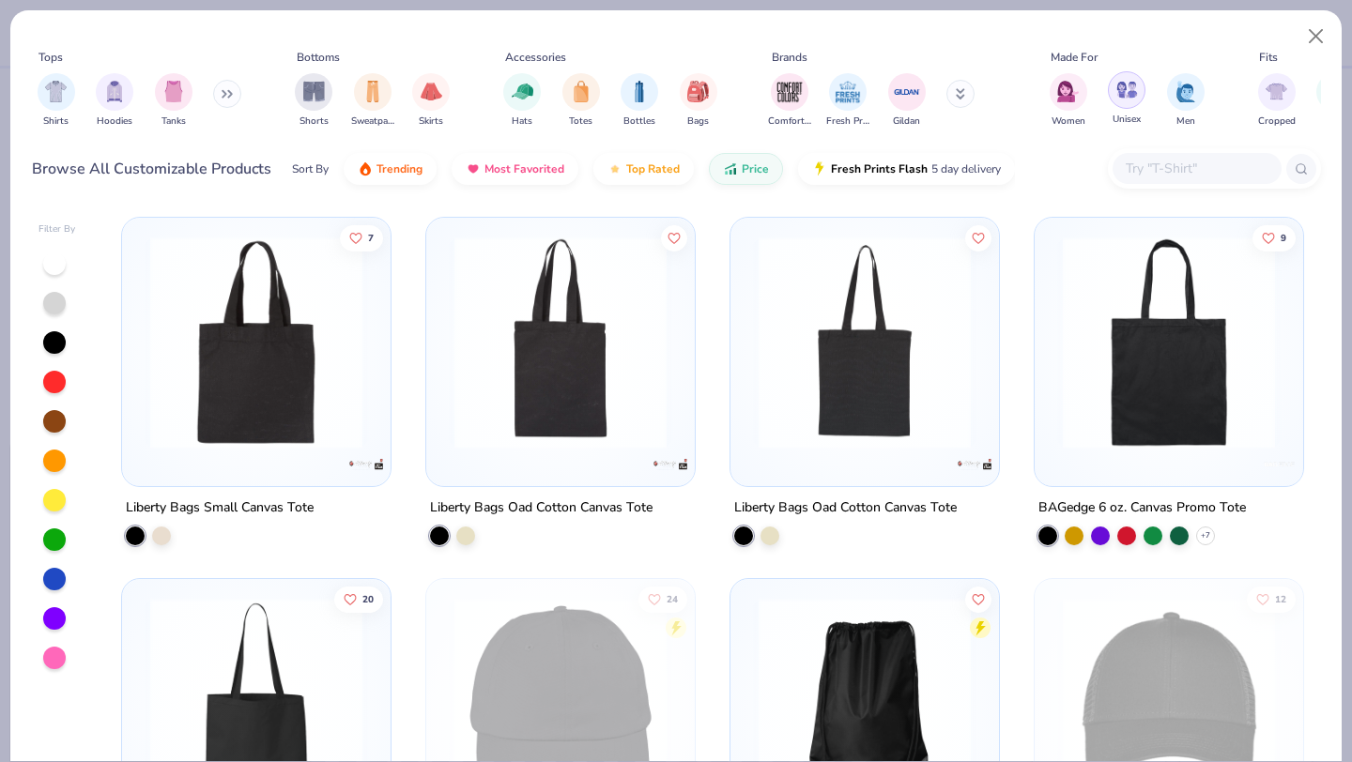
click at [1125, 94] on img "filter for Unisex" at bounding box center [1127, 90] width 22 height 22
click at [1188, 98] on img "filter for Men" at bounding box center [1185, 90] width 21 height 22
click at [761, 174] on button "Price" at bounding box center [746, 164] width 74 height 32
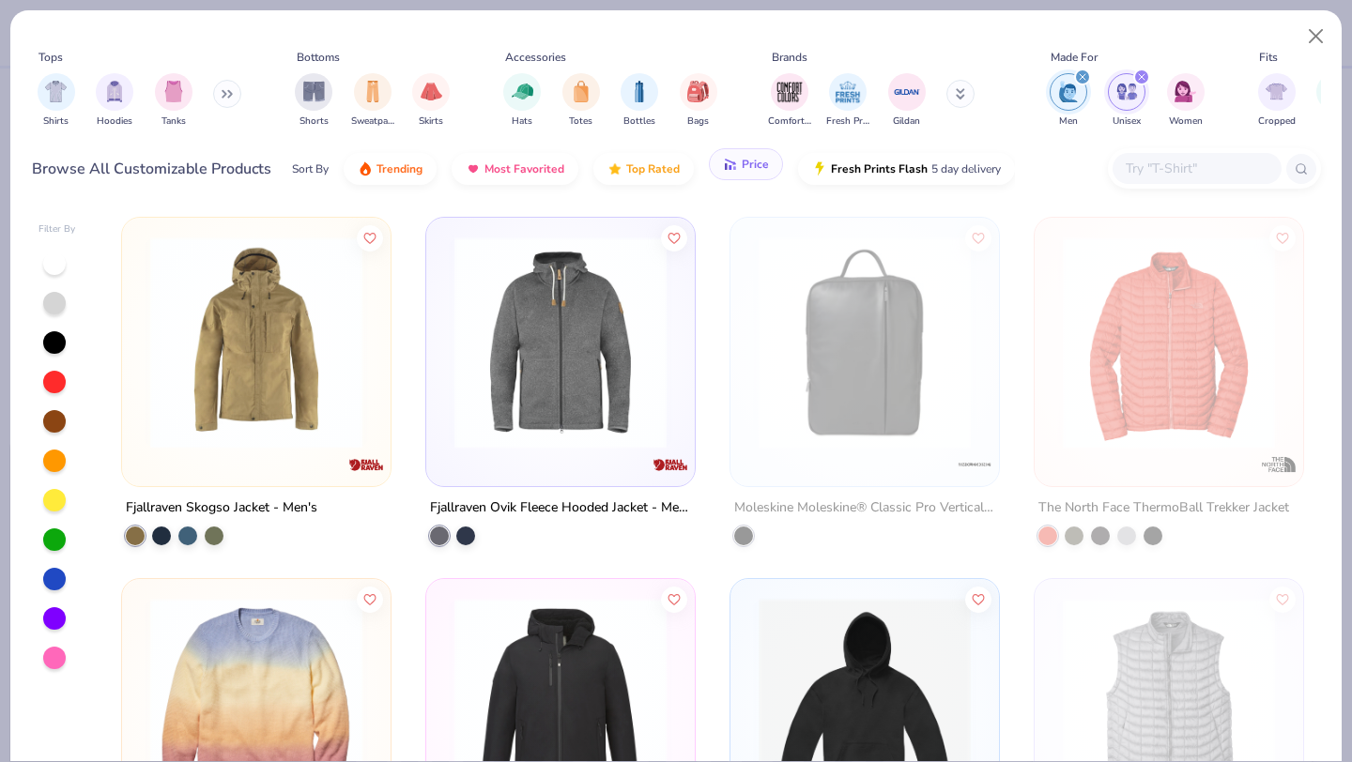
click at [746, 169] on span "Price" at bounding box center [755, 164] width 27 height 15
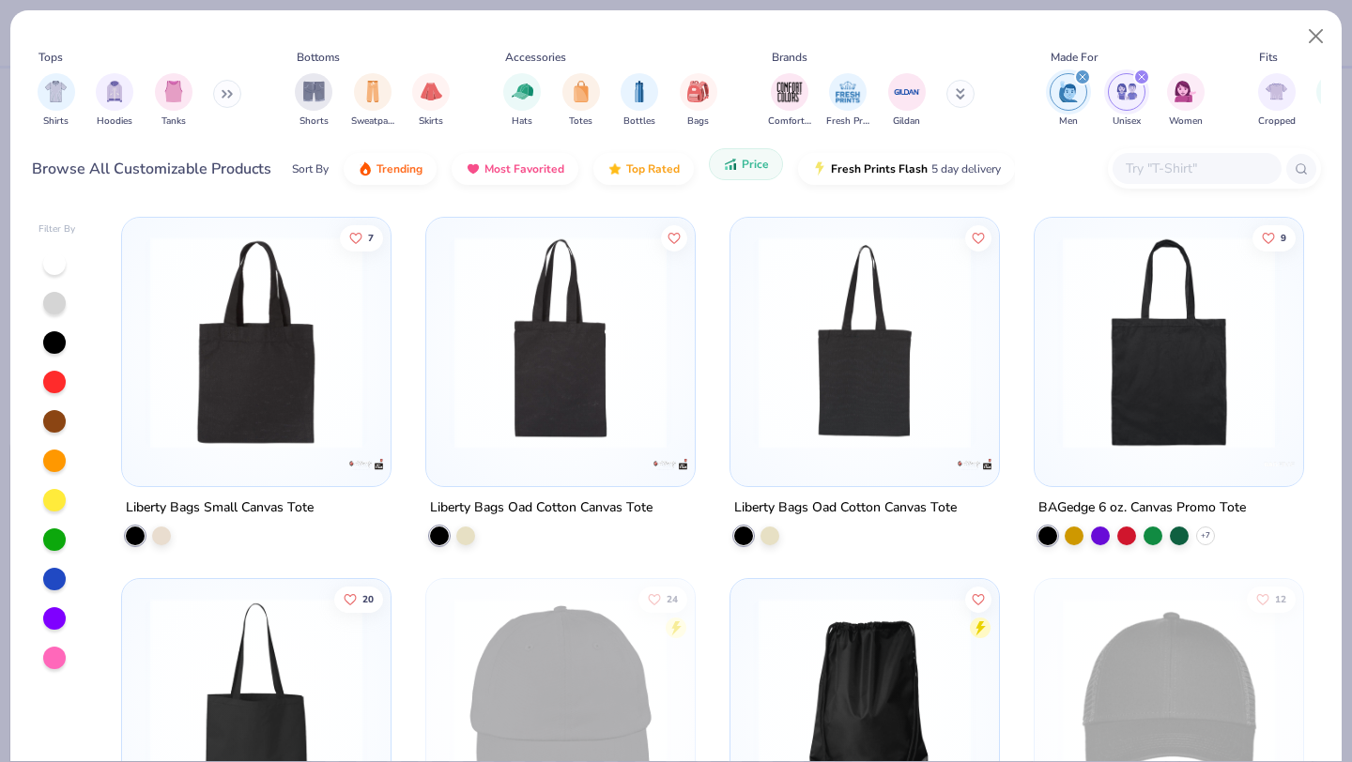
click at [733, 168] on icon "button" at bounding box center [734, 166] width 3 height 7
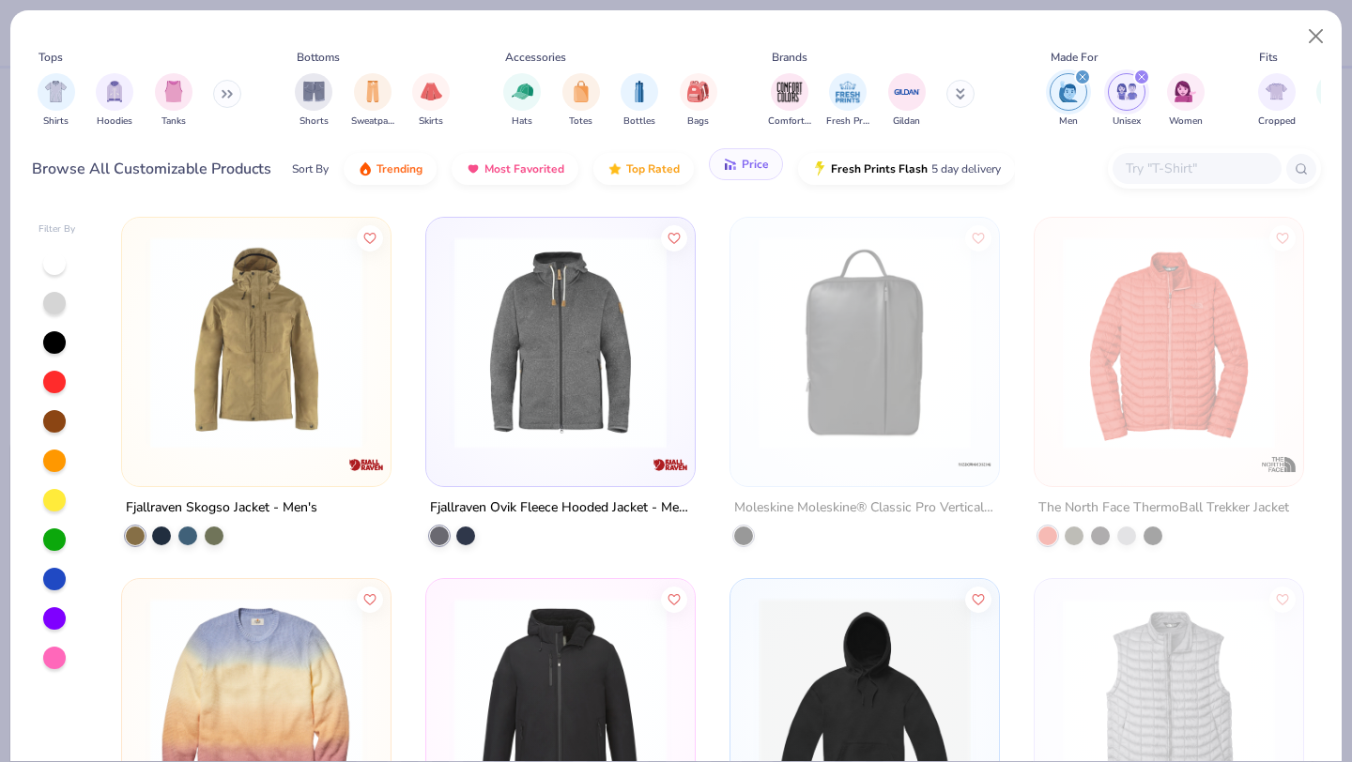
click at [744, 159] on span "Price" at bounding box center [755, 164] width 27 height 15
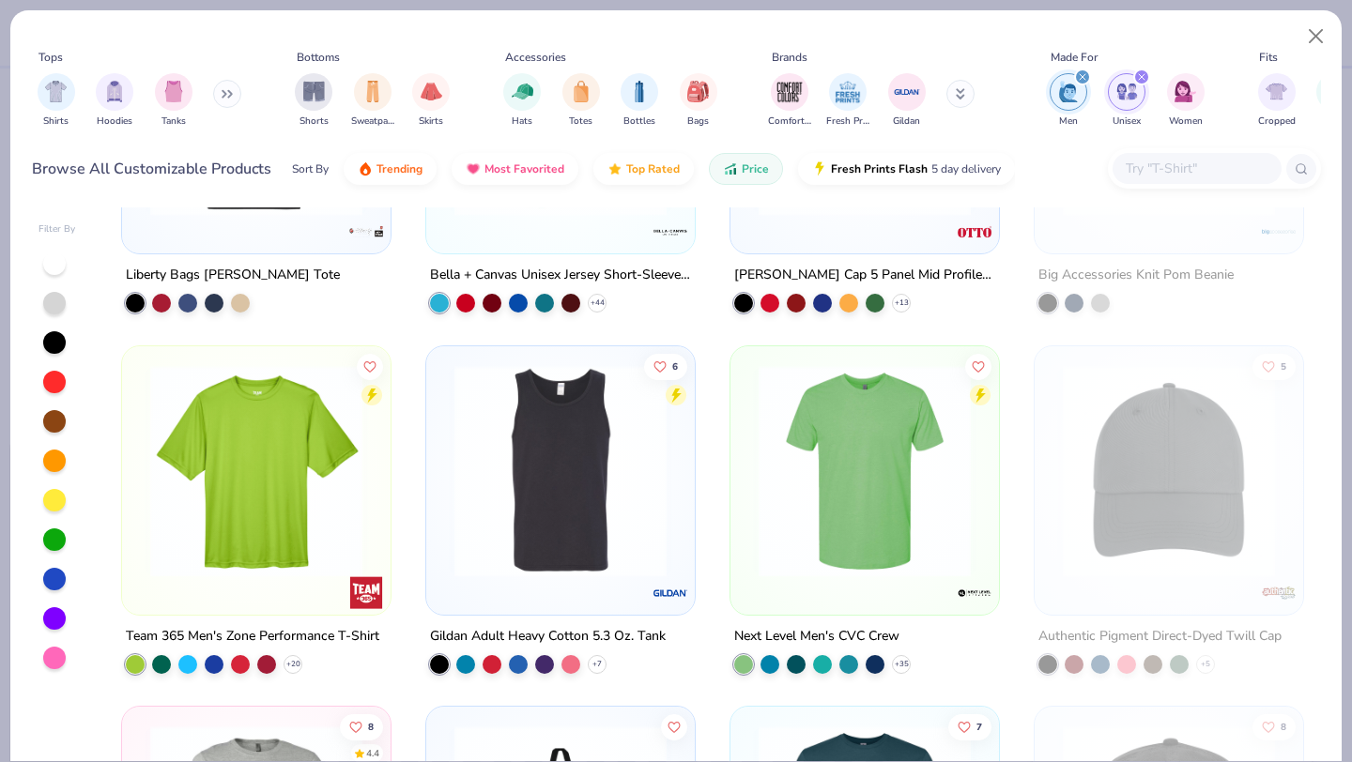
scroll to position [3486, 0]
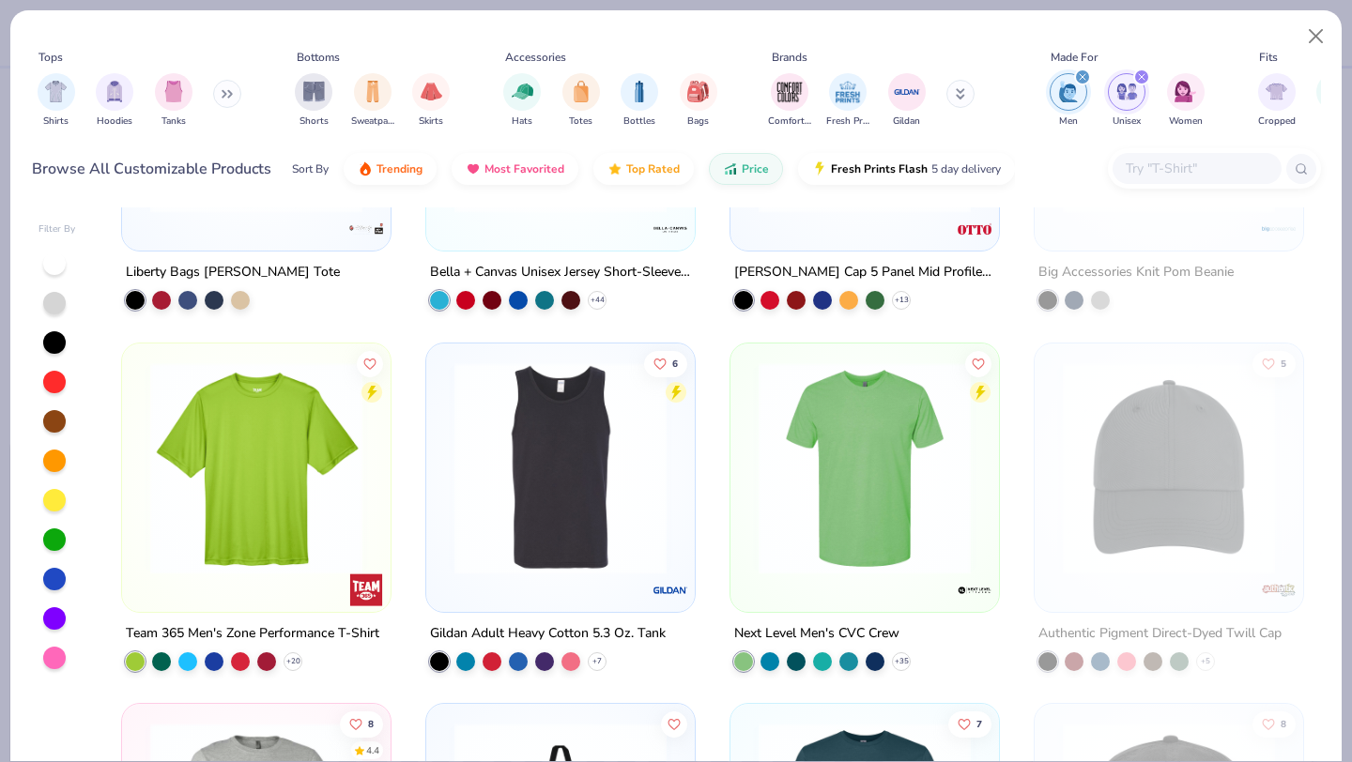
click at [565, 428] on img at bounding box center [560, 467] width 231 height 212
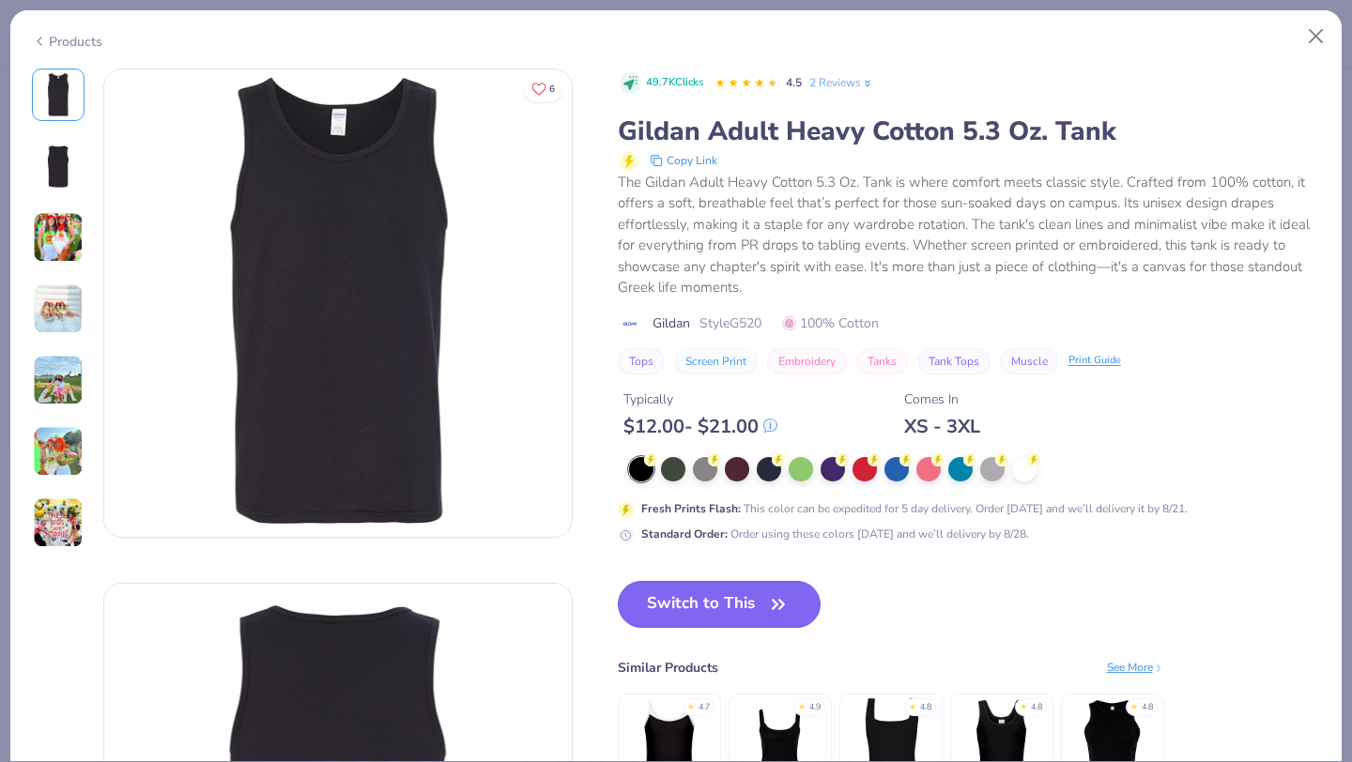
click at [731, 595] on button "Switch to This" at bounding box center [720, 604] width 204 height 47
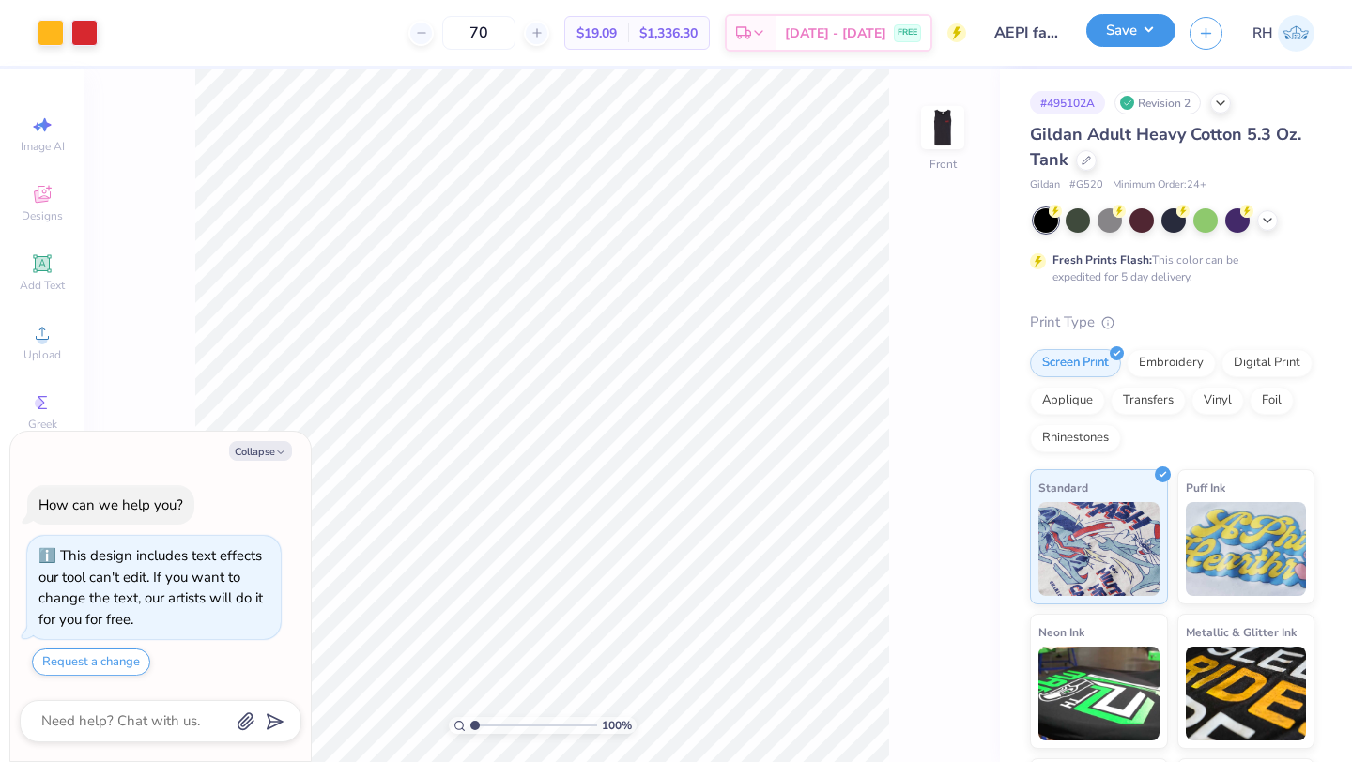
click at [1119, 46] on button "Save" at bounding box center [1130, 30] width 89 height 33
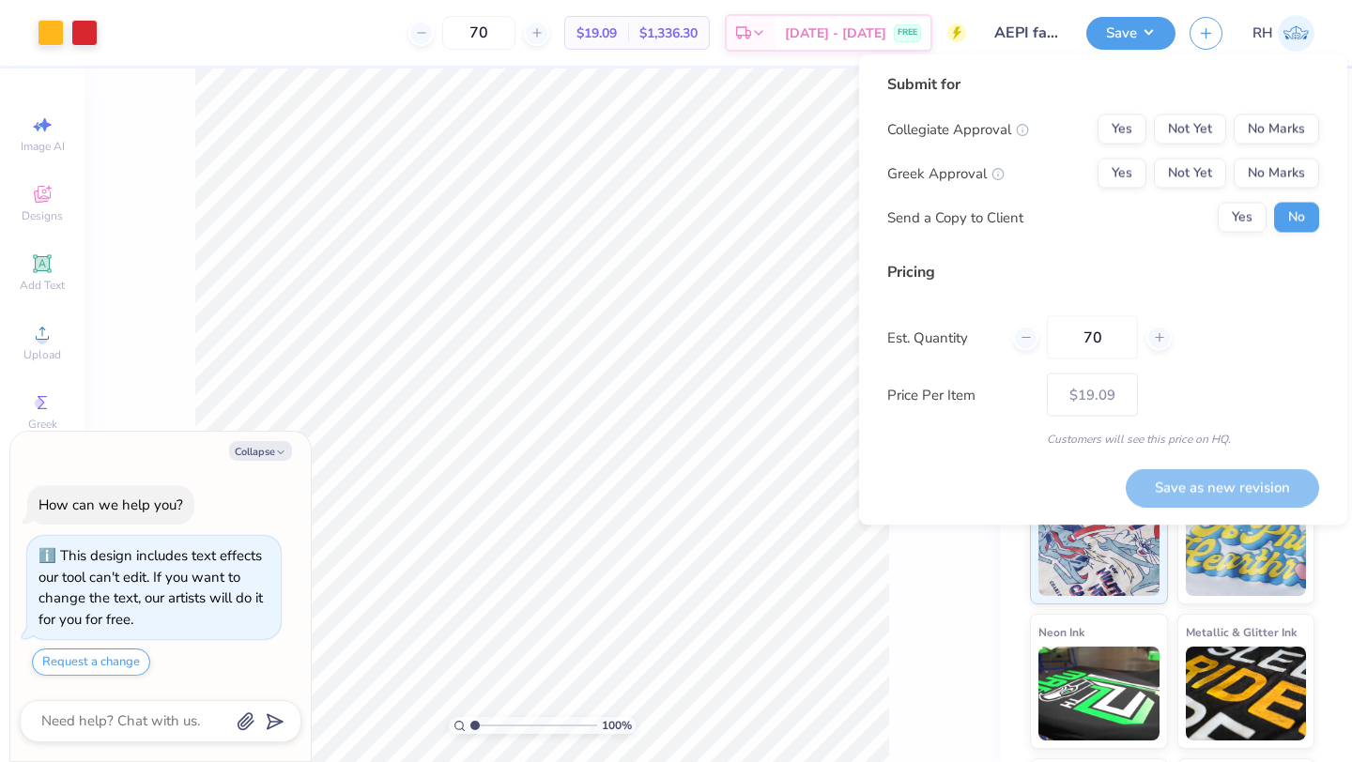
type textarea "x"
click at [1185, 126] on button "Not Yet" at bounding box center [1190, 130] width 72 height 30
click at [1185, 188] on button "Not Yet" at bounding box center [1190, 174] width 72 height 30
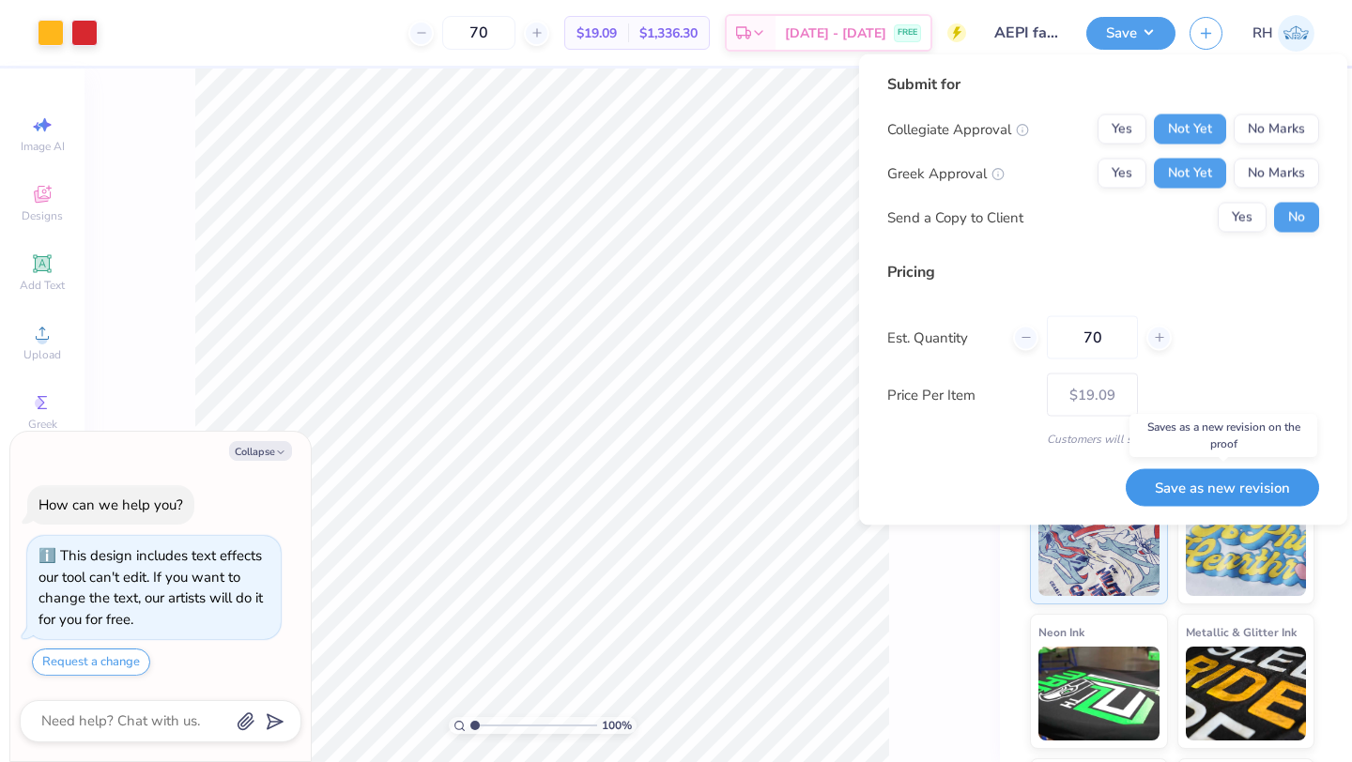
click at [1193, 479] on button "Save as new revision" at bounding box center [1221, 487] width 193 height 38
type input "– –"
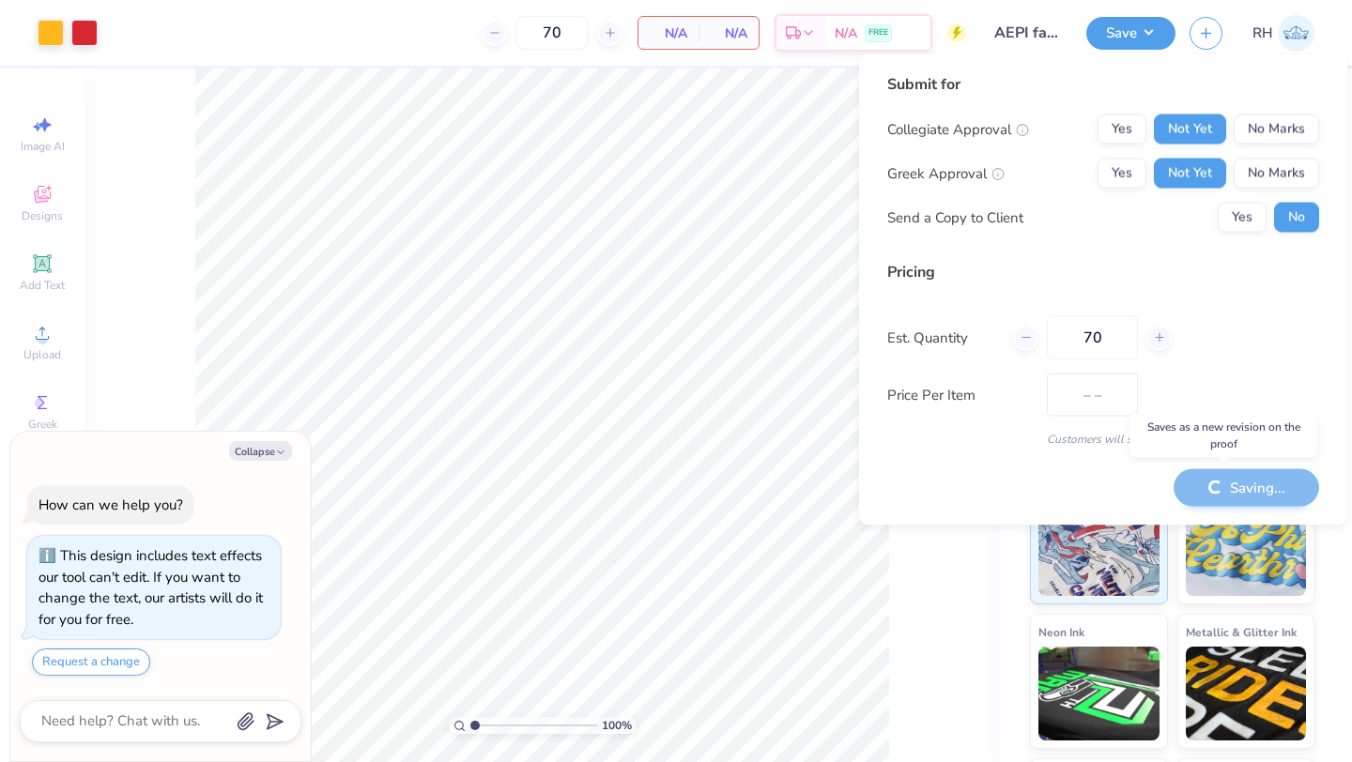
type textarea "x"
